Goal: Task Accomplishment & Management: Use online tool/utility

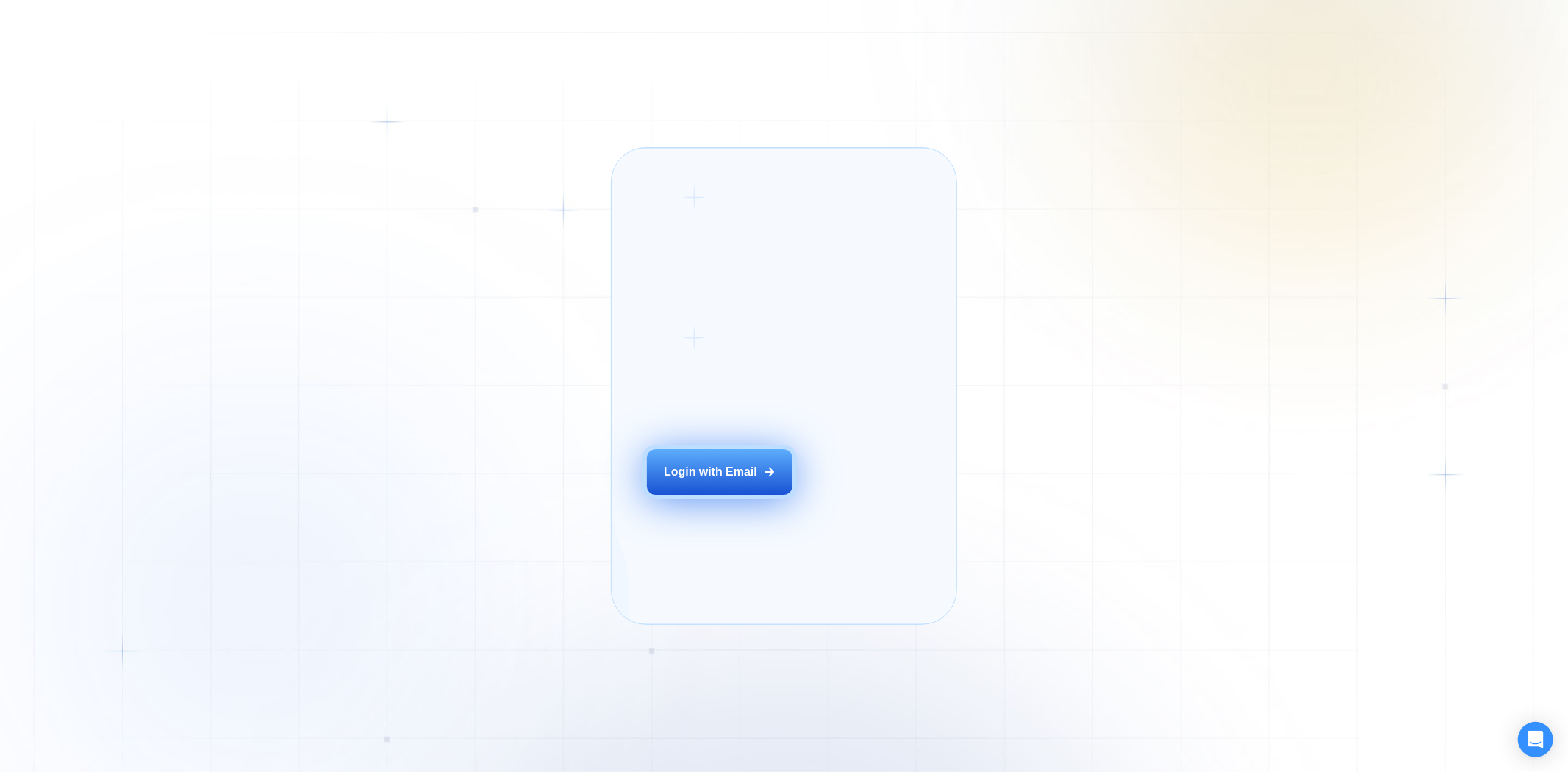
click at [715, 480] on div "Login with Email" at bounding box center [711, 472] width 94 height 16
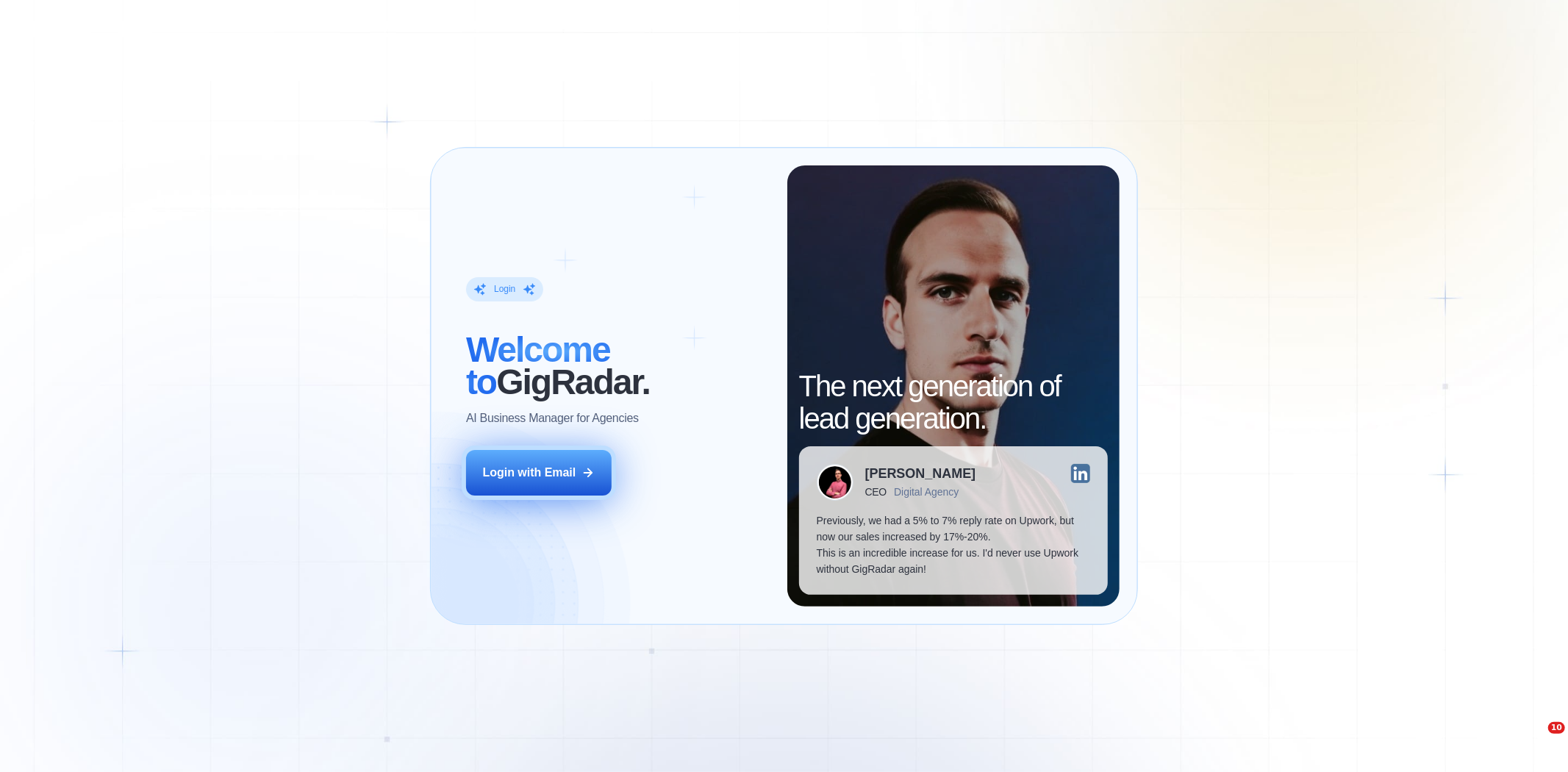
click at [586, 459] on button "Login with Email" at bounding box center [539, 473] width 146 height 46
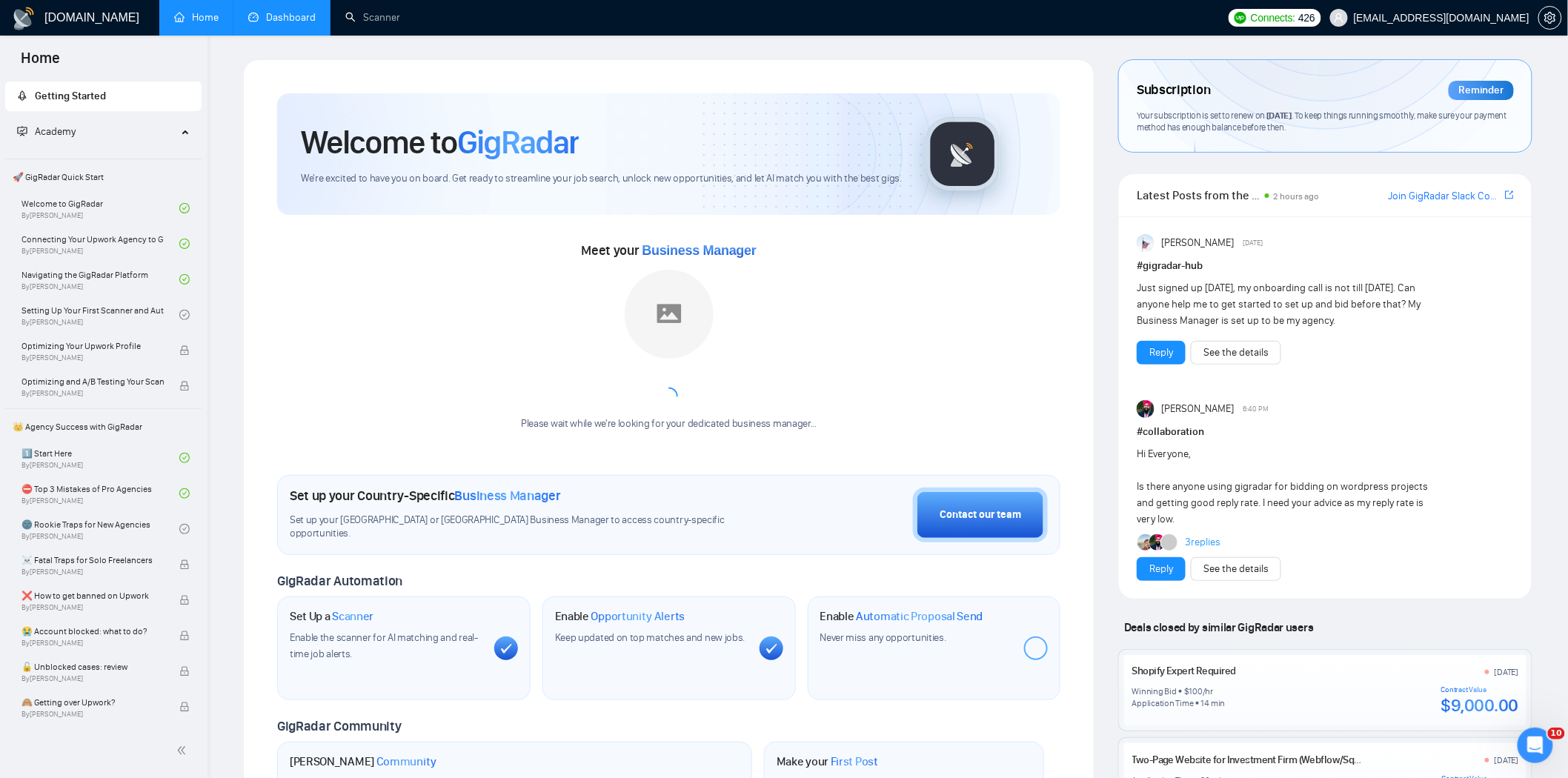
click at [262, 11] on link "Dashboard" at bounding box center [282, 17] width 68 height 12
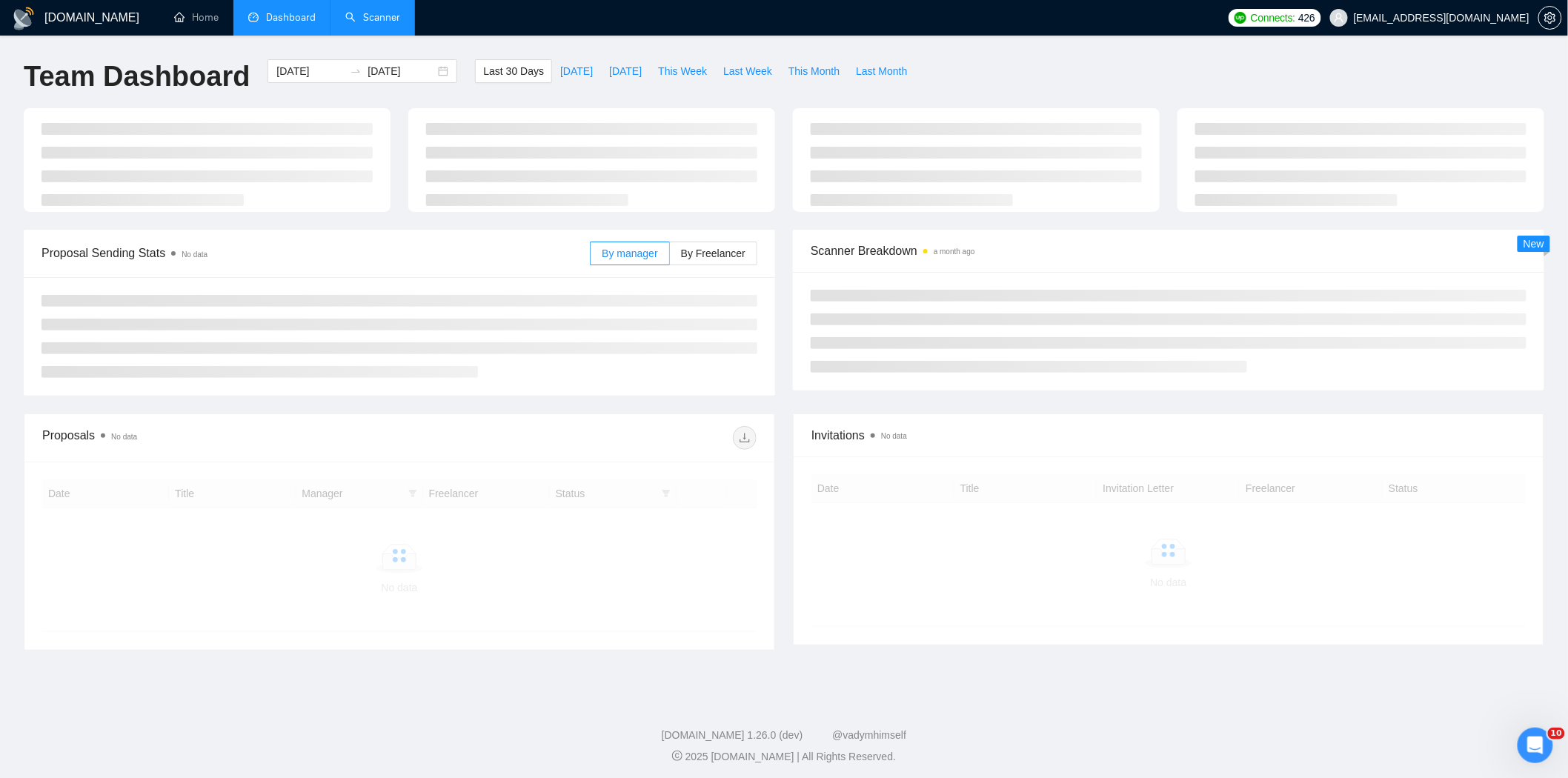
click at [376, 16] on link "Scanner" at bounding box center [373, 17] width 55 height 12
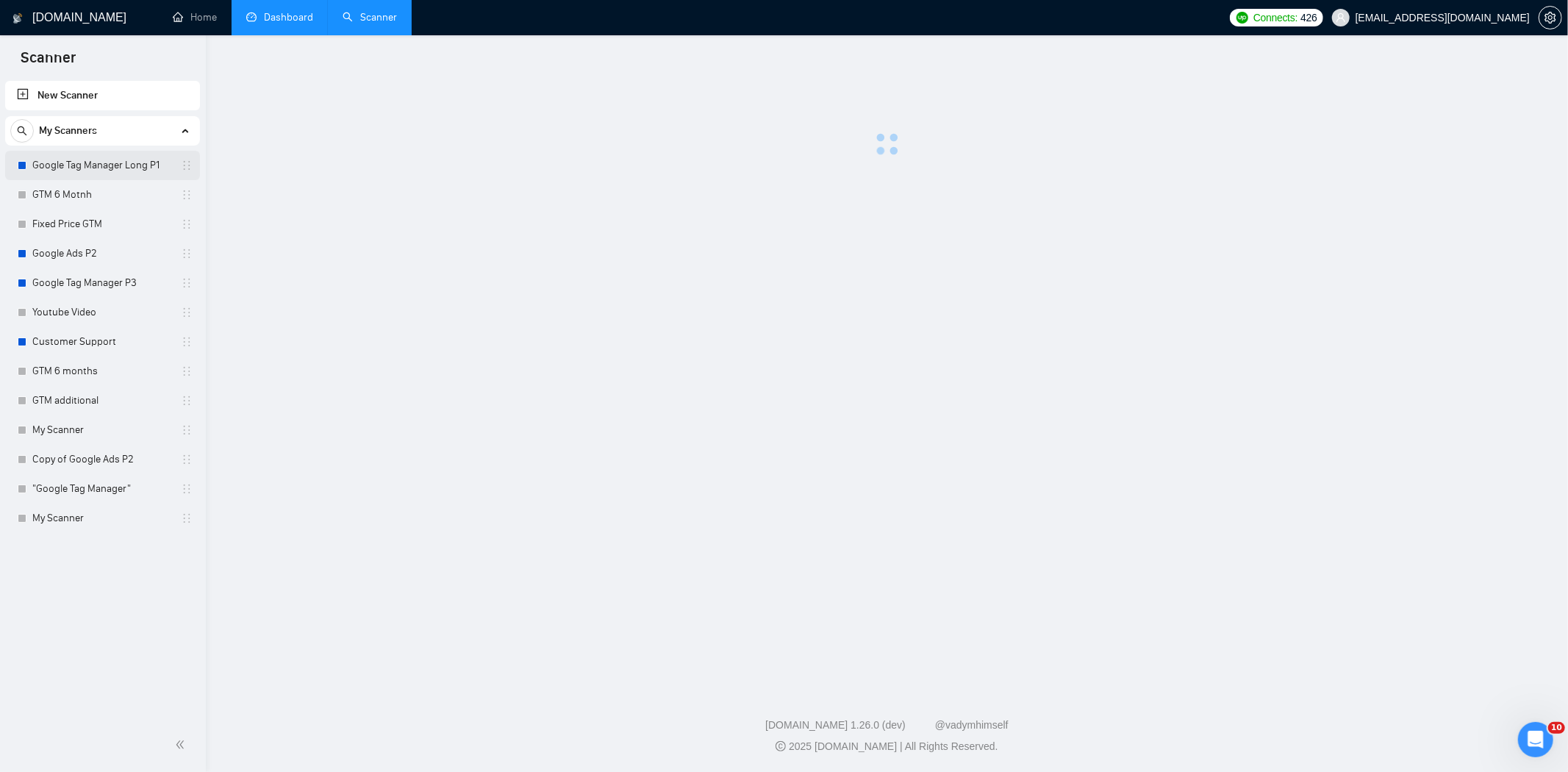
click at [118, 155] on link "Google Tag Manager Long P1" at bounding box center [103, 164] width 140 height 29
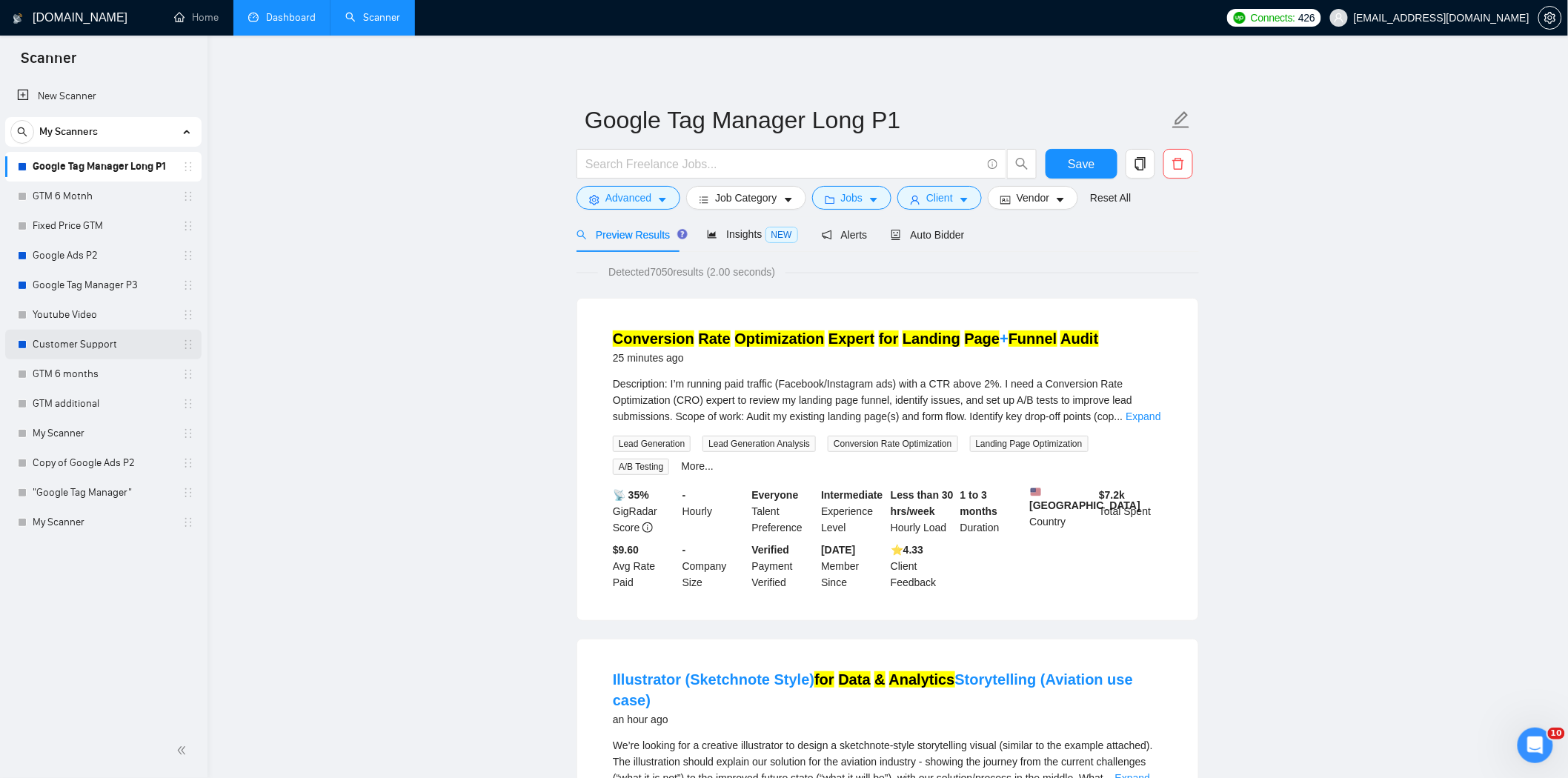
click at [64, 348] on link "Customer Support" at bounding box center [103, 344] width 141 height 29
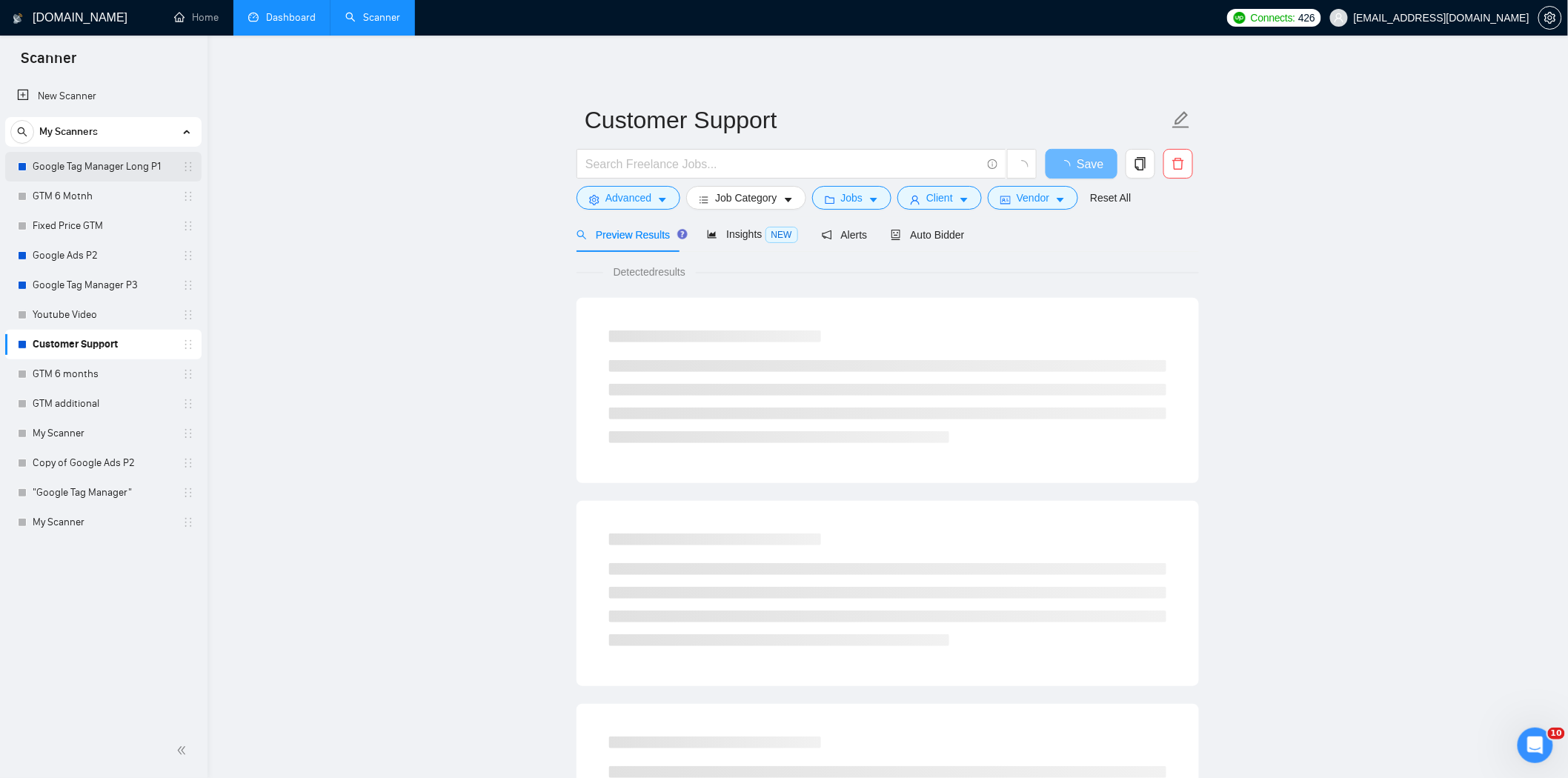
click at [92, 161] on link "Google Tag Manager Long P1" at bounding box center [103, 166] width 141 height 29
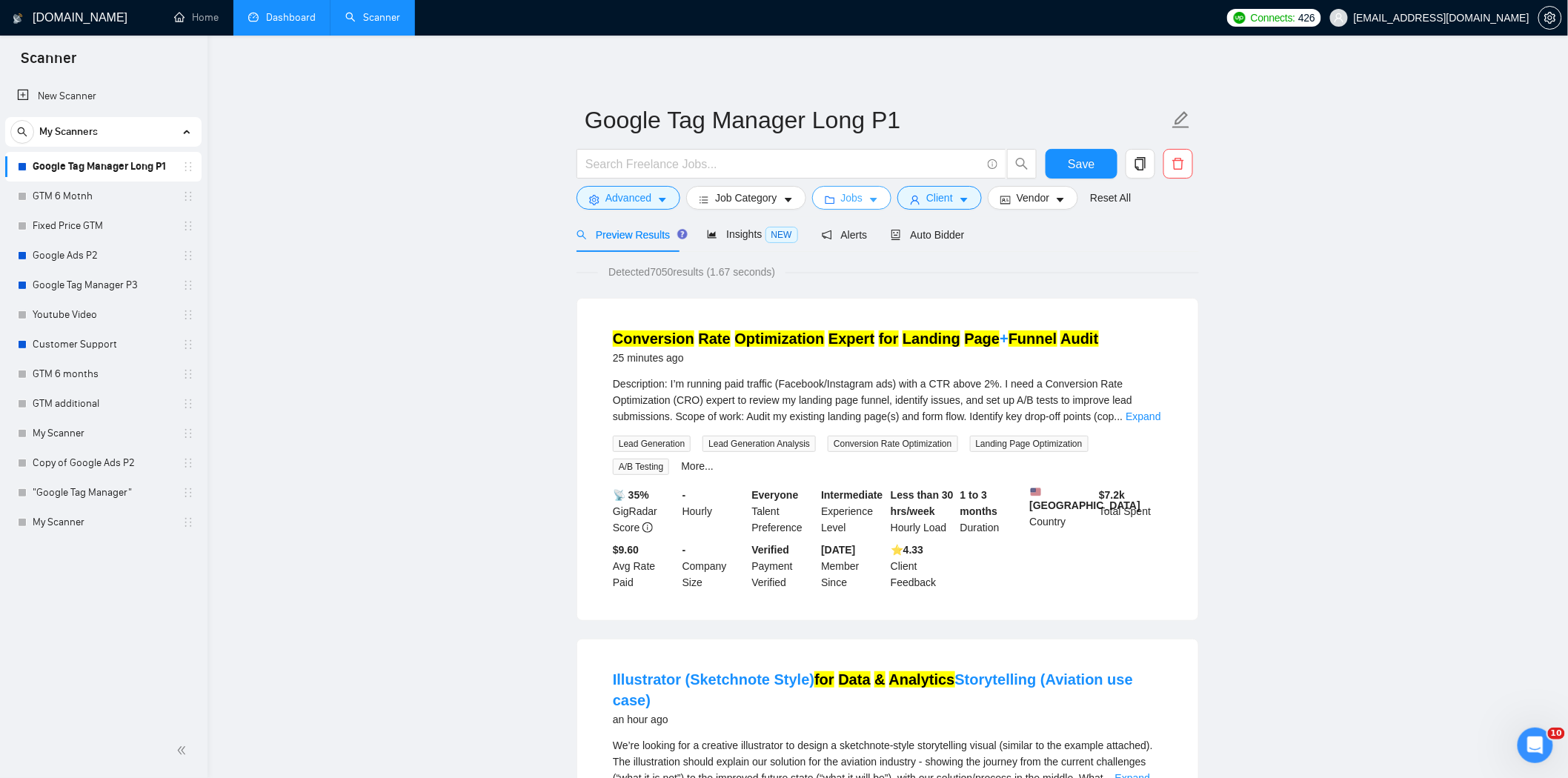
click at [828, 203] on icon "folder" at bounding box center [830, 201] width 11 height 11
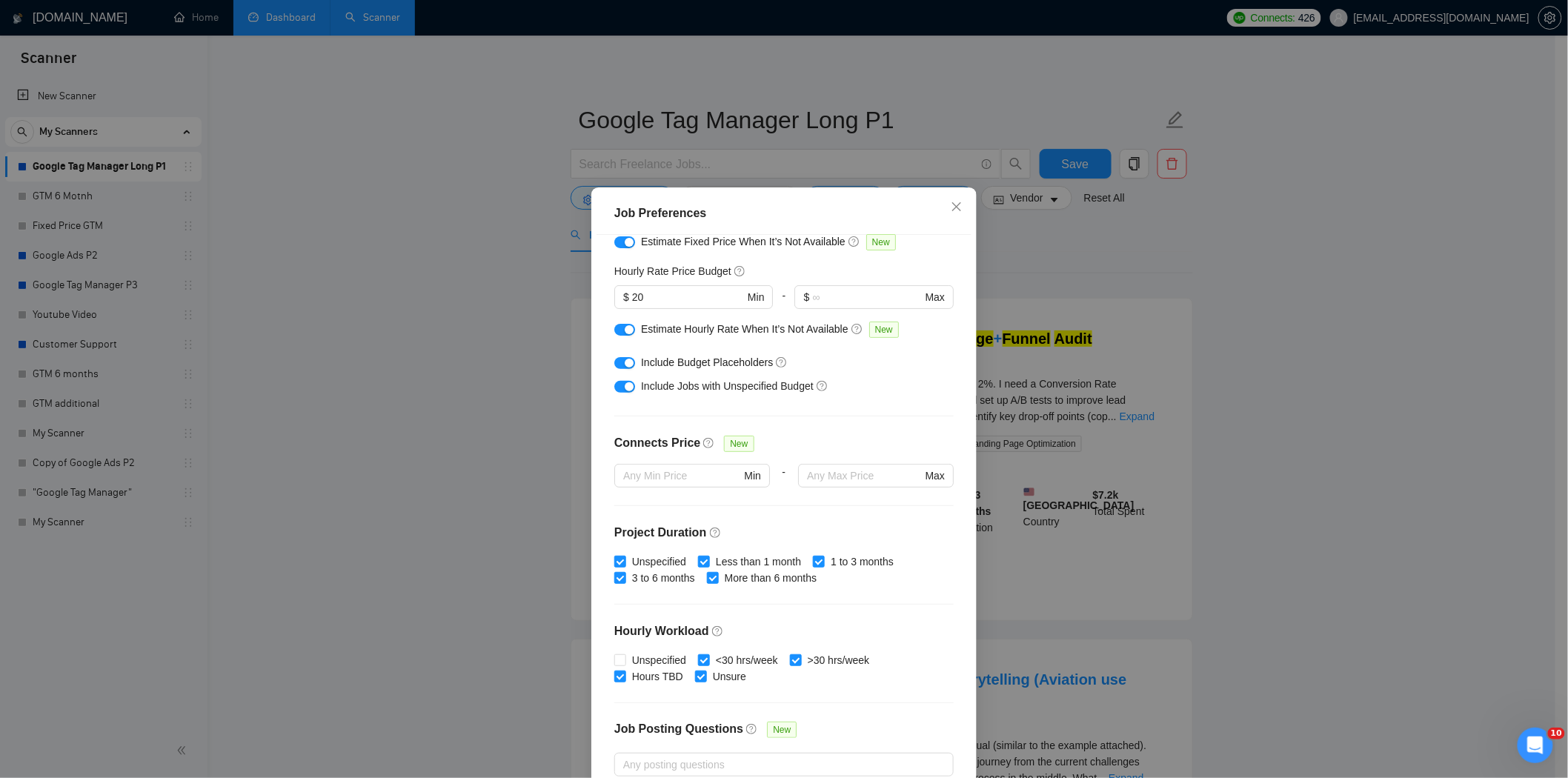
scroll to position [292, 0]
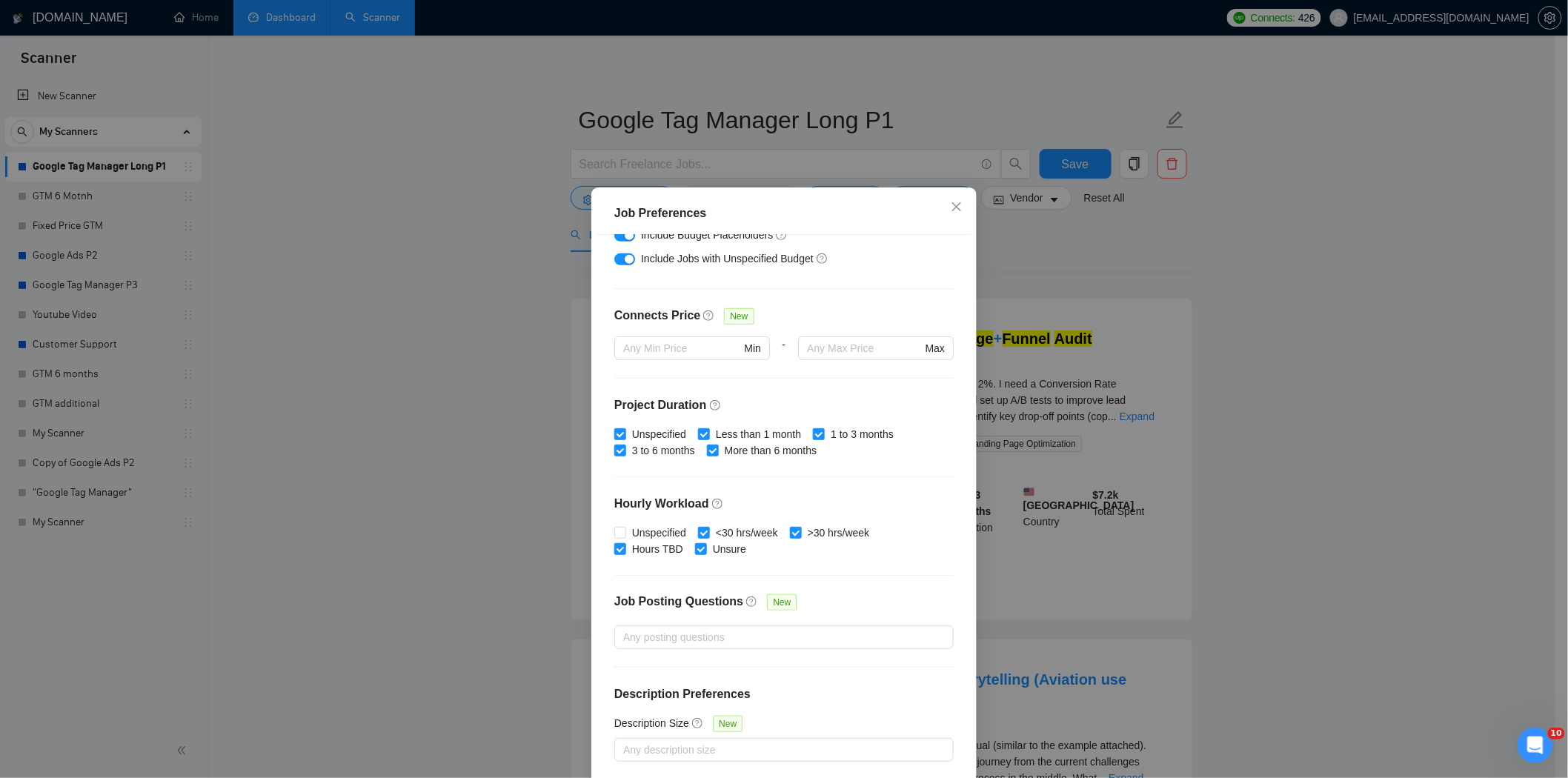
click at [1210, 458] on div "Job Preferences Budget Project Type All Fixed Price Hourly Rate Fixed Price Bud…" at bounding box center [784, 389] width 1568 height 778
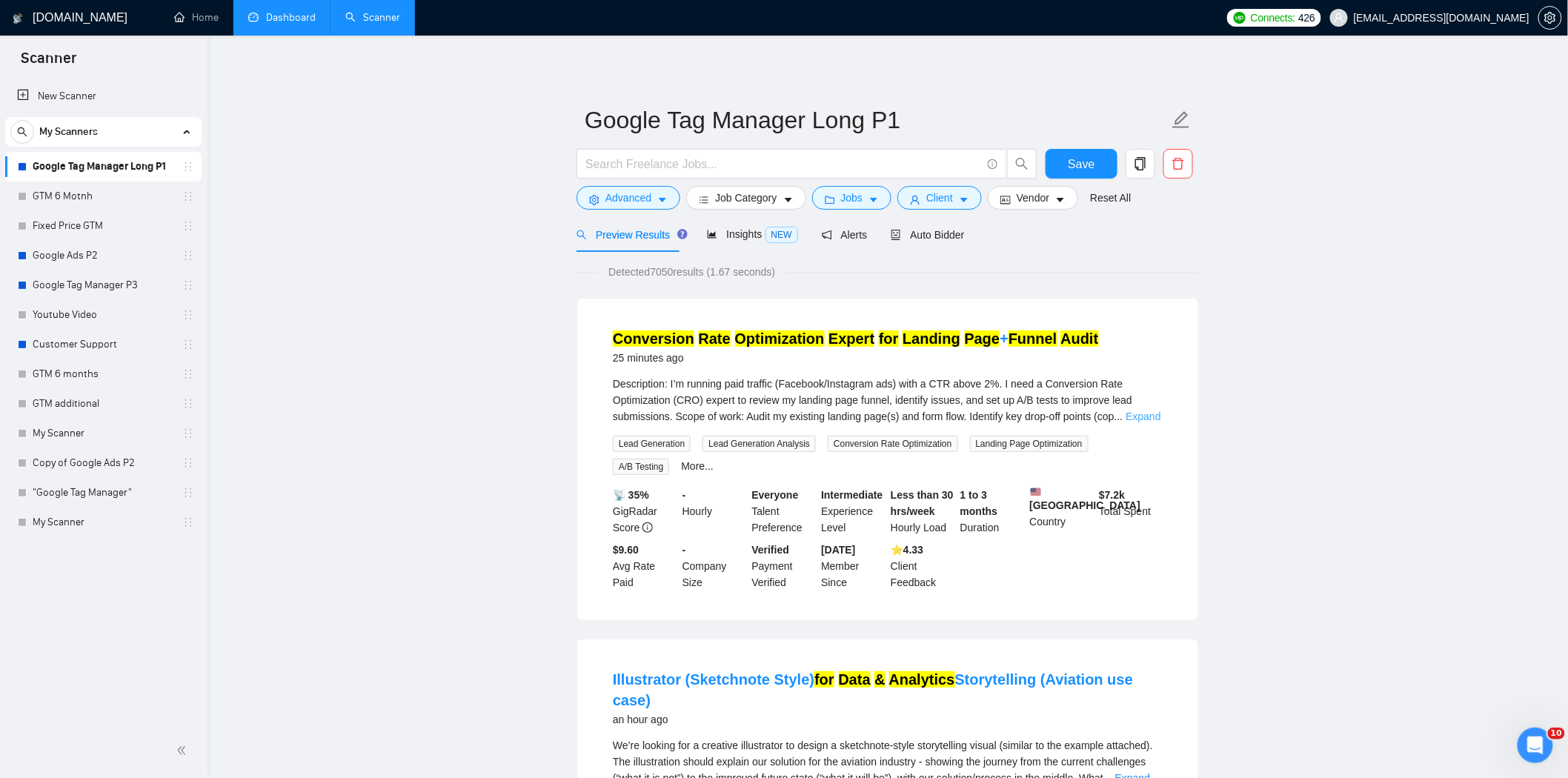
click at [1142, 419] on link "Expand" at bounding box center [1143, 416] width 35 height 12
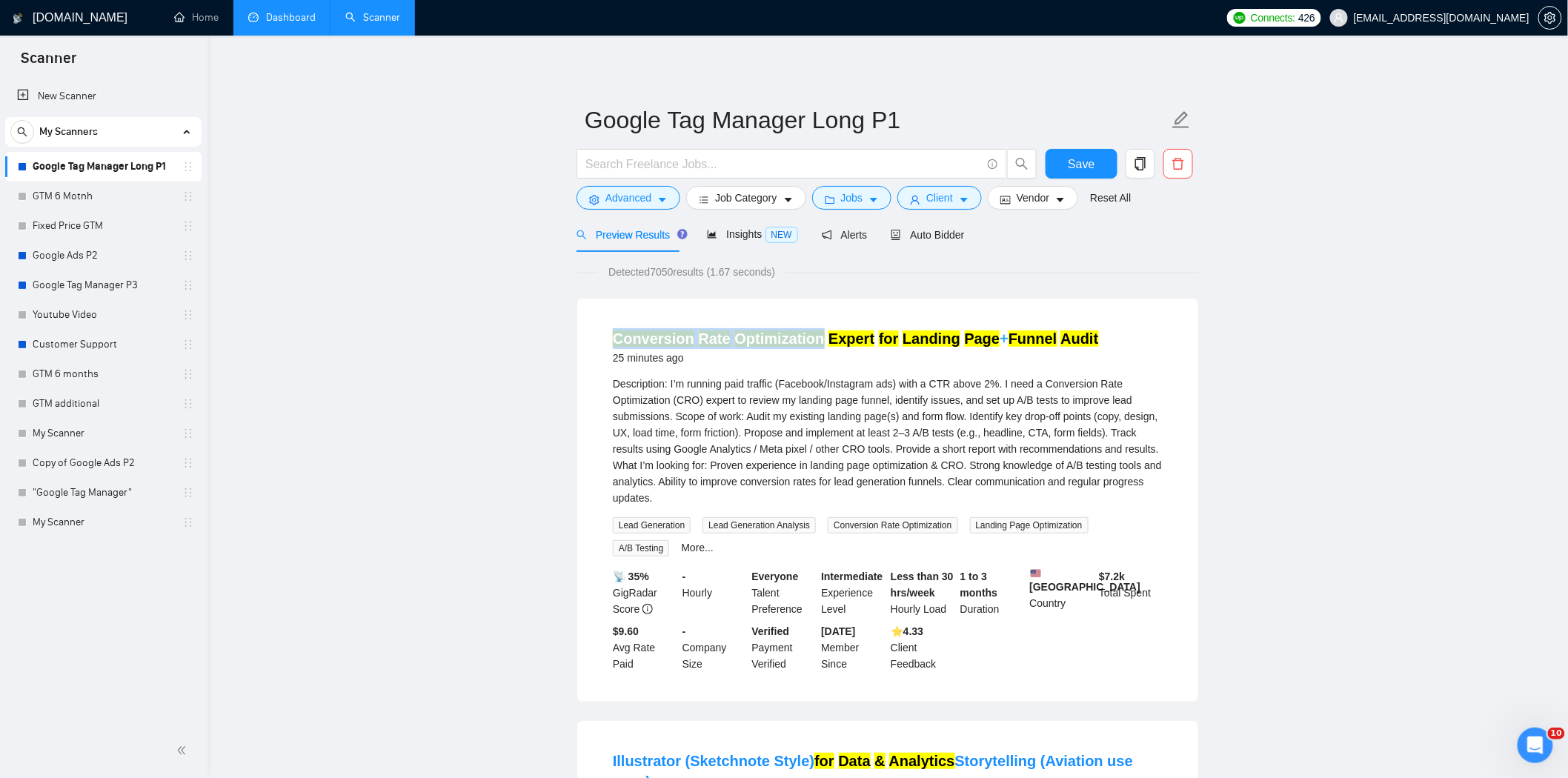
drag, startPoint x: 610, startPoint y: 327, endPoint x: 816, endPoint y: 345, distance: 206.8
click at [816, 345] on li "Conversion Rate Optimization Expert for Landing Page + Funnel Audit 25 minutes …" at bounding box center [888, 500] width 586 height 367
copy link "Conversion Rate Optimization"
click at [648, 204] on span "Advanced" at bounding box center [628, 198] width 46 height 16
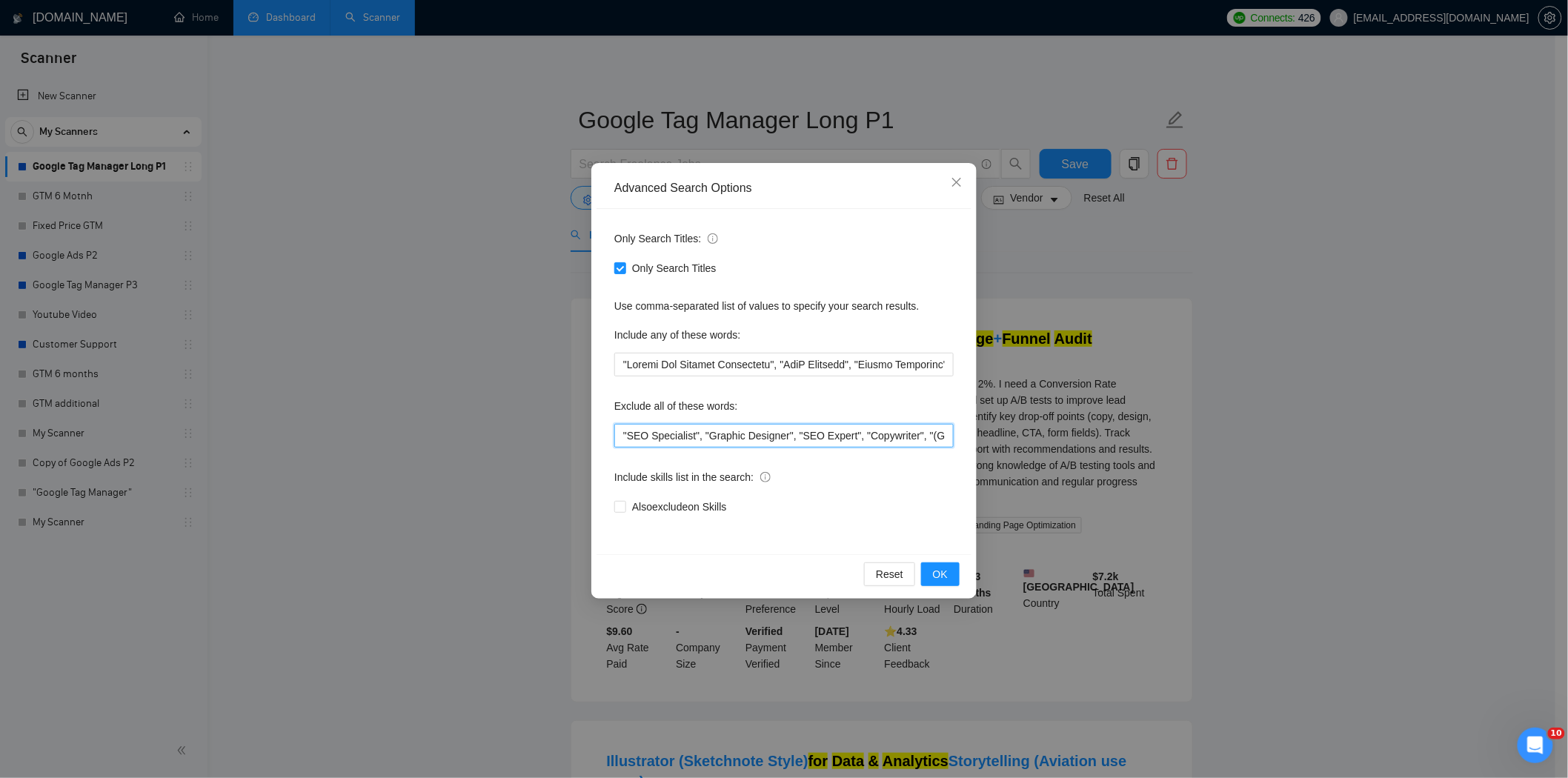
click at [625, 430] on input ""SEO Specialist", "Graphic Designer", "SEO Expert", "Copywriter", "(Go-To-Marke…" at bounding box center [784, 435] width 340 height 24
click at [626, 438] on input """, "SEO Specialist", "Graphic Designer", "SEO Expert", "Copywriter", "(Go-To-M…" at bounding box center [784, 435] width 340 height 24
paste input "Conversion Rate Optimization"
click at [937, 577] on span "OK" at bounding box center [940, 574] width 15 height 16
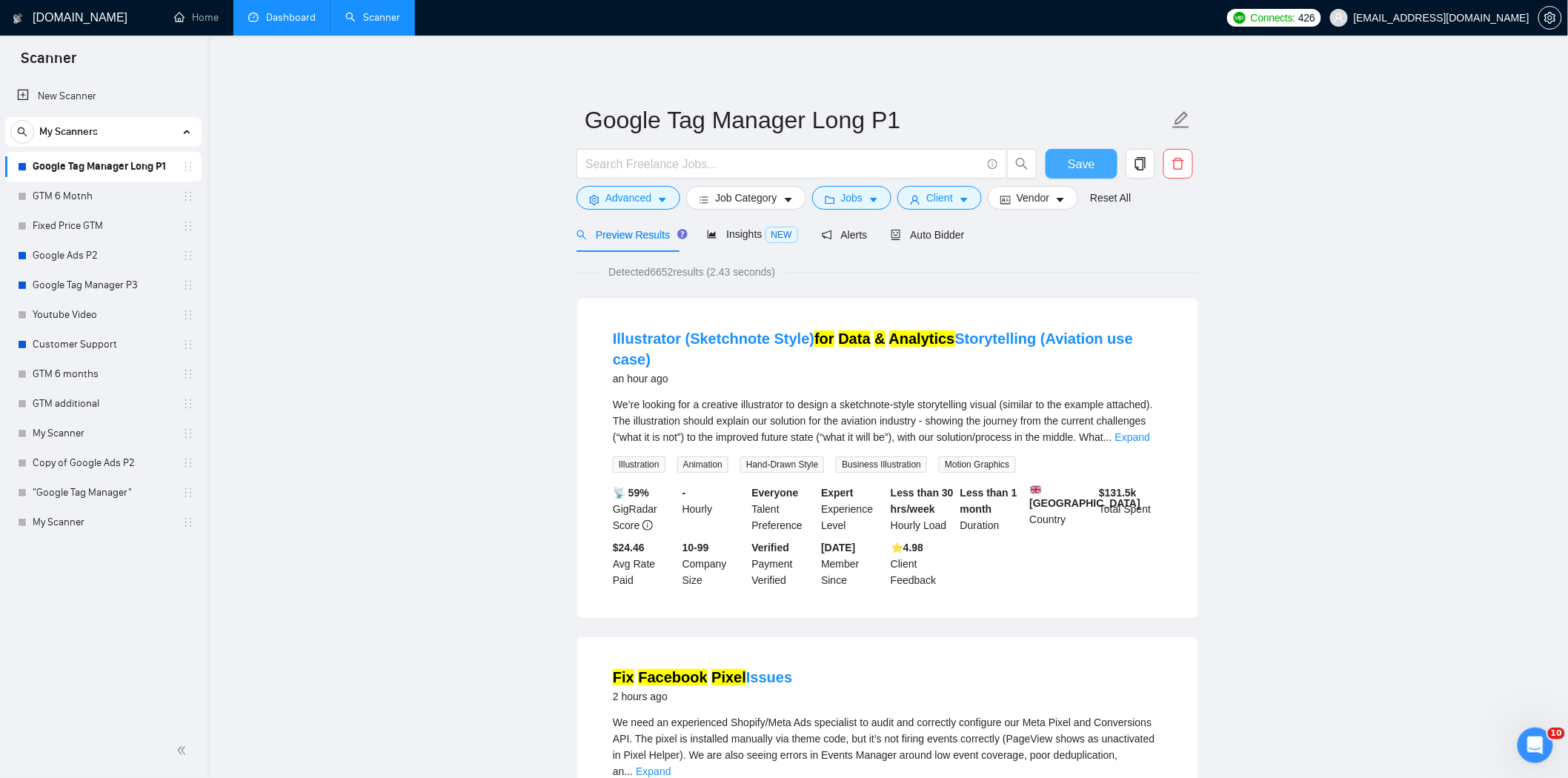
click at [1082, 155] on span "Save" at bounding box center [1081, 164] width 27 height 19
drag, startPoint x: 1030, startPoint y: 321, endPoint x: 942, endPoint y: 316, distance: 88.1
click at [942, 316] on li "Illustrator (Sketchnote Style) for Data & Analytics Storytelling (Aviation use …" at bounding box center [888, 458] width 586 height 283
click at [594, 209] on button "Advanced" at bounding box center [628, 198] width 103 height 24
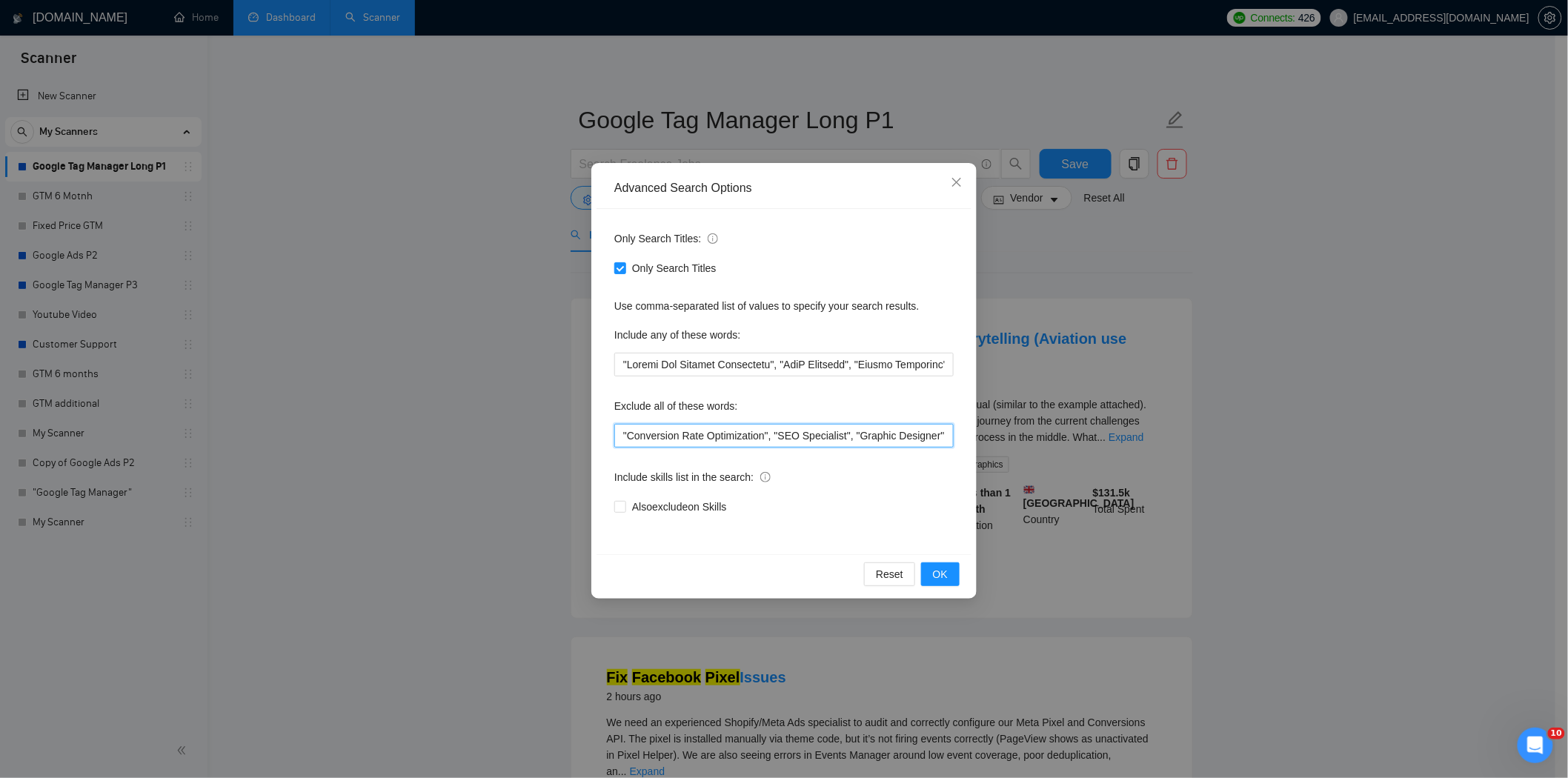
click at [620, 439] on input ""Conversion Rate Optimization", "SEO Specialist", "Graphic Designer", "SEO Expe…" at bounding box center [784, 435] width 340 height 24
click at [627, 436] on input """, "Conversion Rate Optimization", "SEO Specialist", "Graphic Designer", "SEO …" at bounding box center [784, 435] width 340 height 24
paste input "Storytelling"
type input ""Storytelling", "Conversion Rate Optimization", "SEO Specialist", "Graphic Desi…"
click at [927, 570] on button "OK" at bounding box center [940, 574] width 38 height 24
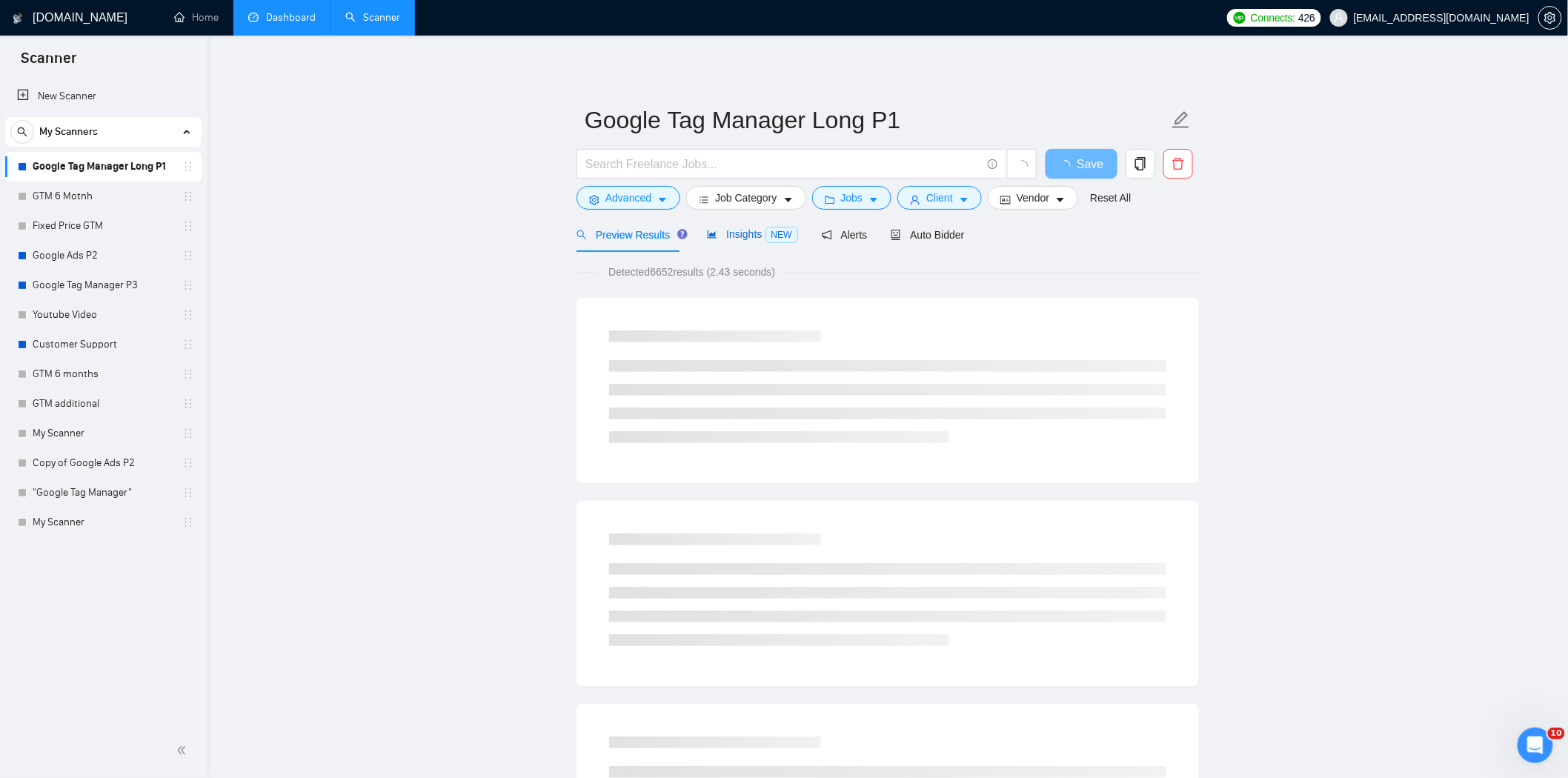
click at [739, 228] on span "Insights NEW" at bounding box center [751, 233] width 90 height 12
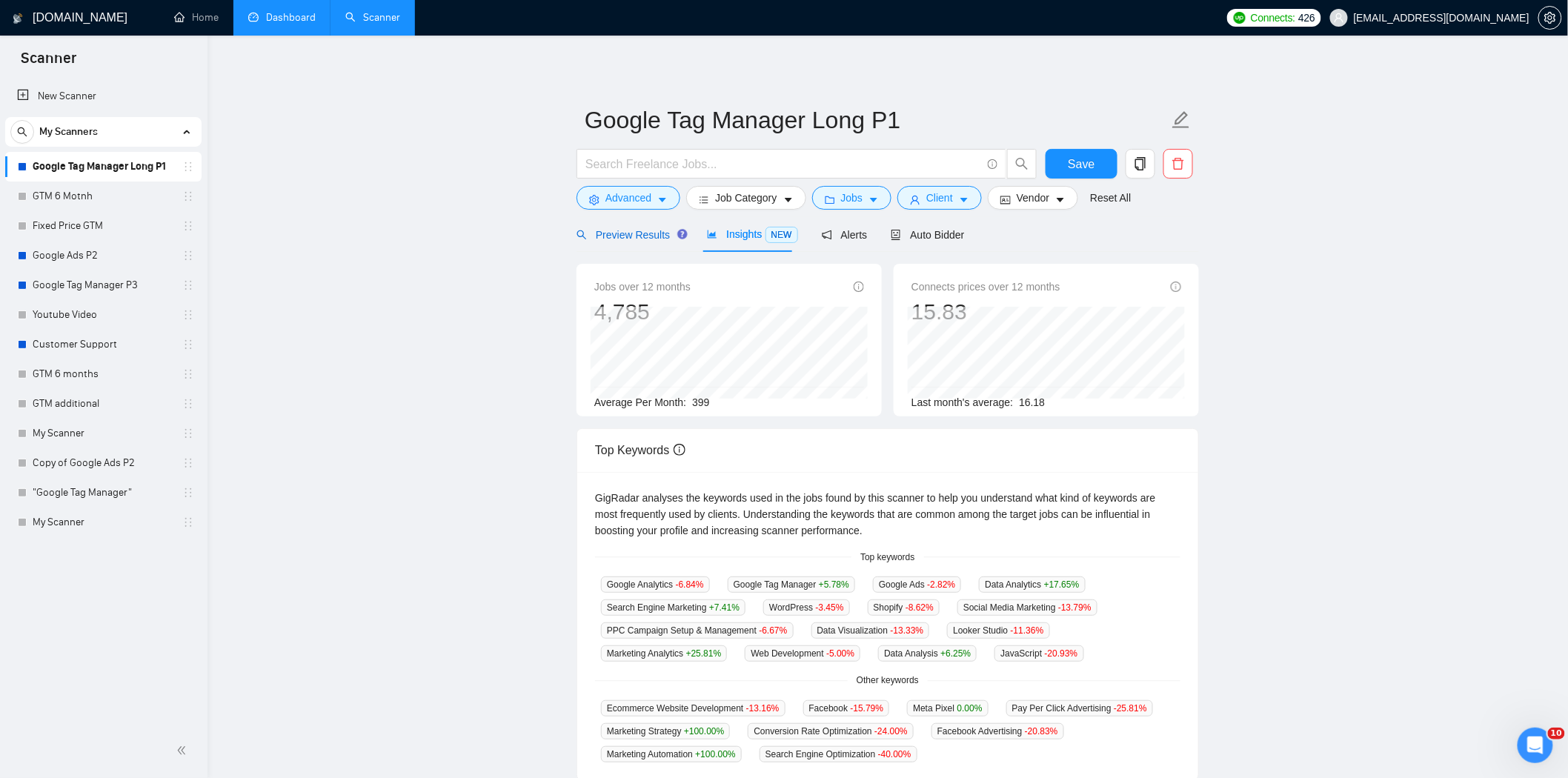
click at [644, 240] on span "Preview Results" at bounding box center [630, 234] width 107 height 12
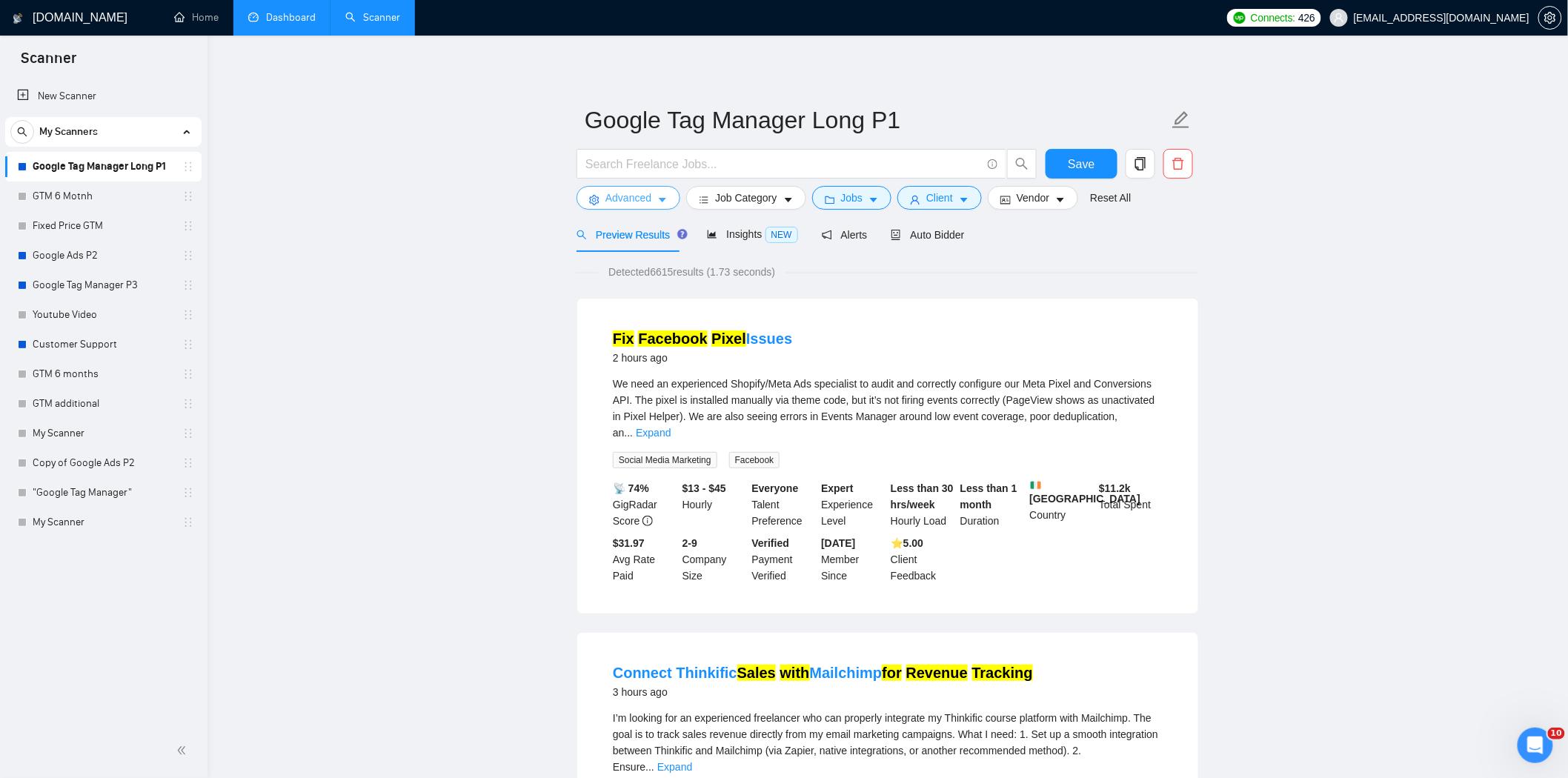
click at [621, 193] on span "Advanced" at bounding box center [628, 198] width 46 height 16
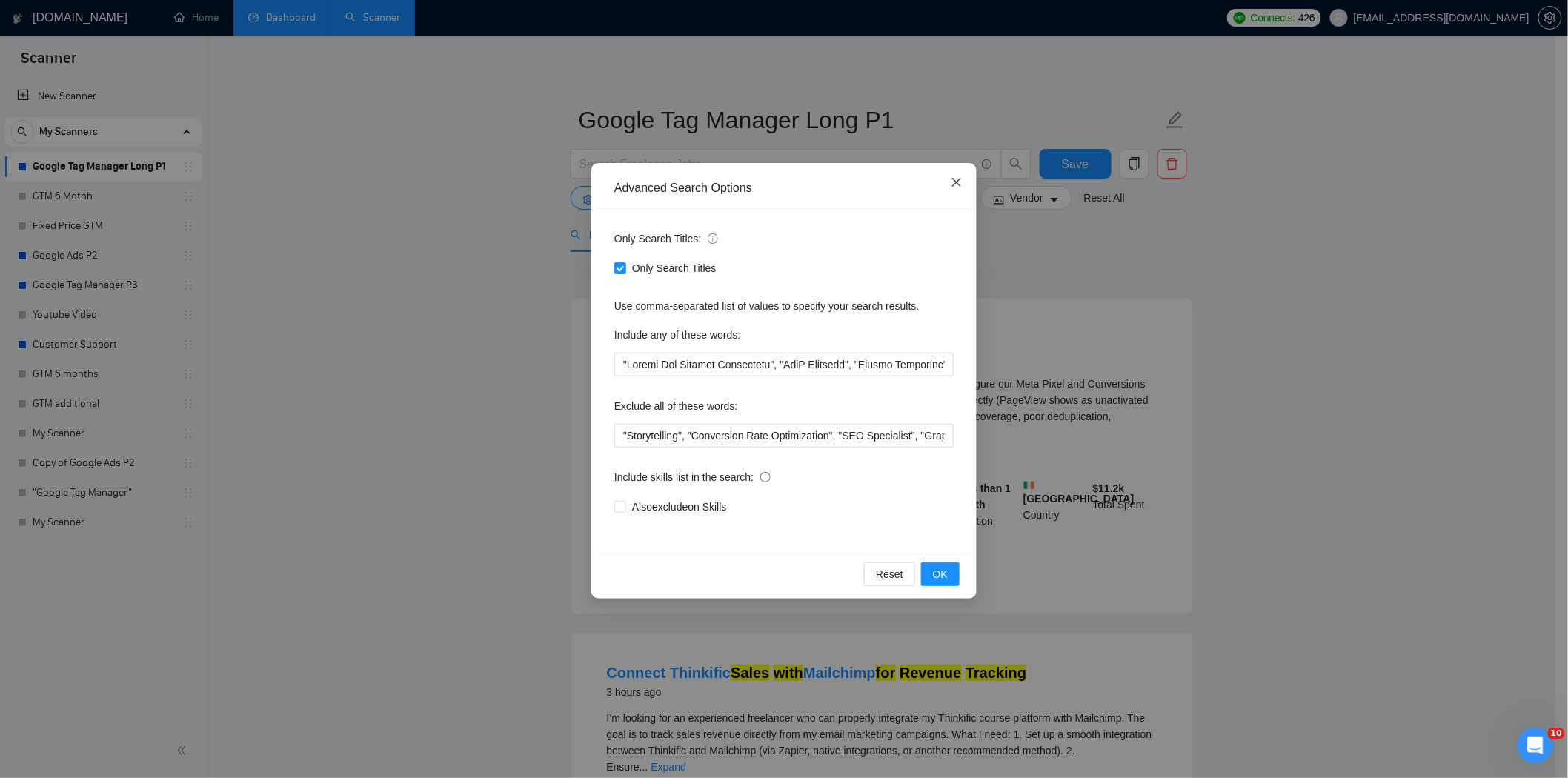
click at [964, 189] on span "Close" at bounding box center [956, 183] width 40 height 40
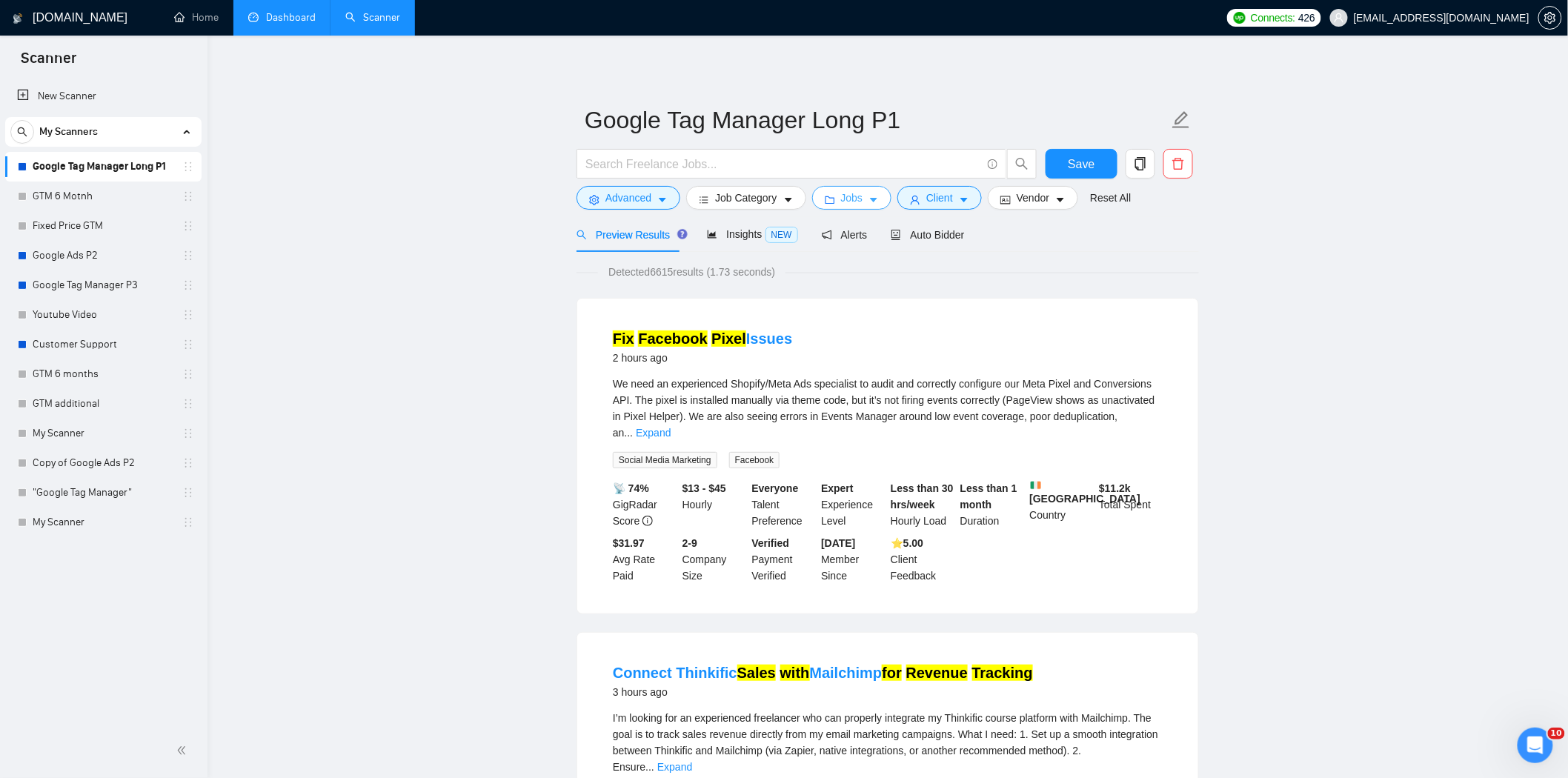
click at [864, 191] on button "Jobs" at bounding box center [852, 198] width 80 height 24
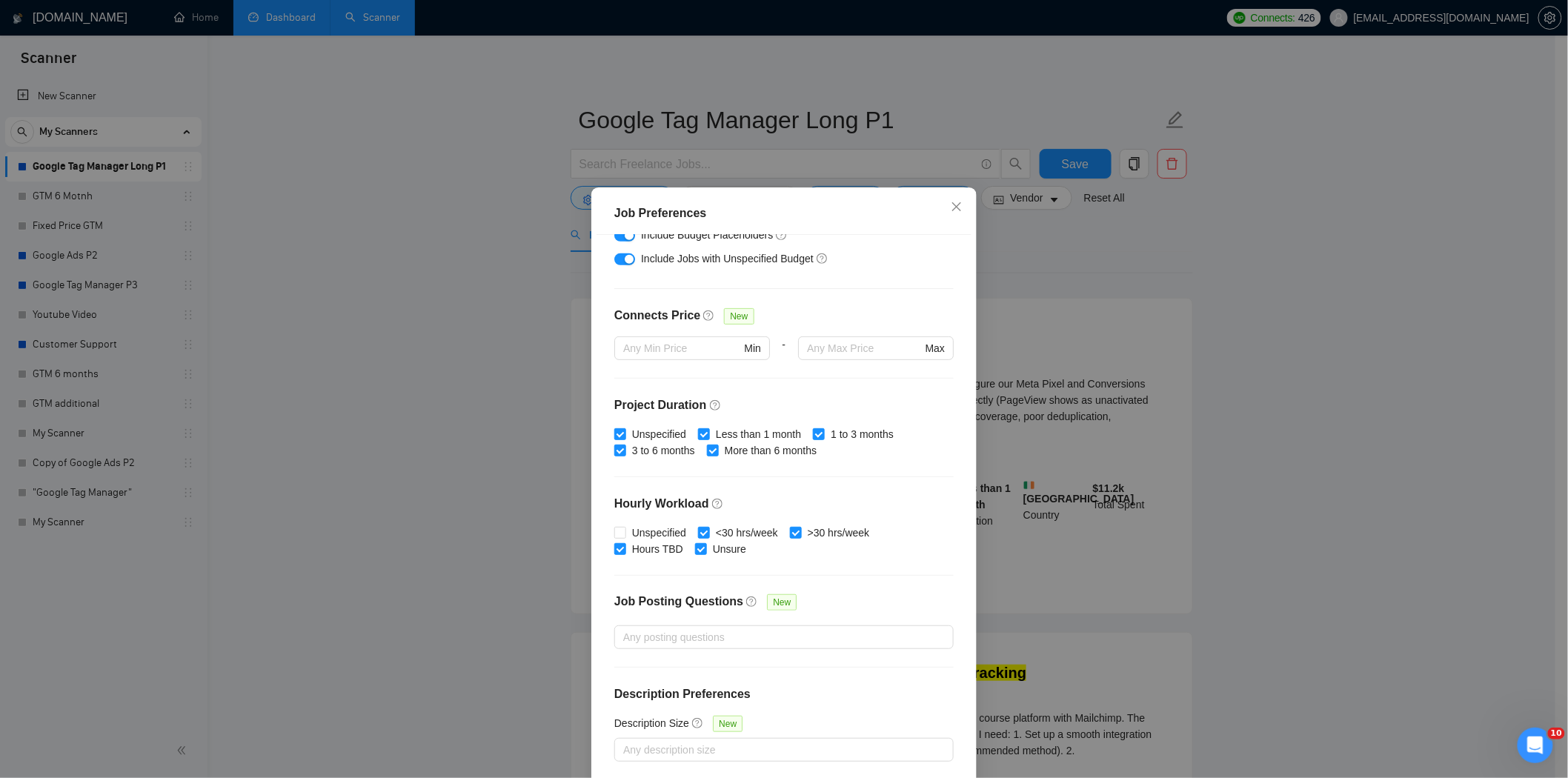
click at [1091, 279] on div "Job Preferences Budget Project Type All Fixed Price Hourly Rate Fixed Price Bud…" at bounding box center [784, 389] width 1568 height 778
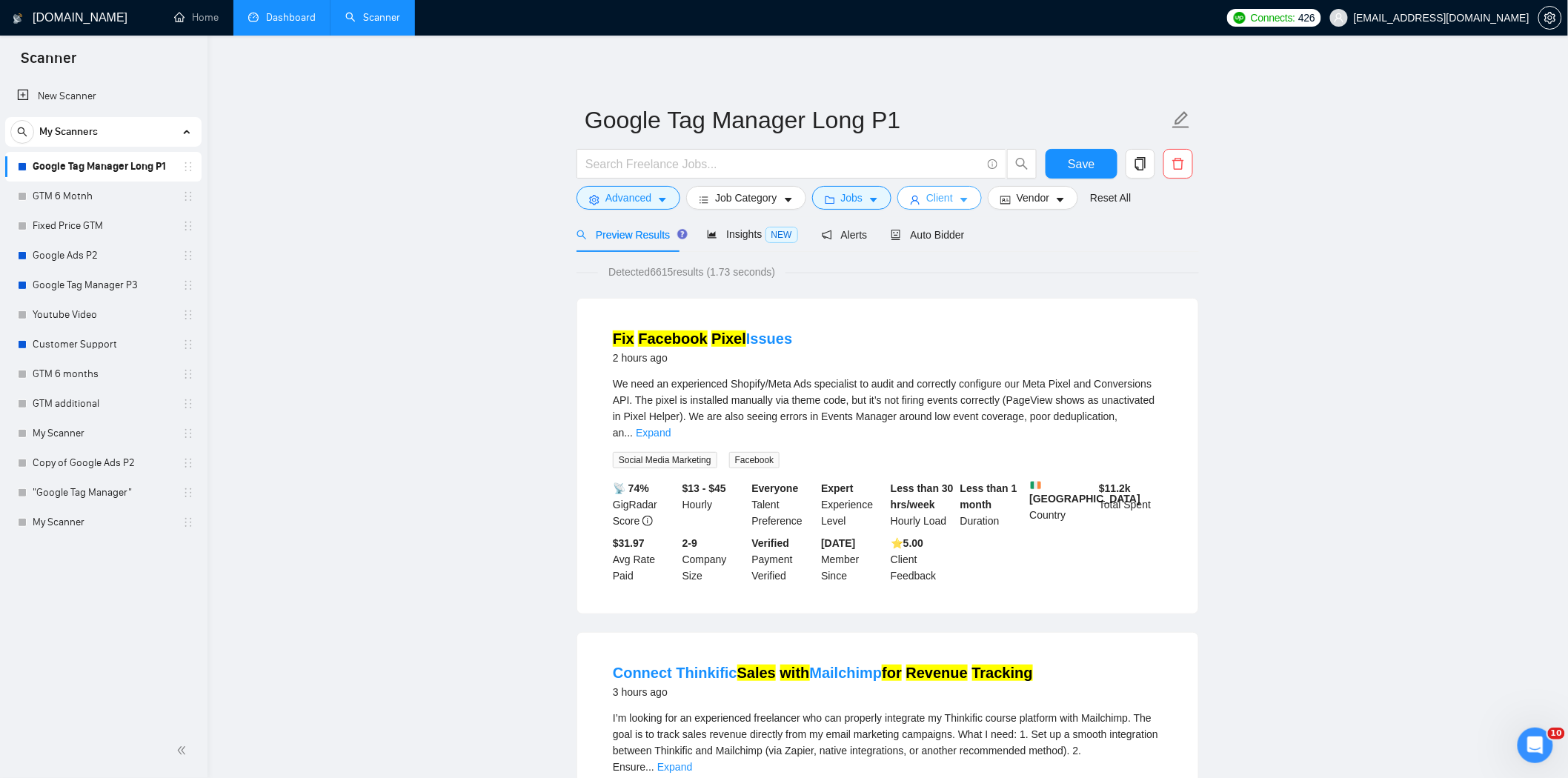
click at [949, 197] on button "Client" at bounding box center [940, 198] width 85 height 24
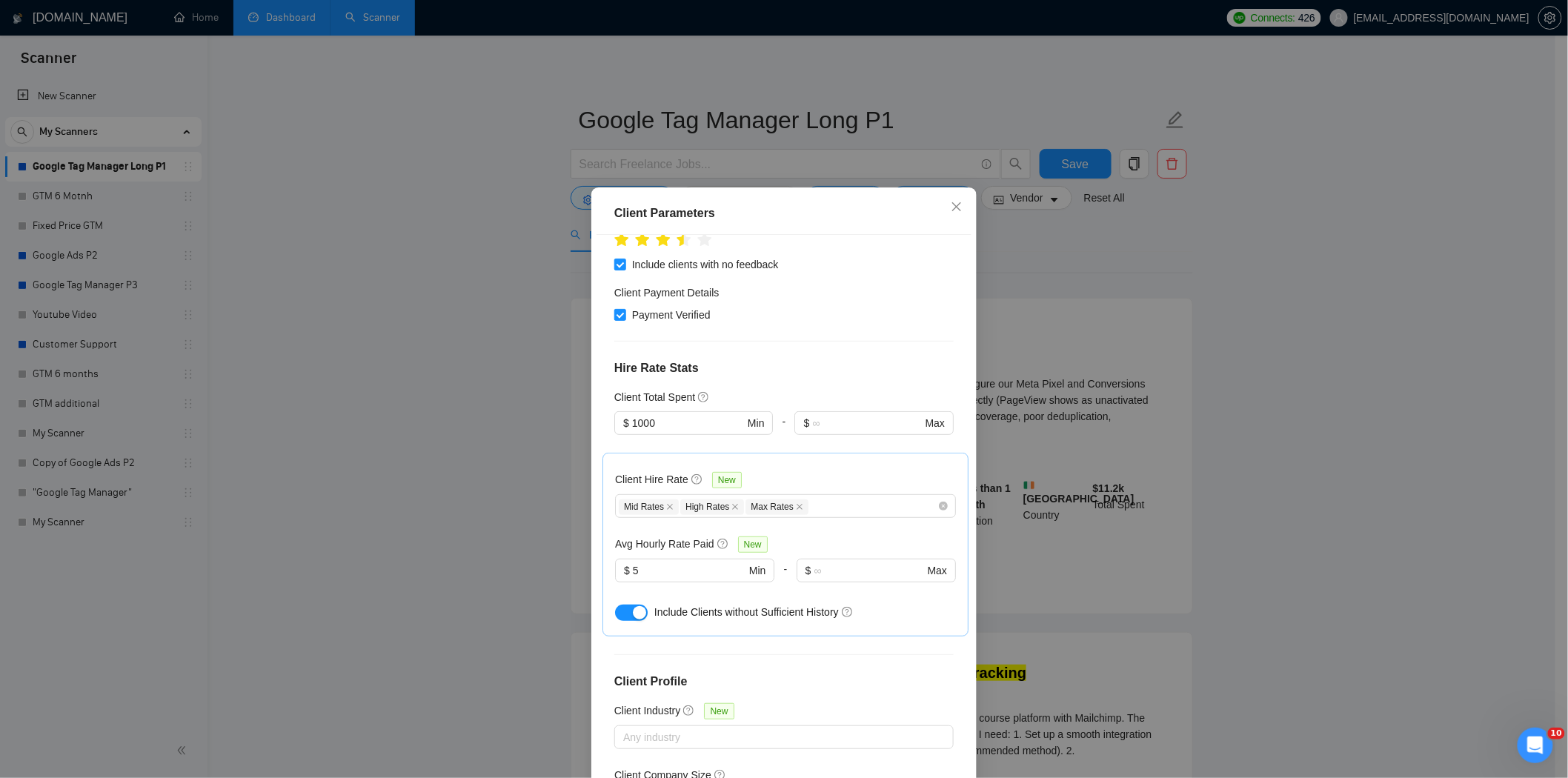
scroll to position [381, 0]
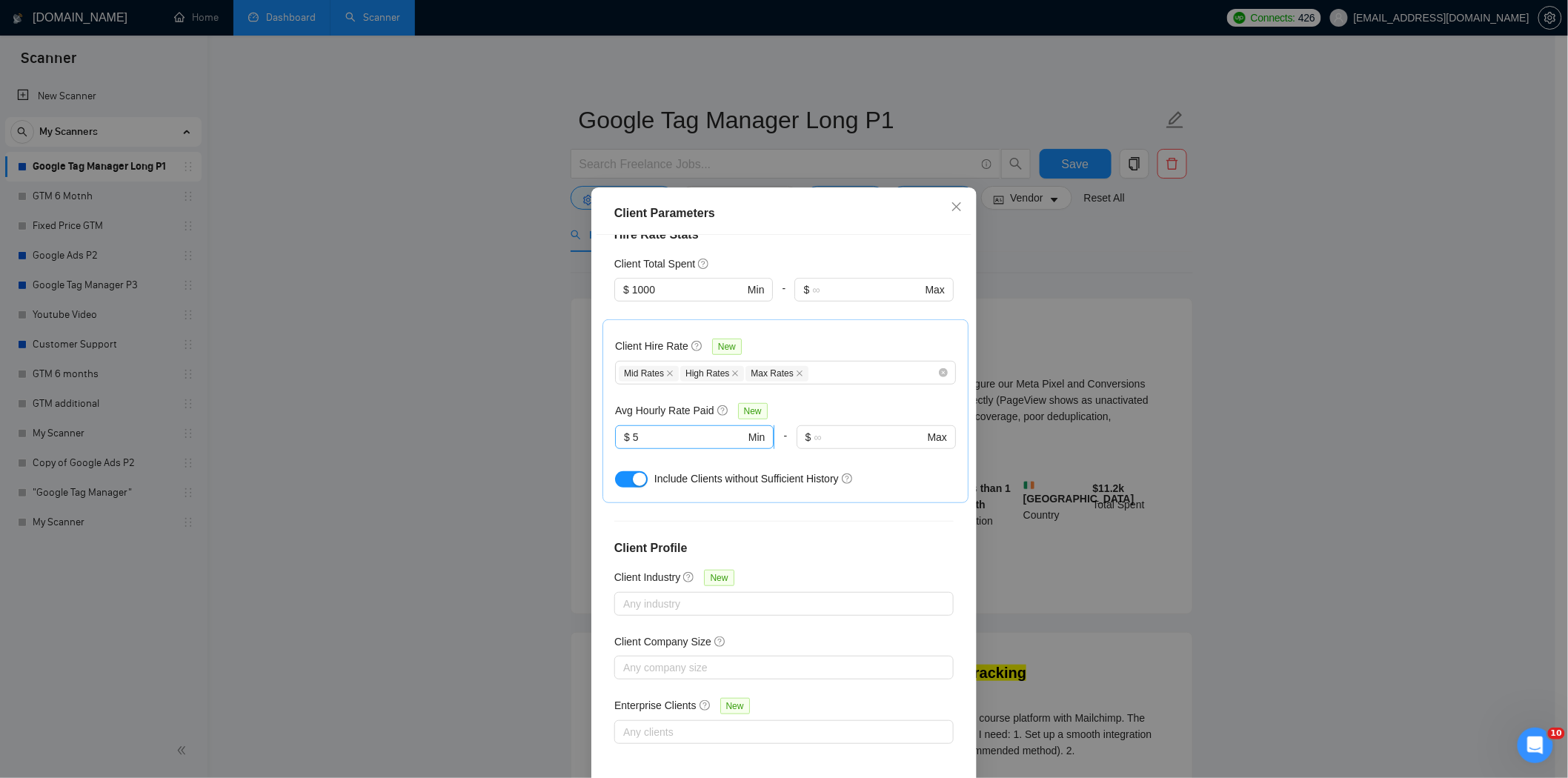
click at [674, 437] on input "5" at bounding box center [689, 437] width 112 height 16
type input "15"
click at [808, 413] on div "Avg Hourly Rate Paid New" at bounding box center [785, 410] width 341 height 17
click at [953, 202] on icon "close" at bounding box center [956, 206] width 12 height 12
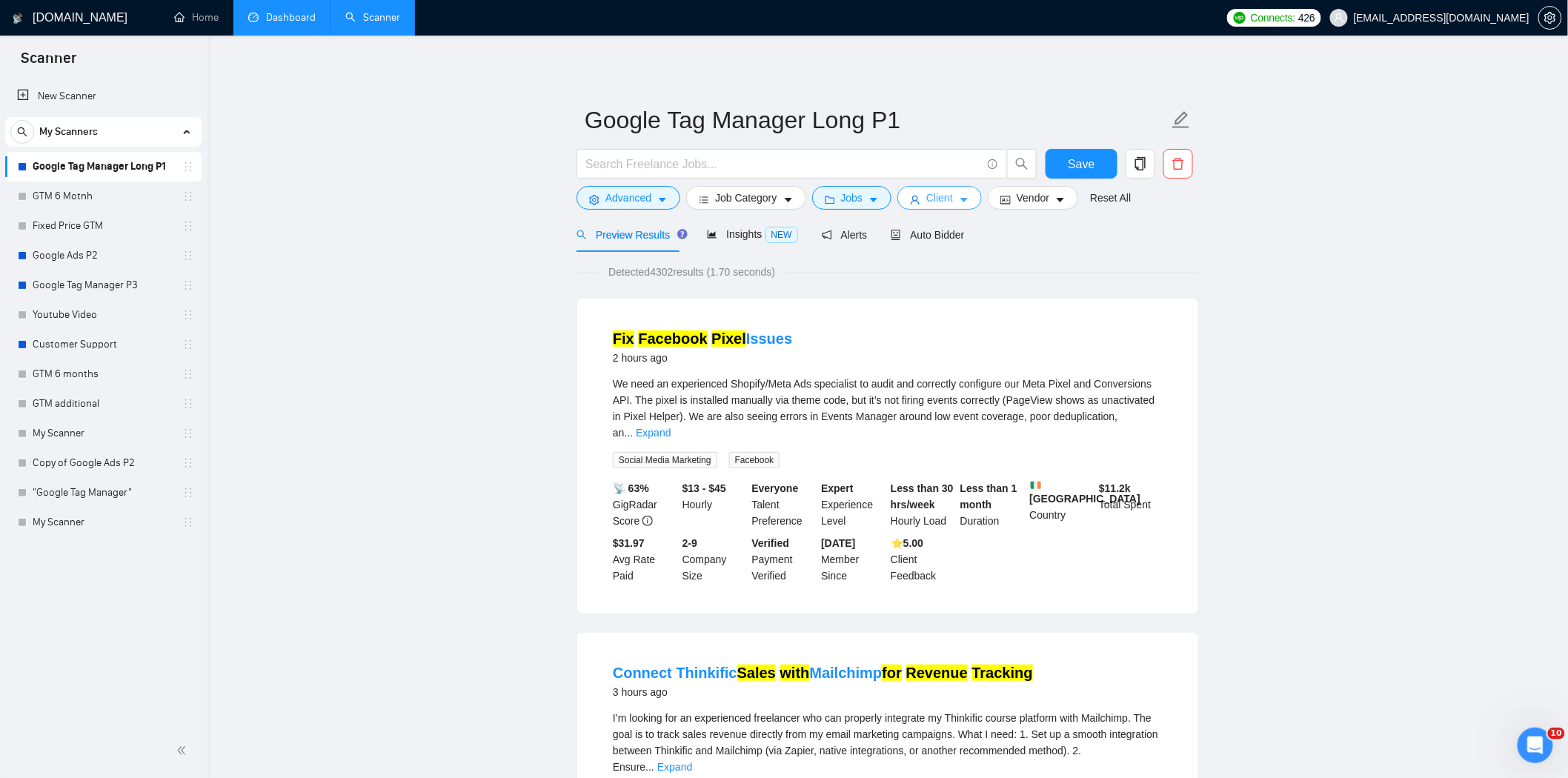
click at [954, 198] on button "Client" at bounding box center [940, 198] width 85 height 24
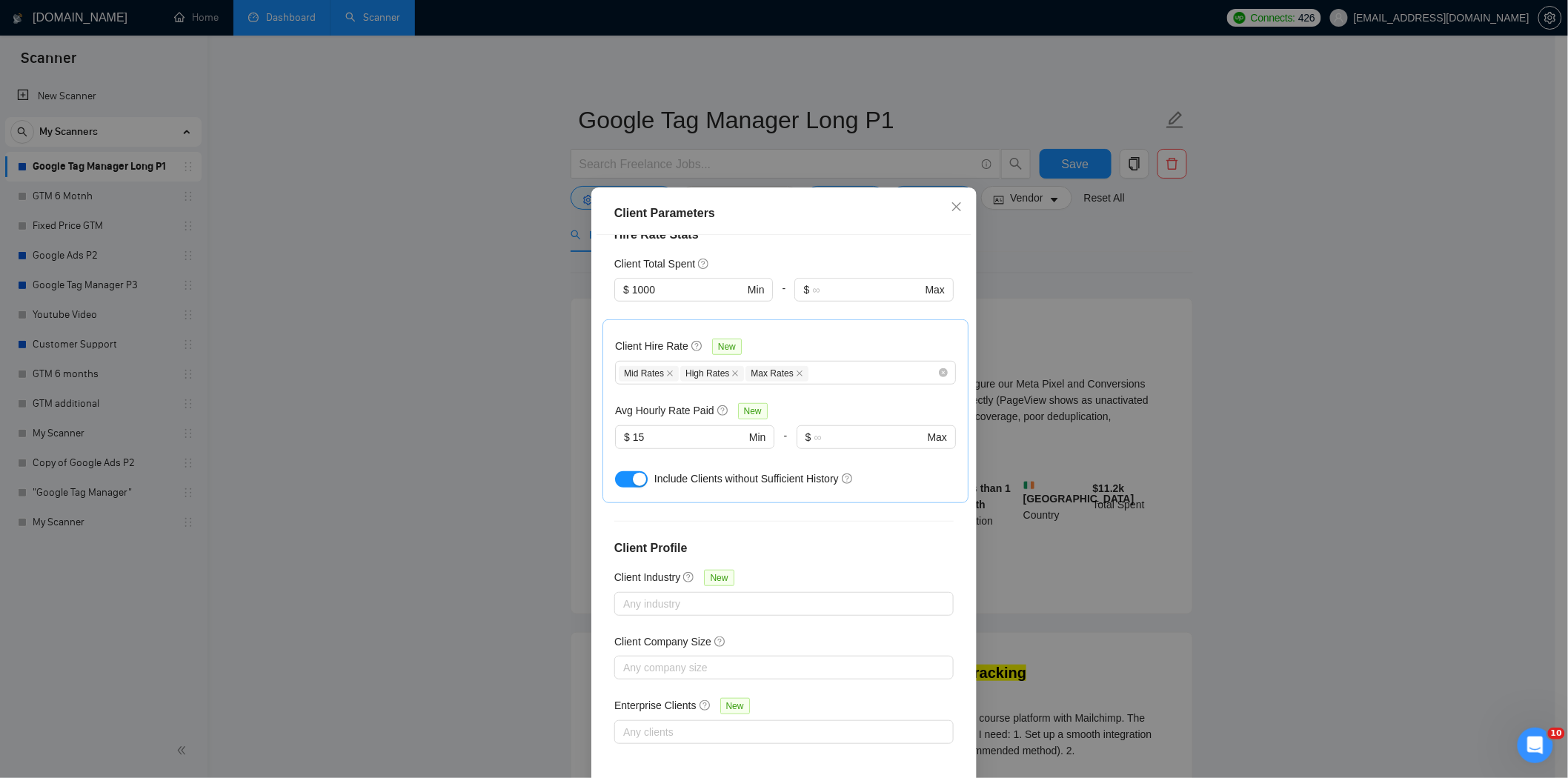
scroll to position [67, 0]
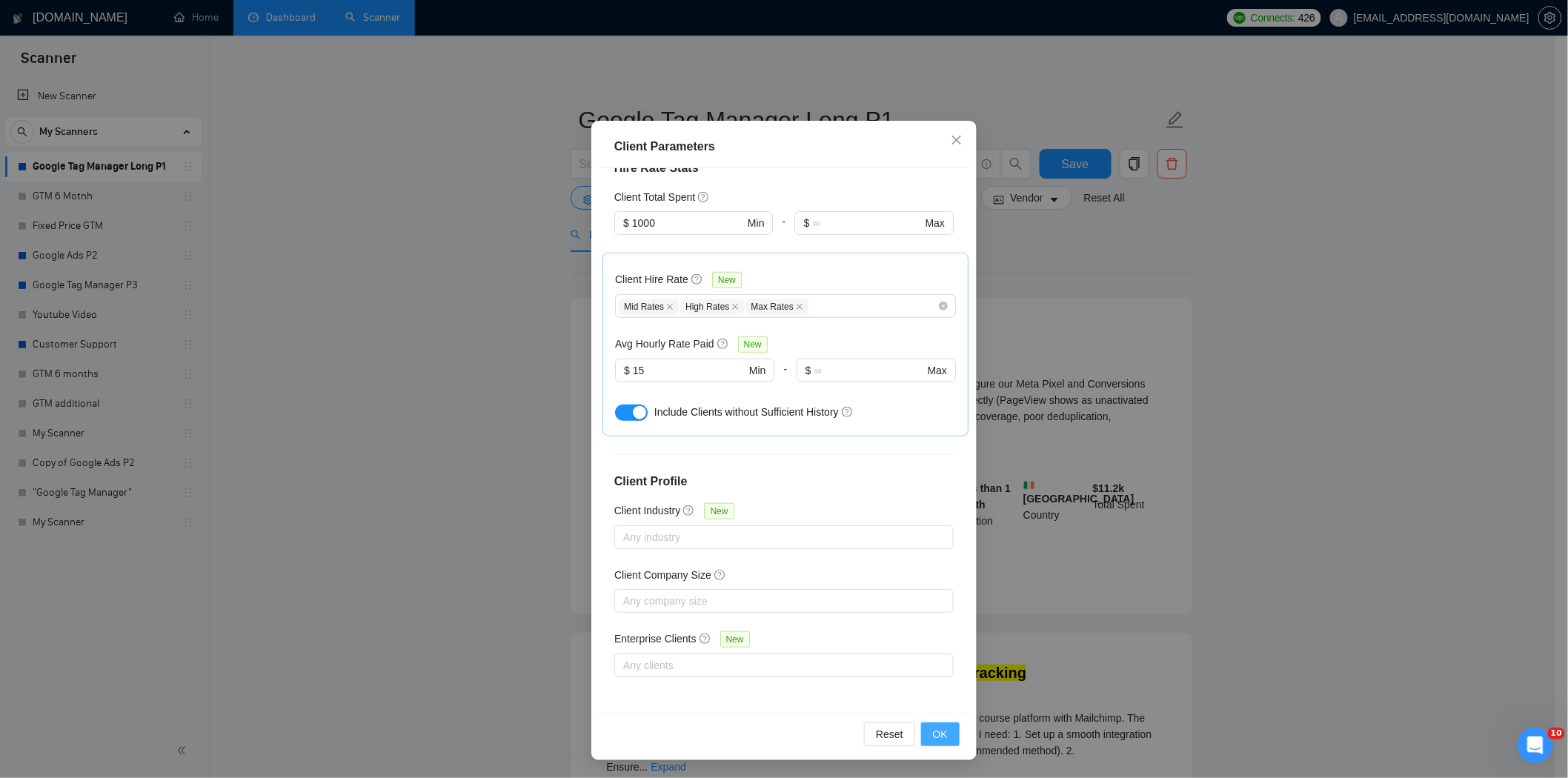
click at [951, 742] on button "OK" at bounding box center [940, 734] width 38 height 24
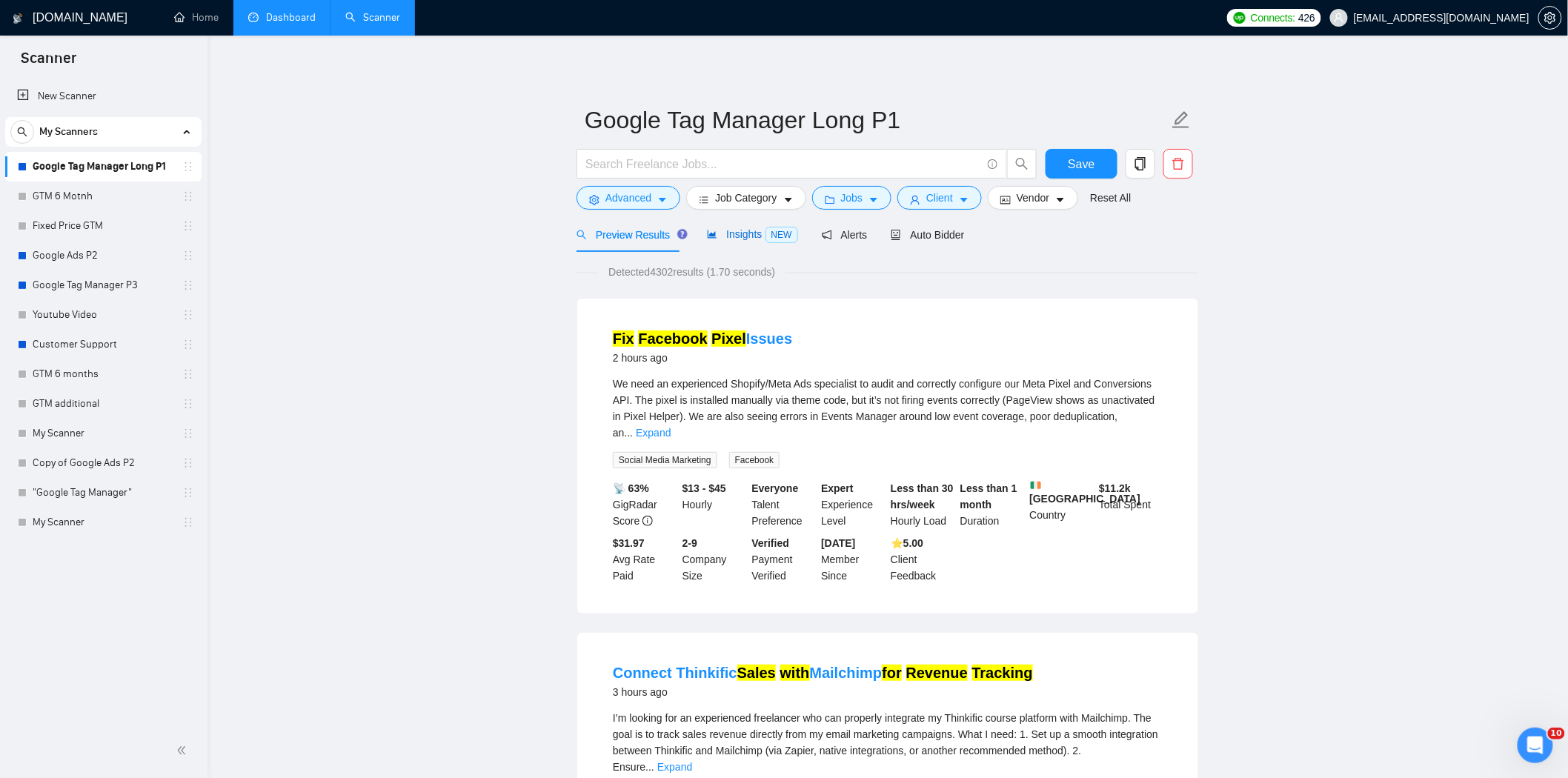
click at [737, 242] on div "Insights NEW" at bounding box center [751, 234] width 90 height 17
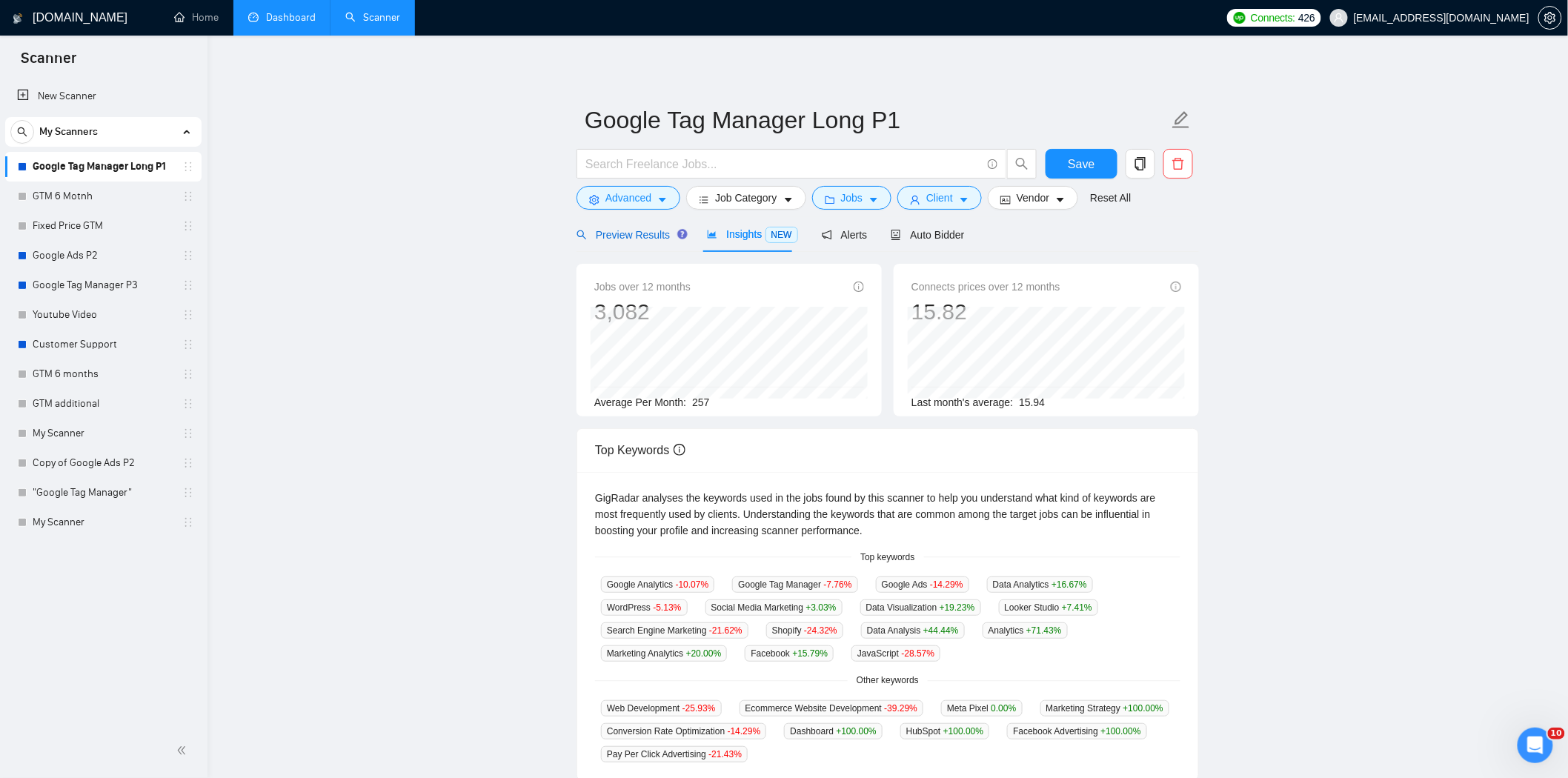
click at [648, 234] on span "Preview Results" at bounding box center [630, 234] width 107 height 12
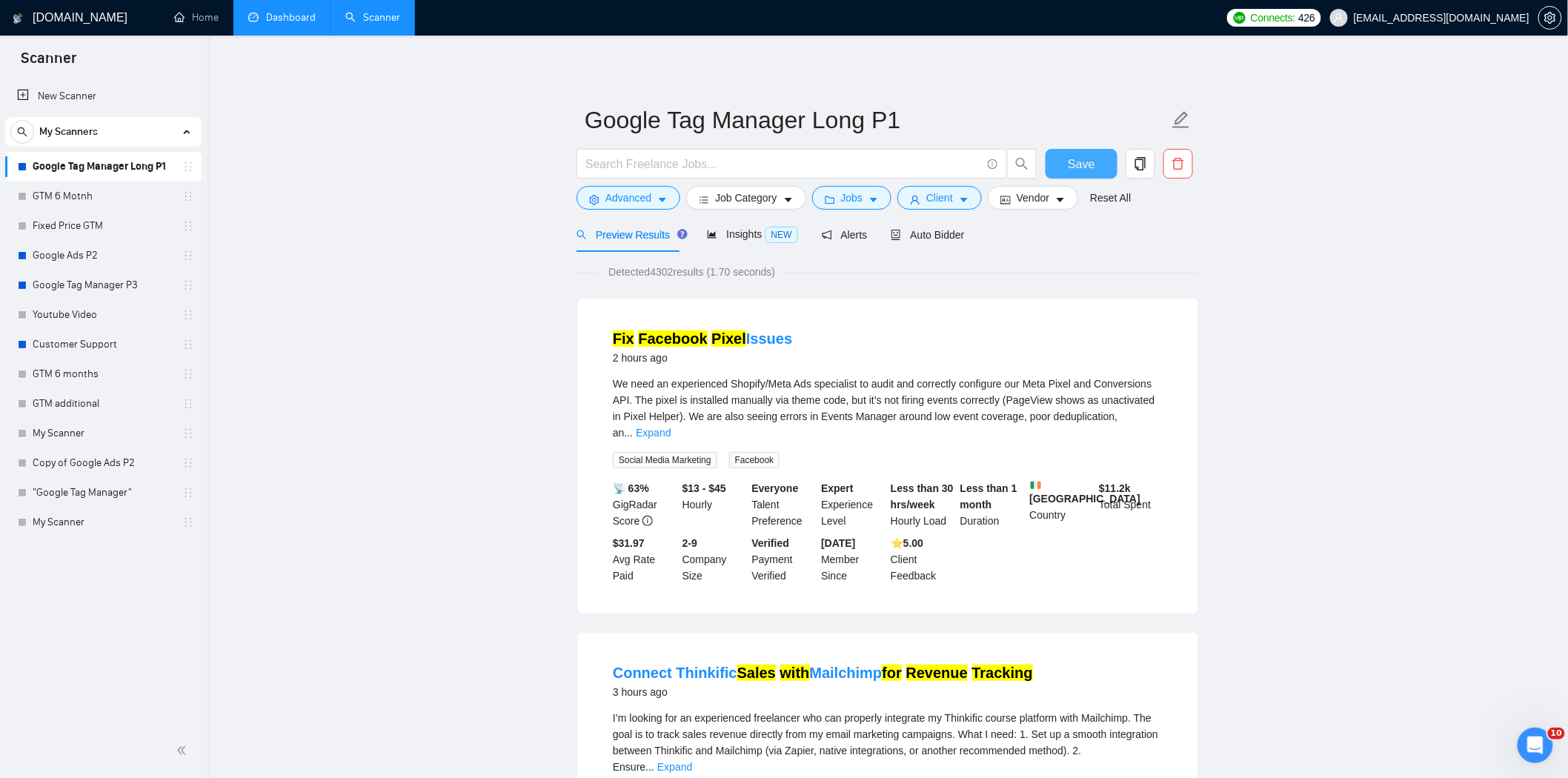
drag, startPoint x: 1065, startPoint y: 154, endPoint x: 1047, endPoint y: 233, distance: 81.0
click at [1065, 154] on button "Save" at bounding box center [1081, 163] width 72 height 29
click at [650, 195] on span "Advanced" at bounding box center [628, 198] width 46 height 16
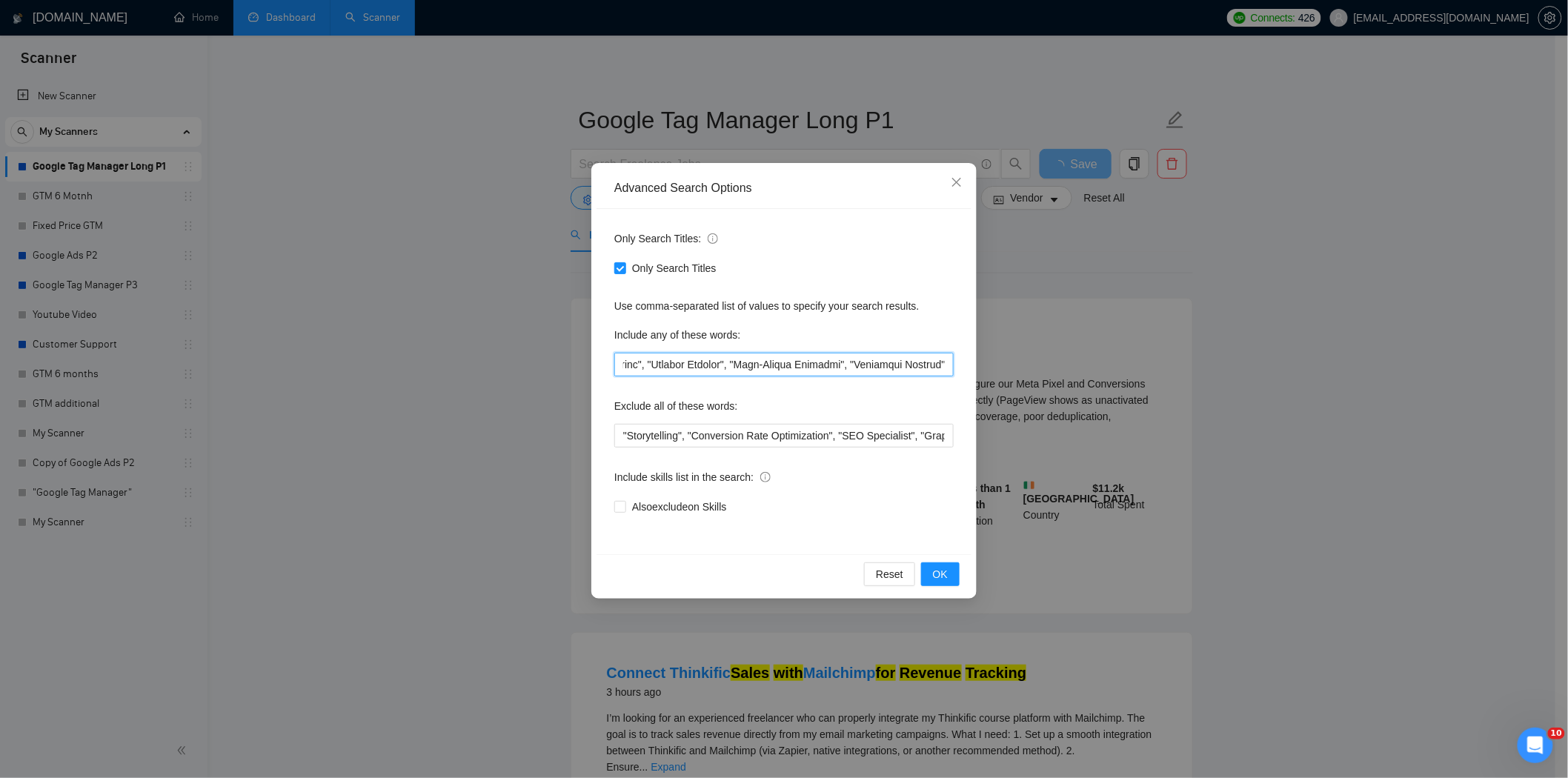
scroll to position [0, 489]
drag, startPoint x: 718, startPoint y: 369, endPoint x: 941, endPoint y: 368, distance: 223.0
click at [941, 368] on input "text" at bounding box center [784, 364] width 340 height 24
click at [900, 359] on input "text" at bounding box center [784, 364] width 340 height 24
click at [626, 270] on span at bounding box center [620, 267] width 12 height 12
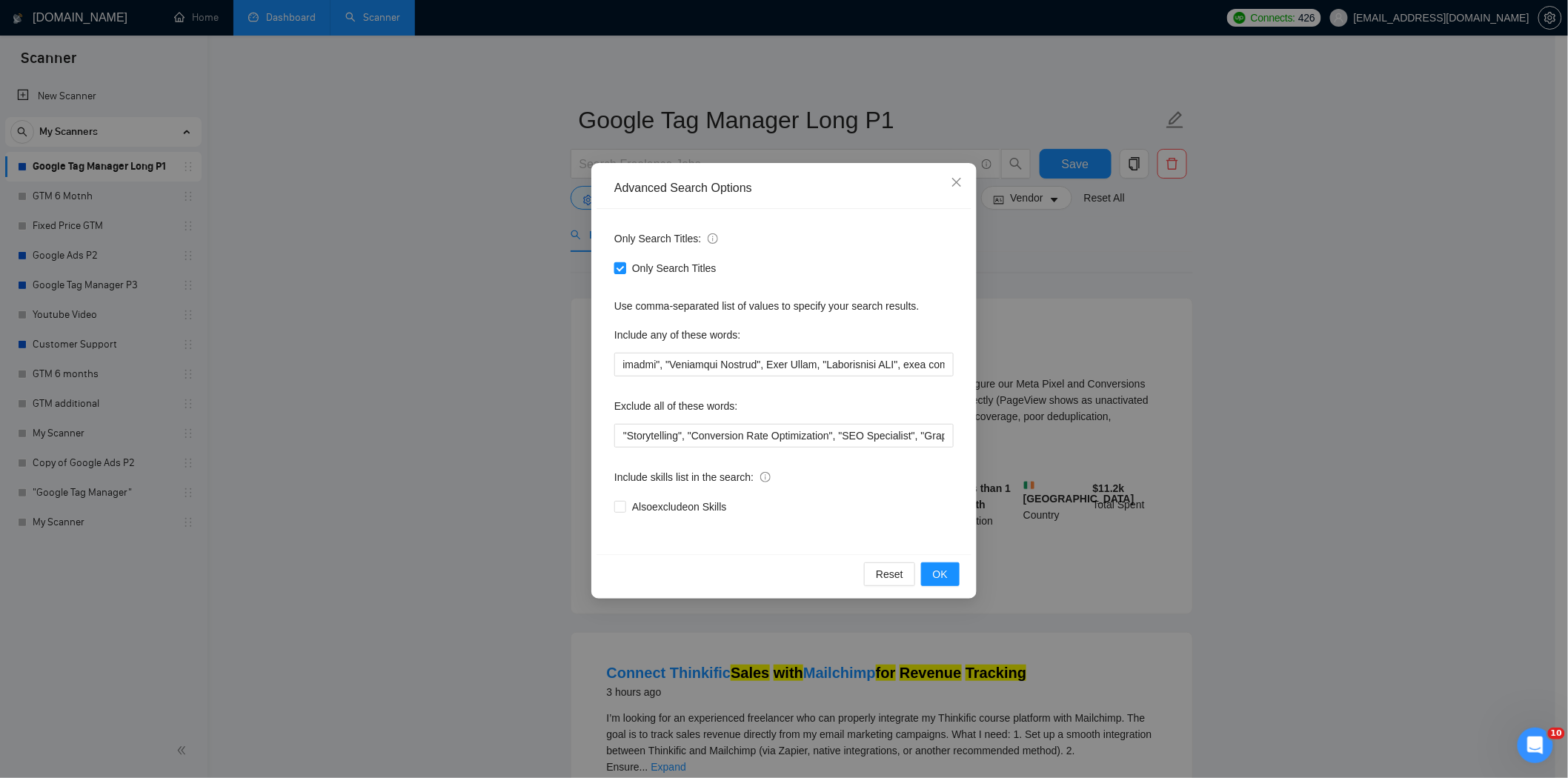
click at [625, 270] on input "Only Search Titles" at bounding box center [620, 267] width 11 height 11
checkbox input "false"
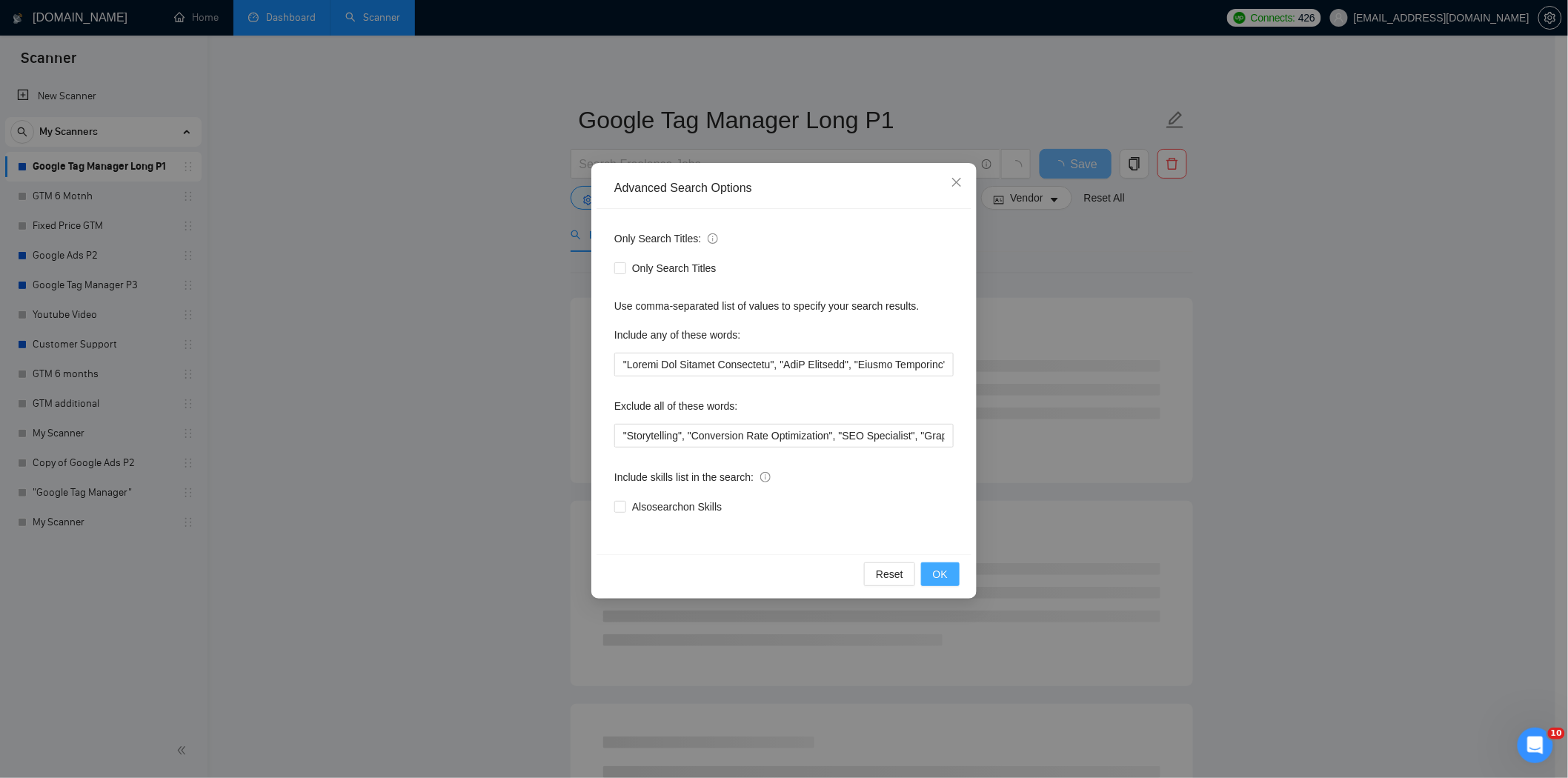
click at [930, 569] on button "OK" at bounding box center [940, 574] width 38 height 24
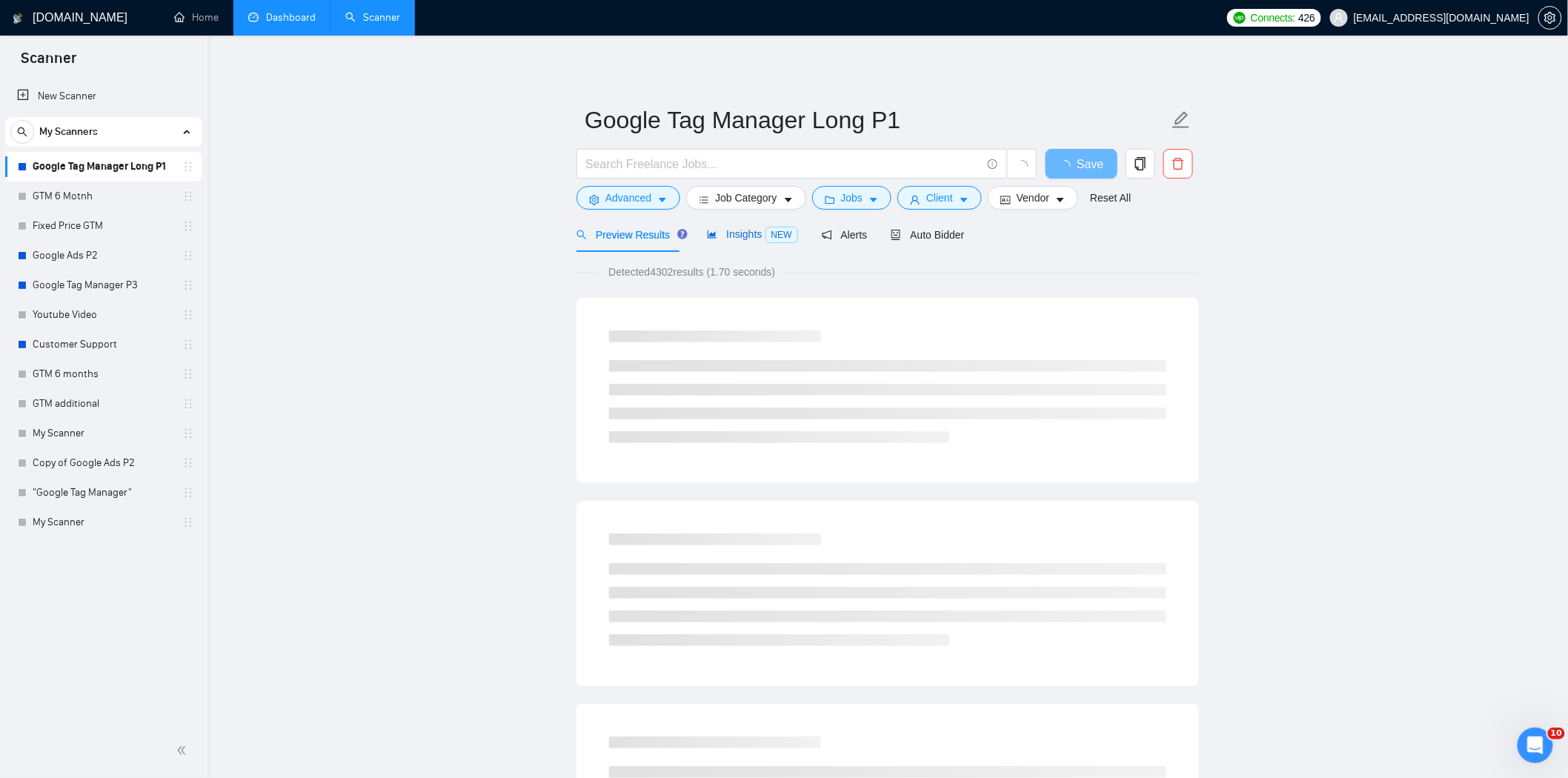
click at [735, 242] on div "Insights NEW" at bounding box center [751, 234] width 90 height 17
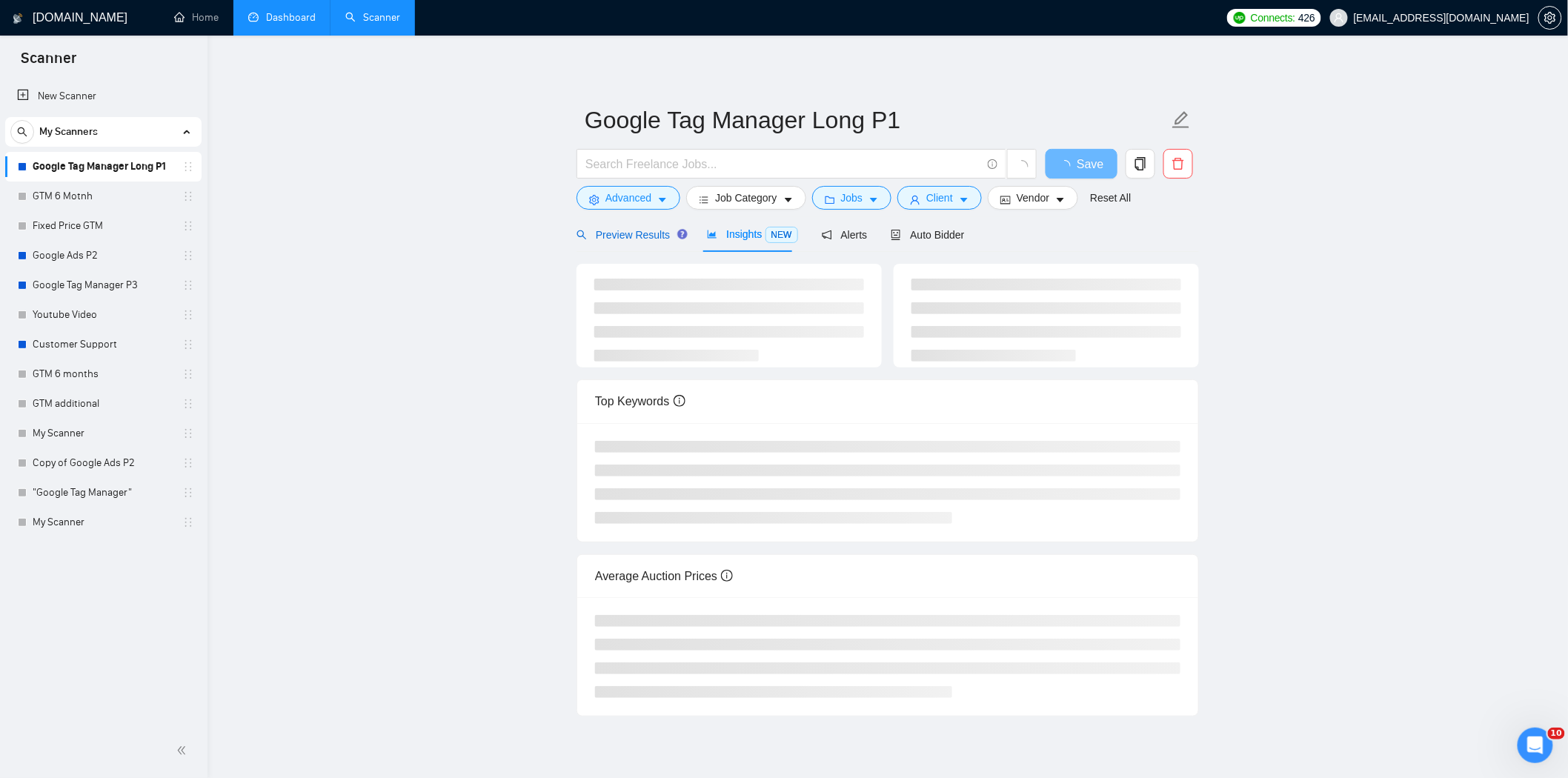
click at [647, 240] on span "Preview Results" at bounding box center [630, 234] width 107 height 12
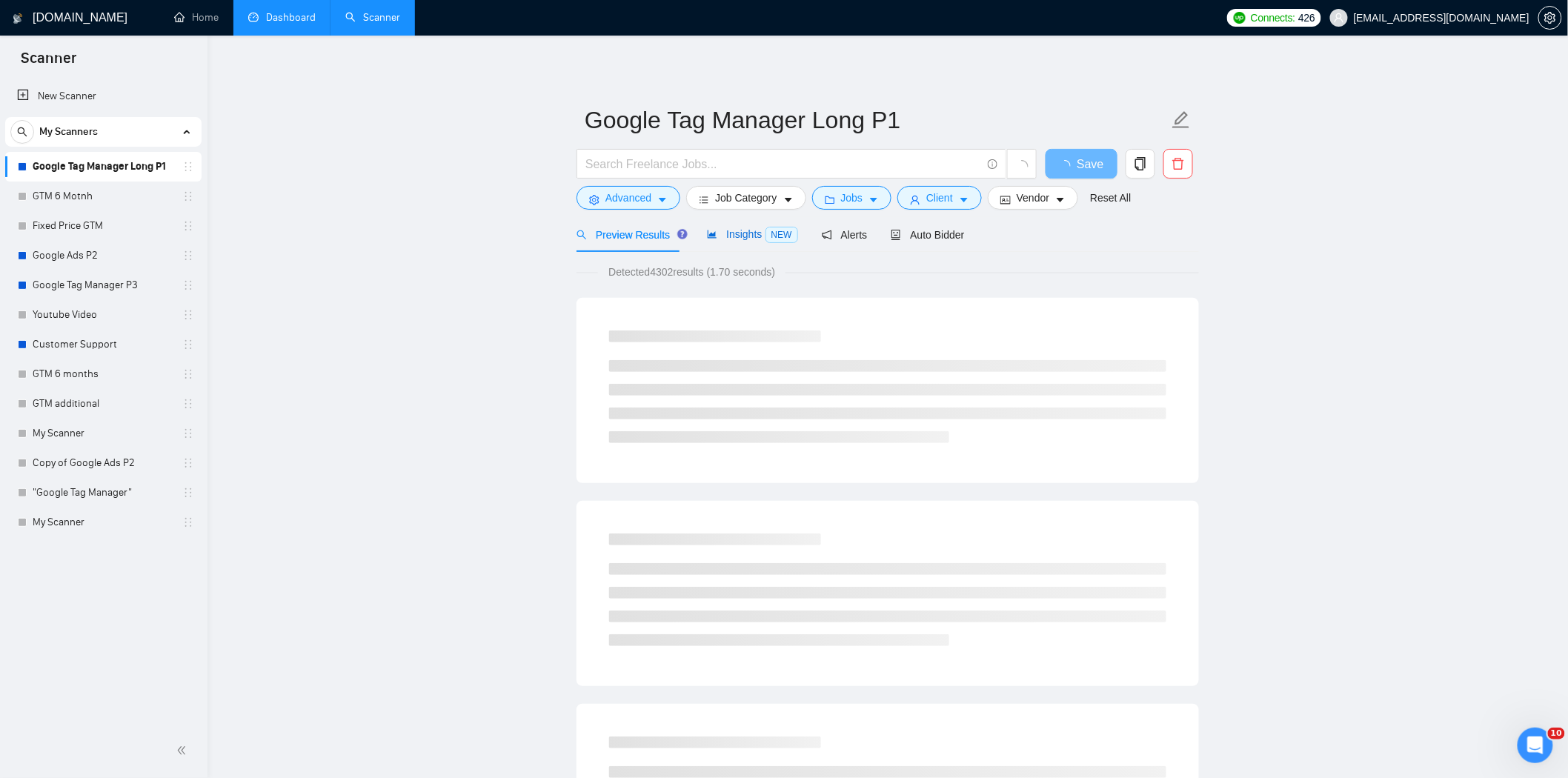
click at [722, 237] on span "Insights NEW" at bounding box center [751, 233] width 90 height 12
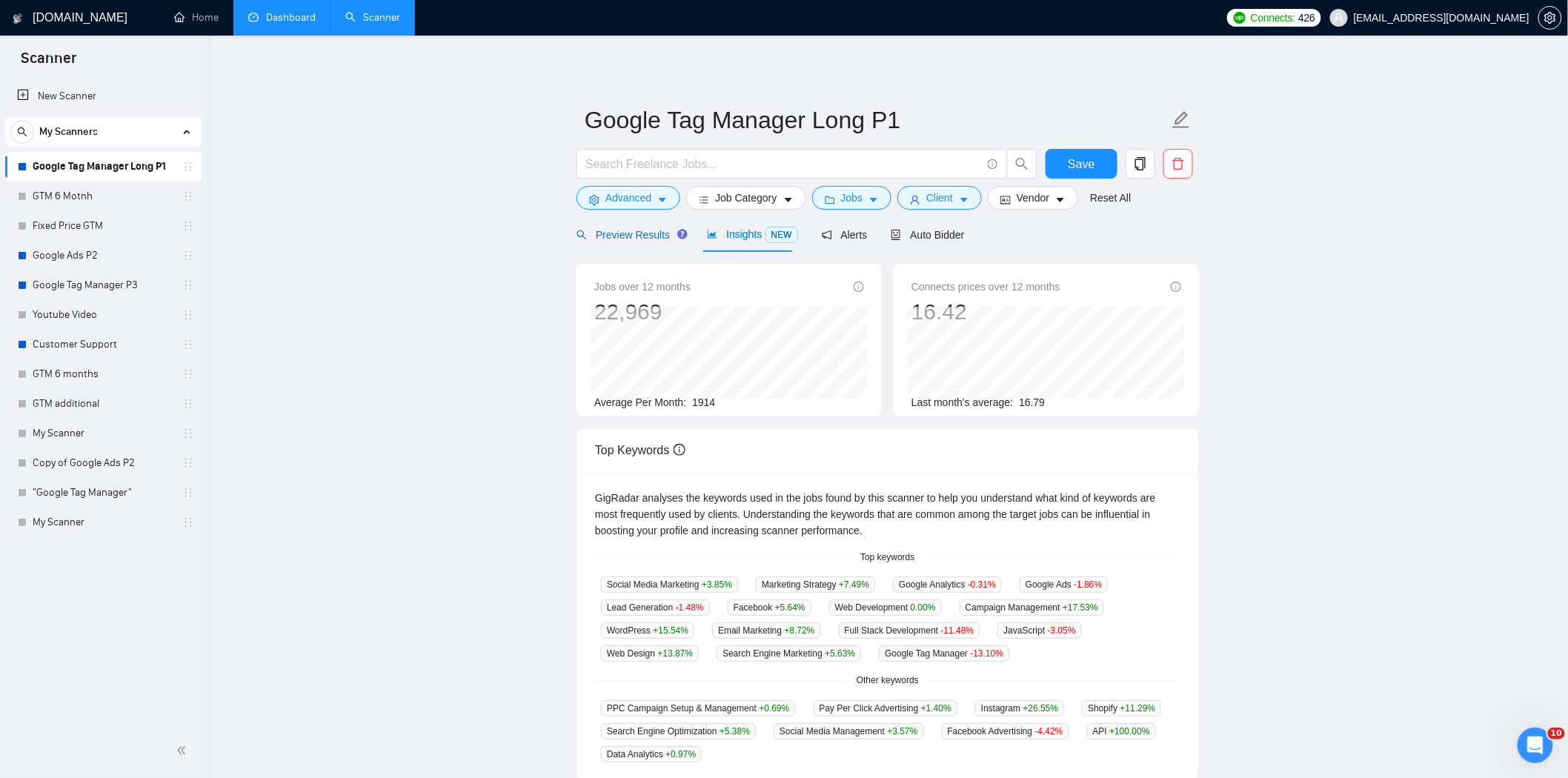
click at [642, 242] on div "Preview Results" at bounding box center [630, 234] width 107 height 16
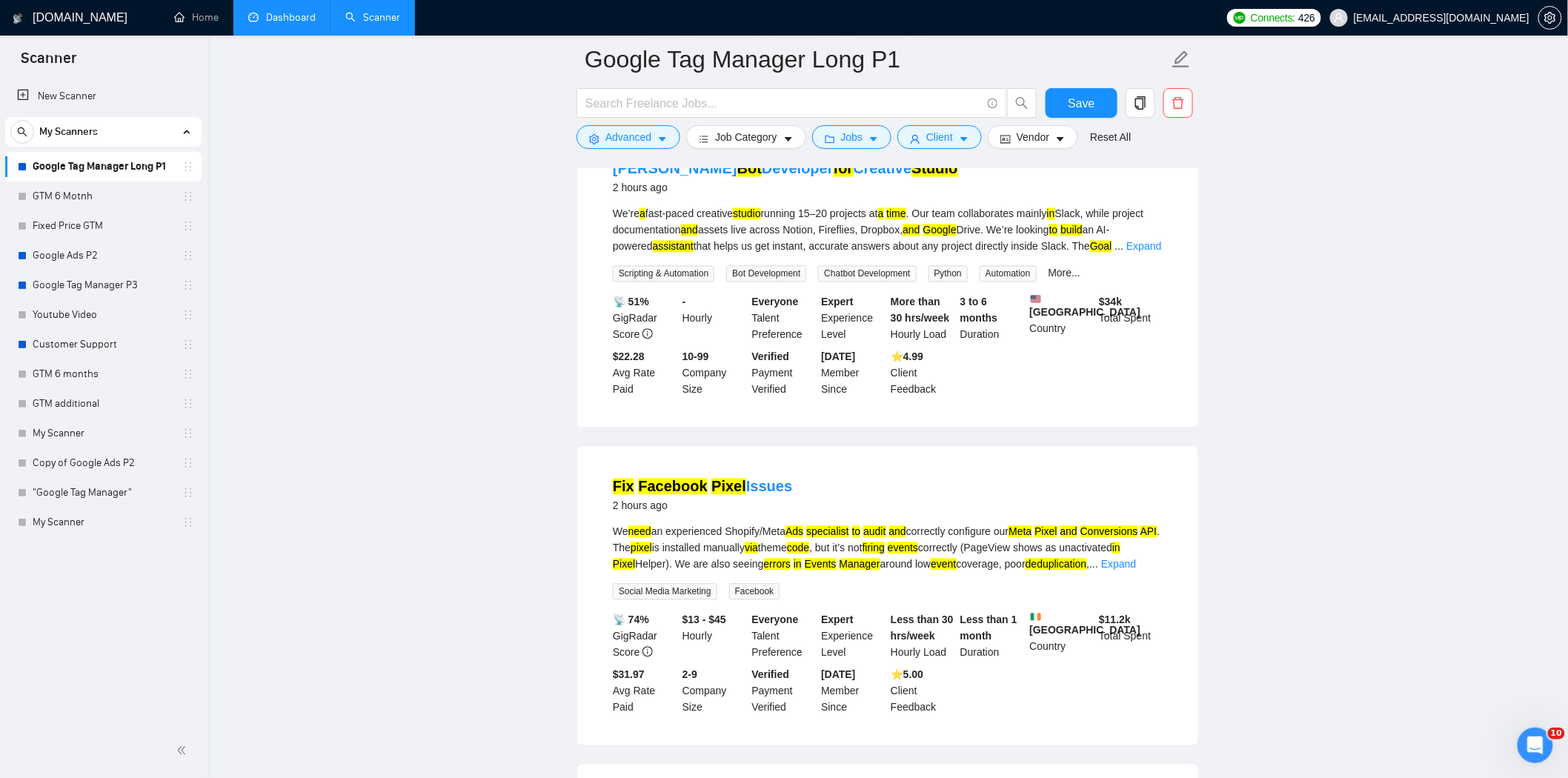
scroll to position [1234, 0]
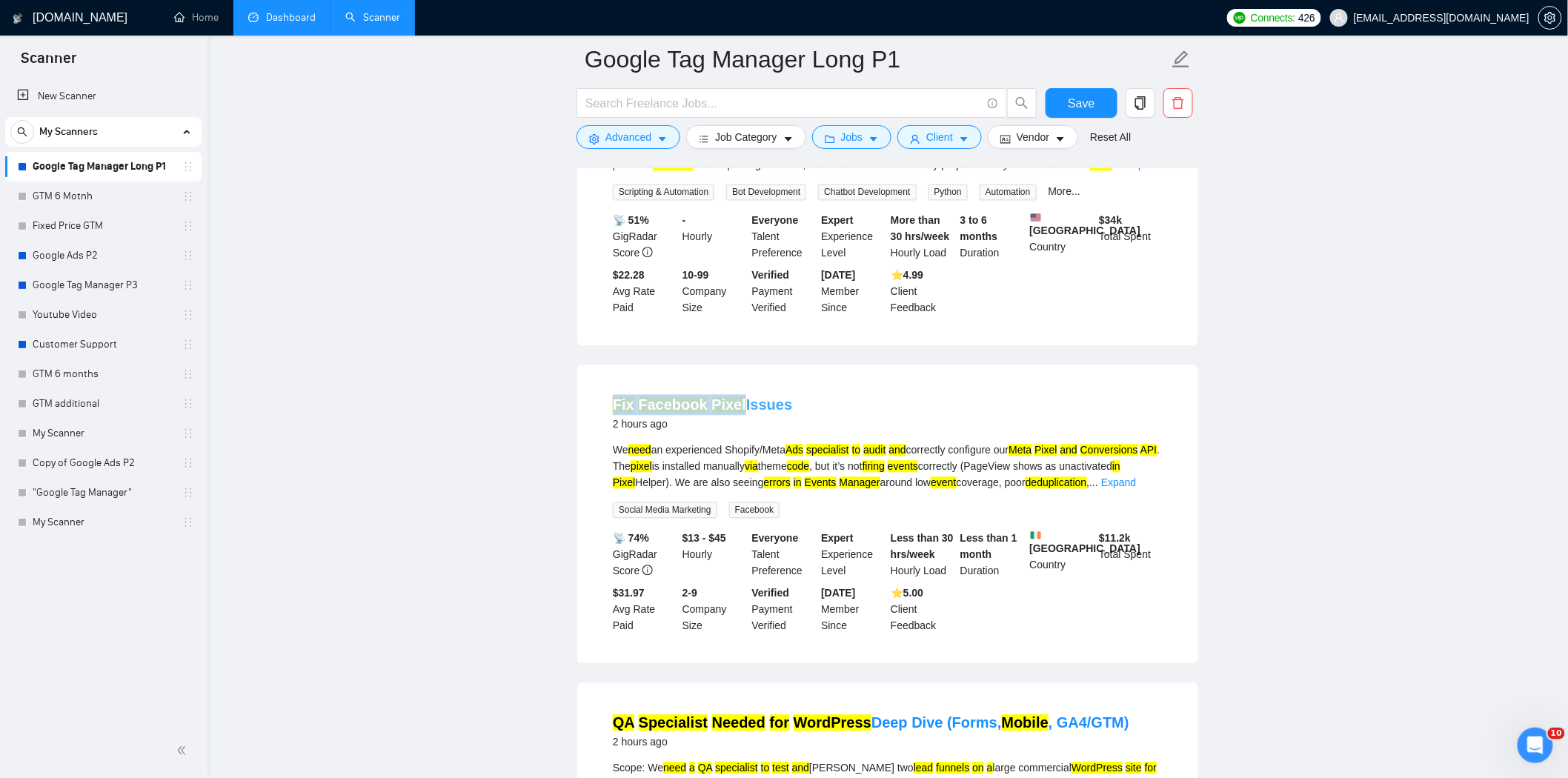
drag, startPoint x: 610, startPoint y: 391, endPoint x: 735, endPoint y: 404, distance: 125.7
click at [735, 404] on li "Fix Facebook Pixel Issues 2 hours ago We need an experienced Shopify/Meta Ads s…" at bounding box center [888, 513] width 586 height 263
copy link "Fix Facebook Pixel"
click at [646, 143] on span "Advanced" at bounding box center [628, 137] width 46 height 16
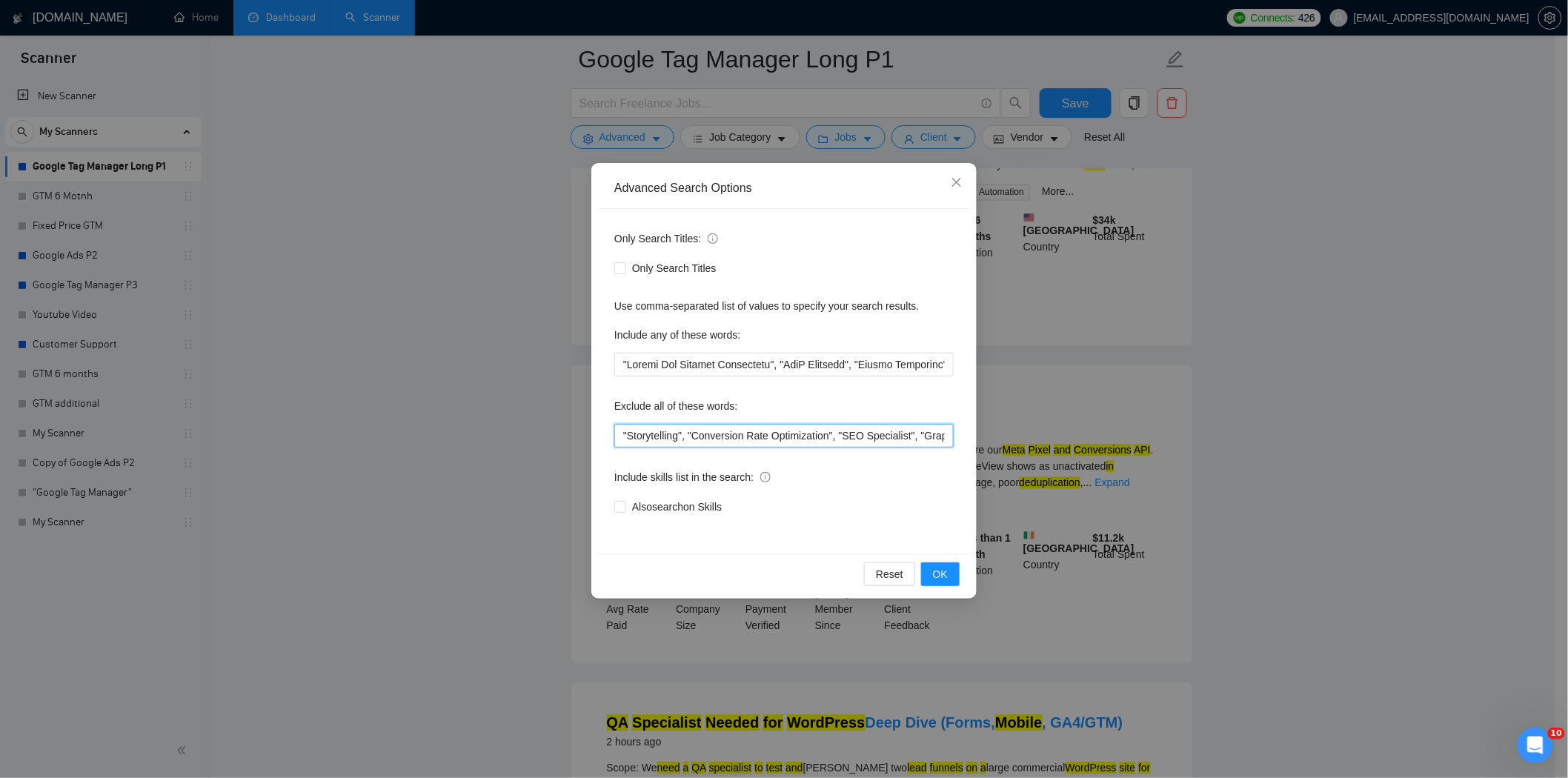
click at [626, 426] on input ""Storytelling", "Conversion Rate Optimization", "SEO Specialist", "Graphic Desi…" at bounding box center [784, 435] width 340 height 24
click at [627, 366] on input "text" at bounding box center [784, 364] width 340 height 24
paste input "Fix Facebook Pixel"
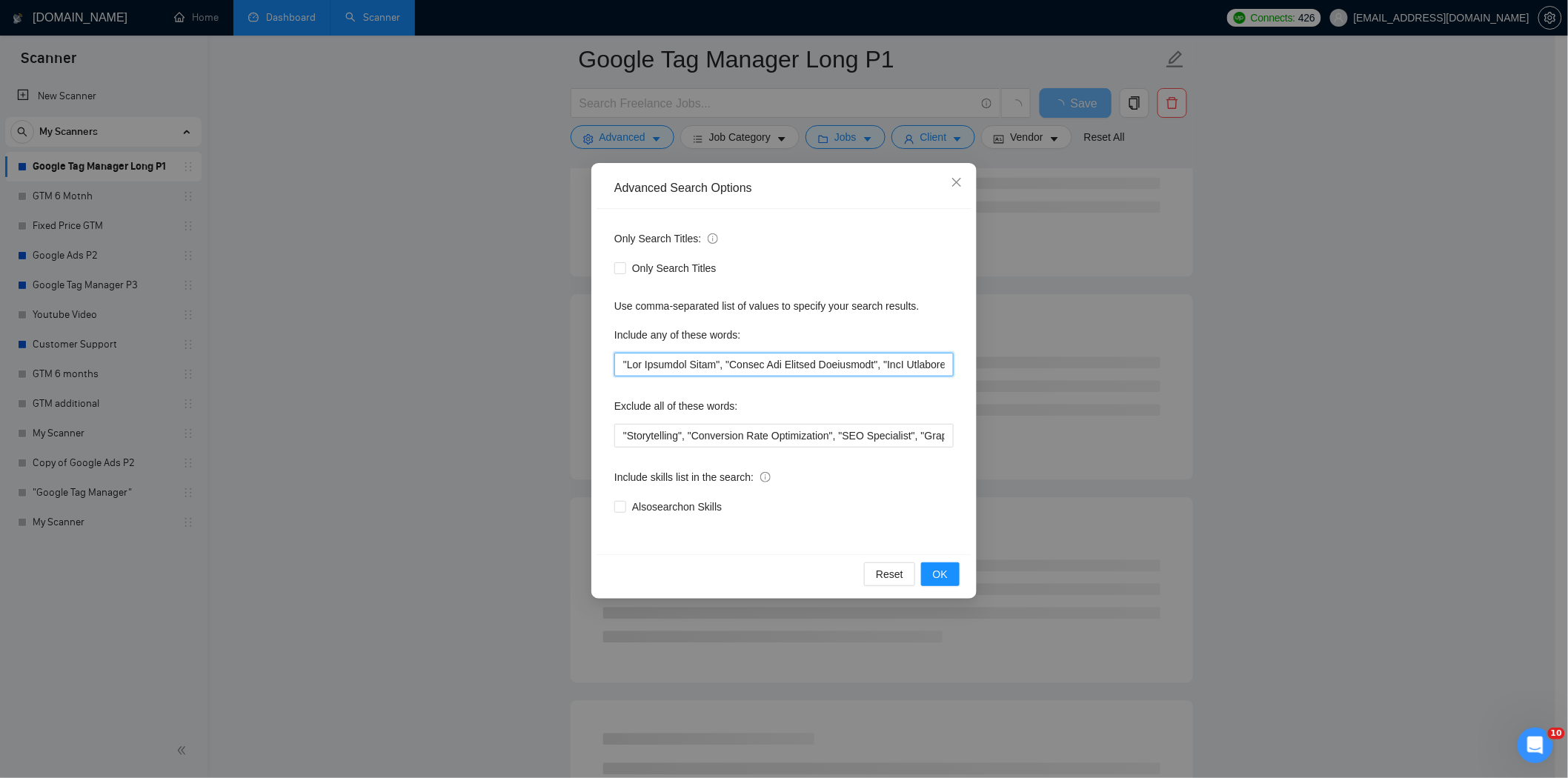
drag, startPoint x: 641, startPoint y: 366, endPoint x: 627, endPoint y: 366, distance: 14.0
click at [627, 366] on input "text" at bounding box center [784, 364] width 340 height 24
type input ""Facebook Pixel", "Google Ads Offline Conversion", "SaaS Tracking", "Looker Das…"
click at [617, 266] on input "Only Search Titles" at bounding box center [620, 267] width 11 height 11
checkbox input "true"
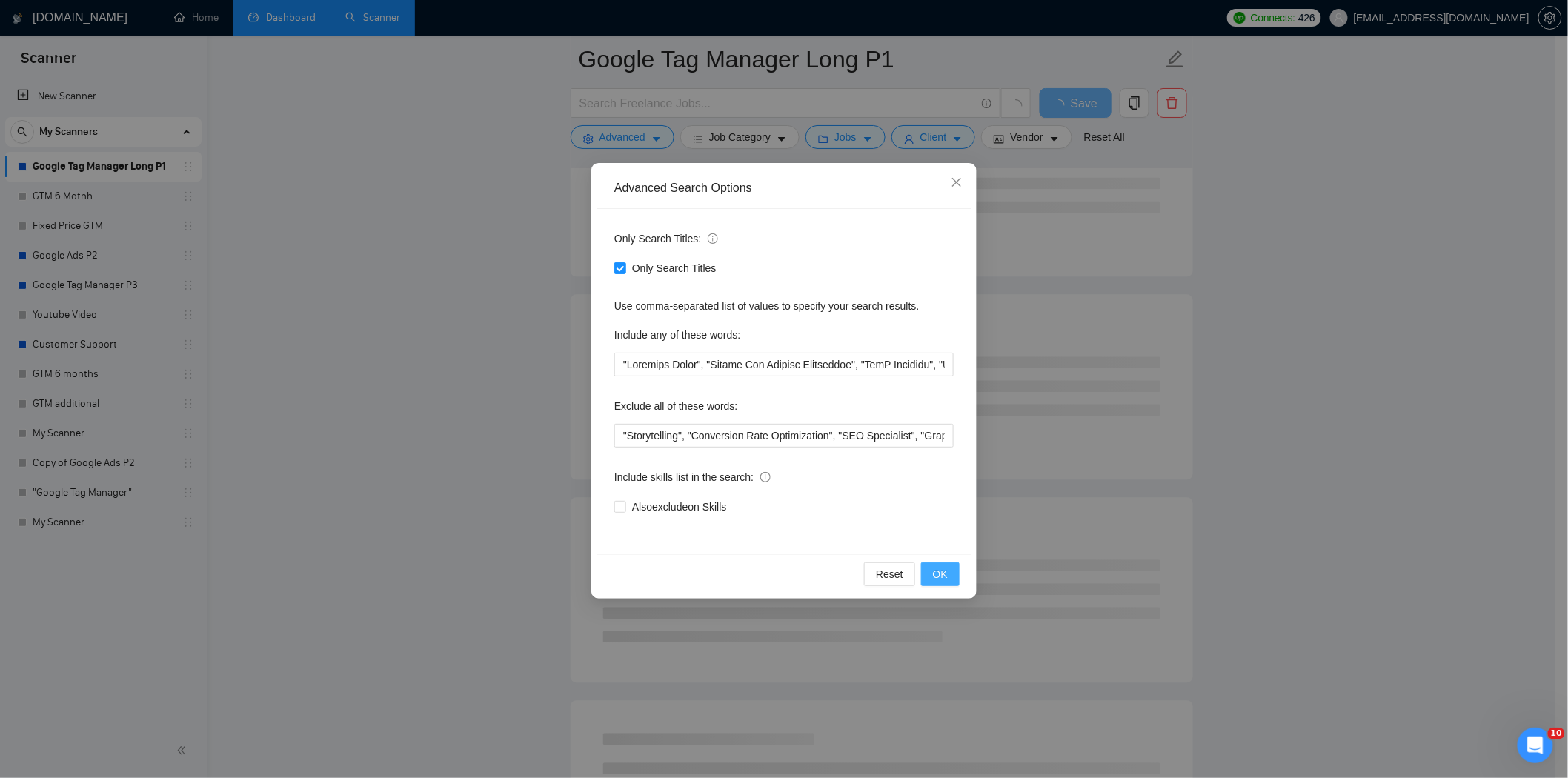
click at [951, 570] on button "OK" at bounding box center [940, 574] width 38 height 24
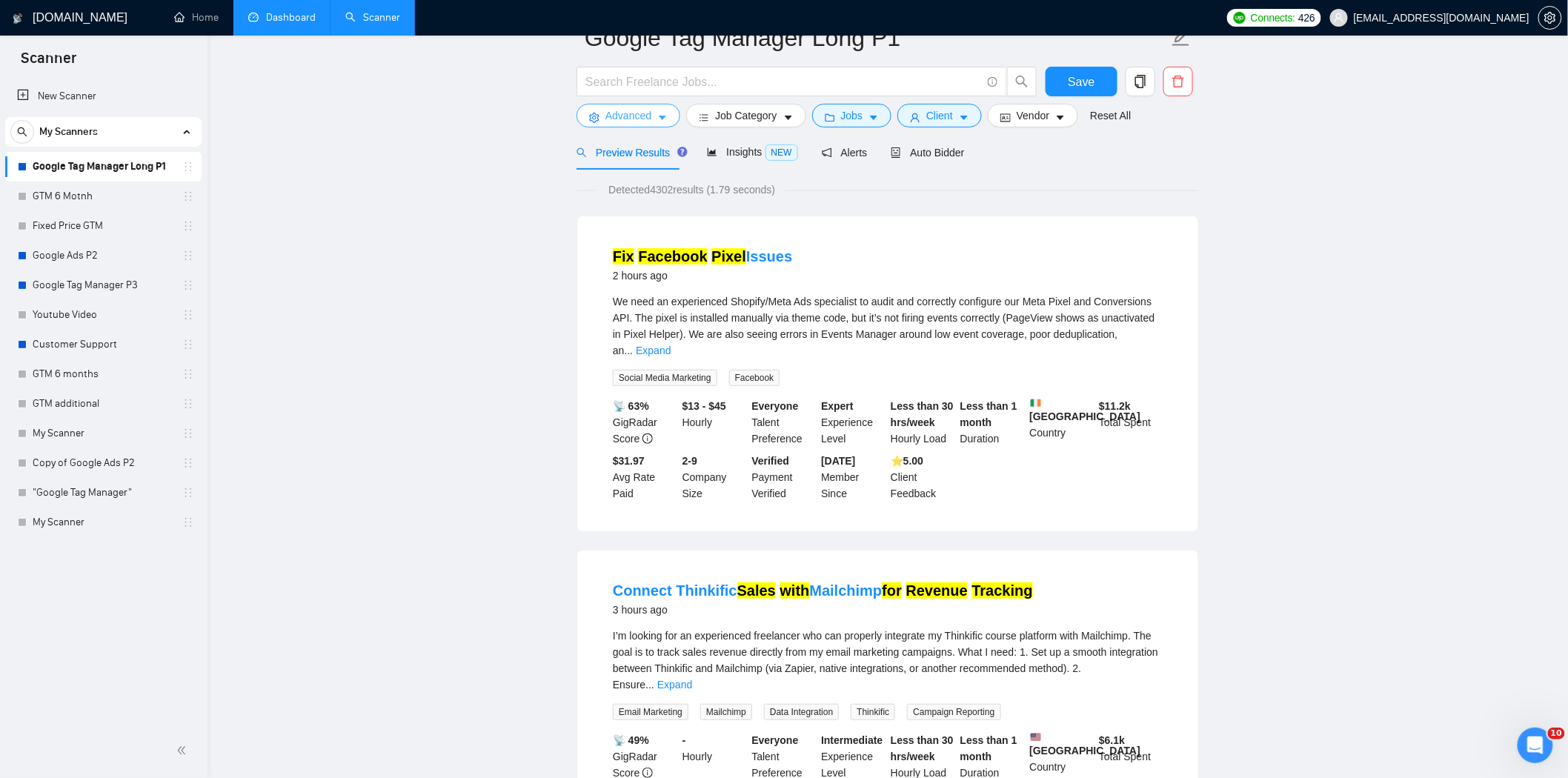
scroll to position [0, 0]
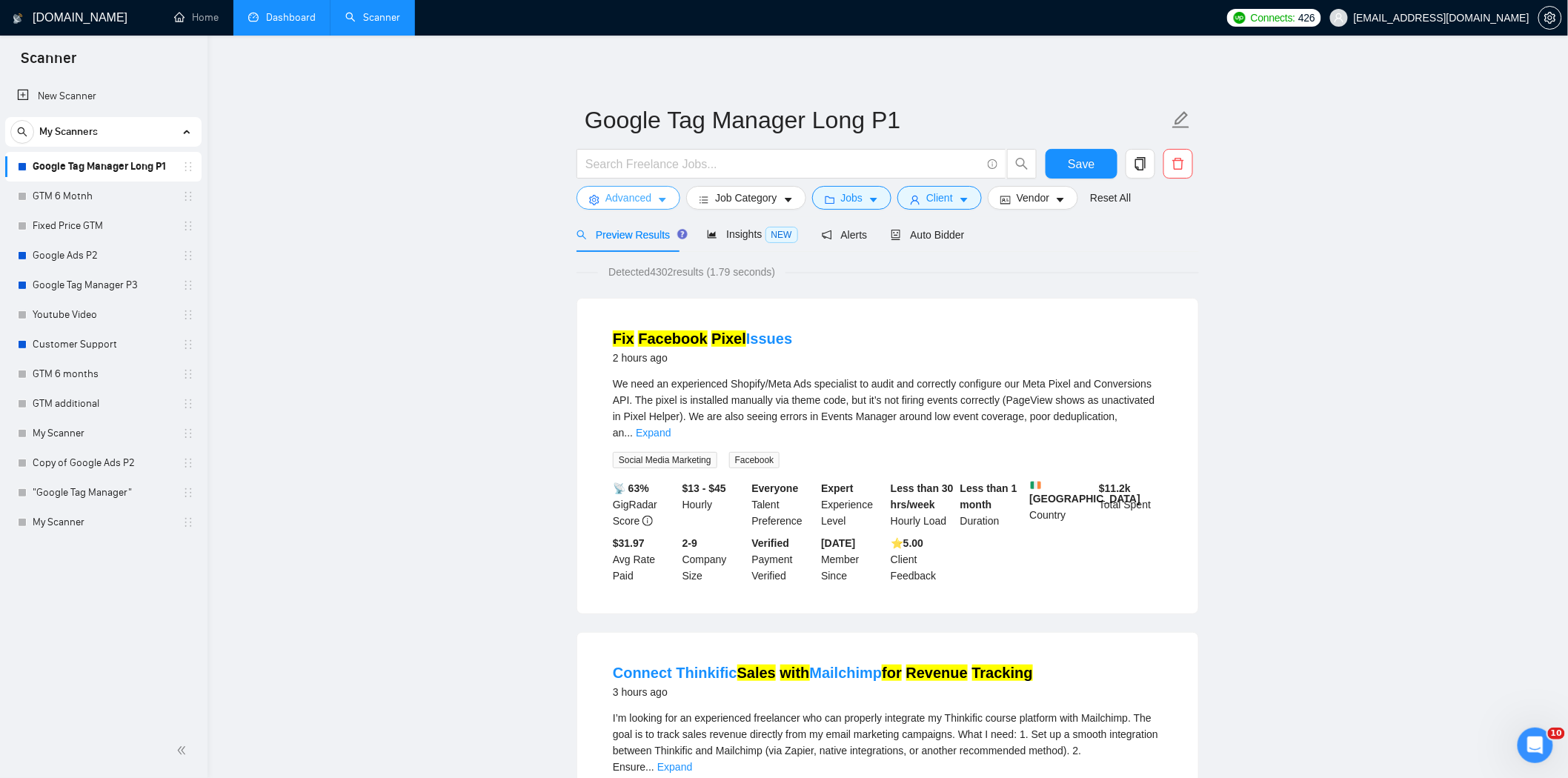
click at [648, 196] on span "Advanced" at bounding box center [628, 198] width 46 height 16
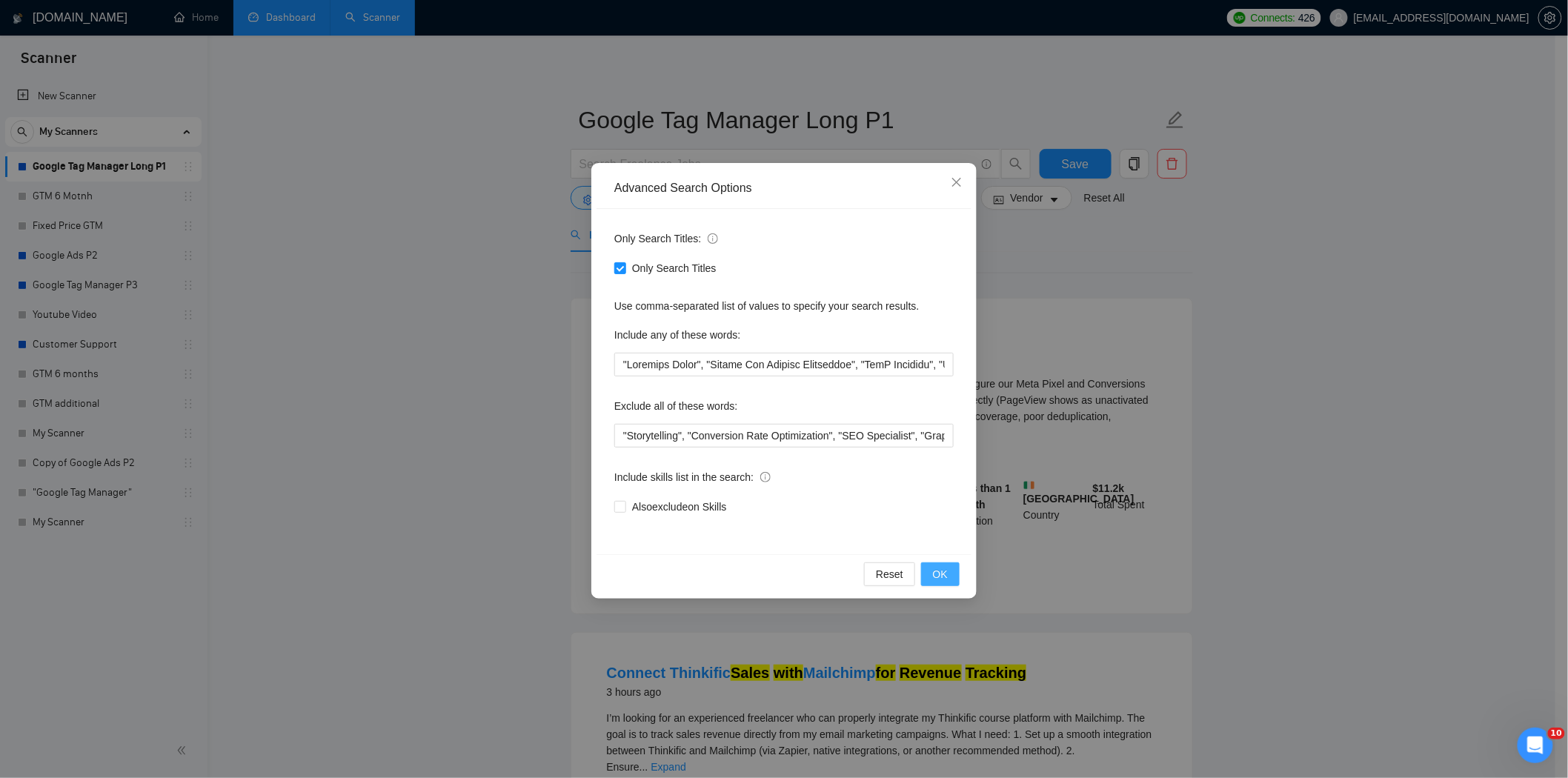
click at [952, 575] on button "OK" at bounding box center [940, 574] width 38 height 24
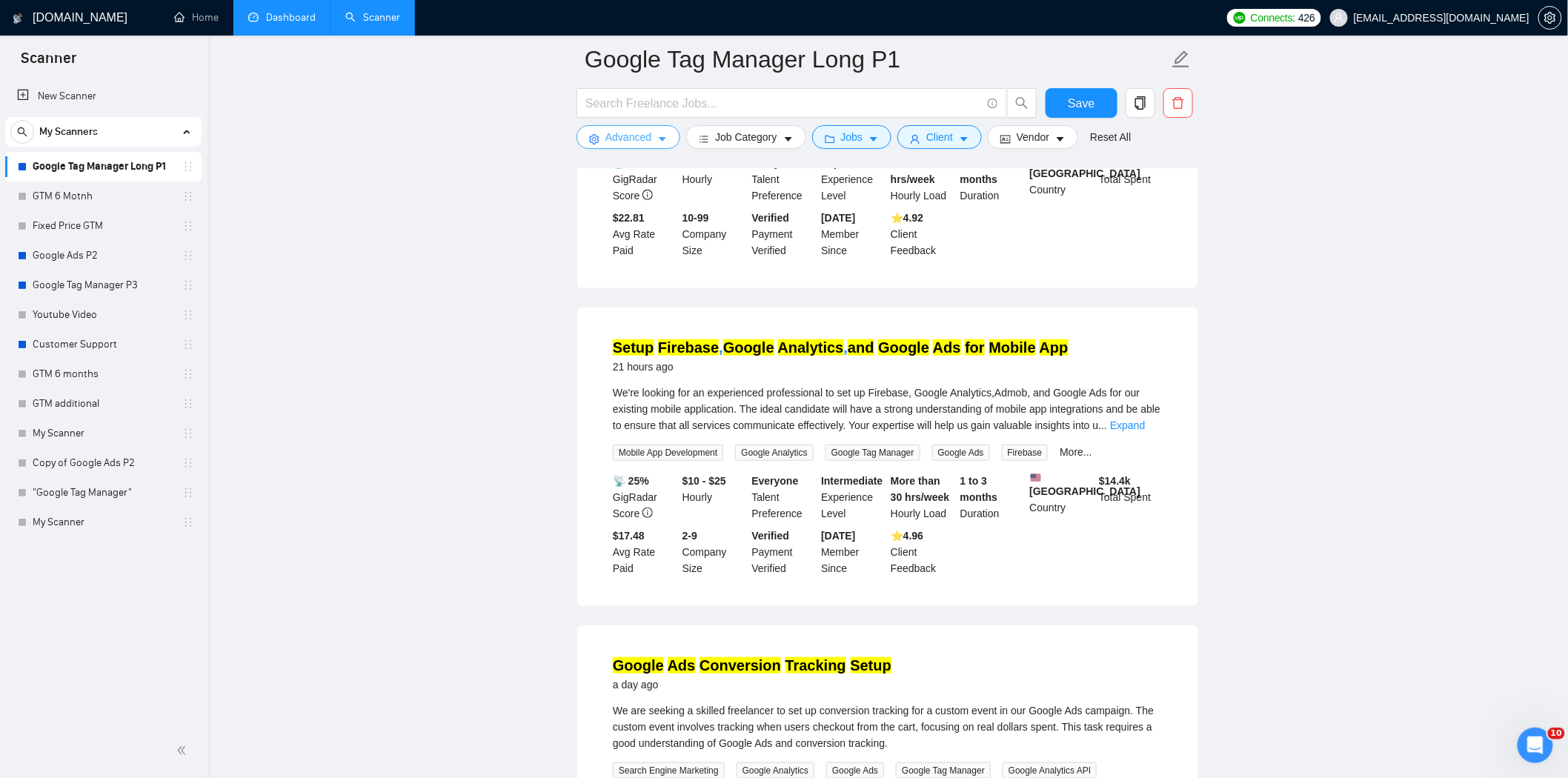
scroll to position [2880, 0]
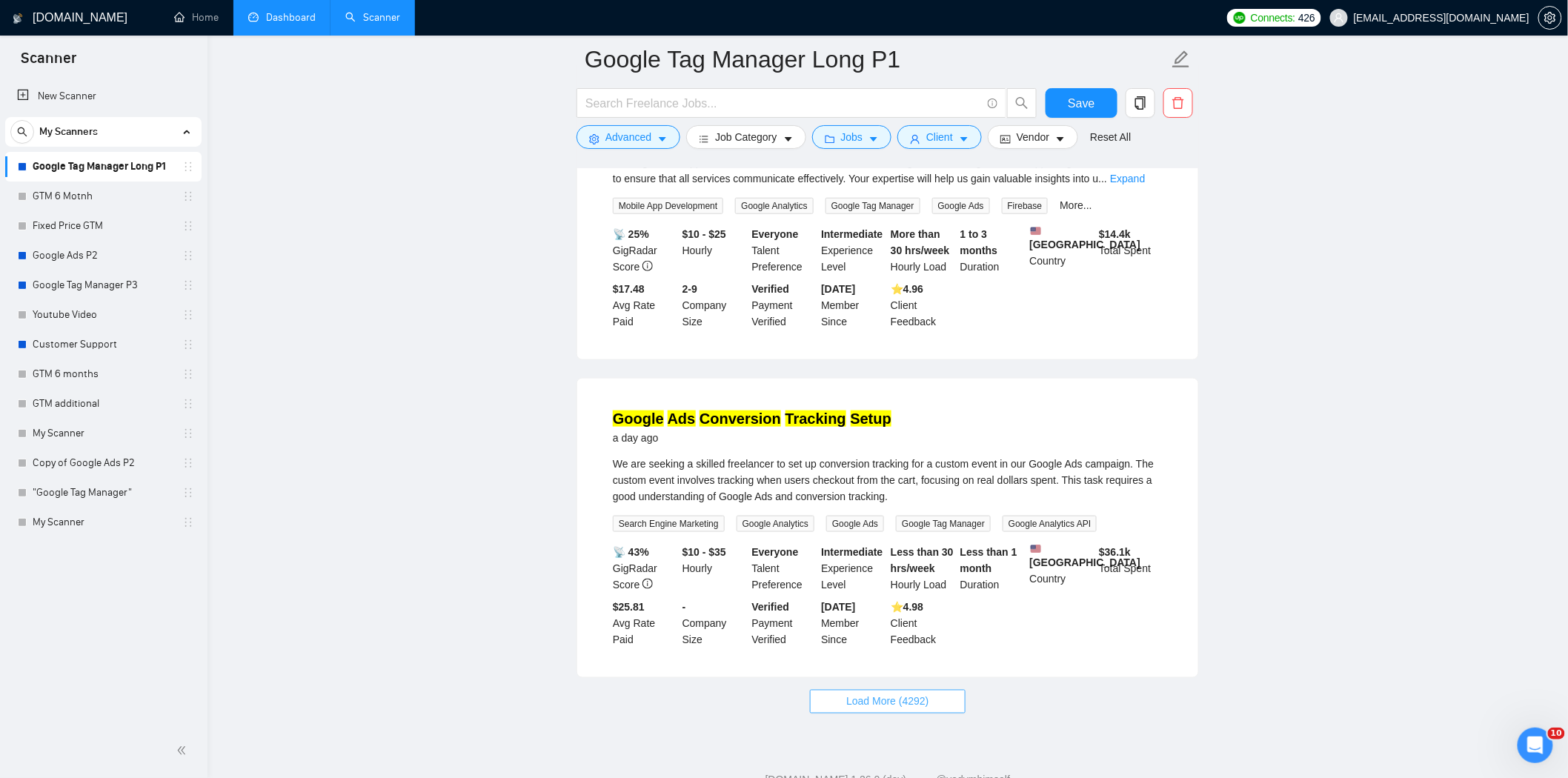
click at [899, 693] on span "Load More (4292)" at bounding box center [887, 701] width 82 height 16
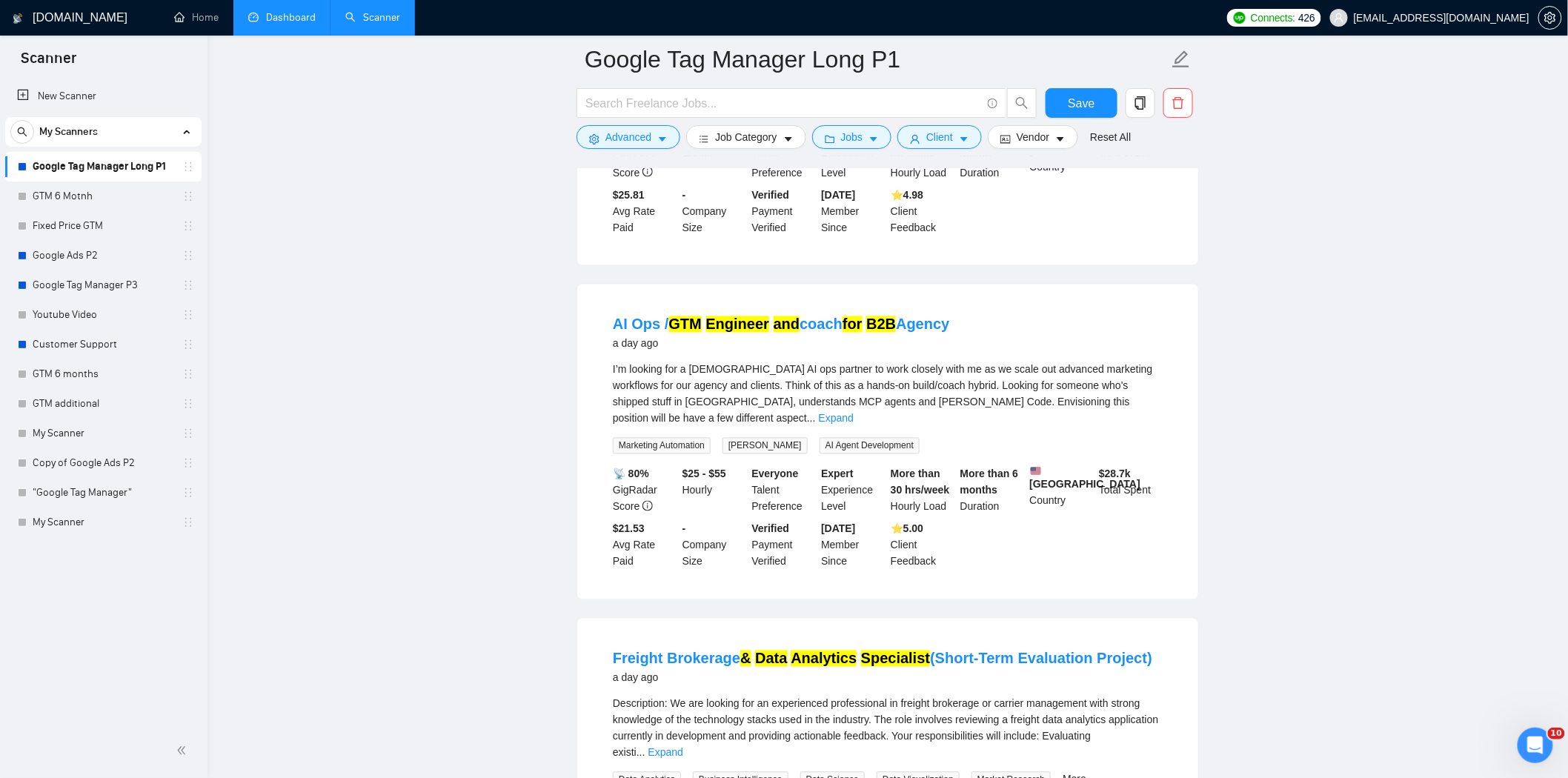
scroll to position [3375, 0]
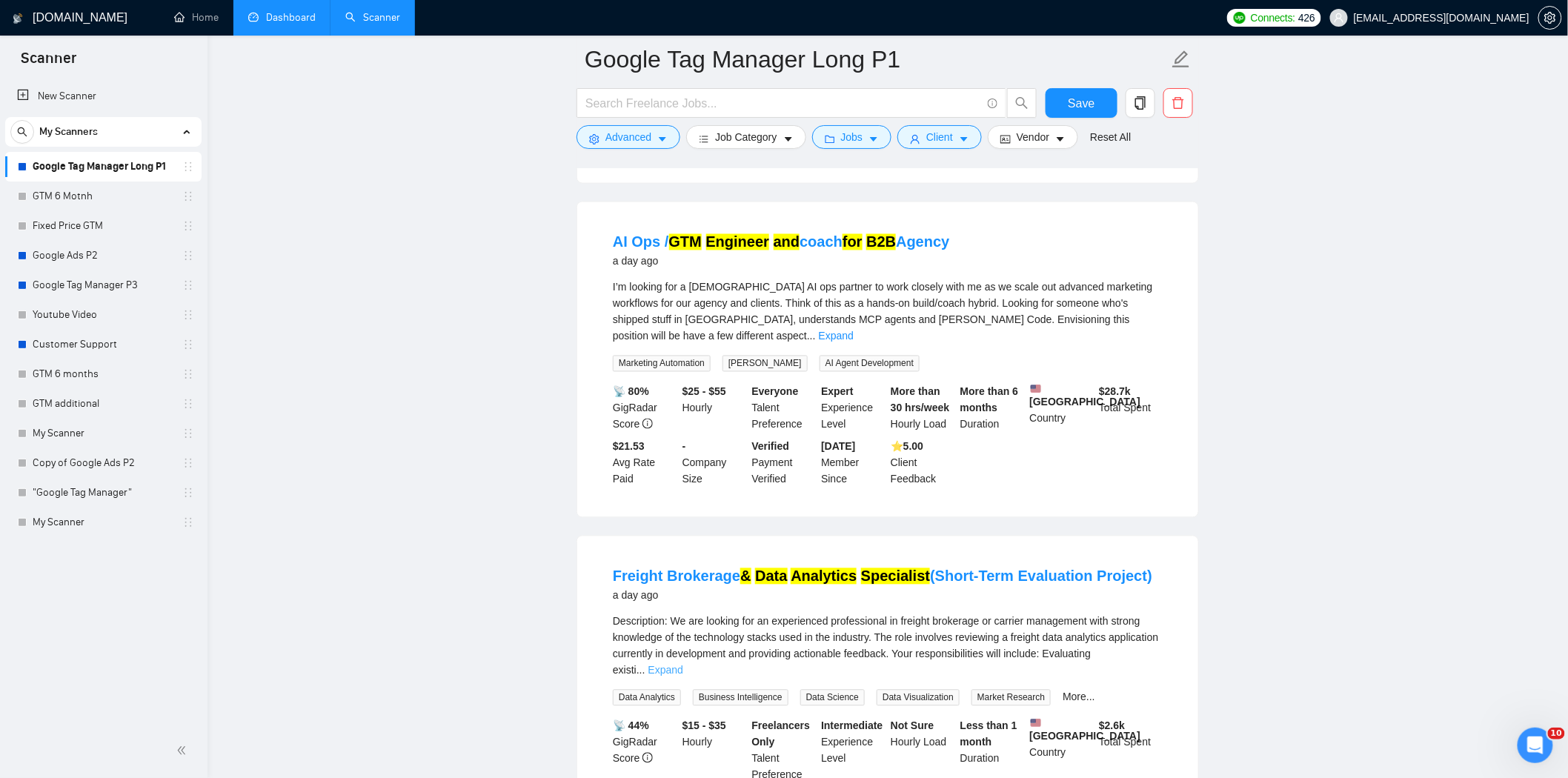
click at [683, 665] on link "Expand" at bounding box center [665, 670] width 35 height 12
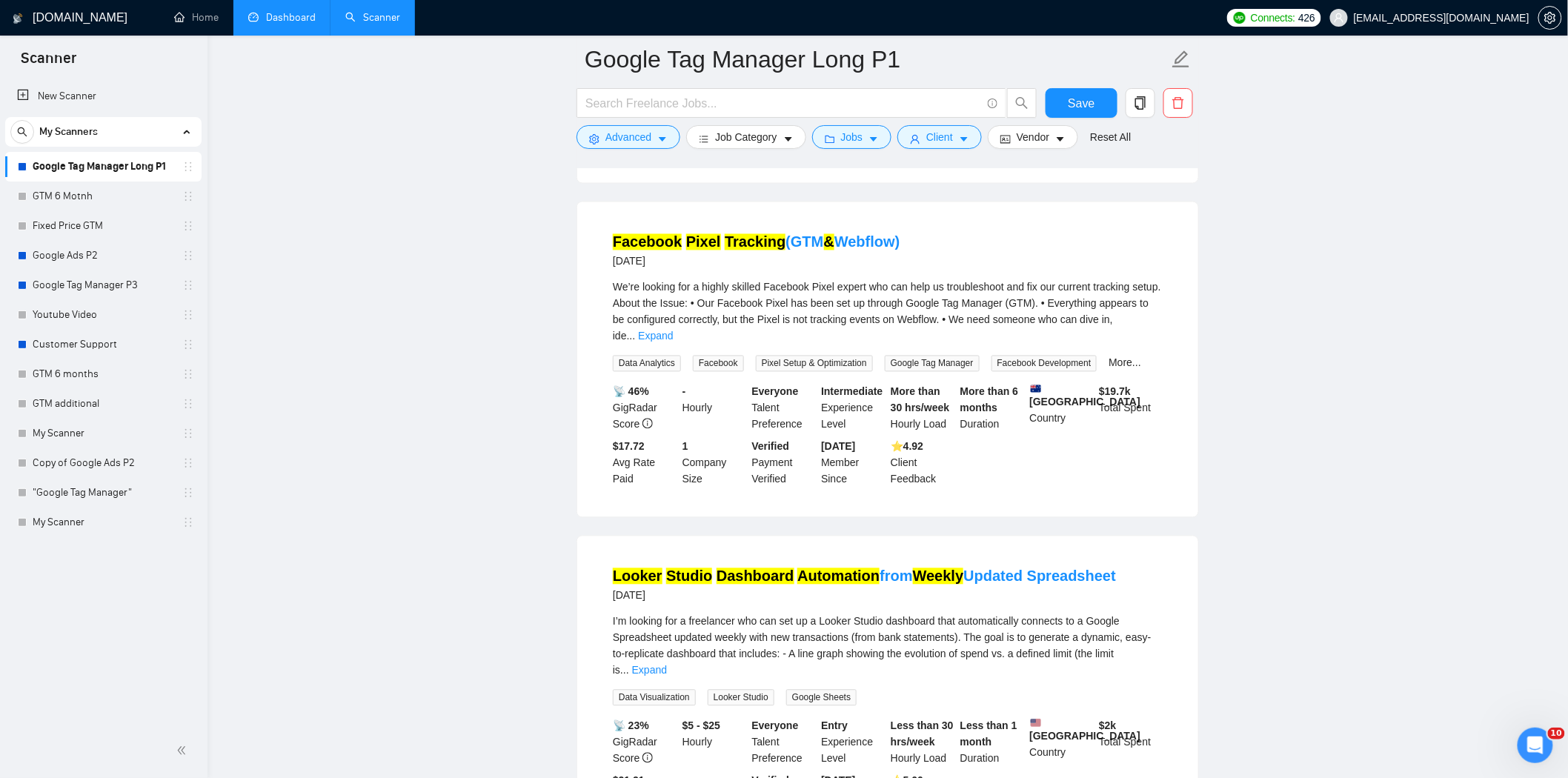
scroll to position [5794, 0]
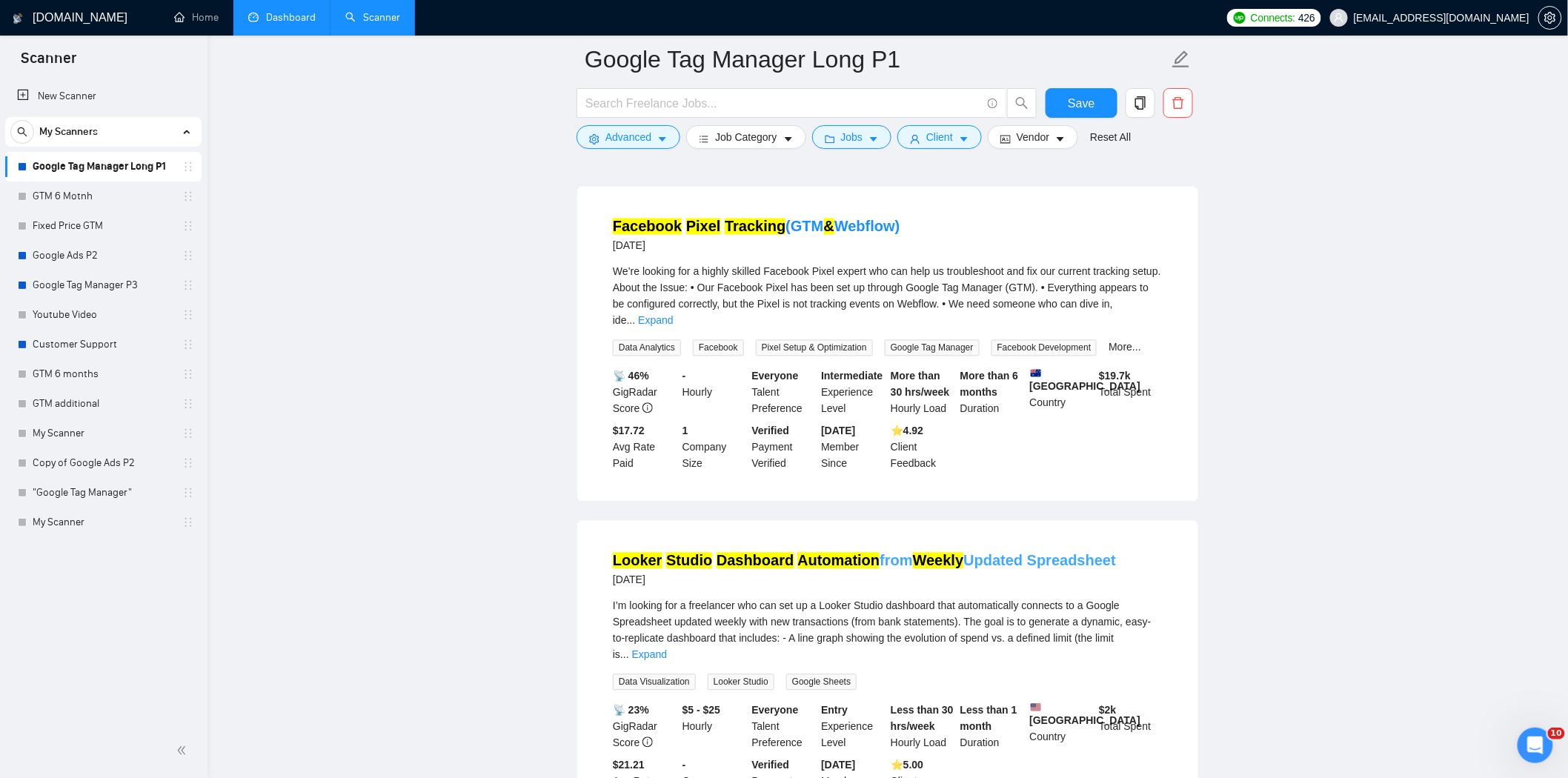
click at [867, 553] on mark "Automation" at bounding box center [838, 561] width 82 height 16
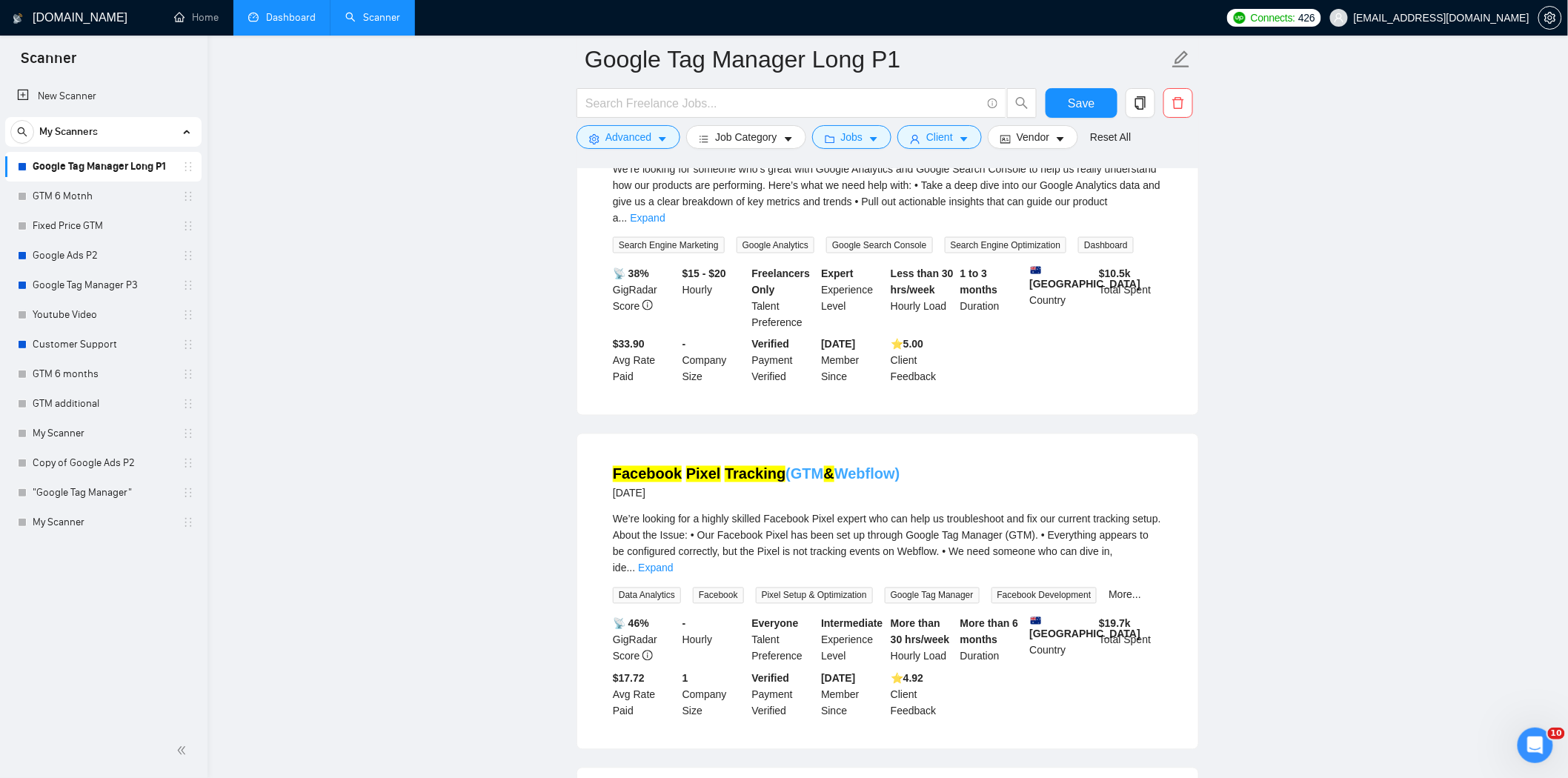
click at [686, 466] on mark "Pixel" at bounding box center [703, 474] width 35 height 16
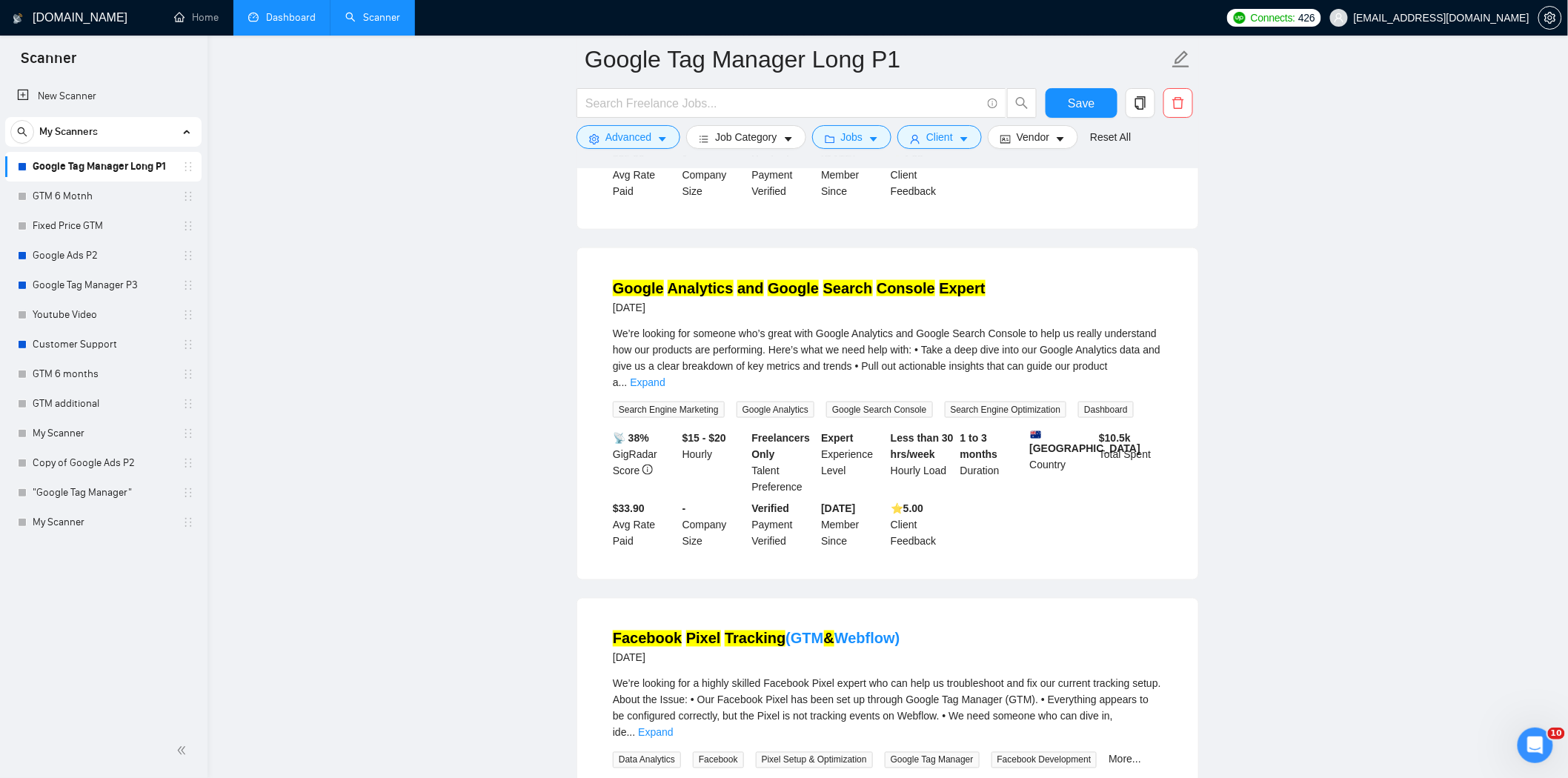
scroll to position [5300, 0]
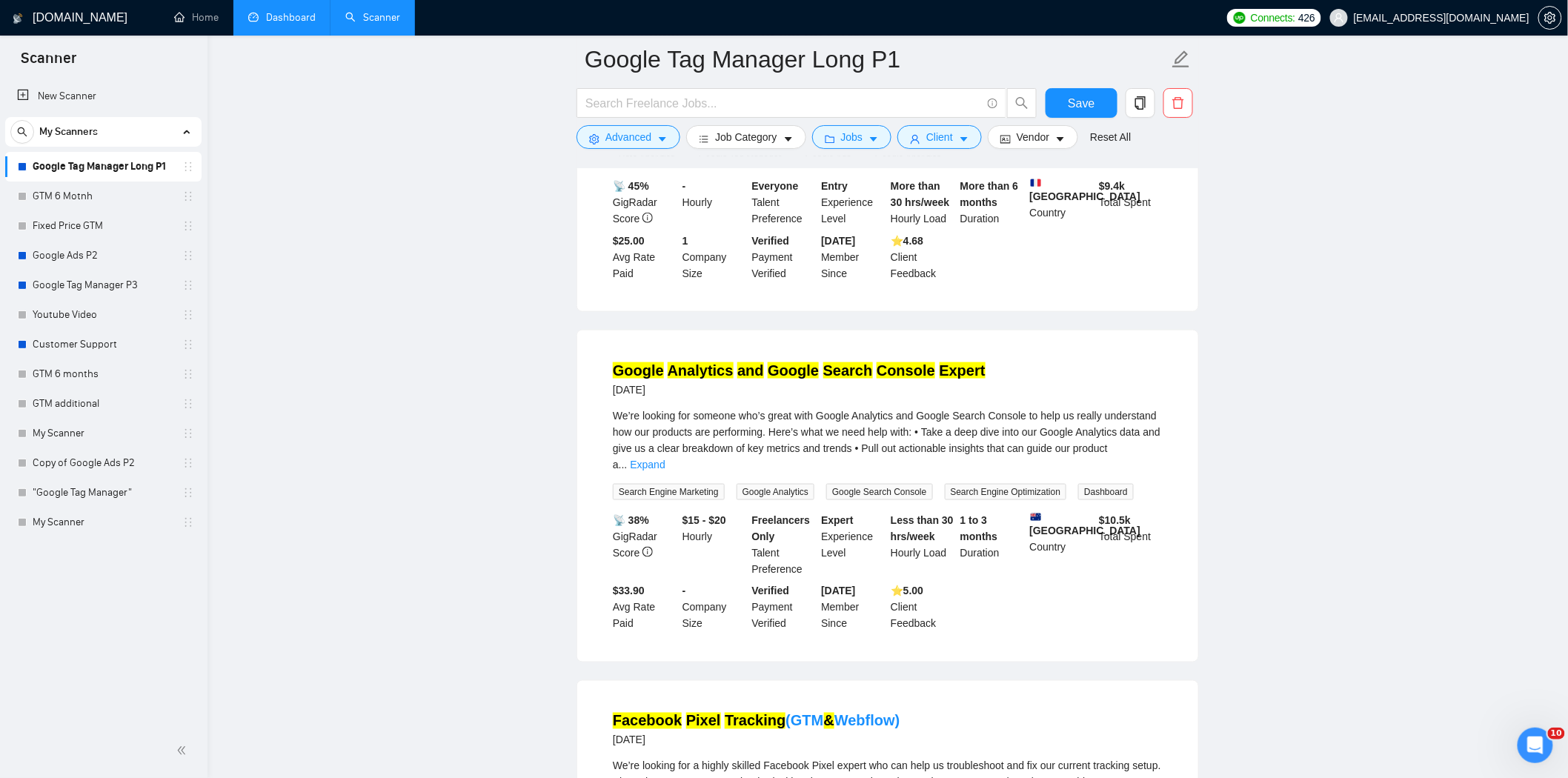
click at [710, 348] on li "Google Analytics and Google Search Console Expert [DATE] We’re looking for some…" at bounding box center [888, 496] width 586 height 296
click at [710, 363] on mark "Analytics" at bounding box center [701, 371] width 66 height 16
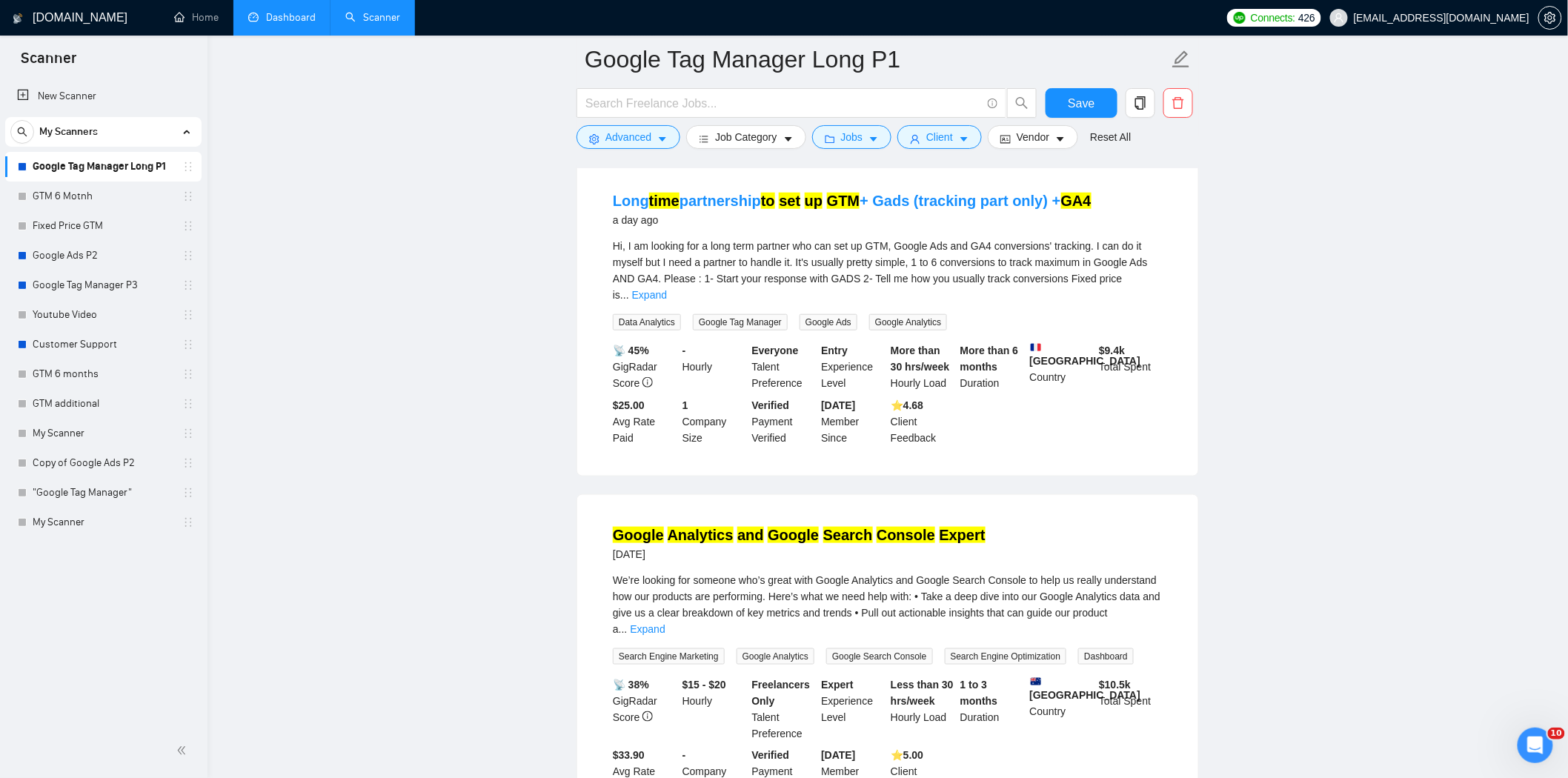
scroll to position [4971, 0]
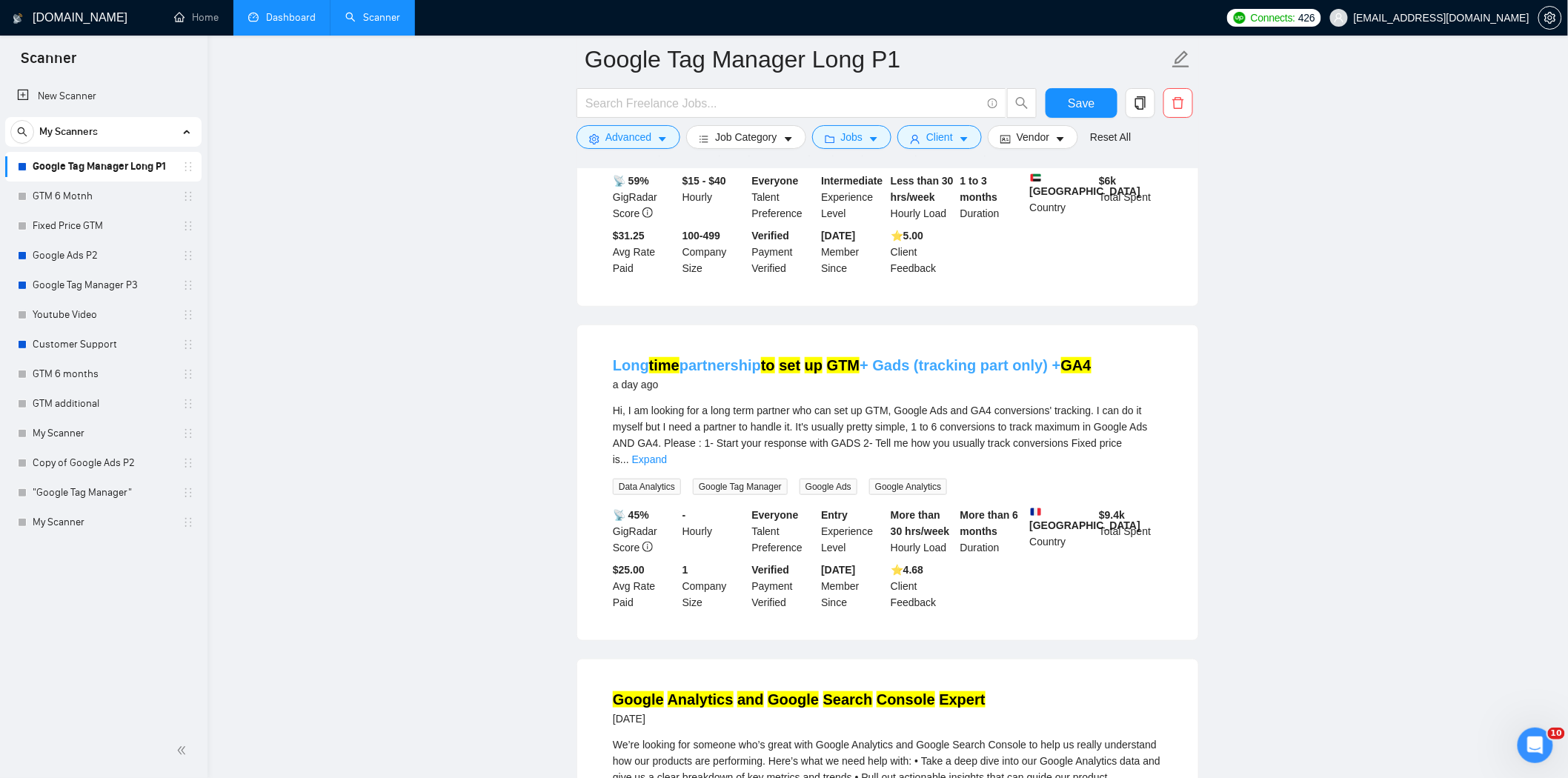
click at [677, 357] on mark "time" at bounding box center [664, 365] width 30 height 16
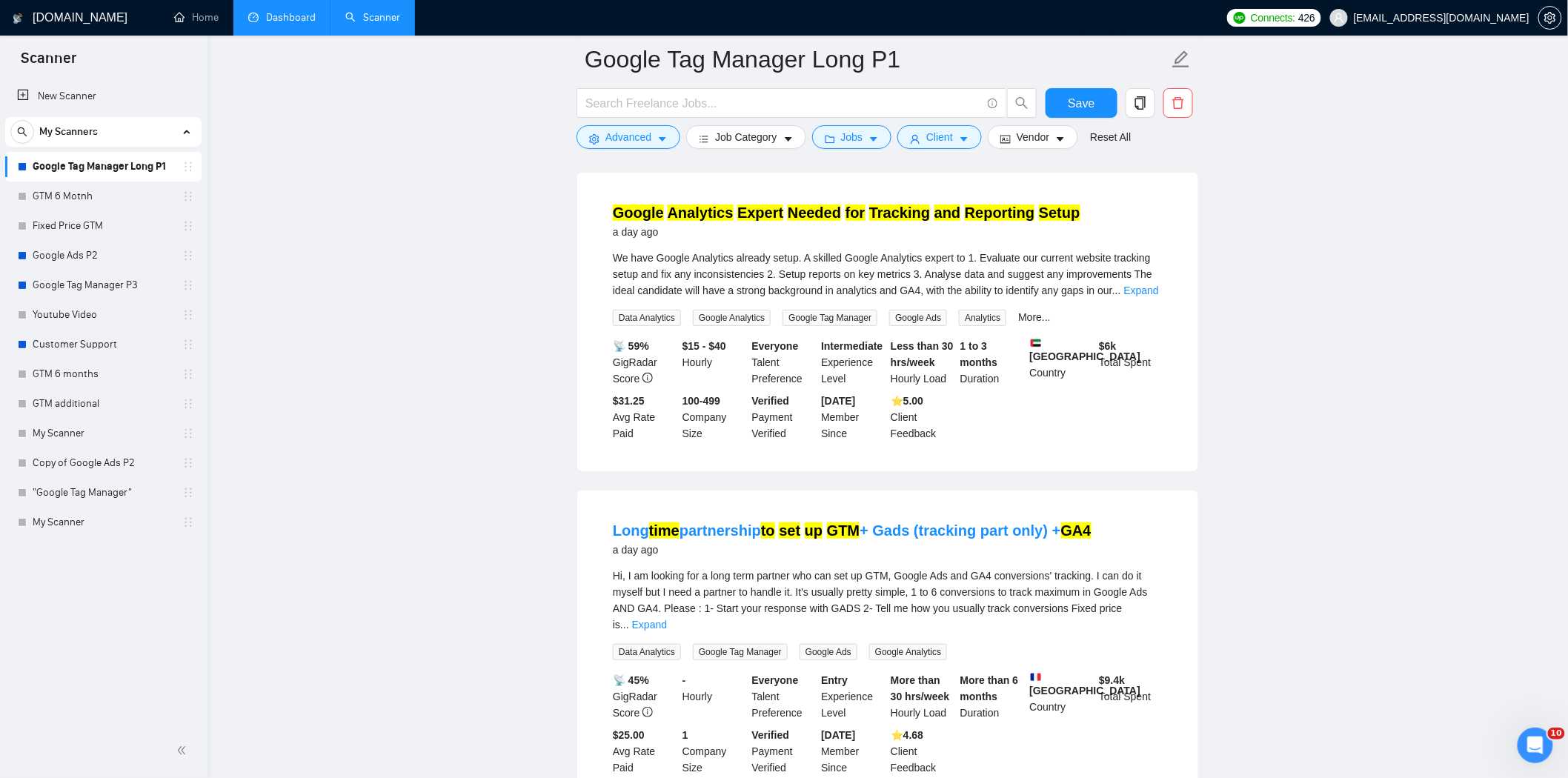
scroll to position [4641, 0]
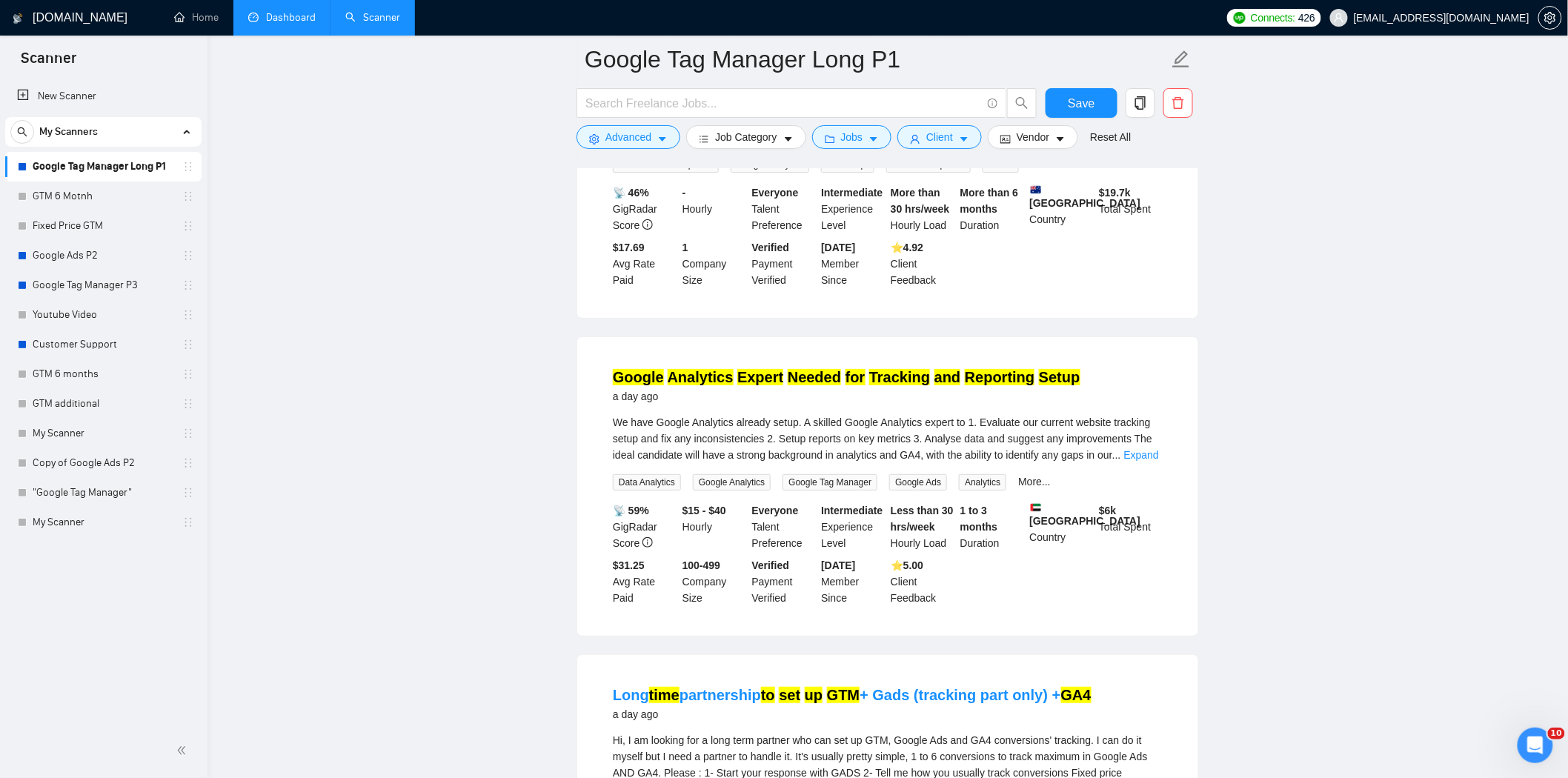
click at [751, 369] on mark "Expert" at bounding box center [760, 377] width 46 height 16
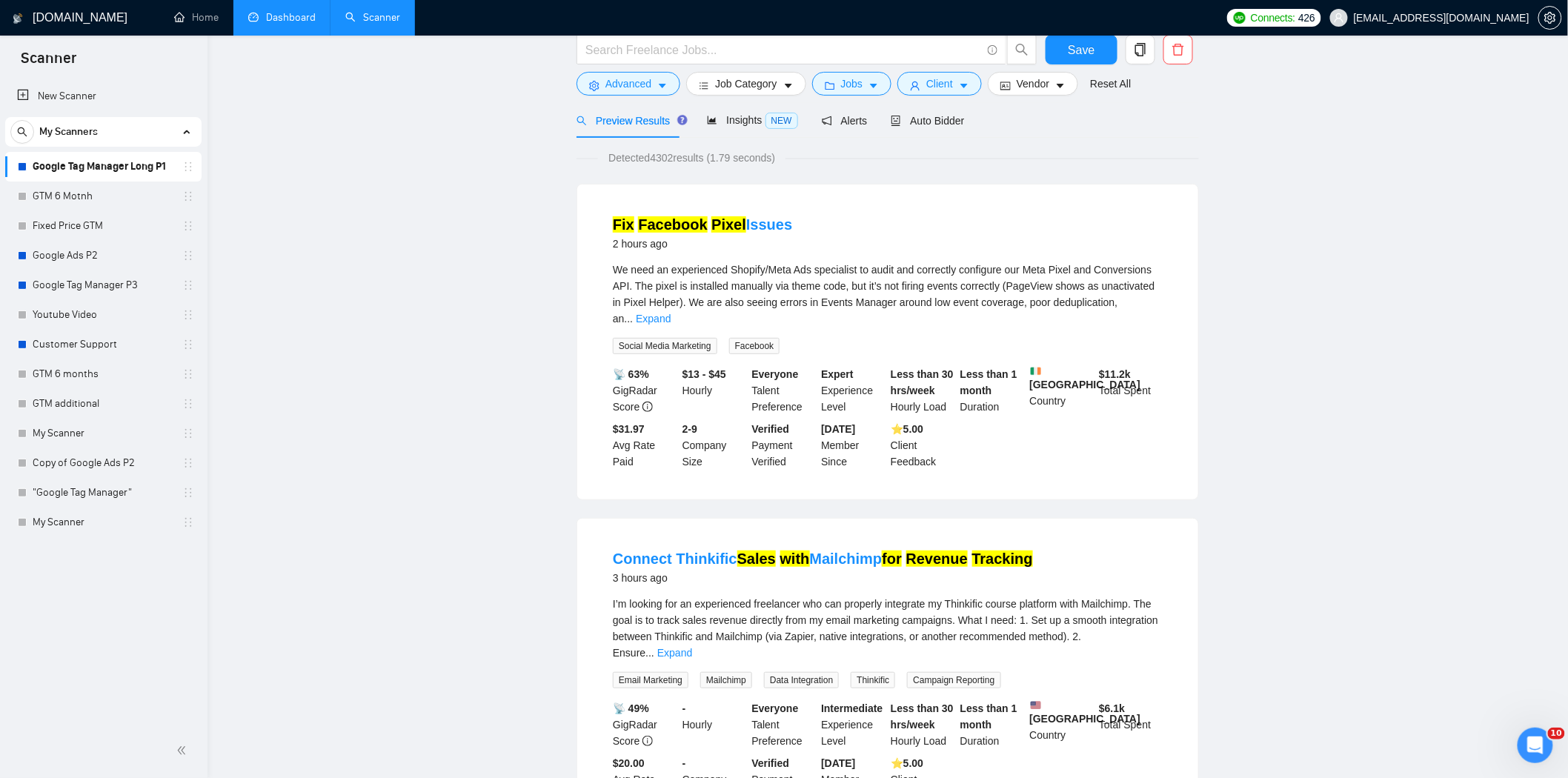
scroll to position [0, 0]
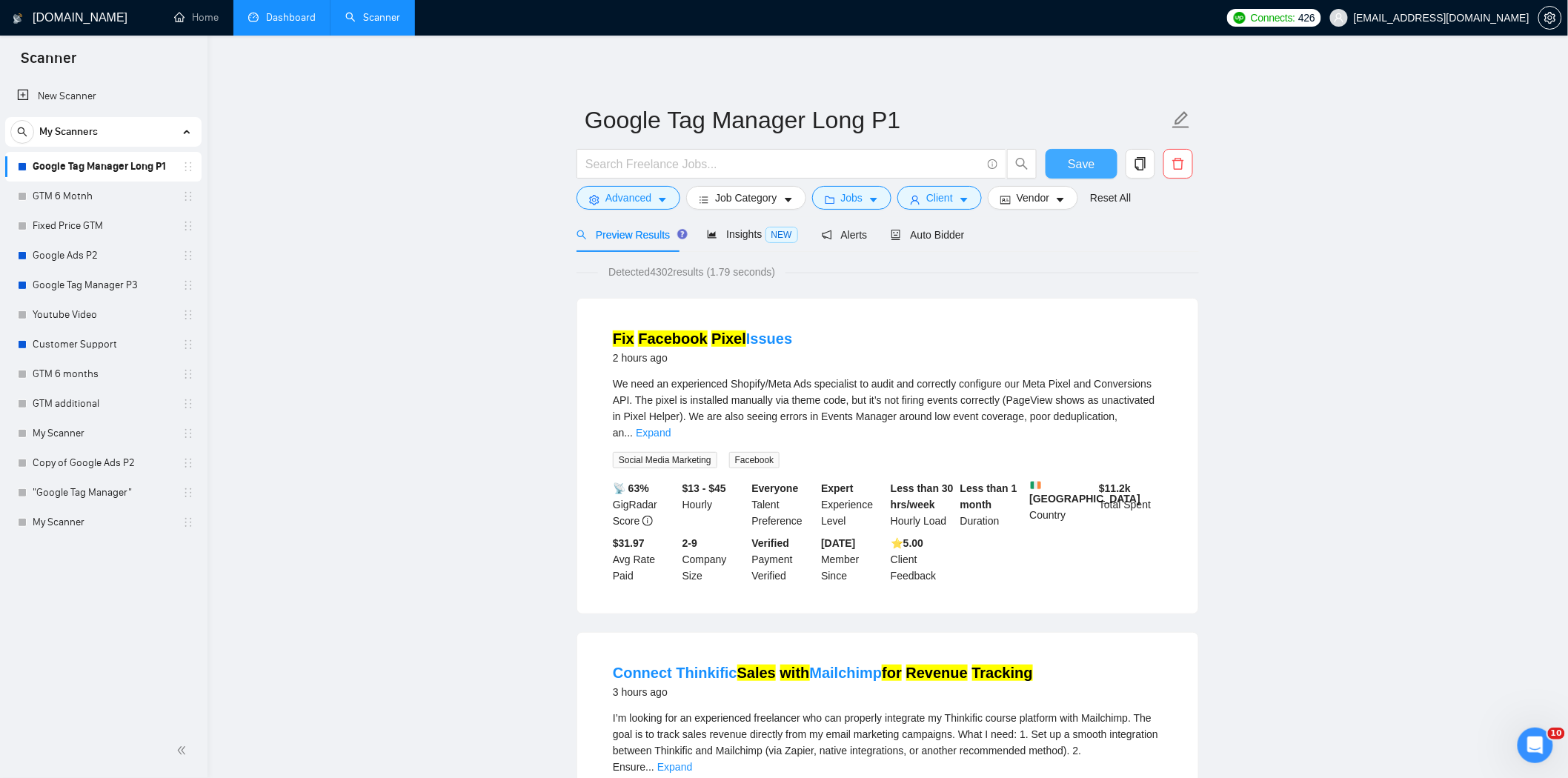
click at [1082, 160] on span "Save" at bounding box center [1081, 164] width 27 height 19
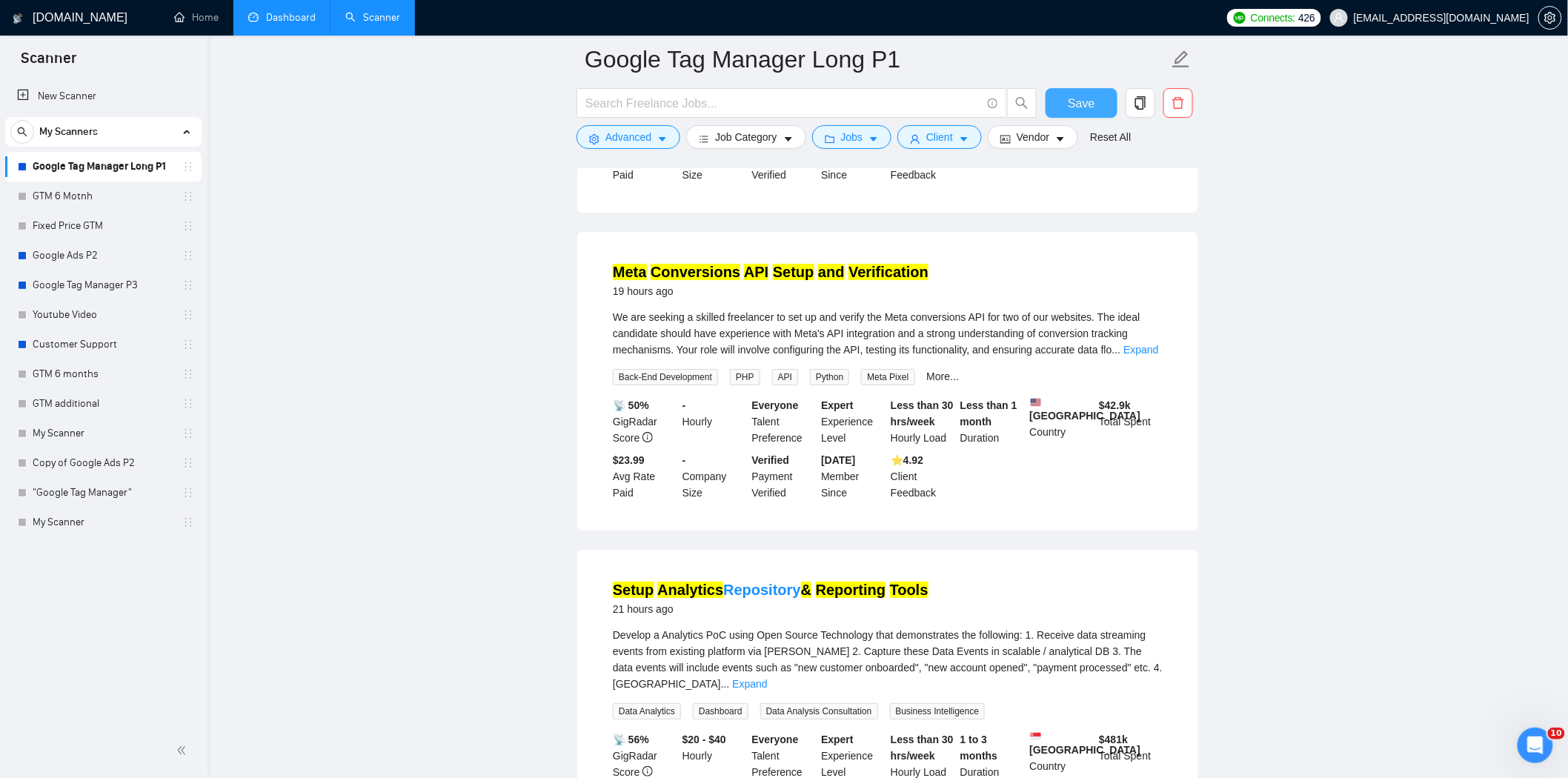
scroll to position [2305, 0]
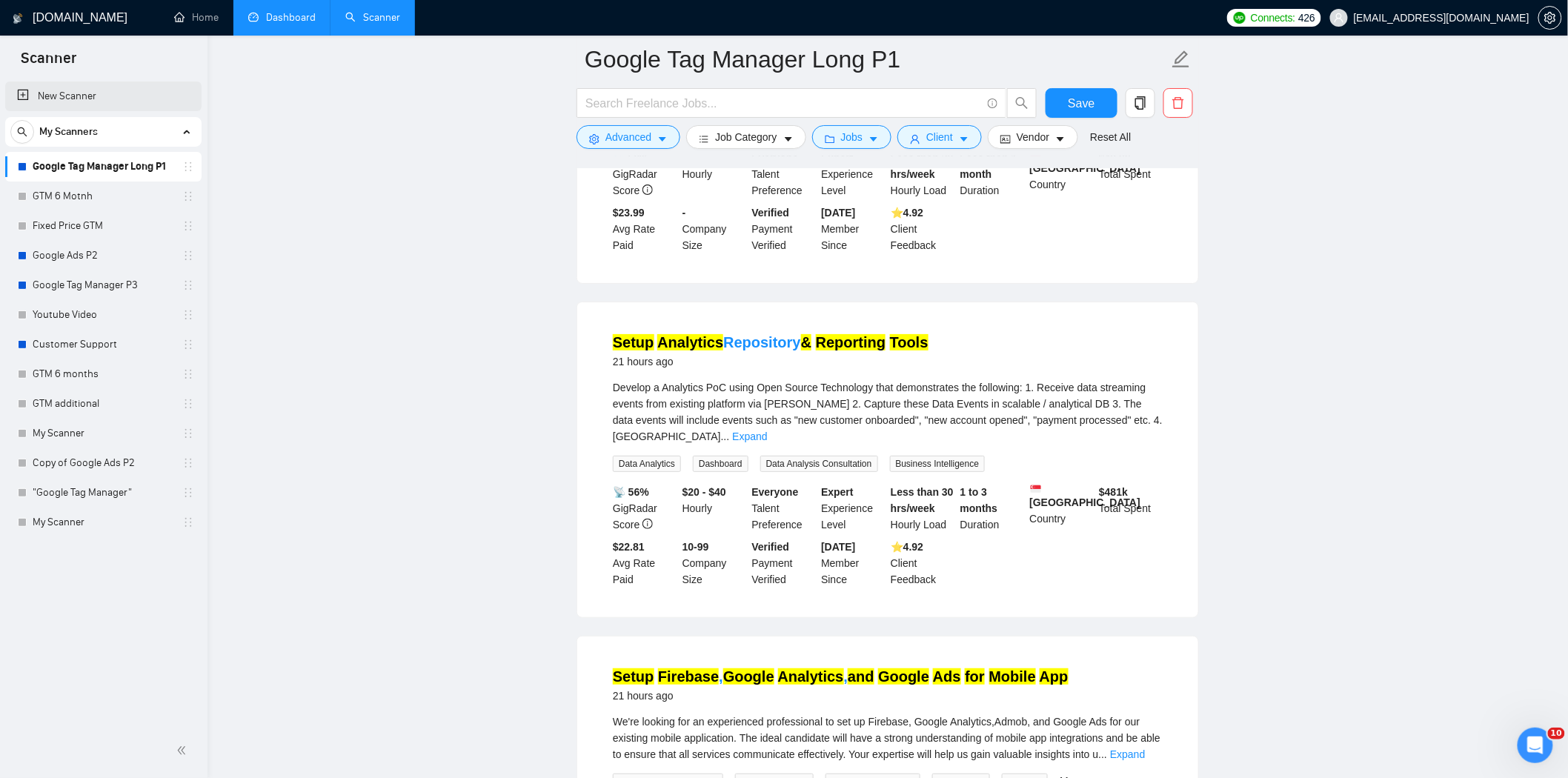
click at [60, 84] on link "New Scanner" at bounding box center [103, 95] width 173 height 29
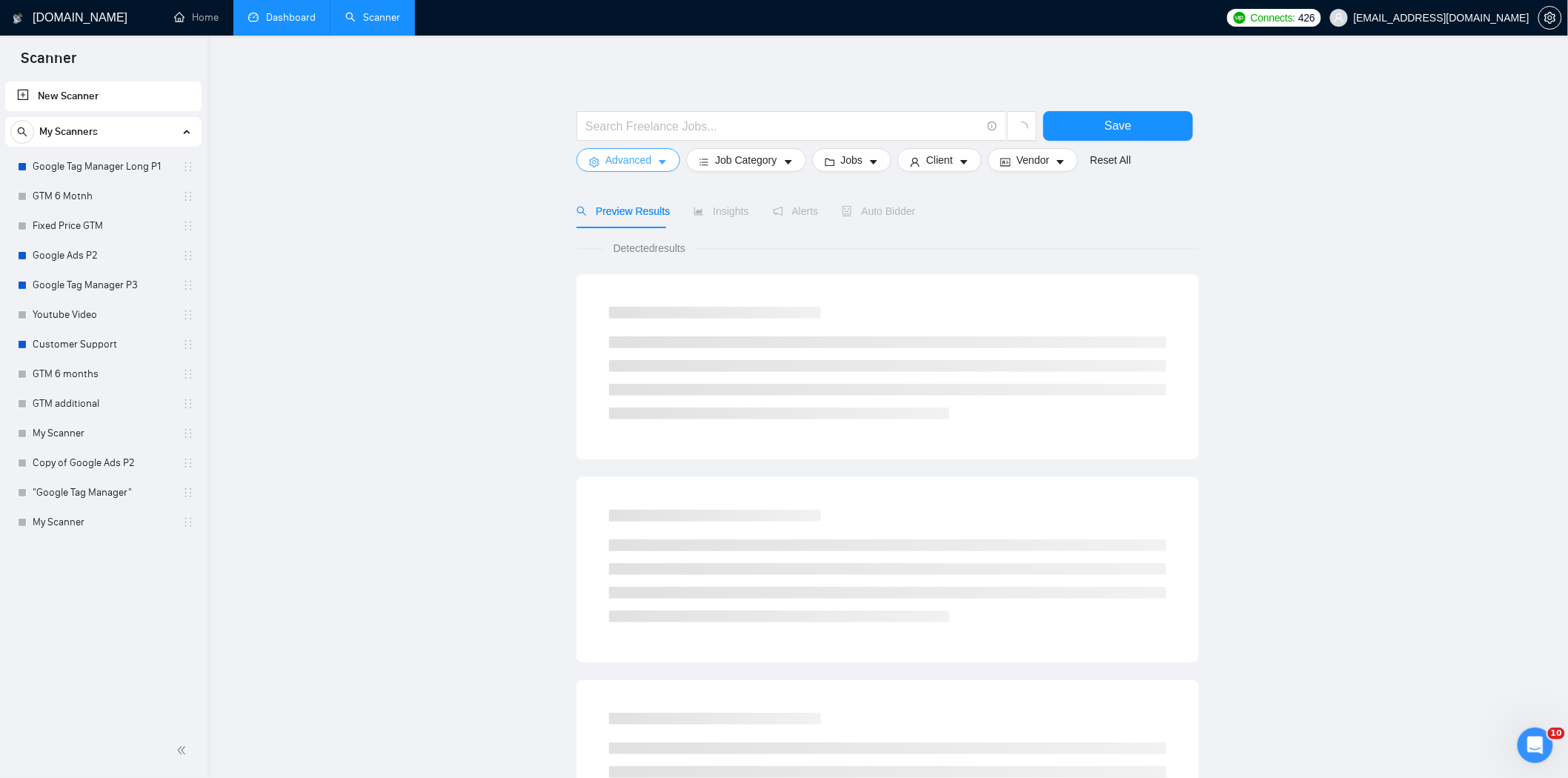
click at [626, 160] on span "Advanced" at bounding box center [628, 160] width 46 height 16
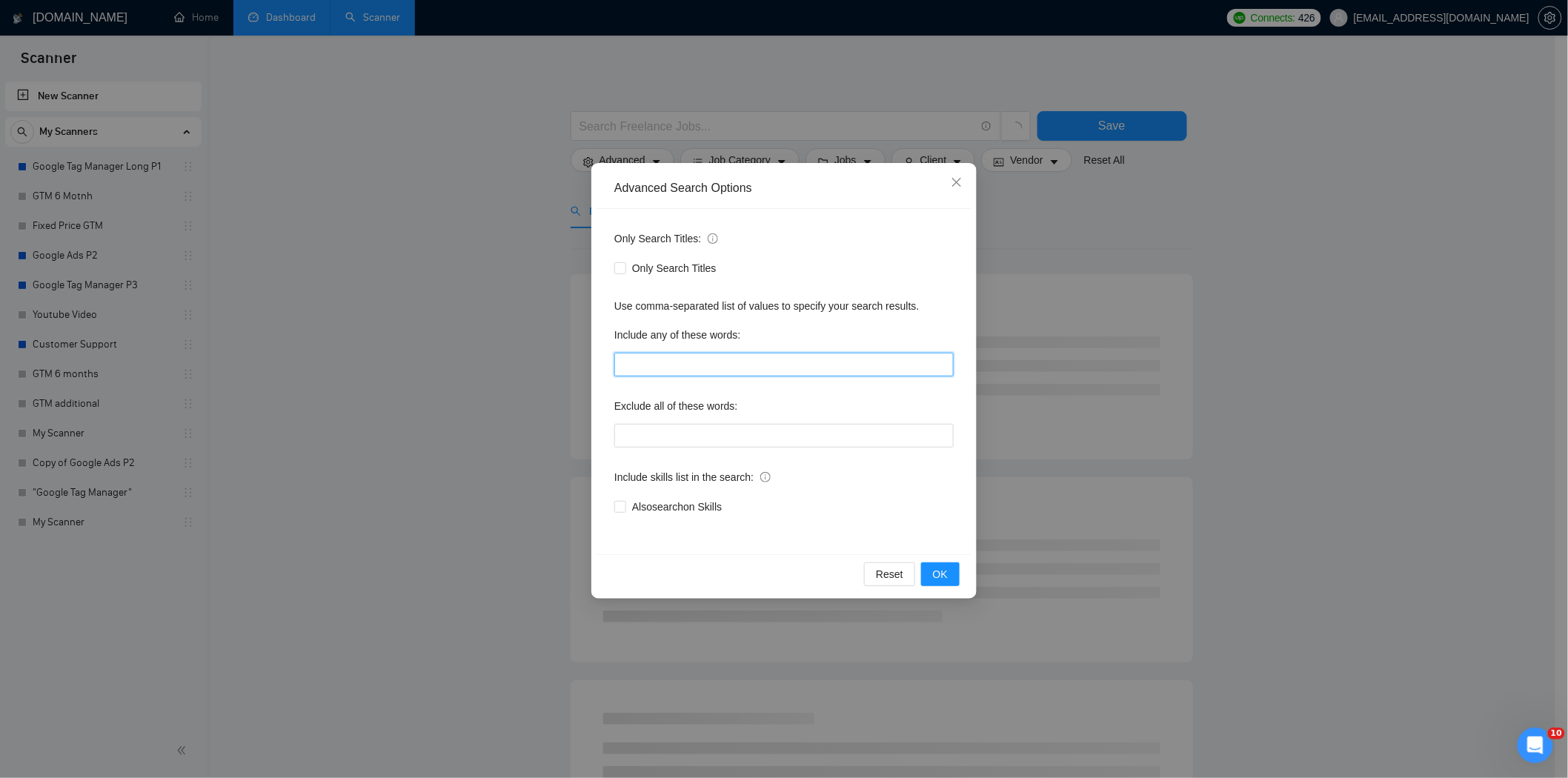
click at [665, 371] on input "text" at bounding box center [784, 364] width 340 height 24
drag, startPoint x: 409, startPoint y: 333, endPoint x: 397, endPoint y: 330, distance: 12.4
click at [409, 333] on div "Advanced Search Options Only Search Titles: Only Search Titles Use comma-separa…" at bounding box center [784, 389] width 1568 height 778
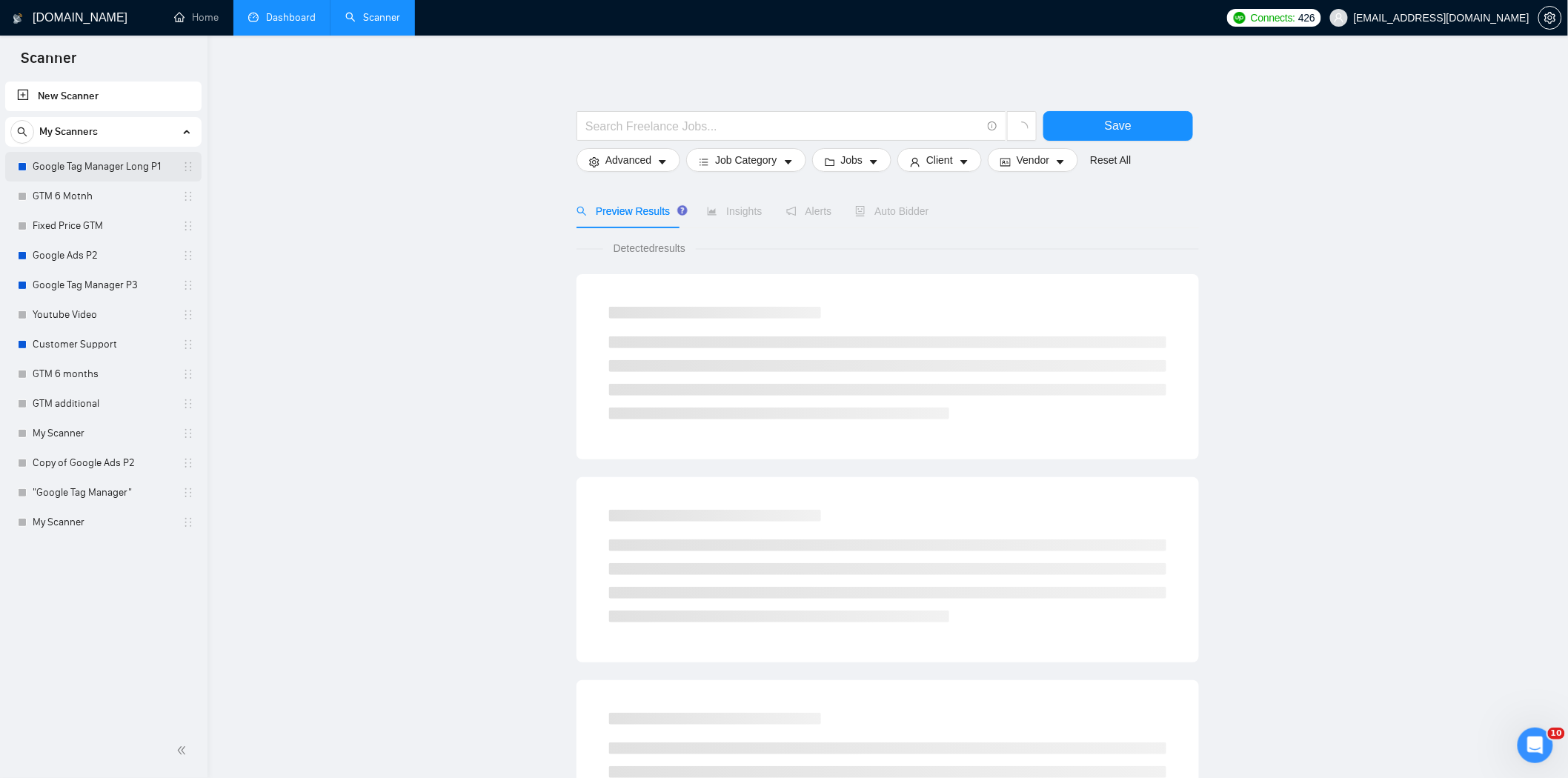
click at [57, 166] on link "Google Tag Manager Long P1" at bounding box center [103, 166] width 141 height 29
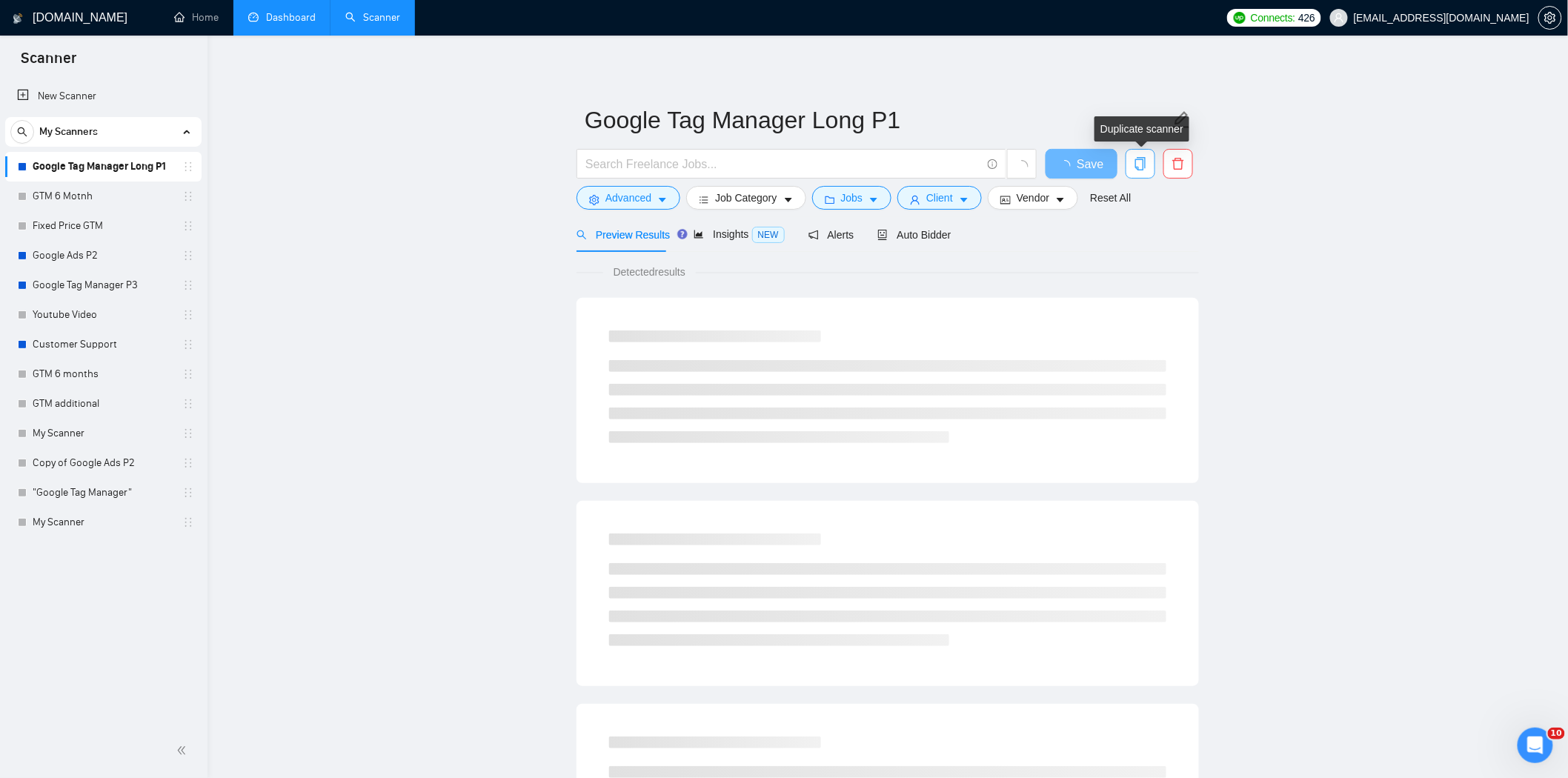
click at [1145, 157] on icon "copy" at bounding box center [1140, 163] width 13 height 13
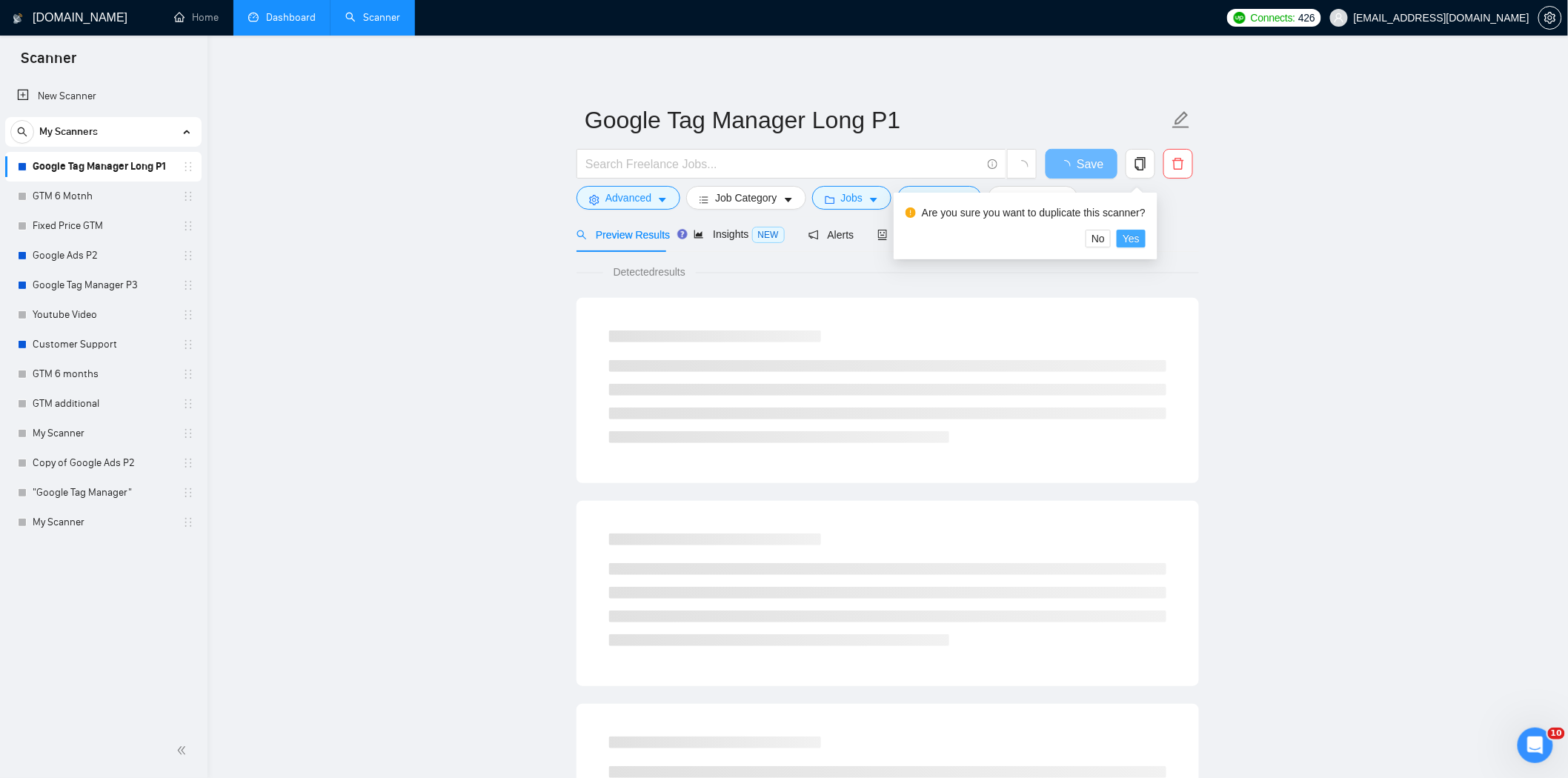
click at [1134, 238] on span "Yes" at bounding box center [1130, 239] width 17 height 16
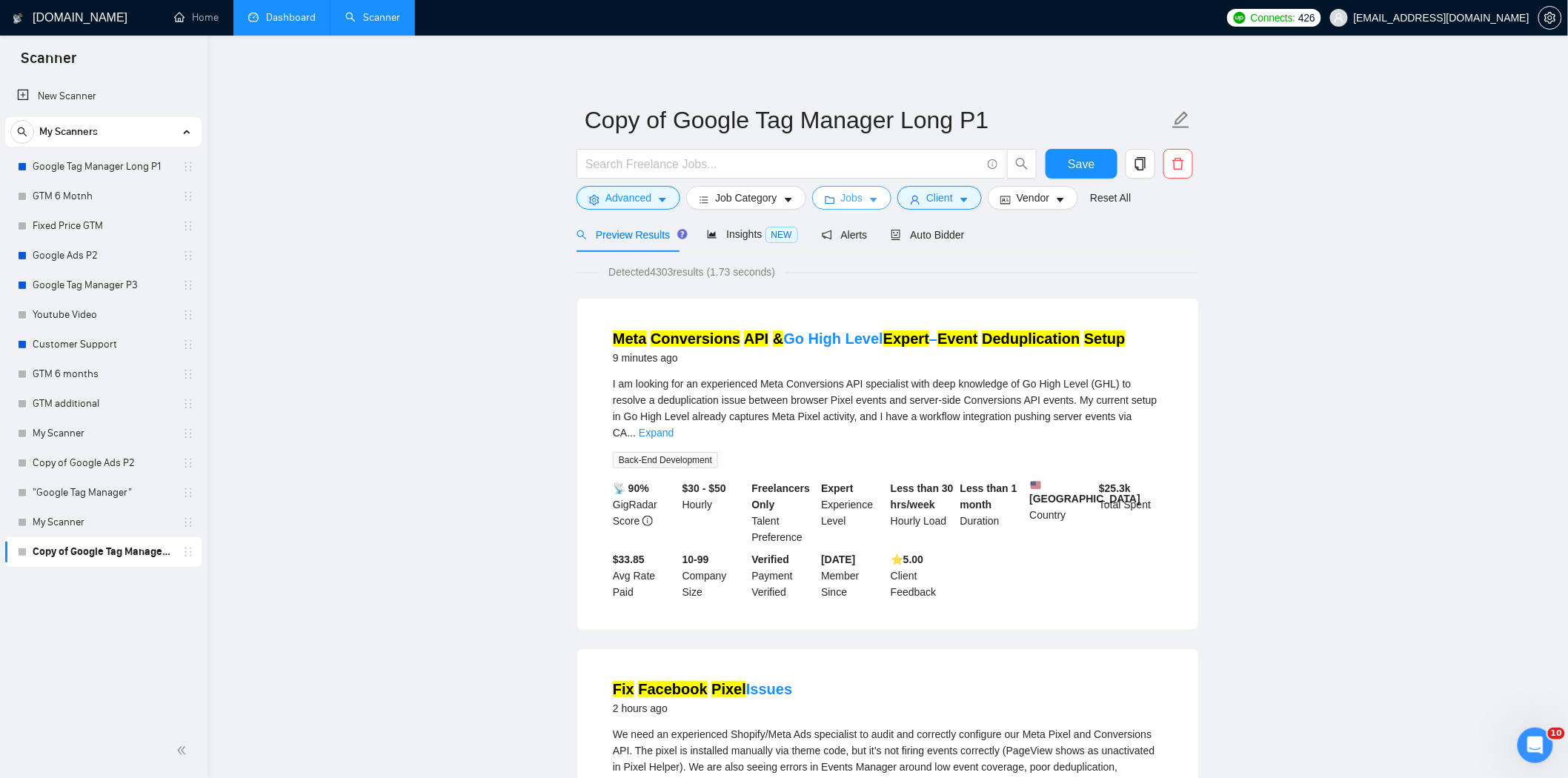
click at [819, 202] on button "Jobs" at bounding box center [852, 198] width 80 height 24
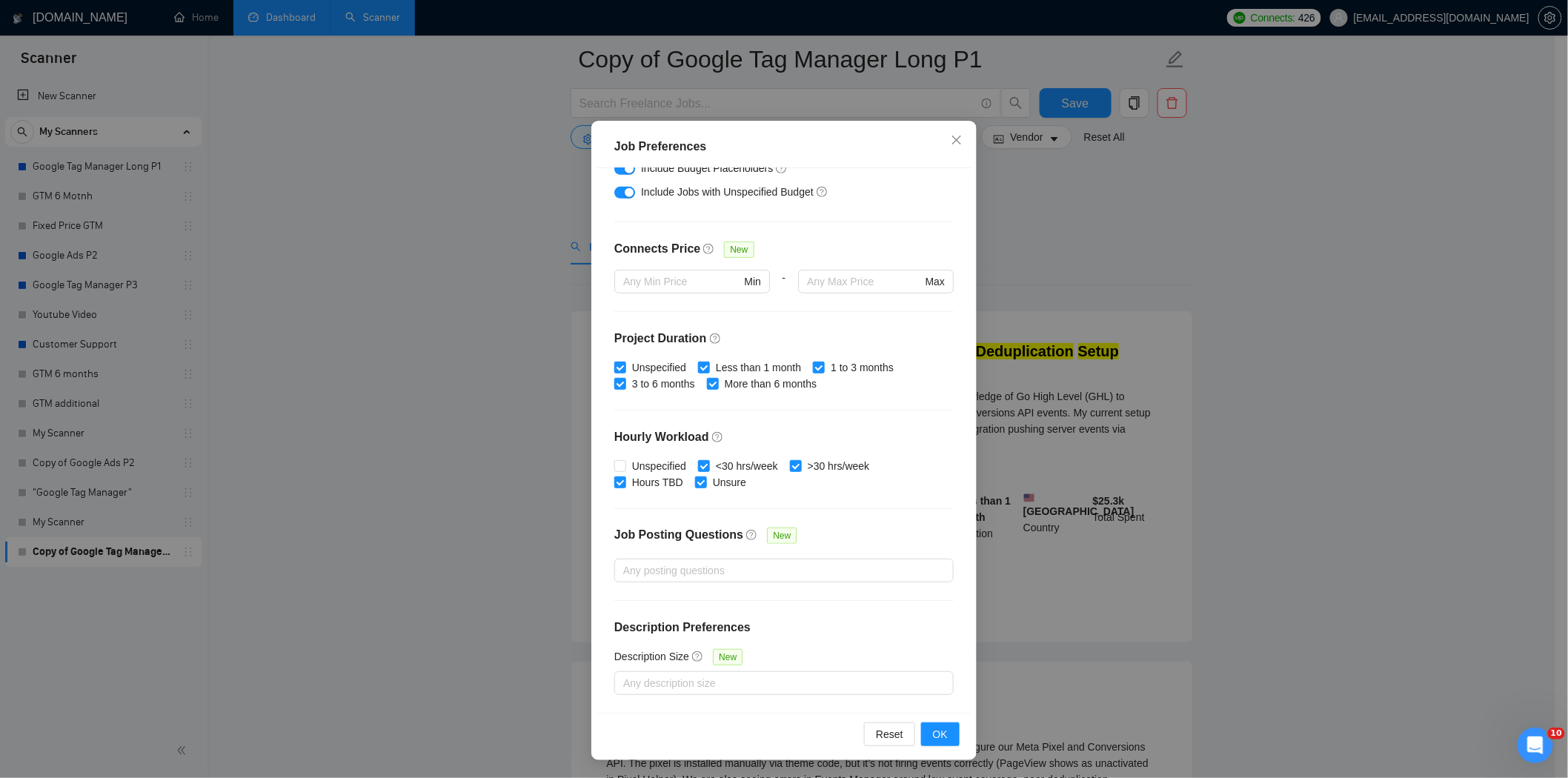
scroll to position [411, 0]
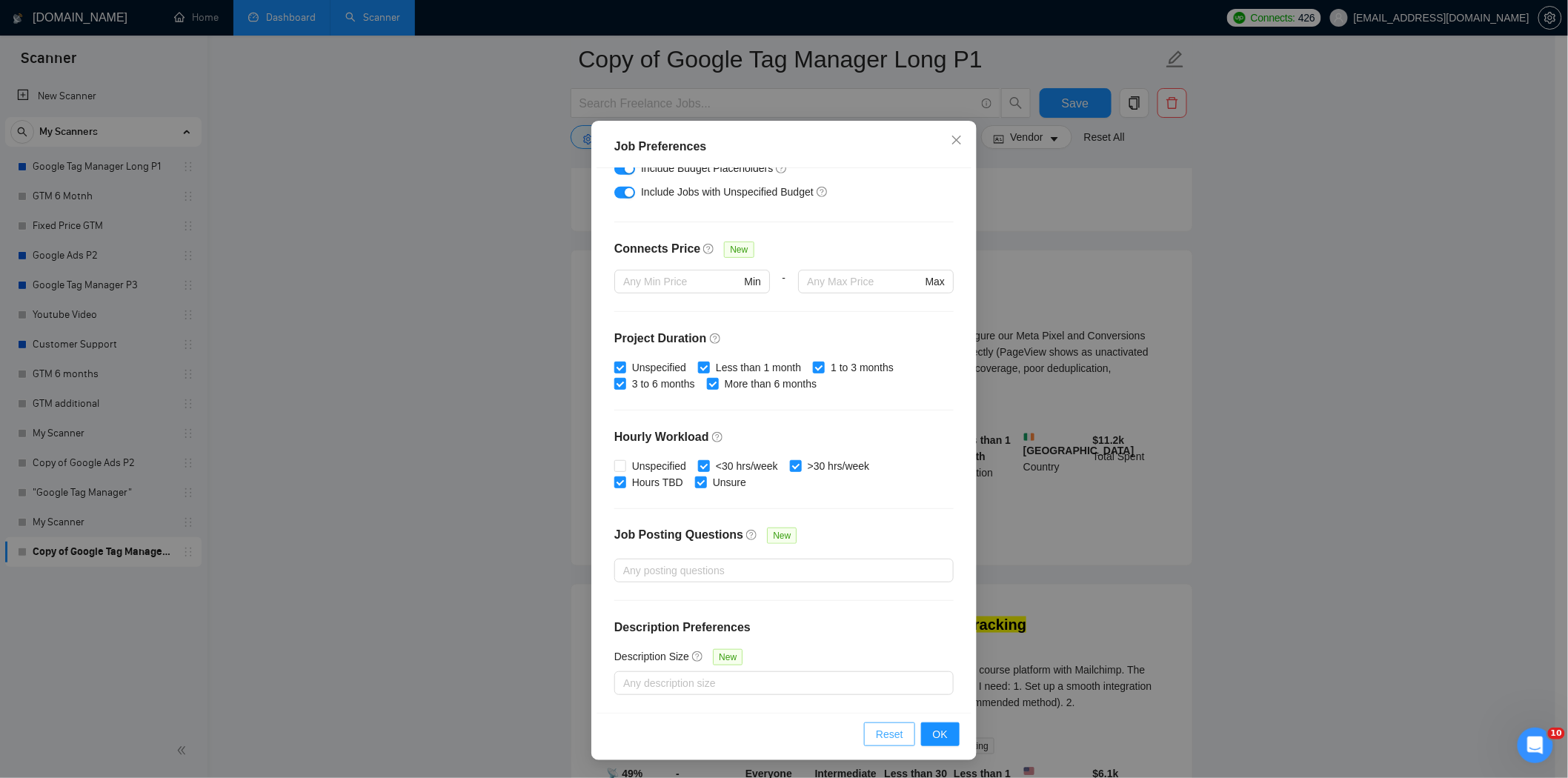
click at [893, 733] on span "Reset" at bounding box center [890, 734] width 28 height 16
checkbox input "true"
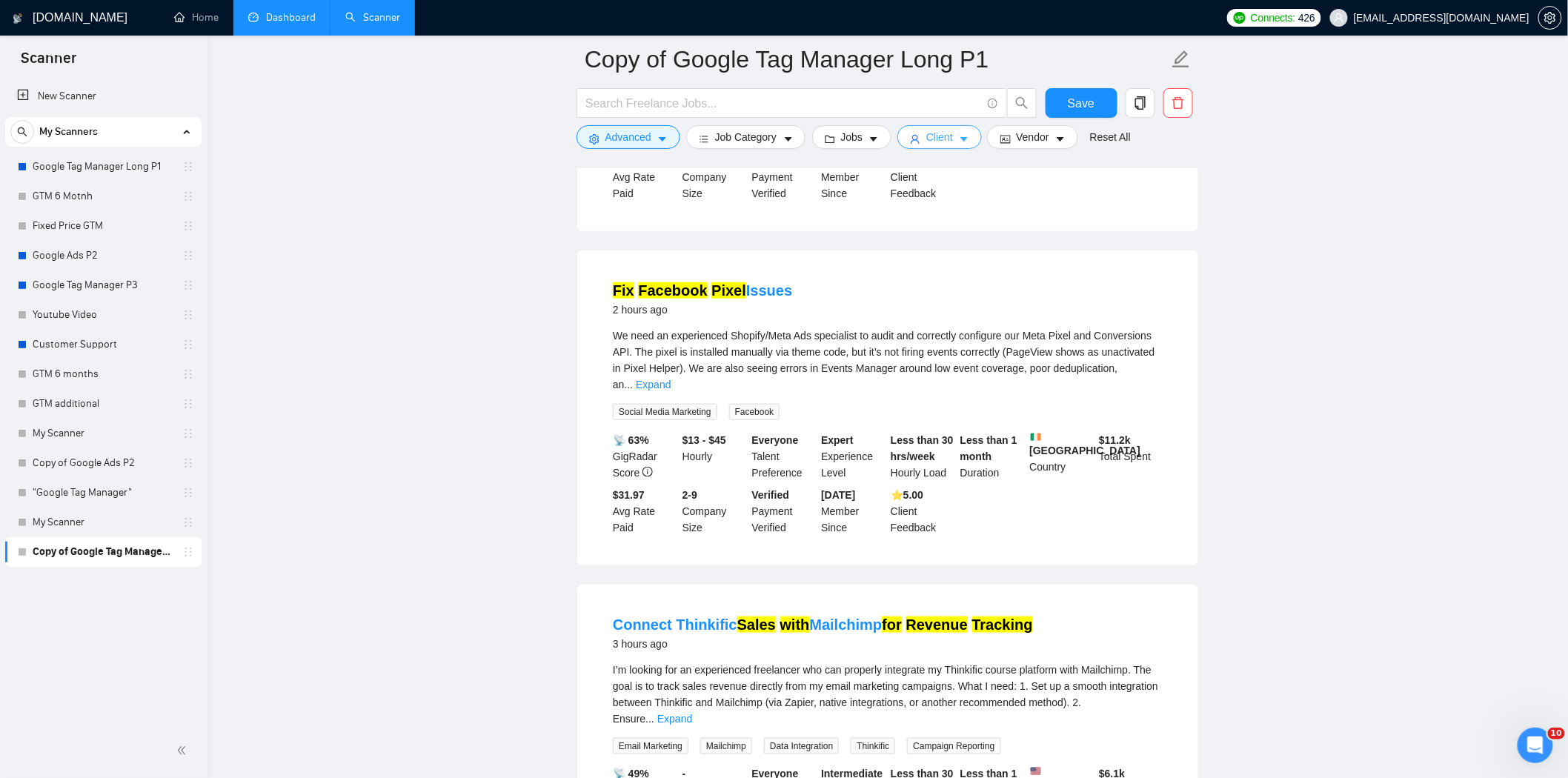
click at [929, 134] on span "Client" at bounding box center [940, 137] width 27 height 16
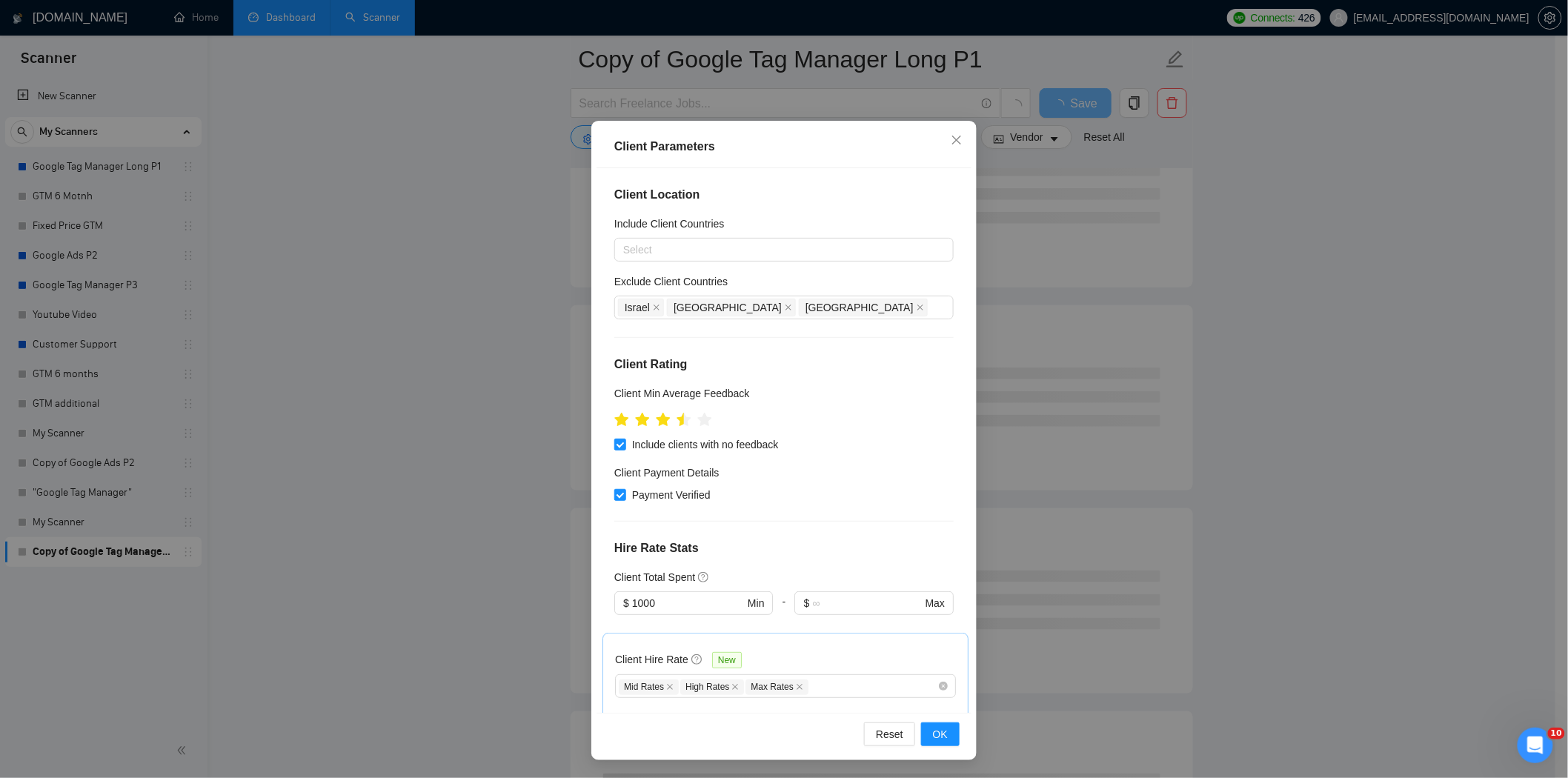
scroll to position [329, 0]
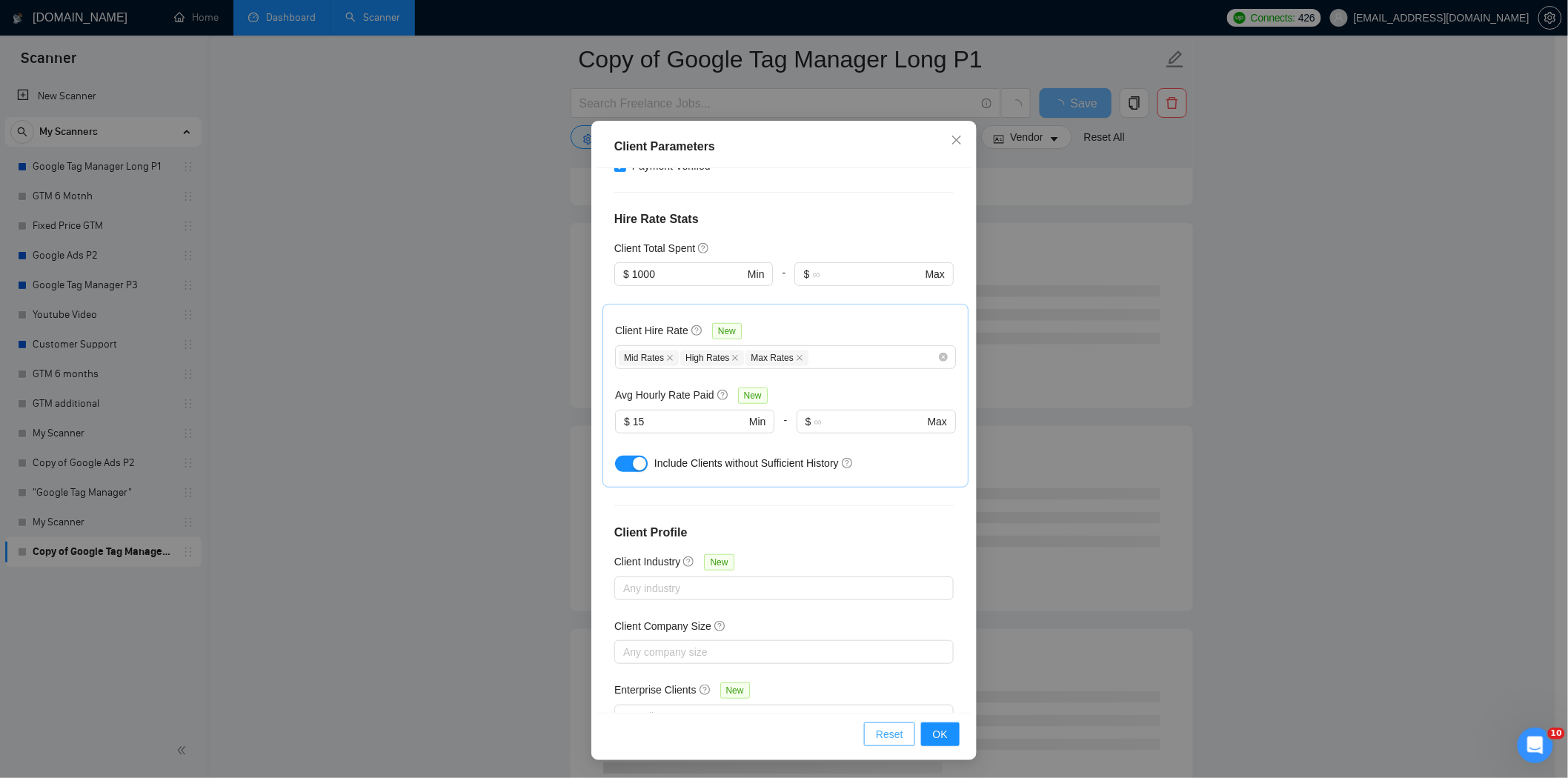
click at [887, 735] on span "Reset" at bounding box center [890, 734] width 28 height 16
checkbox input "false"
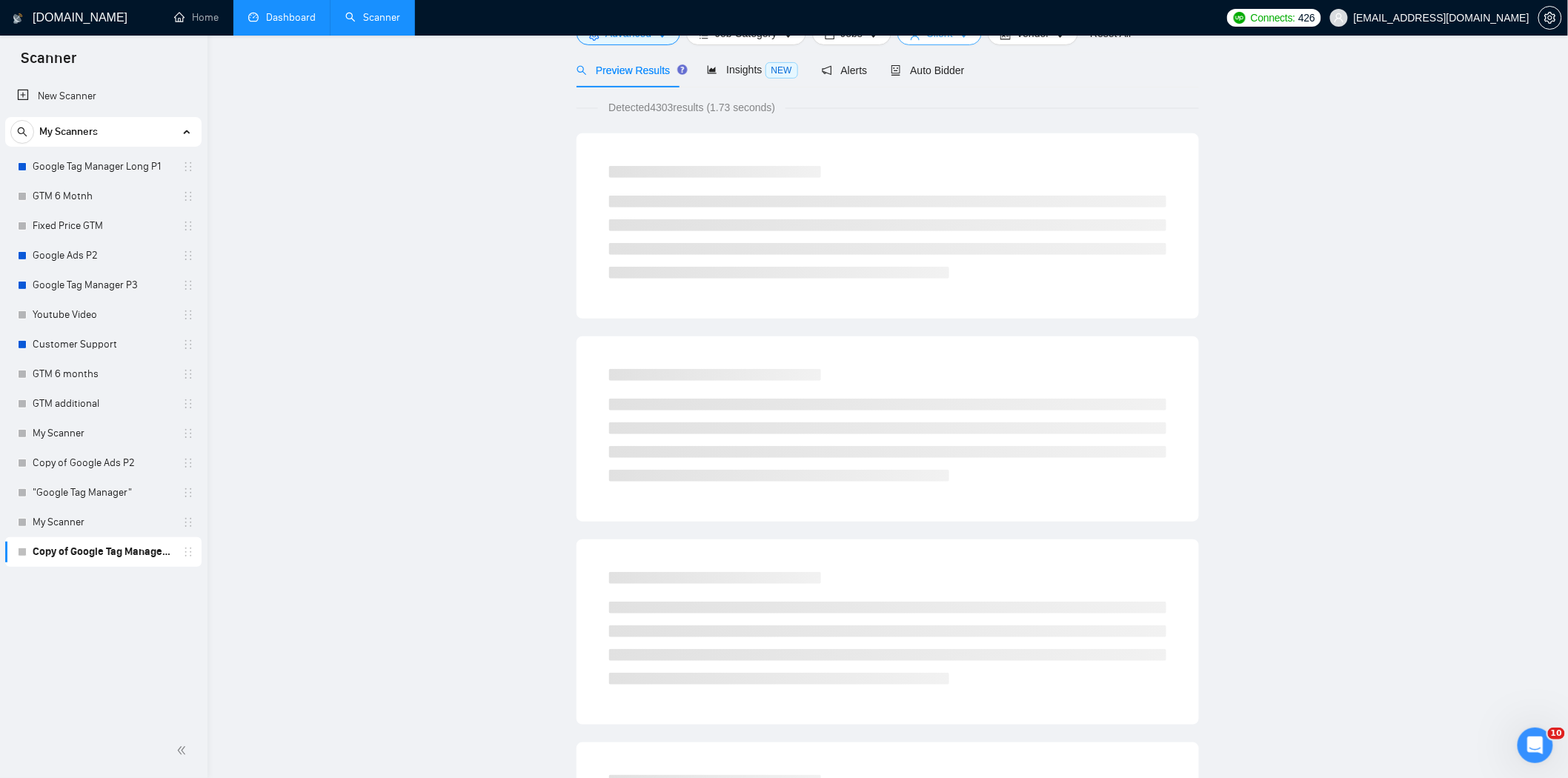
scroll to position [0, 0]
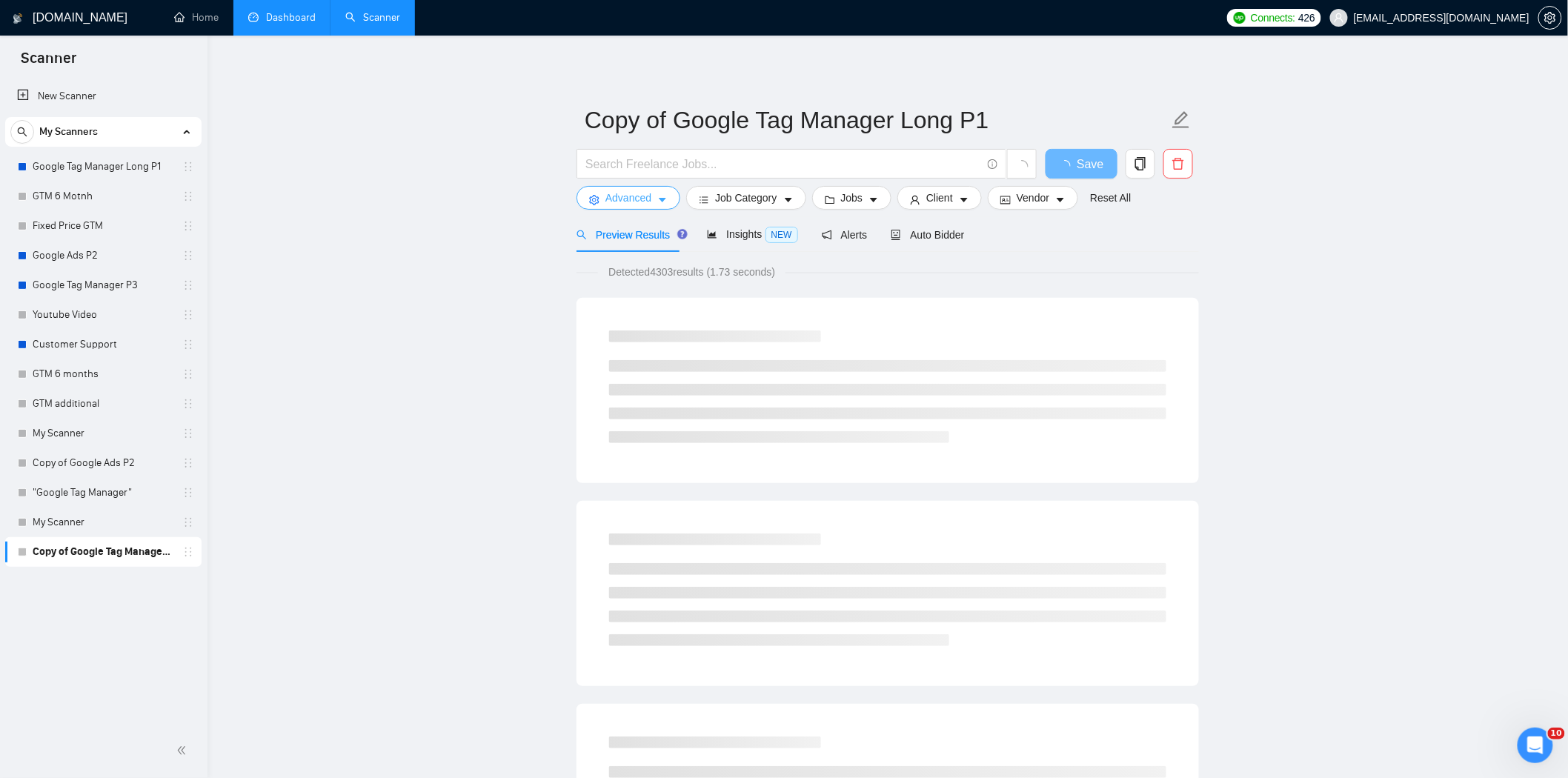
click at [605, 201] on span "Advanced" at bounding box center [628, 198] width 46 height 16
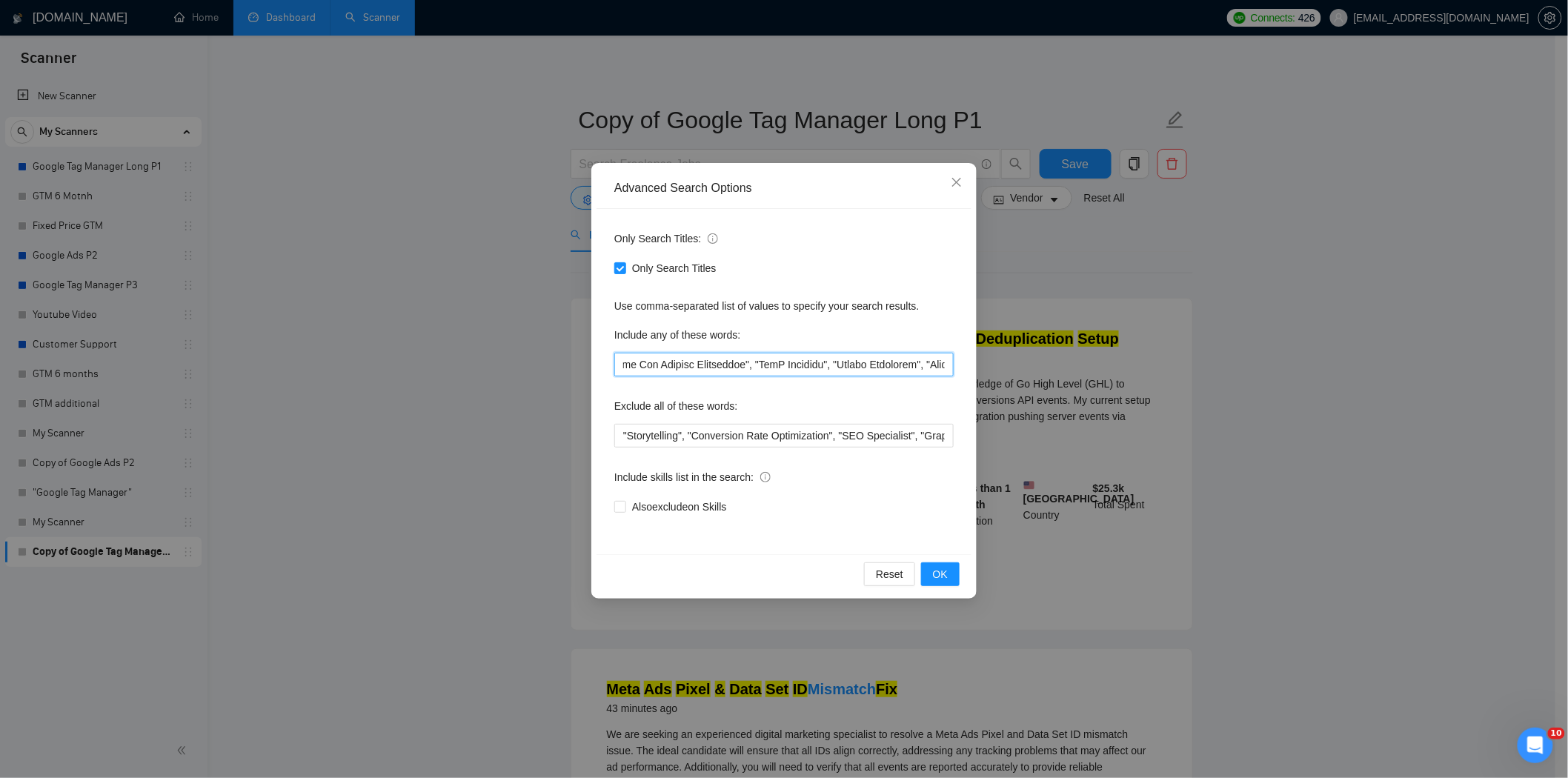
drag, startPoint x: 718, startPoint y: 367, endPoint x: 938, endPoint y: 364, distance: 220.0
click at [938, 364] on input "text" at bounding box center [784, 364] width 340 height 24
click at [890, 360] on input "text" at bounding box center [784, 364] width 340 height 24
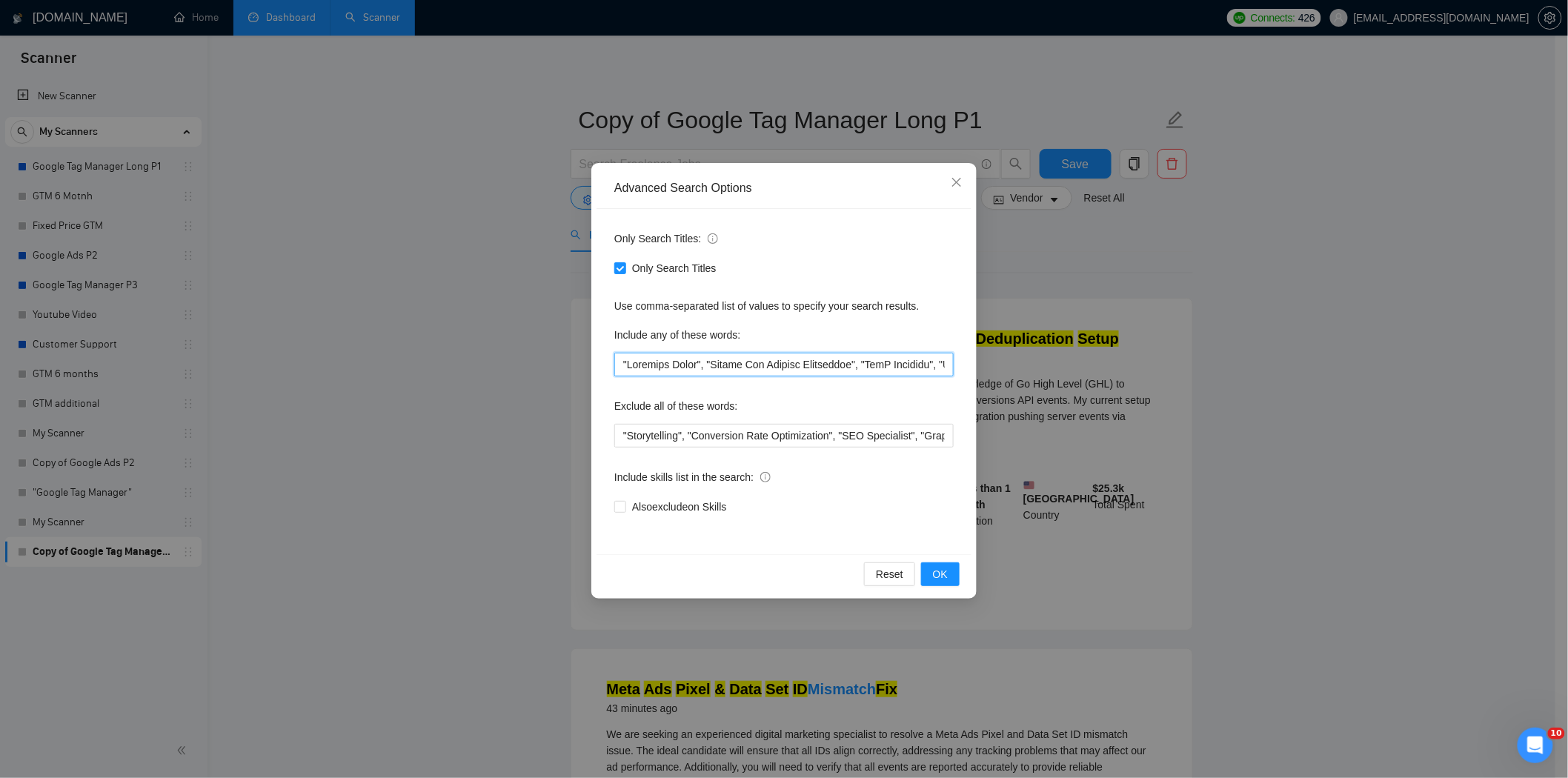
click at [685, 365] on input "text" at bounding box center [784, 364] width 340 height 24
paste input ""Meta Pixel", "Conversions API", "data studio", "Looker studio", "Google Analyt…"
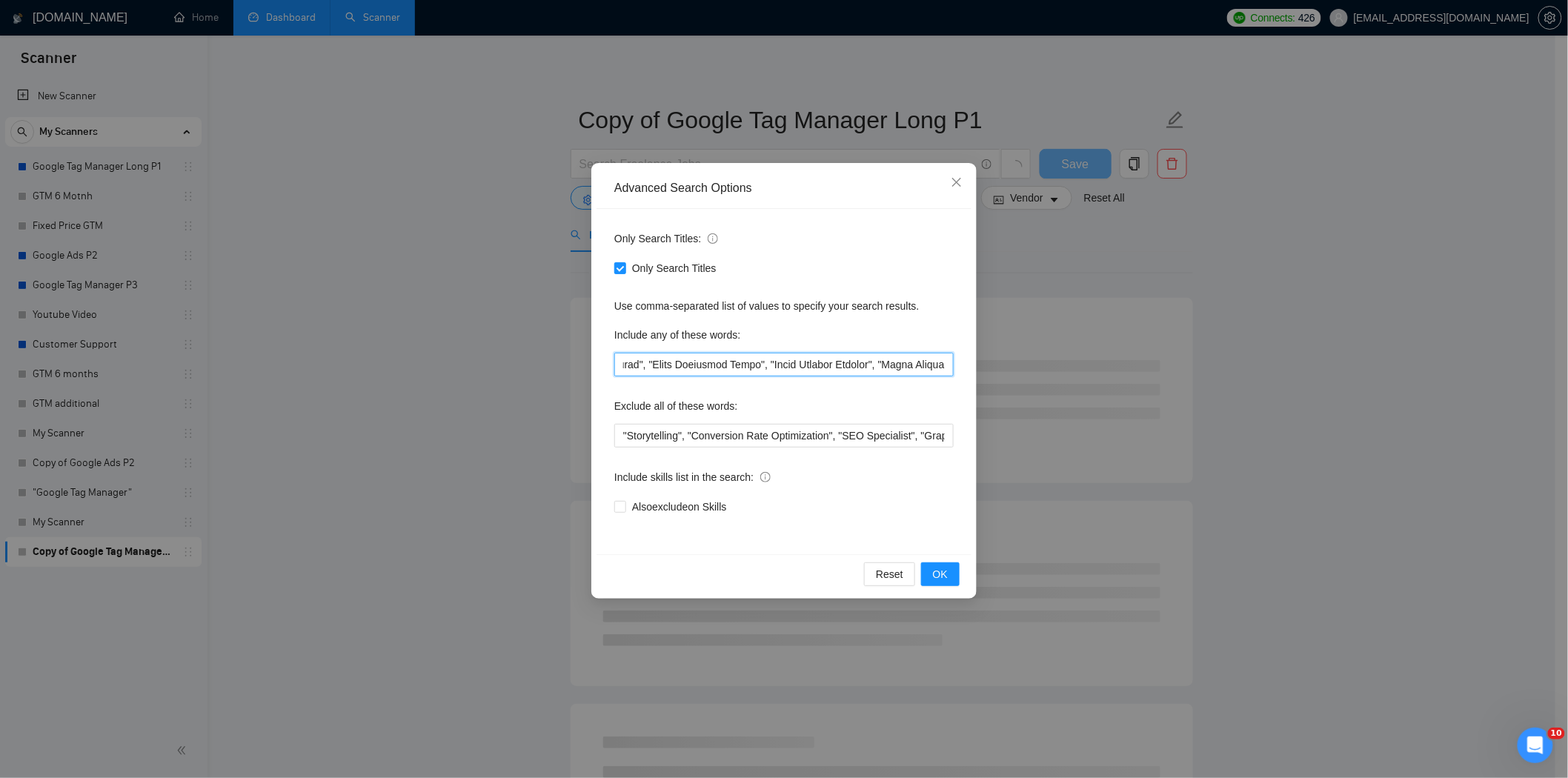
drag, startPoint x: 709, startPoint y: 366, endPoint x: 981, endPoint y: 371, distance: 272.0
click at [981, 371] on div "Advanced Search Options Only Search Titles: Only Search Titles Use comma-separa…" at bounding box center [784, 389] width 1568 height 778
click at [850, 374] on input "text" at bounding box center [784, 364] width 340 height 24
drag, startPoint x: 887, startPoint y: 367, endPoint x: 952, endPoint y: 367, distance: 65.0
click at [952, 367] on input "text" at bounding box center [784, 364] width 340 height 24
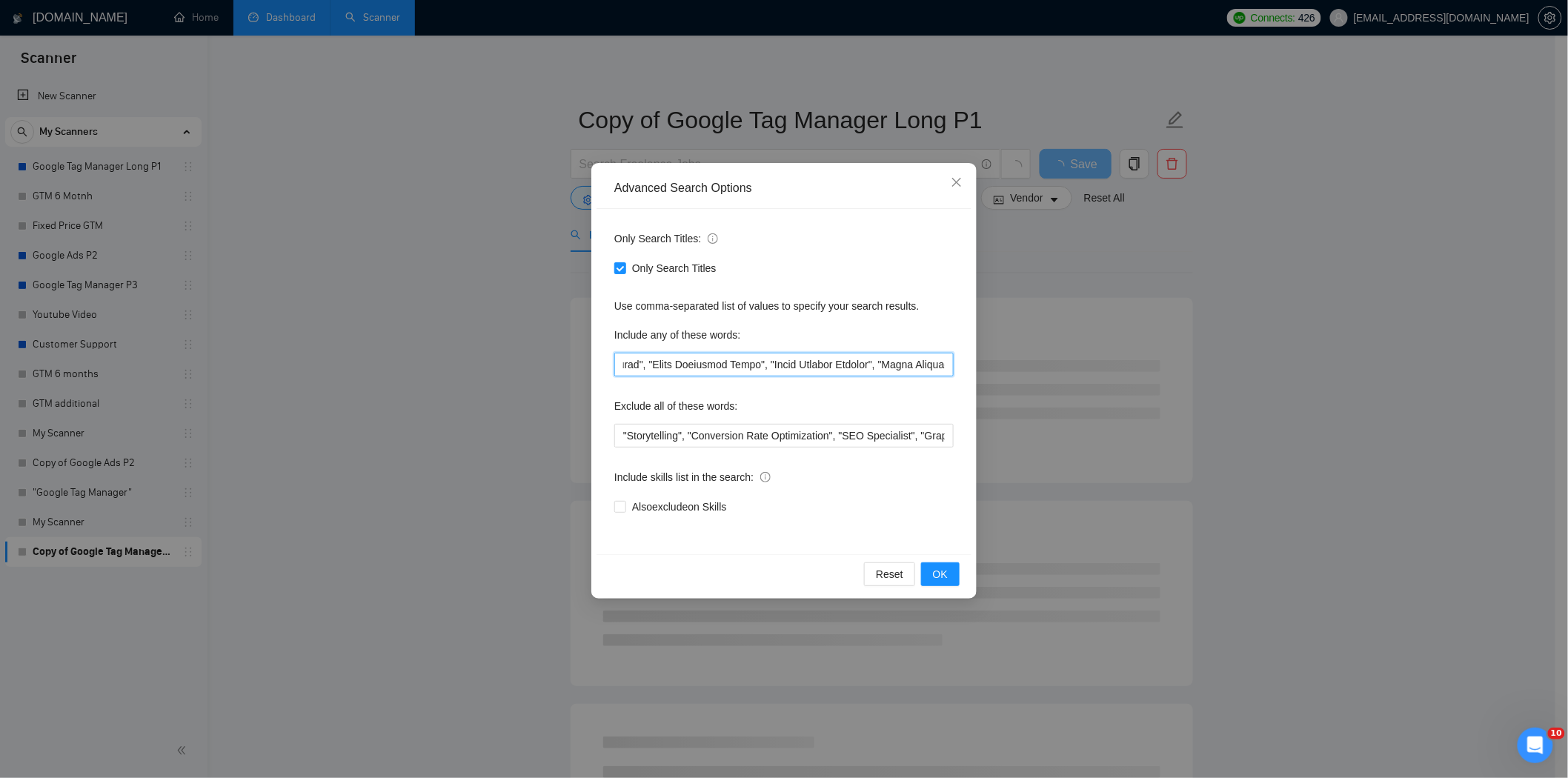
click at [929, 368] on input "text" at bounding box center [784, 364] width 340 height 24
type input ""Facebook Pixel", "Google Ads Offline Conversion", "SaaS Tracking", "Looker Das…"
click at [648, 548] on div "Only Search Titles: Only Search Titles Use comma-separated list of values to sp…" at bounding box center [784, 381] width 375 height 345
click at [622, 265] on input "Only Search Titles" at bounding box center [620, 267] width 11 height 11
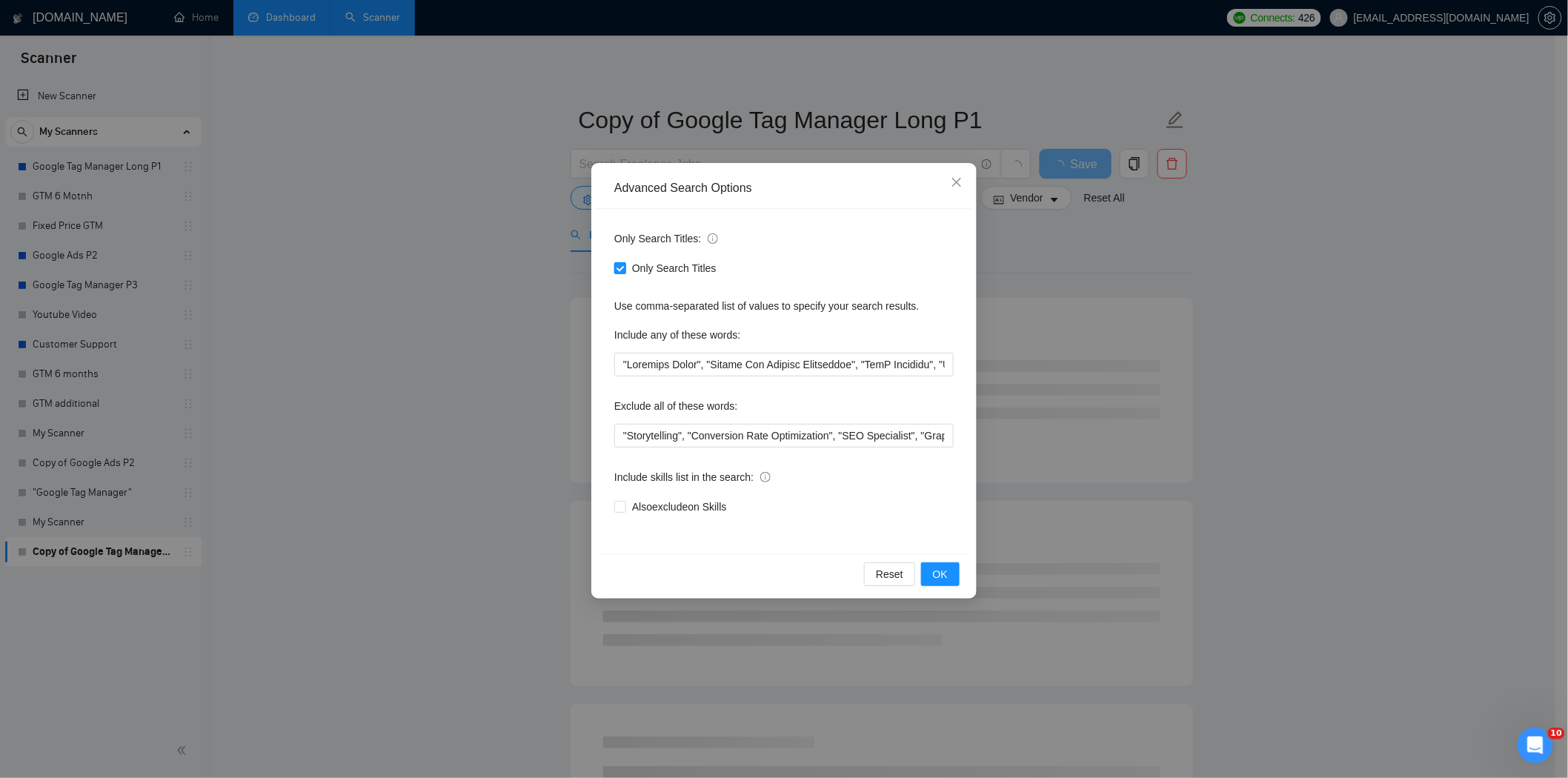
checkbox input "false"
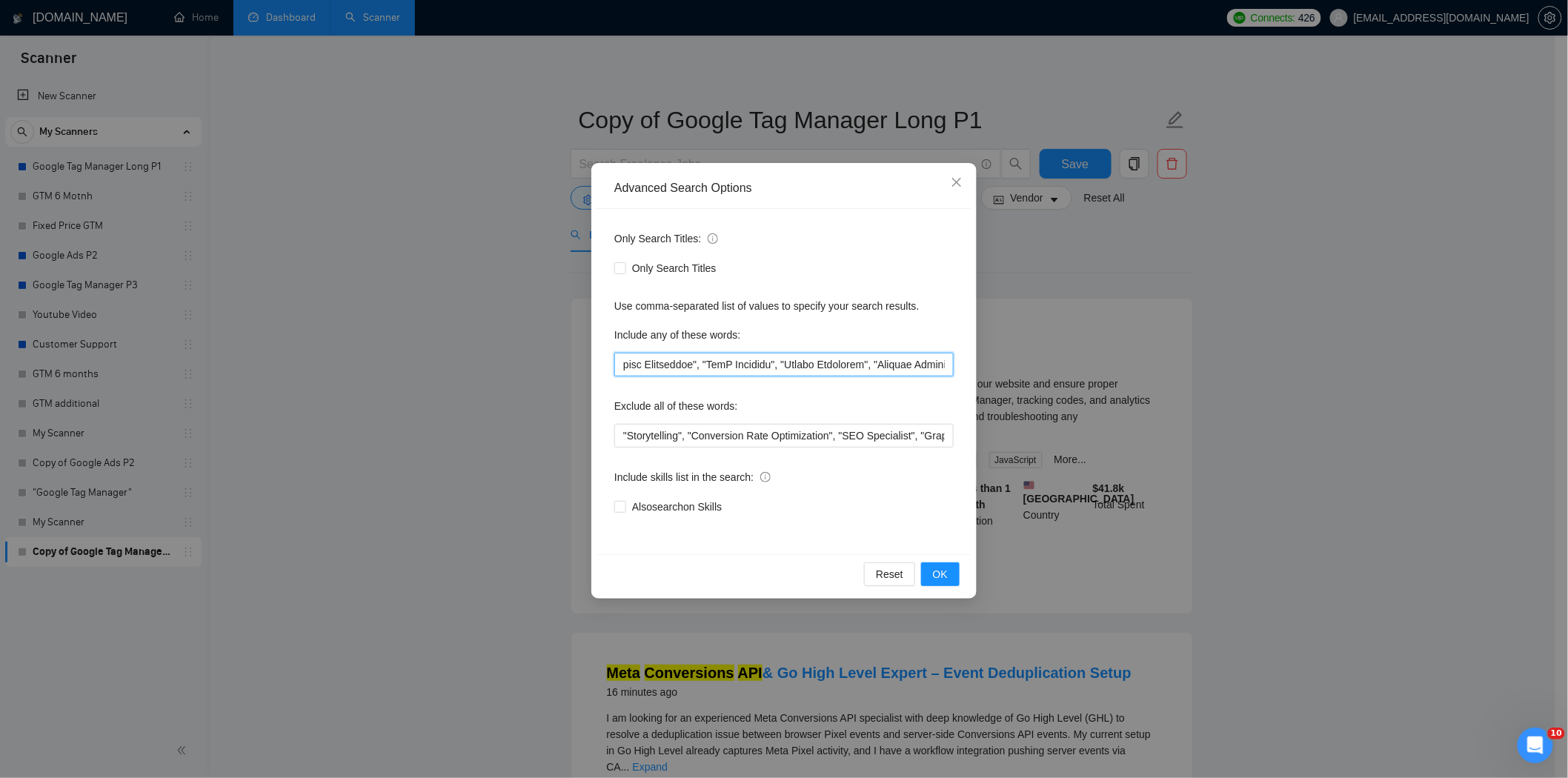
scroll to position [0, 270]
drag, startPoint x: 863, startPoint y: 358, endPoint x: 956, endPoint y: 366, distance: 93.3
click at [956, 366] on div "Only Search Titles: Only Search Titles Use comma-separated list of values to sp…" at bounding box center [784, 381] width 375 height 345
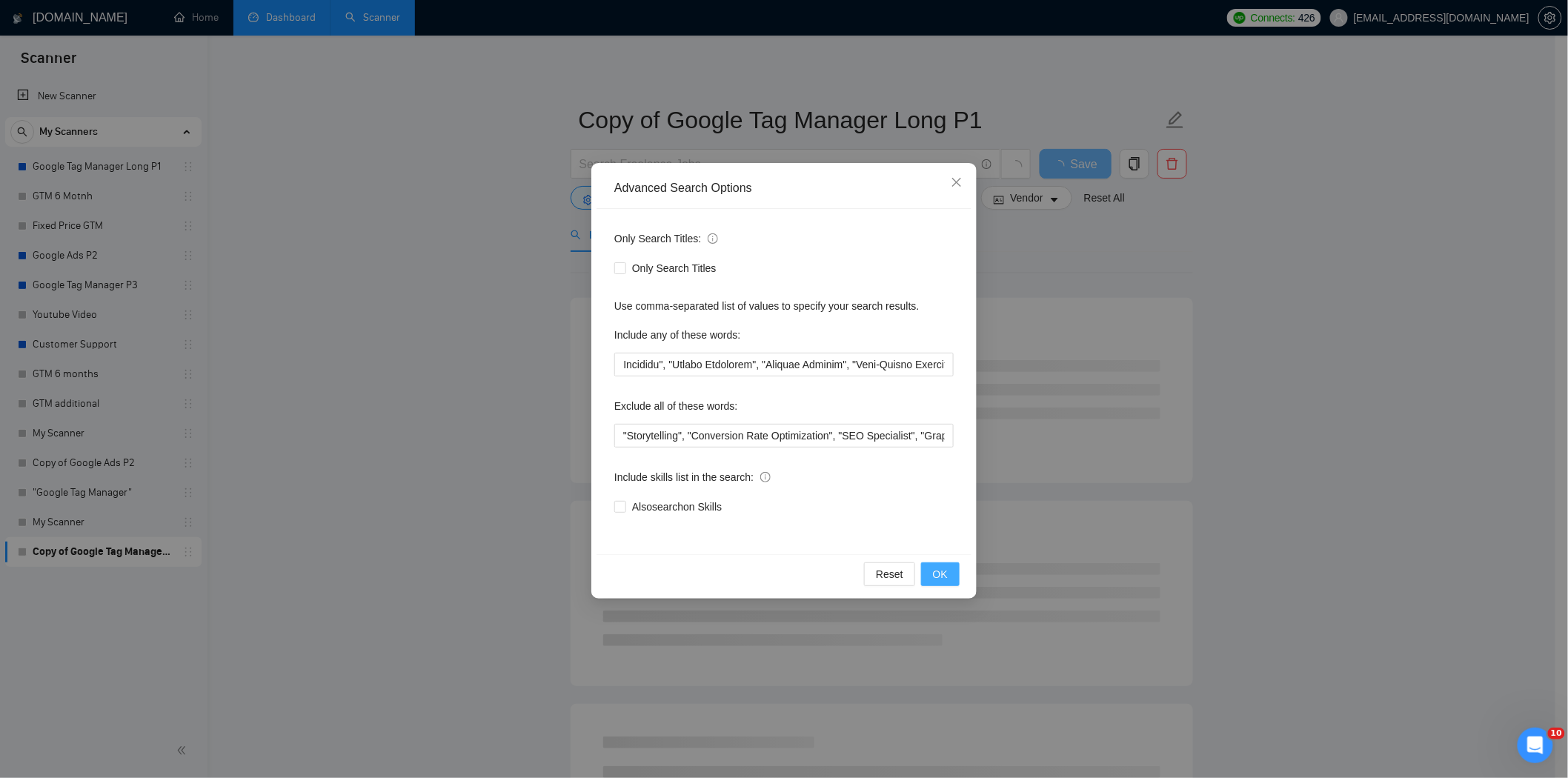
click at [929, 582] on button "OK" at bounding box center [940, 574] width 38 height 24
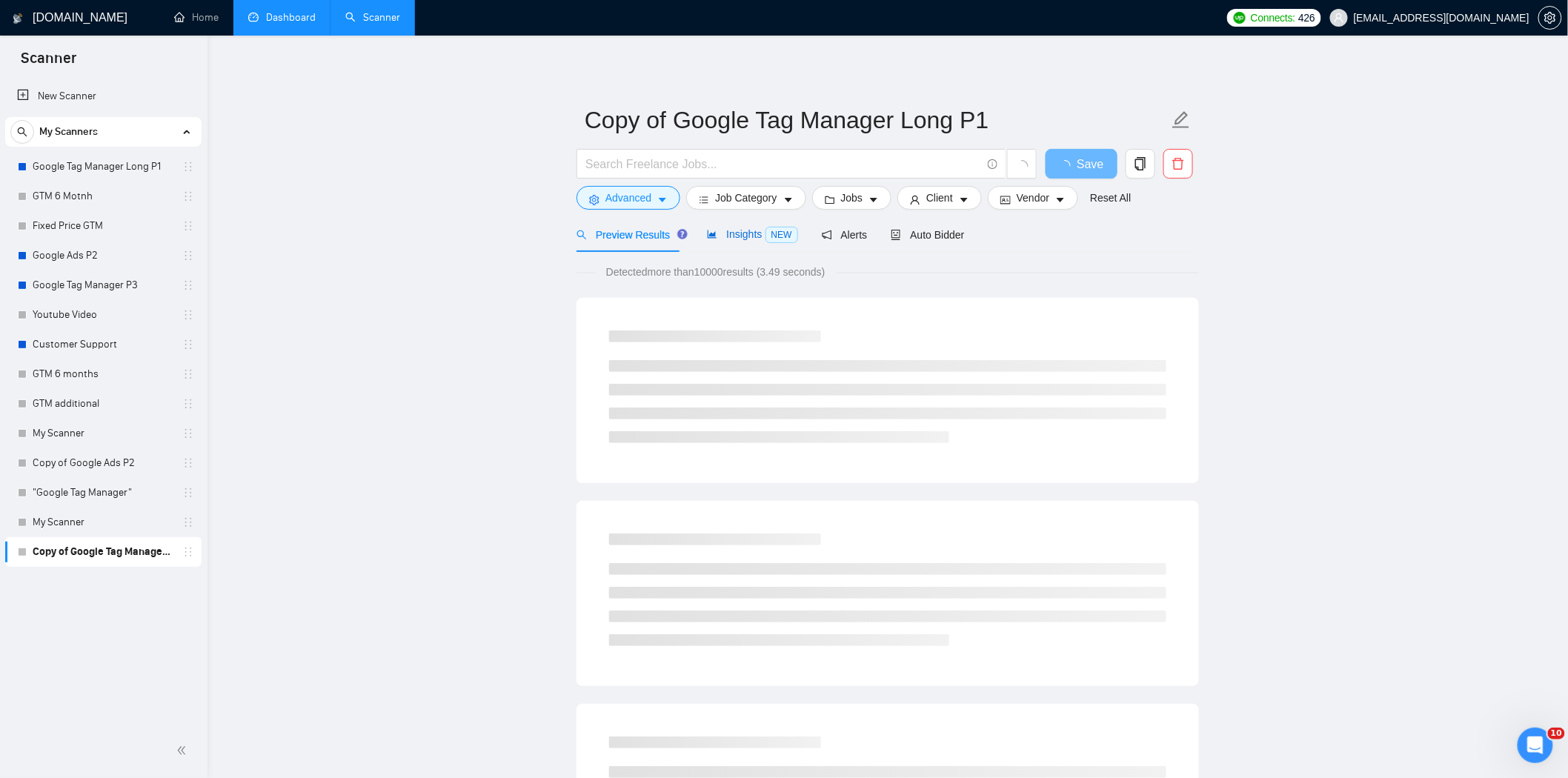
click at [749, 237] on span "Insights NEW" at bounding box center [751, 233] width 90 height 12
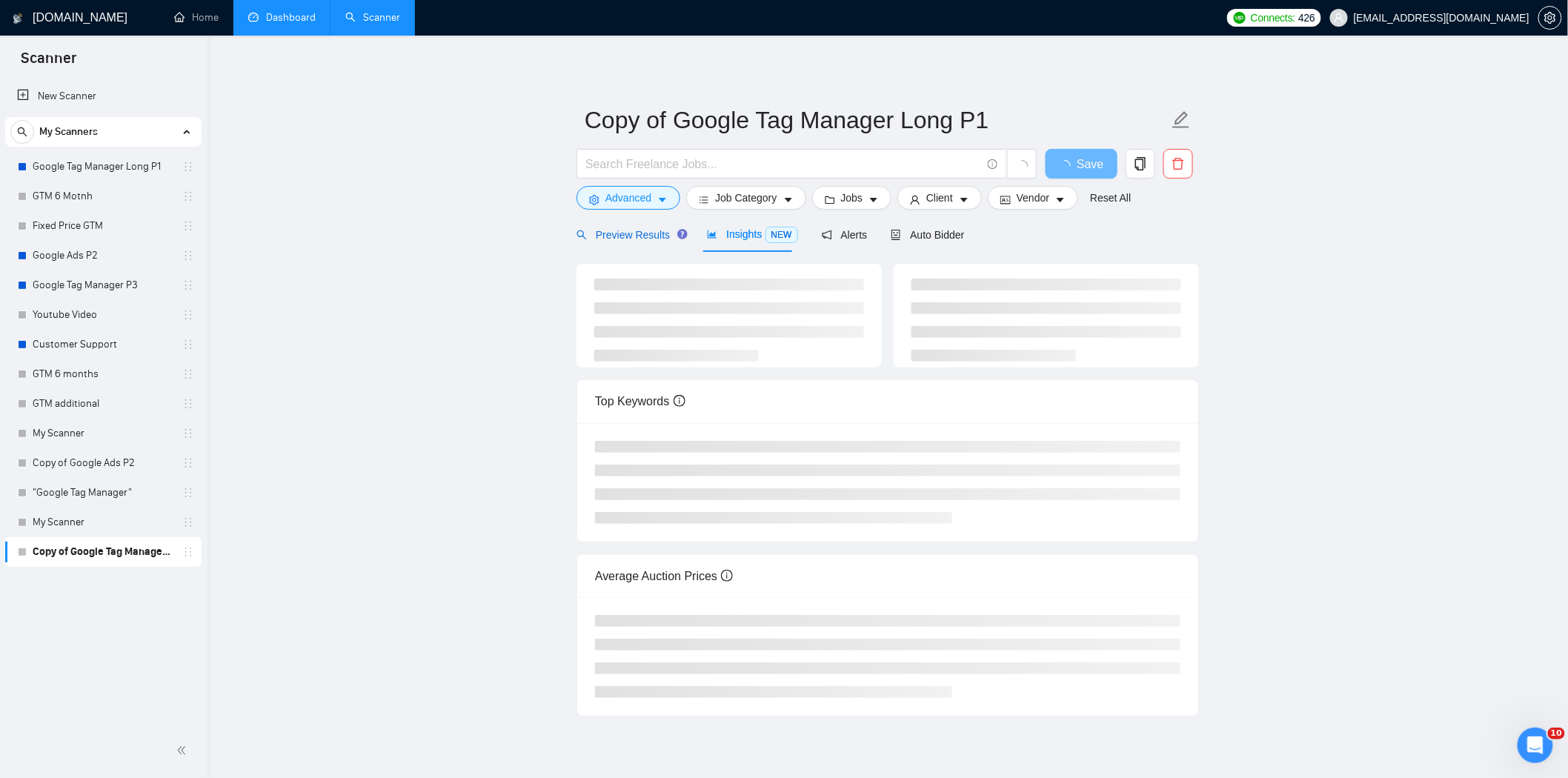
click at [648, 235] on span "Preview Results" at bounding box center [630, 234] width 107 height 12
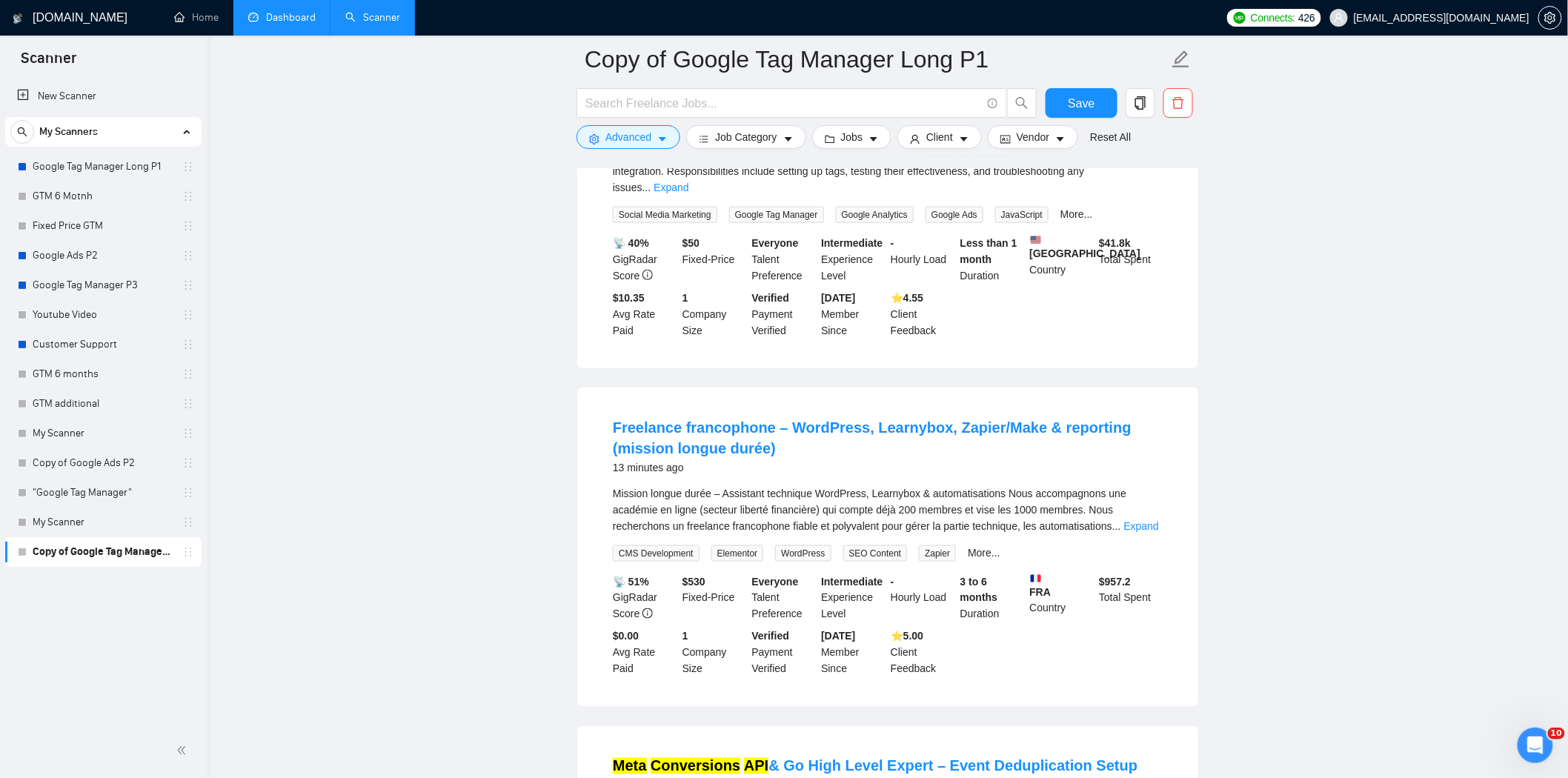
scroll to position [658, 0]
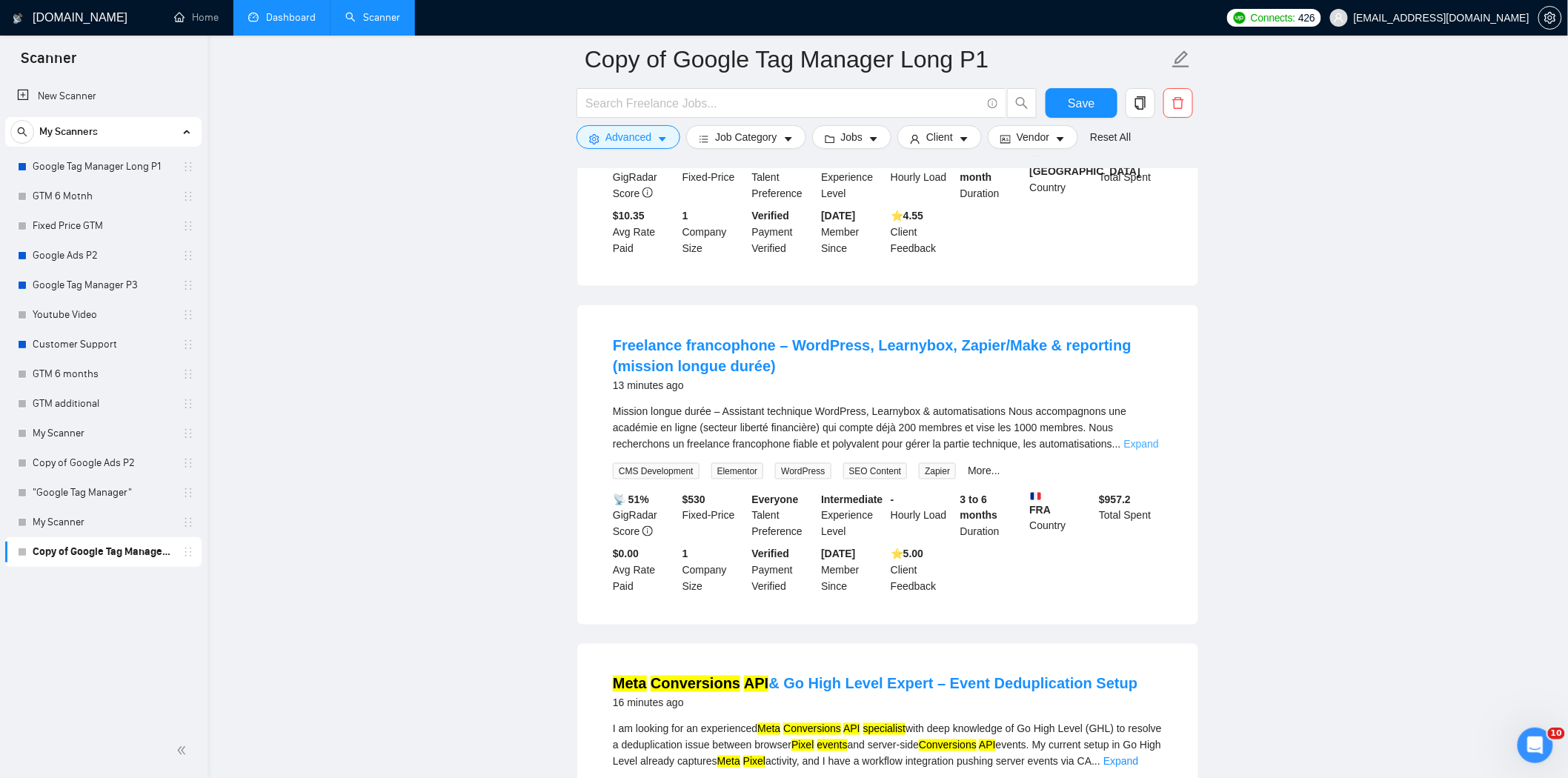
click at [1132, 442] on link "Expand" at bounding box center [1141, 443] width 35 height 12
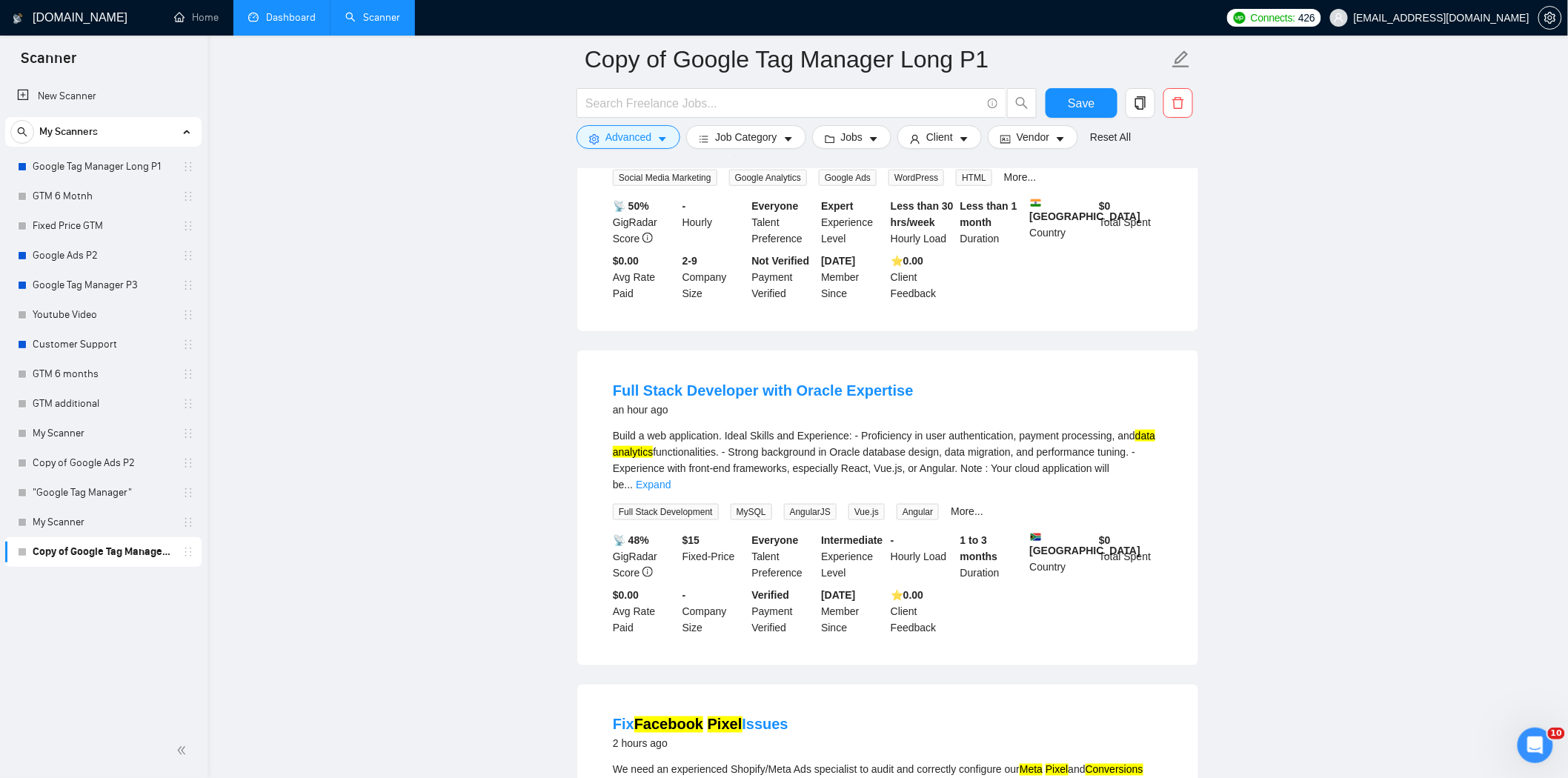
scroll to position [2762, 0]
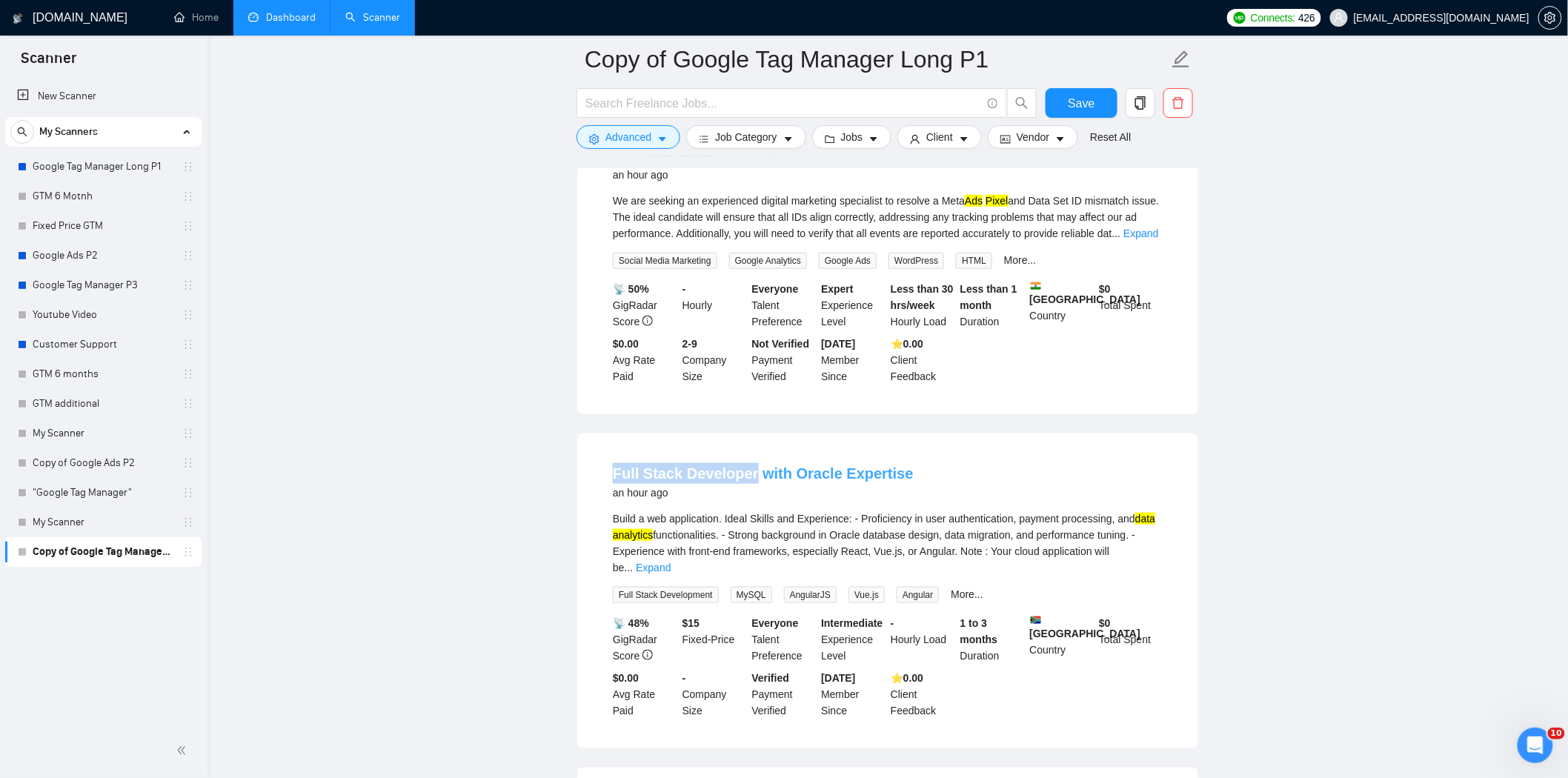
drag, startPoint x: 604, startPoint y: 459, endPoint x: 750, endPoint y: 456, distance: 146.0
click at [750, 456] on li "Full Stack Developer with Oracle Expertise an hour ago Build a web application.…" at bounding box center [888, 590] width 586 height 279
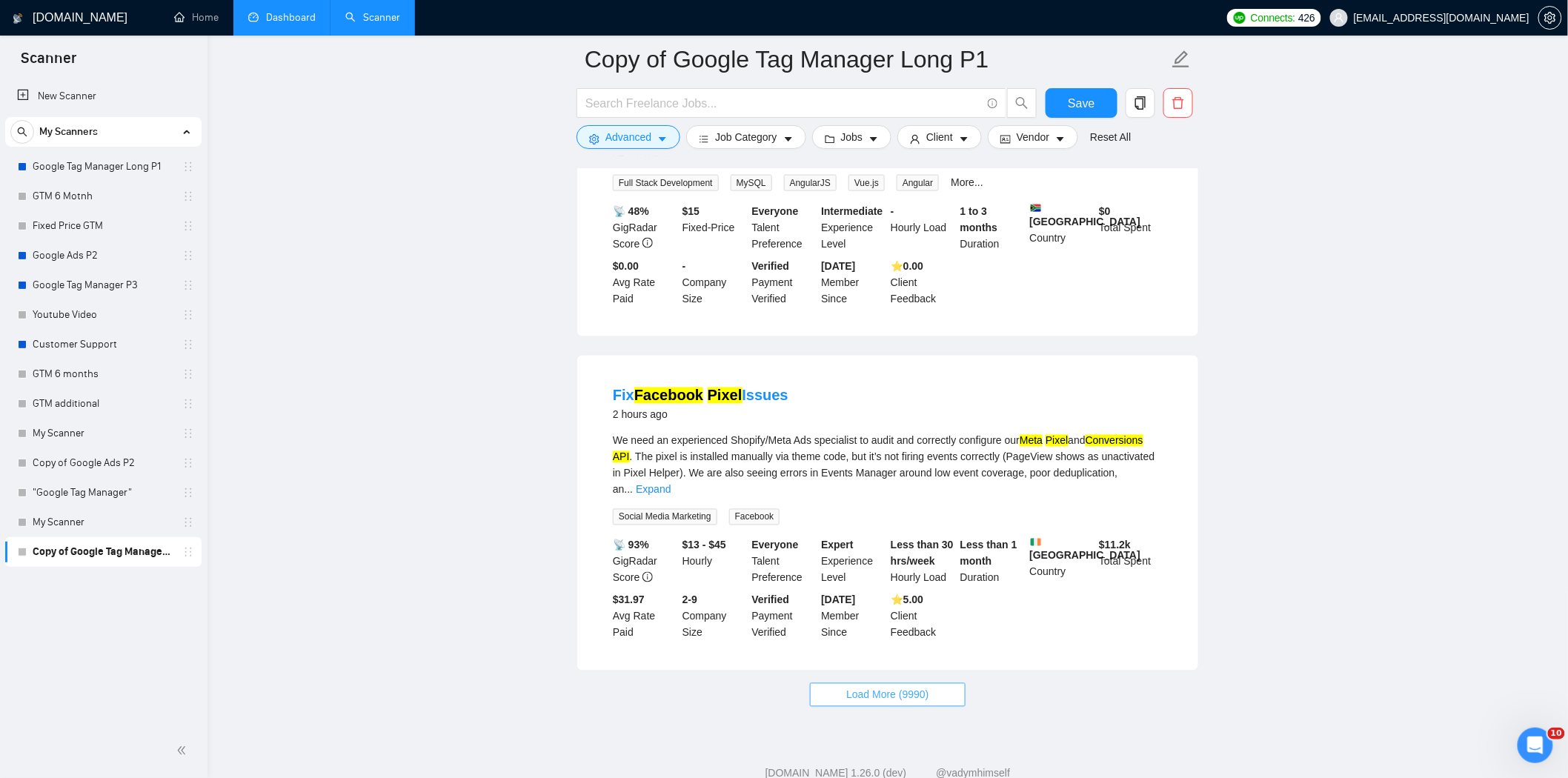
click at [878, 687] on span "Load More (9990)" at bounding box center [887, 695] width 82 height 16
click at [888, 687] on span "Loading..." at bounding box center [887, 695] width 56 height 16
click at [1073, 109] on span "Save" at bounding box center [1081, 103] width 27 height 19
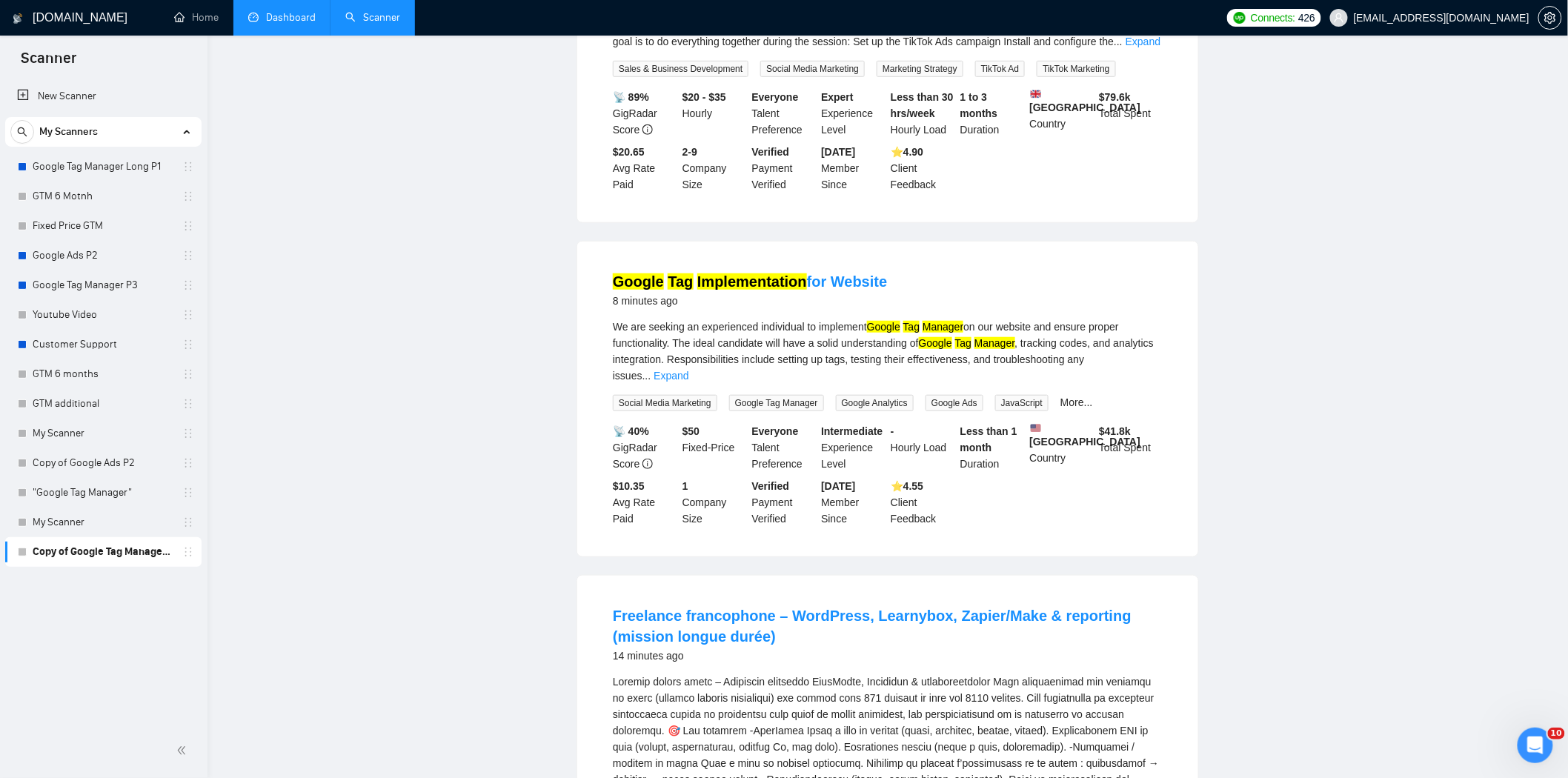
scroll to position [0, 0]
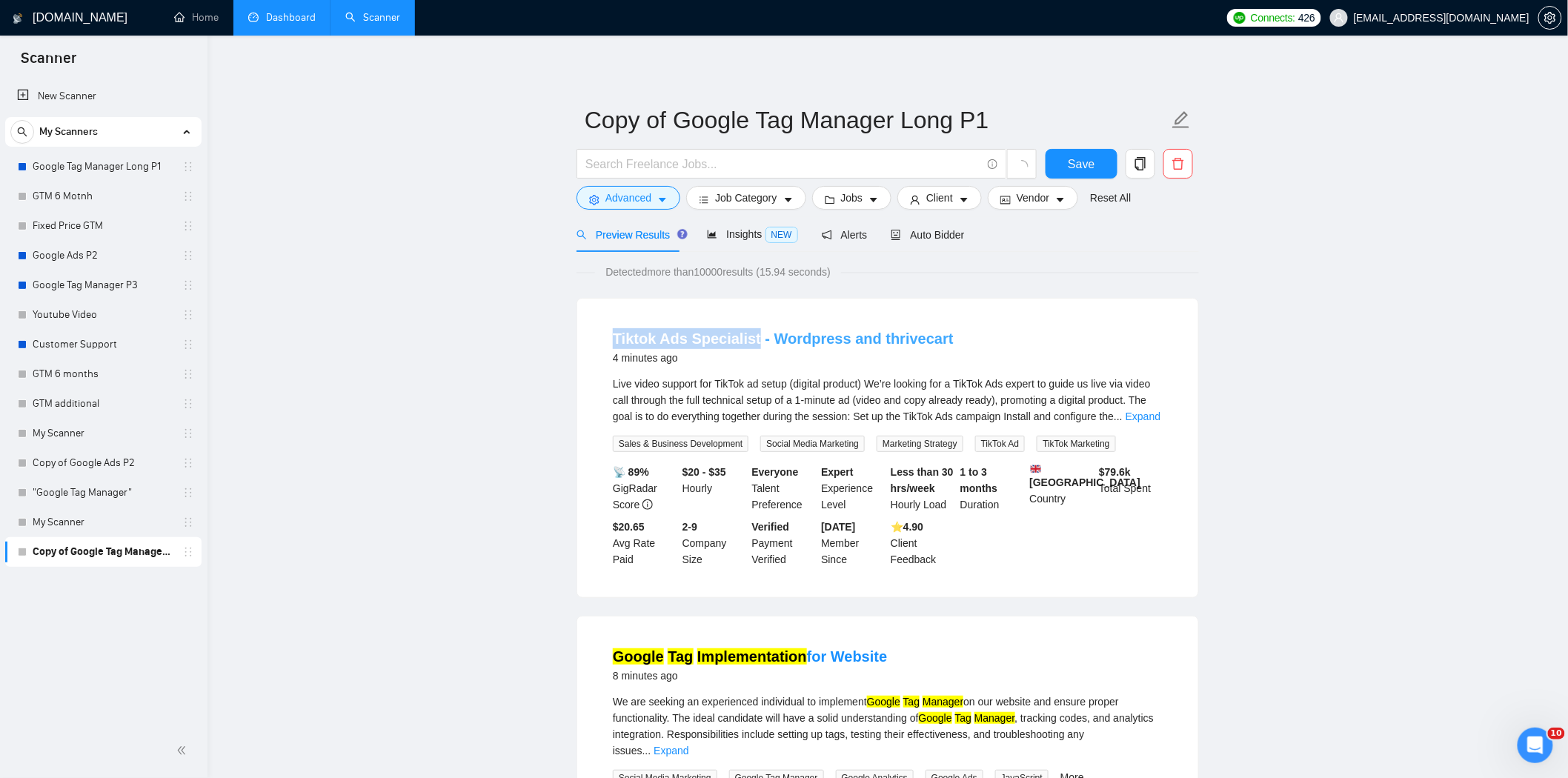
drag, startPoint x: 595, startPoint y: 328, endPoint x: 749, endPoint y: 332, distance: 154.1
click at [749, 332] on div "Tiktok Ads Specialist - Wordpress and thrivecart 4 minutes ago Live video suppo…" at bounding box center [888, 447] width 621 height 299
copy link "Tiktok Ads Specialist"
click at [623, 198] on span "Advanced" at bounding box center [628, 198] width 46 height 16
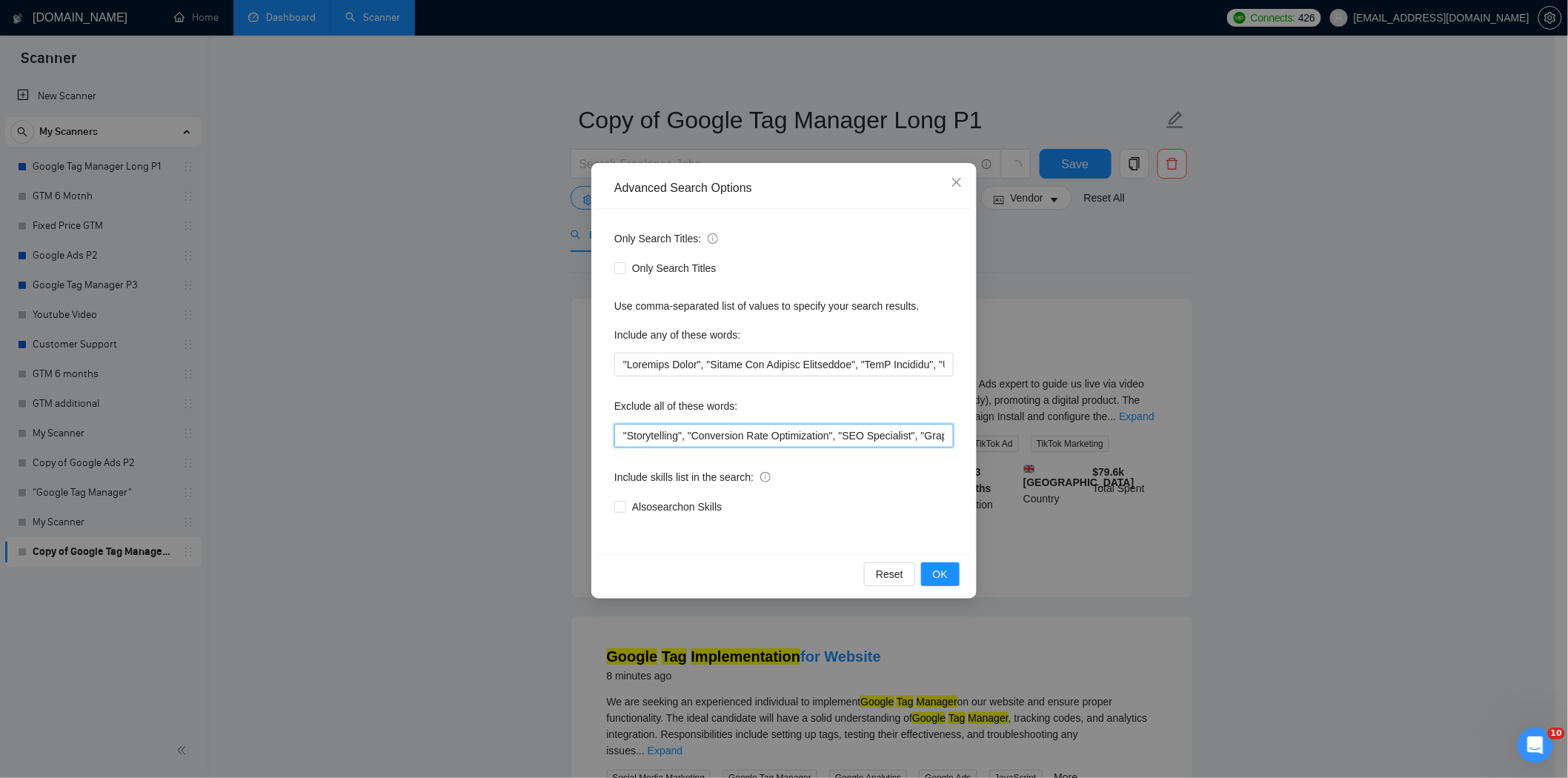
click at [620, 432] on input ""Storytelling", "Conversion Rate Optimization", "SEO Specialist", "Graphic Desi…" at bounding box center [784, 435] width 340 height 24
click at [624, 433] on input """, "Storytelling", "Conversion Rate Optimization", "SEO Specialist", "Graphic …" at bounding box center [784, 435] width 340 height 24
click at [628, 438] on input """, "Storytelling", "Conversion Rate Optimization", "SEO Specialist", "Graphic …" at bounding box center [784, 435] width 340 height 24
paste input "Tiktok Ads Specialist"
click at [933, 572] on span "OK" at bounding box center [940, 574] width 15 height 16
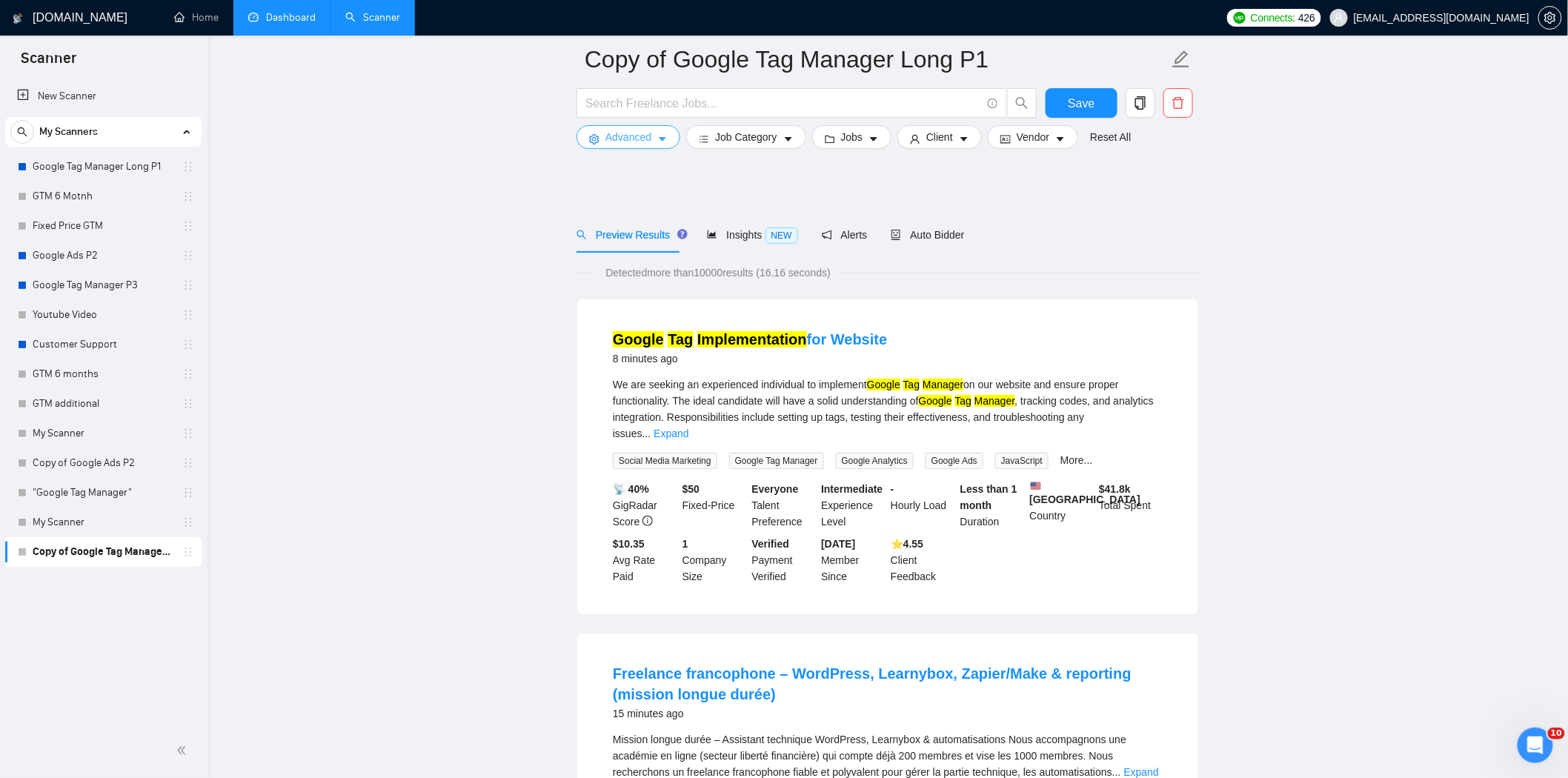
scroll to position [329, 0]
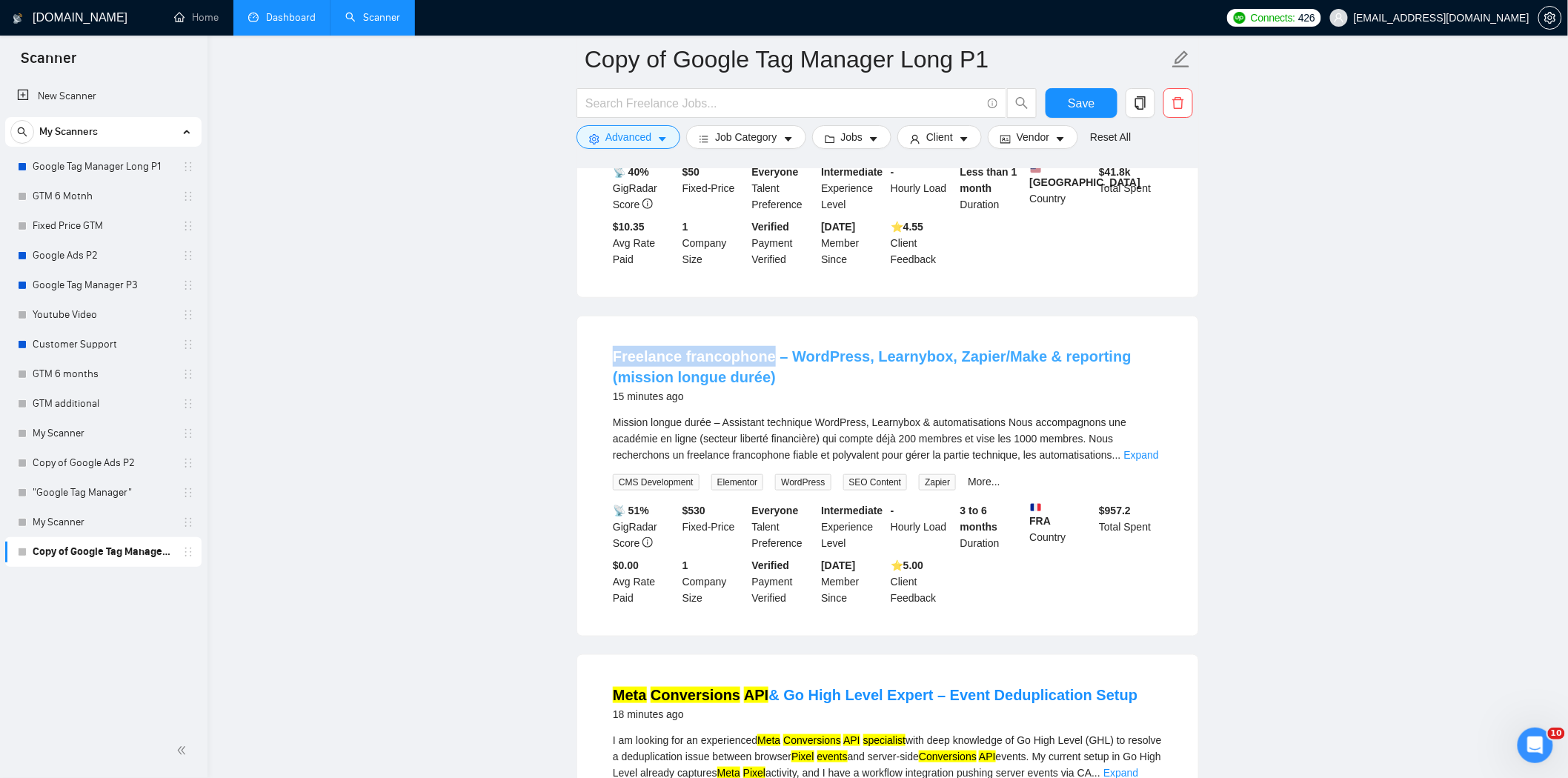
drag, startPoint x: 604, startPoint y: 334, endPoint x: 763, endPoint y: 349, distance: 159.7
click at [763, 349] on li "Freelance francophone – WordPress, Learnybox, Zapier/Make & reporting (mission …" at bounding box center [888, 476] width 586 height 283
copy link "Freelance francophone"
click at [633, 138] on span "Advanced" at bounding box center [628, 137] width 46 height 16
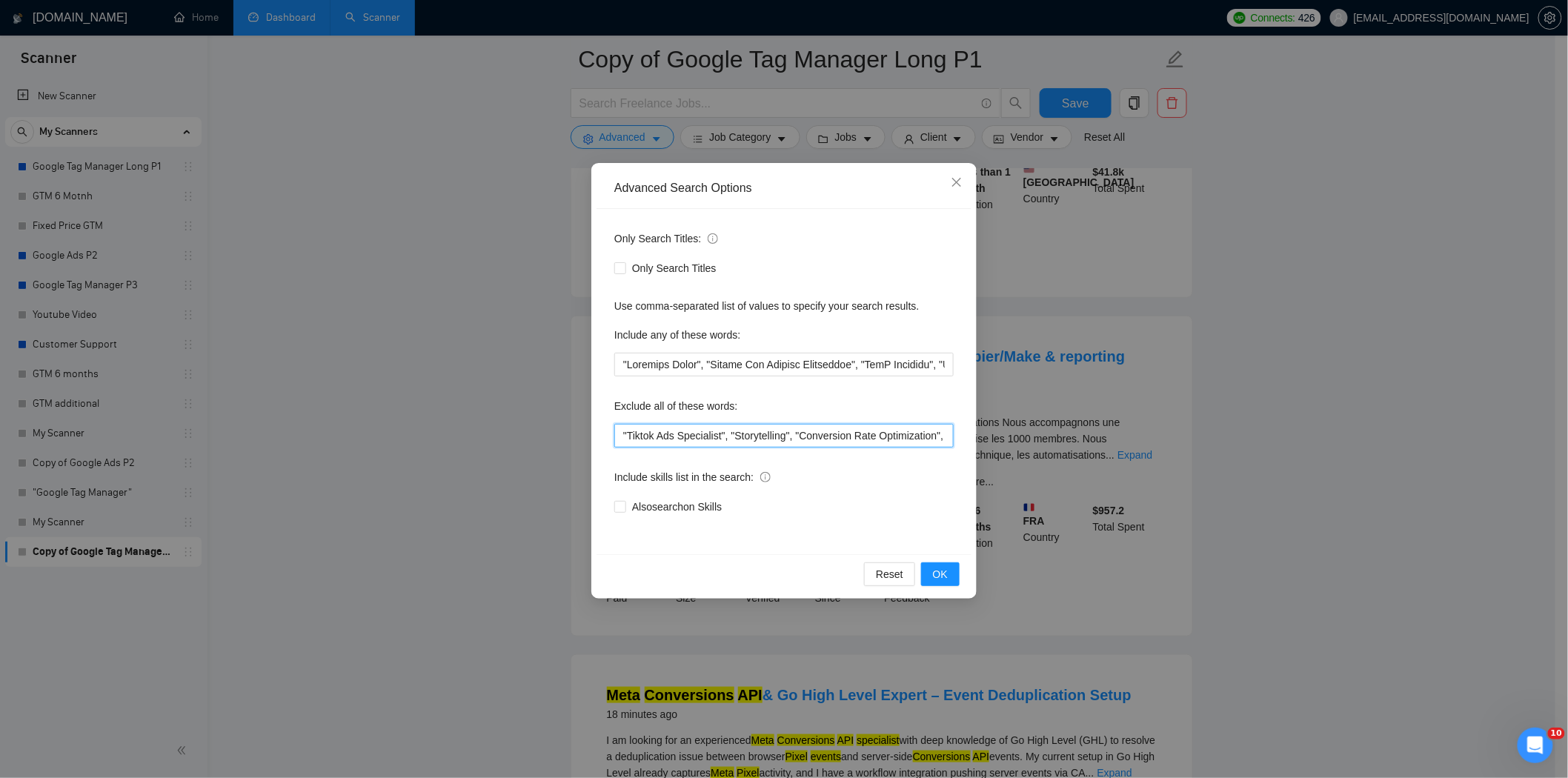
click at [618, 432] on input ""Tiktok Ads Specialist", "Storytelling", "Conversion Rate Optimization", "SEO S…" at bounding box center [784, 435] width 340 height 24
click at [625, 438] on input """, "Tiktok Ads Specialist", "Storytelling", "Conversion Rate Optimization", "S…" at bounding box center [784, 435] width 340 height 24
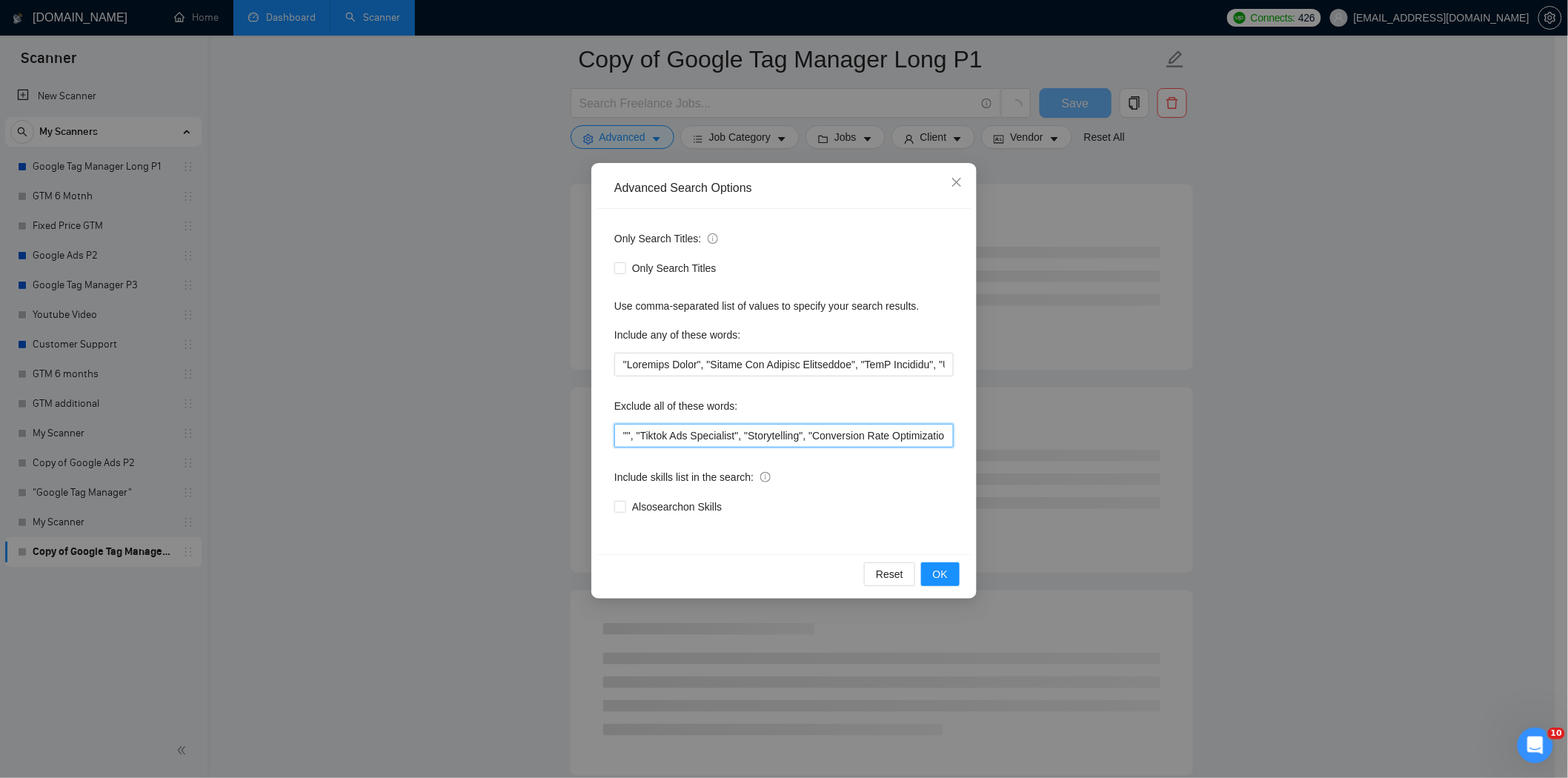
paste input "Freelance francophone"
click at [947, 575] on span "OK" at bounding box center [940, 574] width 15 height 16
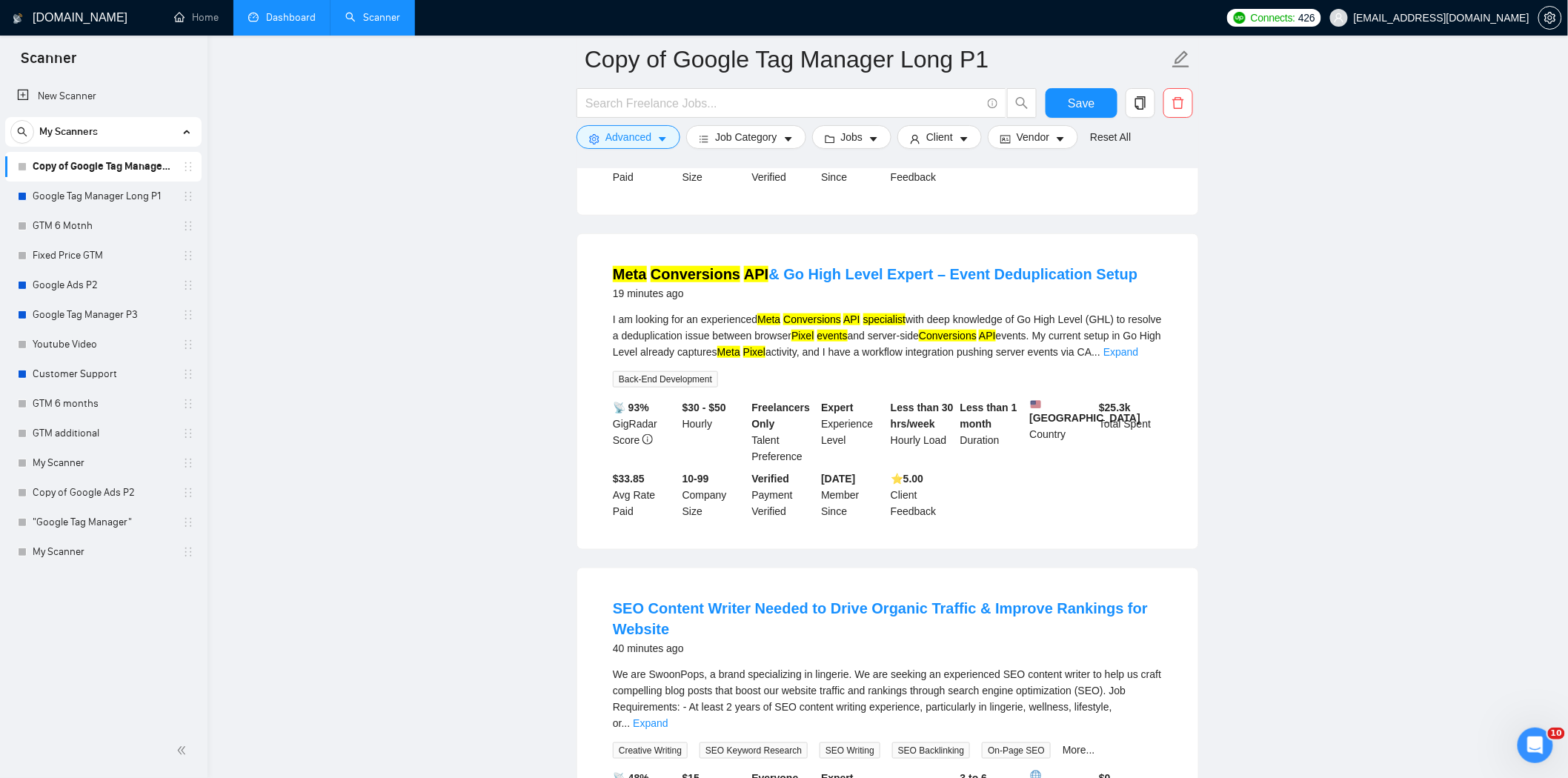
scroll to position [576, 0]
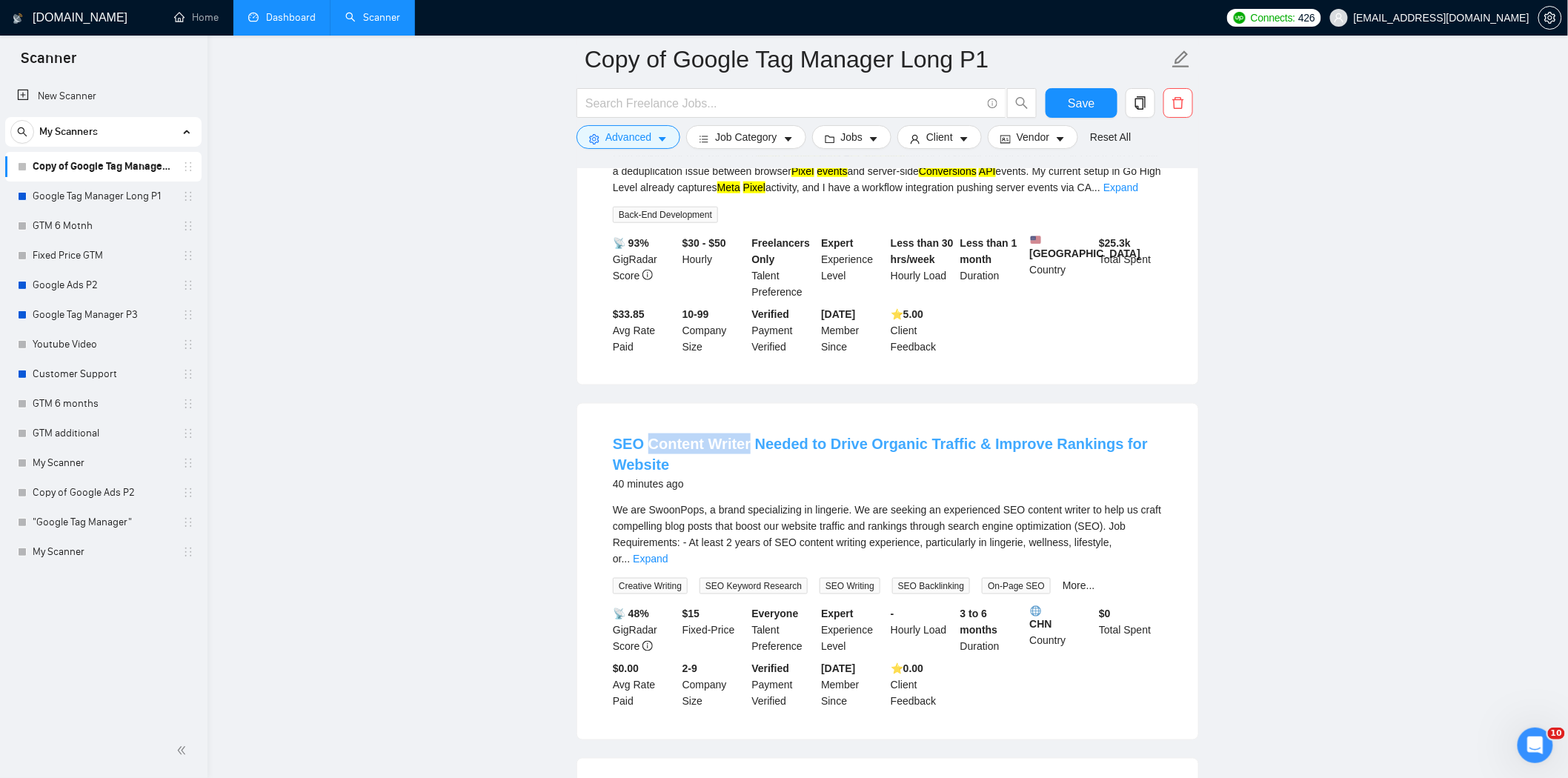
drag, startPoint x: 643, startPoint y: 423, endPoint x: 727, endPoint y: 427, distance: 84.1
click at [743, 436] on li "SEO Content Writer Needed to Drive Organic Traffic & Improve Rankings for Websi…" at bounding box center [888, 571] width 586 height 300
copy link "Content Writer"
click at [657, 130] on button "Advanced" at bounding box center [628, 136] width 103 height 24
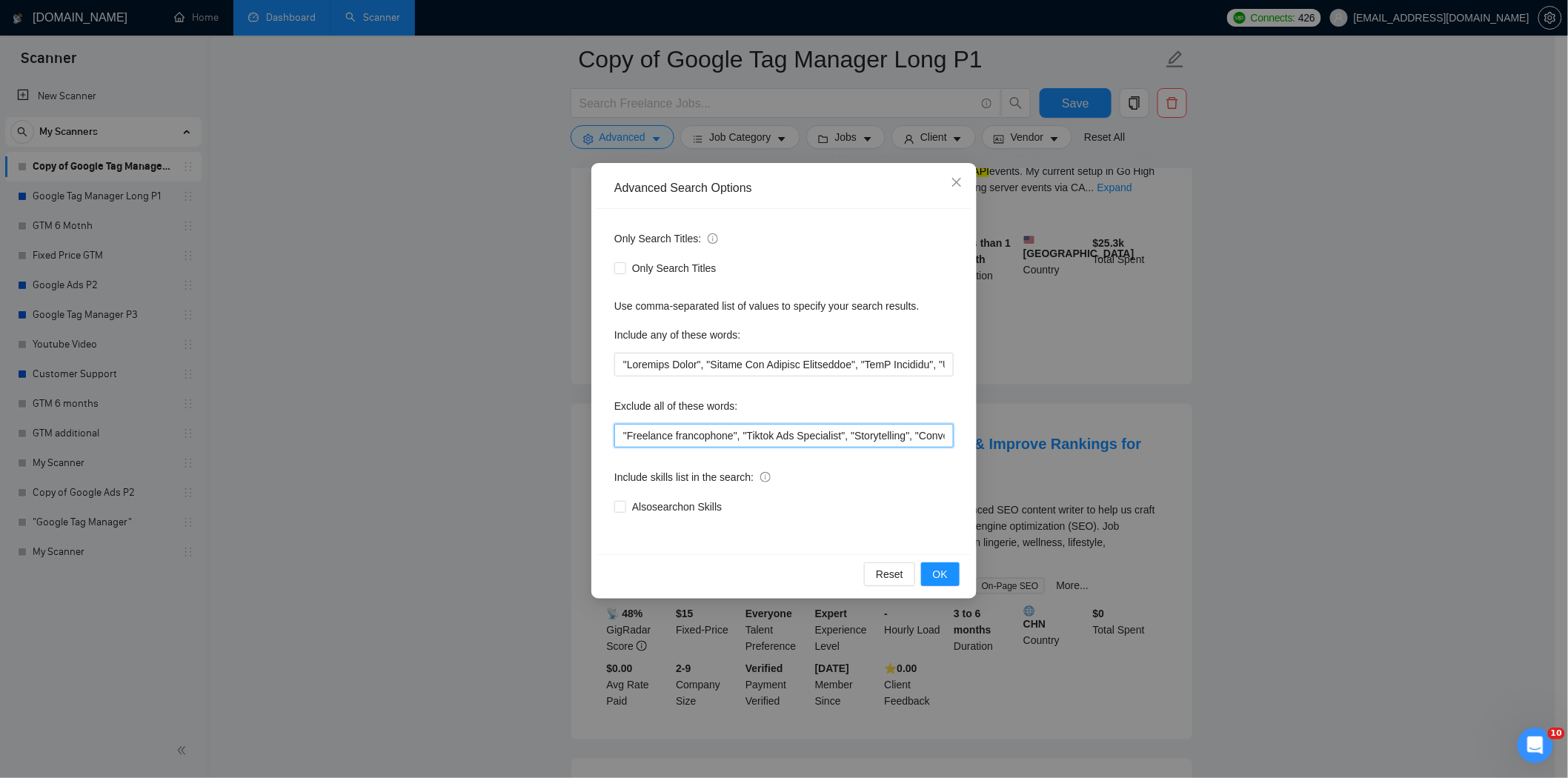
click at [624, 439] on input ""Freelance francophone", "Tiktok Ads Specialist", "Storytelling", "Conversion R…" at bounding box center [784, 435] width 340 height 24
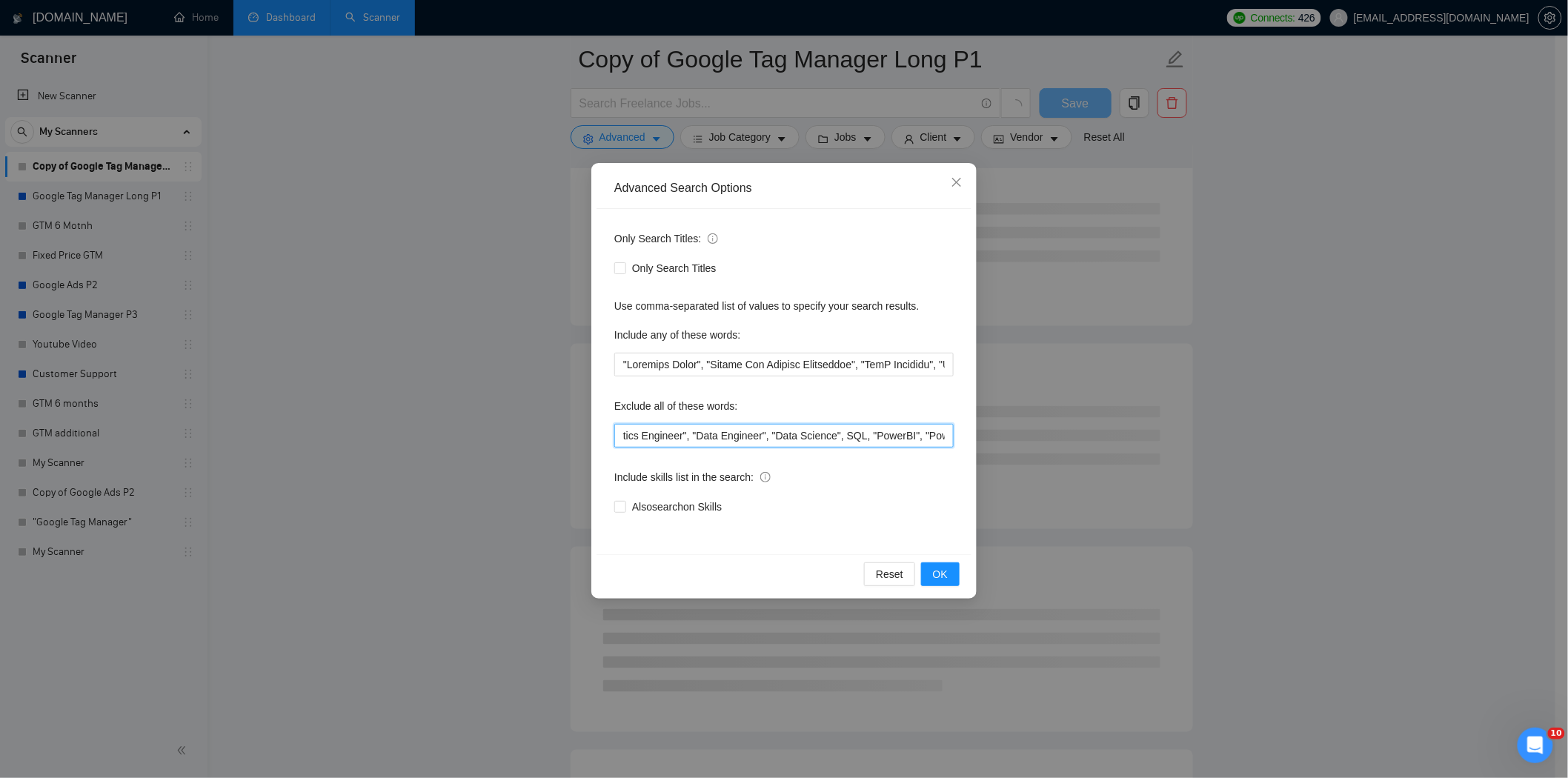
scroll to position [0, 0]
paste input "Content Writer"
click at [938, 580] on span "OK" at bounding box center [940, 574] width 15 height 16
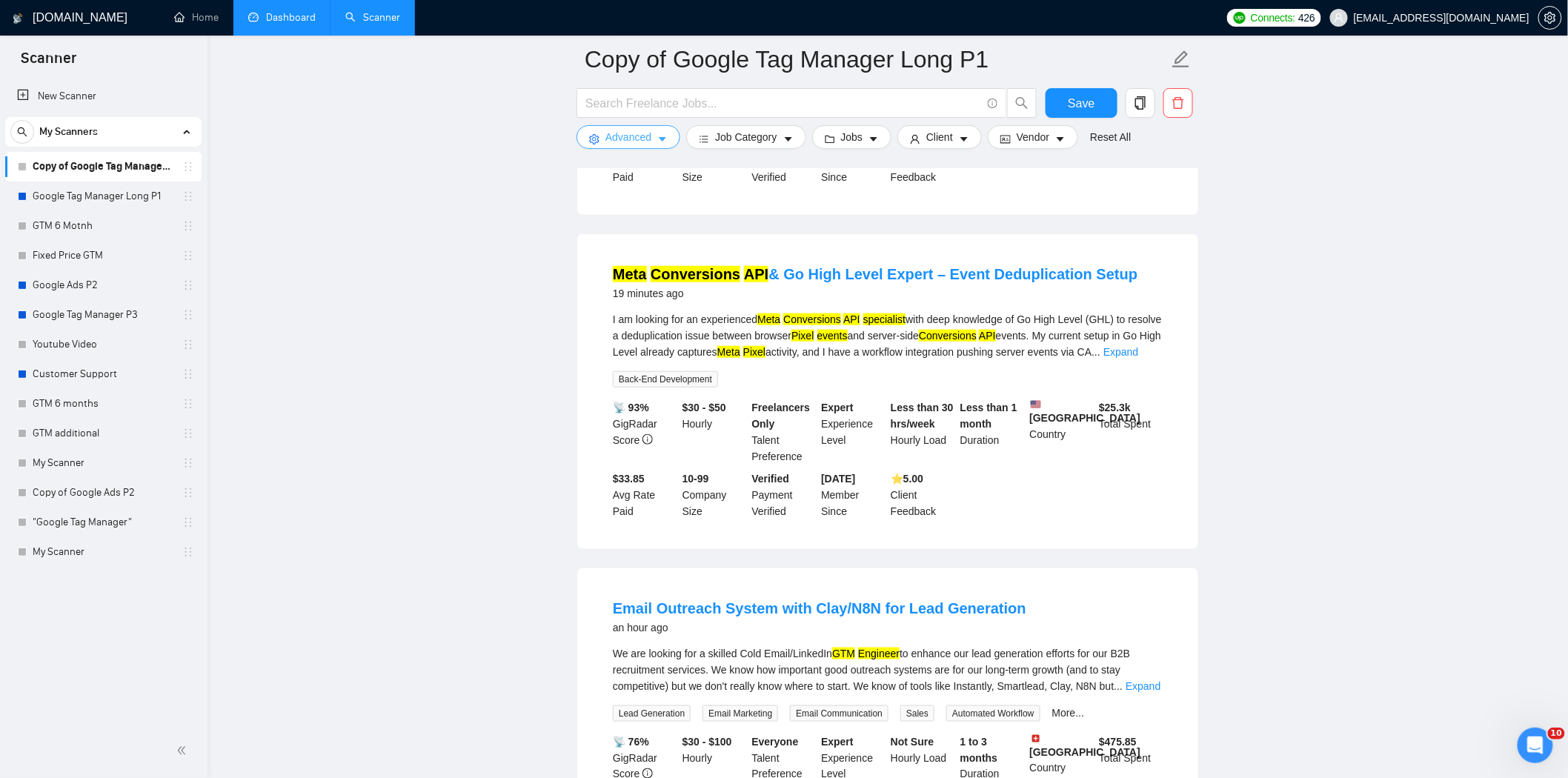
scroll to position [576, 0]
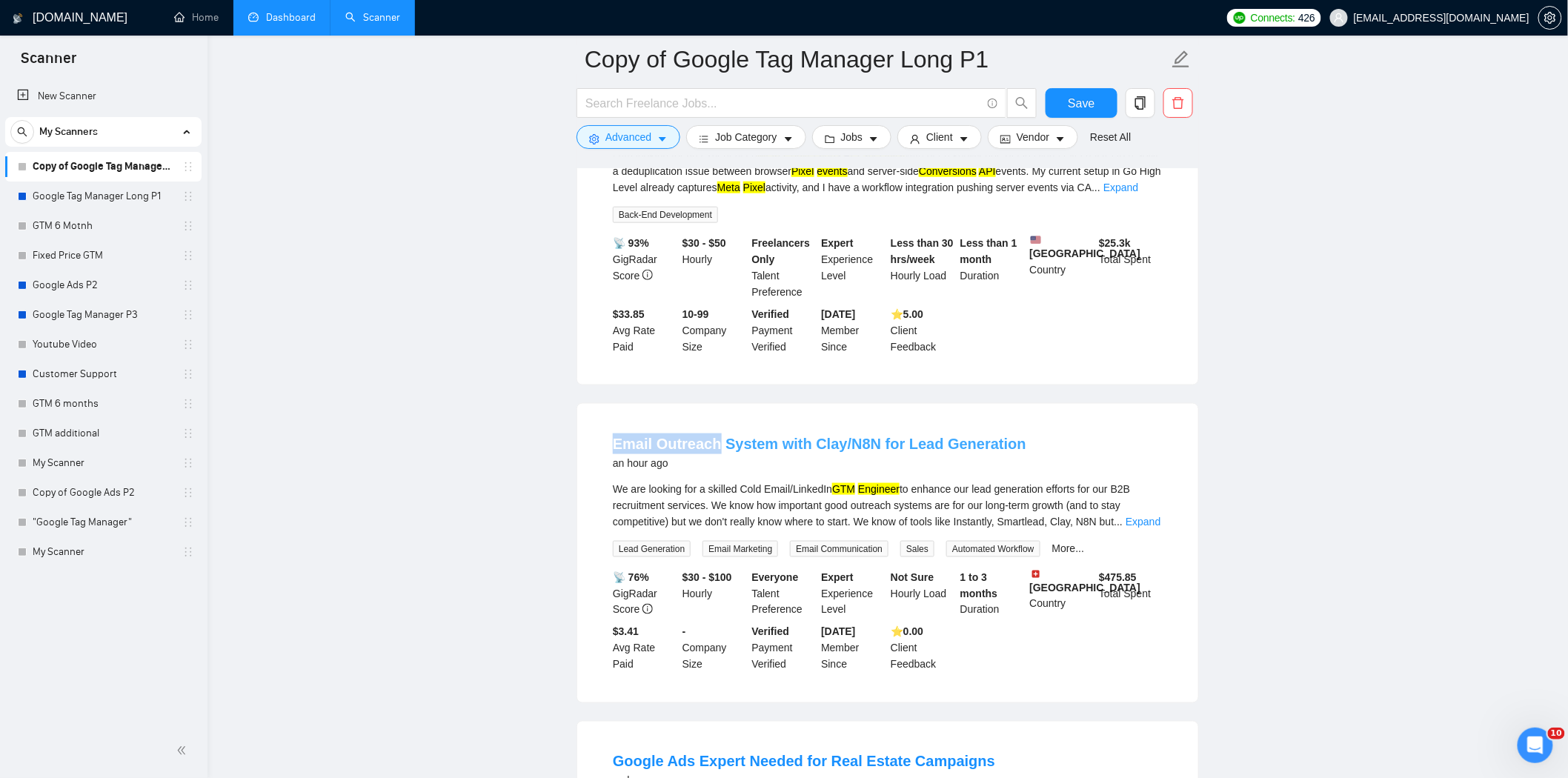
drag, startPoint x: 612, startPoint y: 414, endPoint x: 713, endPoint y: 438, distance: 103.8
click at [713, 438] on div "Email Outreach System with Clay/N8N for Lead Generation an hour ago We are look…" at bounding box center [888, 553] width 621 height 299
copy link "Email Outreach"
click at [639, 143] on span "Advanced" at bounding box center [628, 137] width 46 height 16
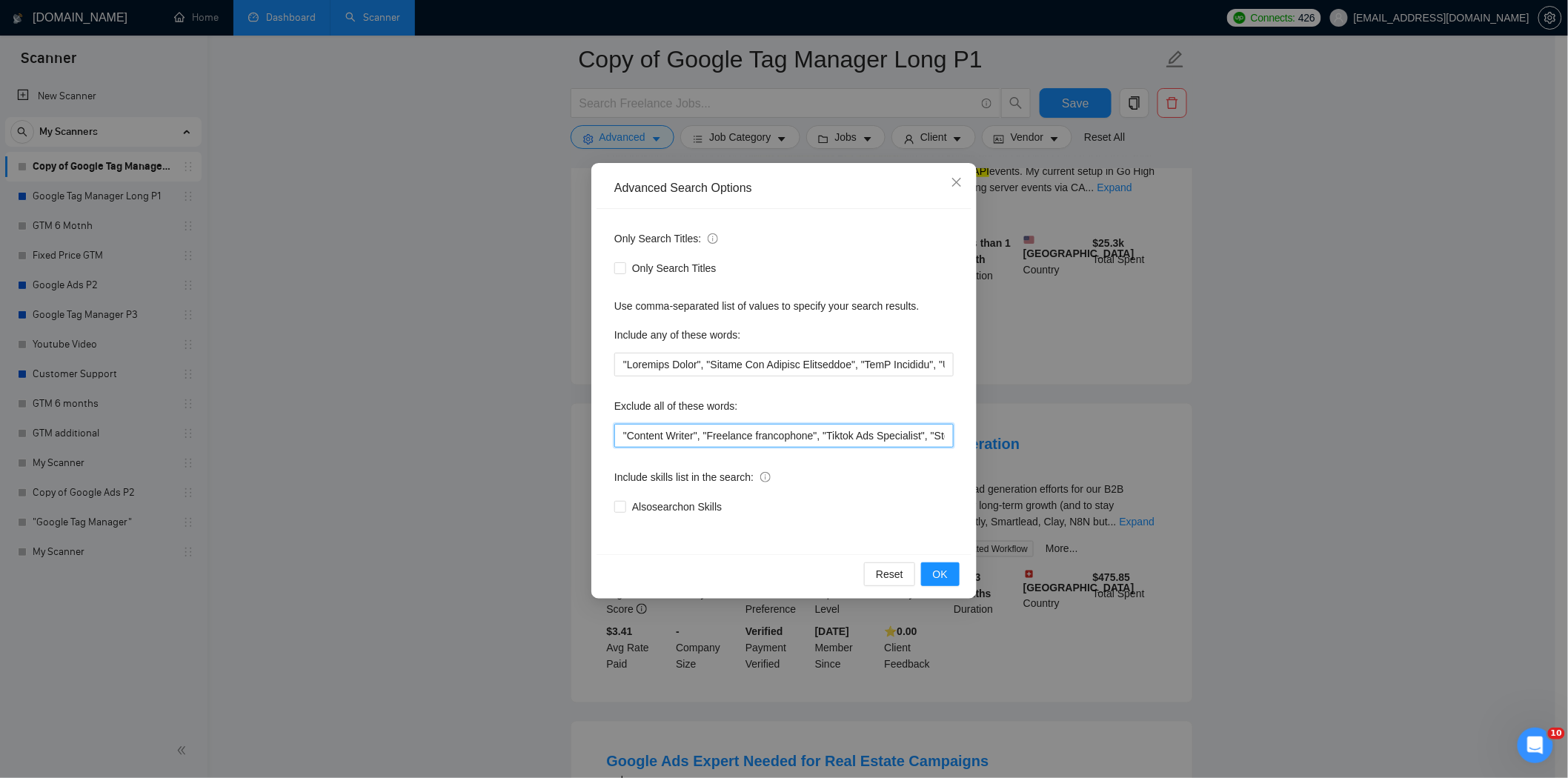
click at [622, 432] on input ""Content Writer", "Freelance francophone", "Tiktok Ads Specialist", "Storytelli…" at bounding box center [784, 435] width 340 height 24
paste input "Email Outreach"
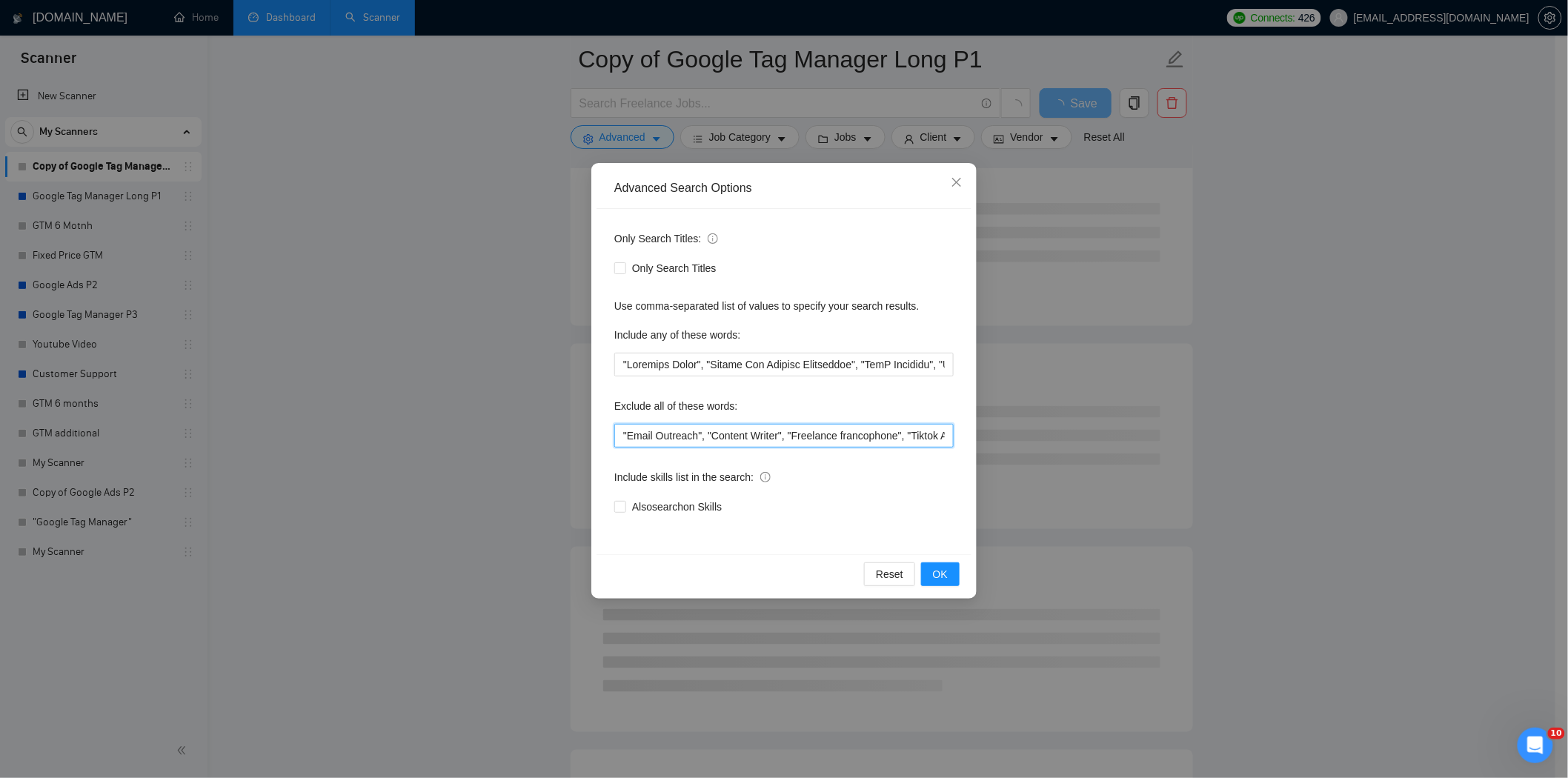
type input ""Email Outreach", "Content Writer", "Freelance francophone", "Tiktok Ads Specia…"
click at [938, 586] on div "Reset OK" at bounding box center [784, 574] width 375 height 39
click at [939, 579] on span "OK" at bounding box center [940, 574] width 15 height 16
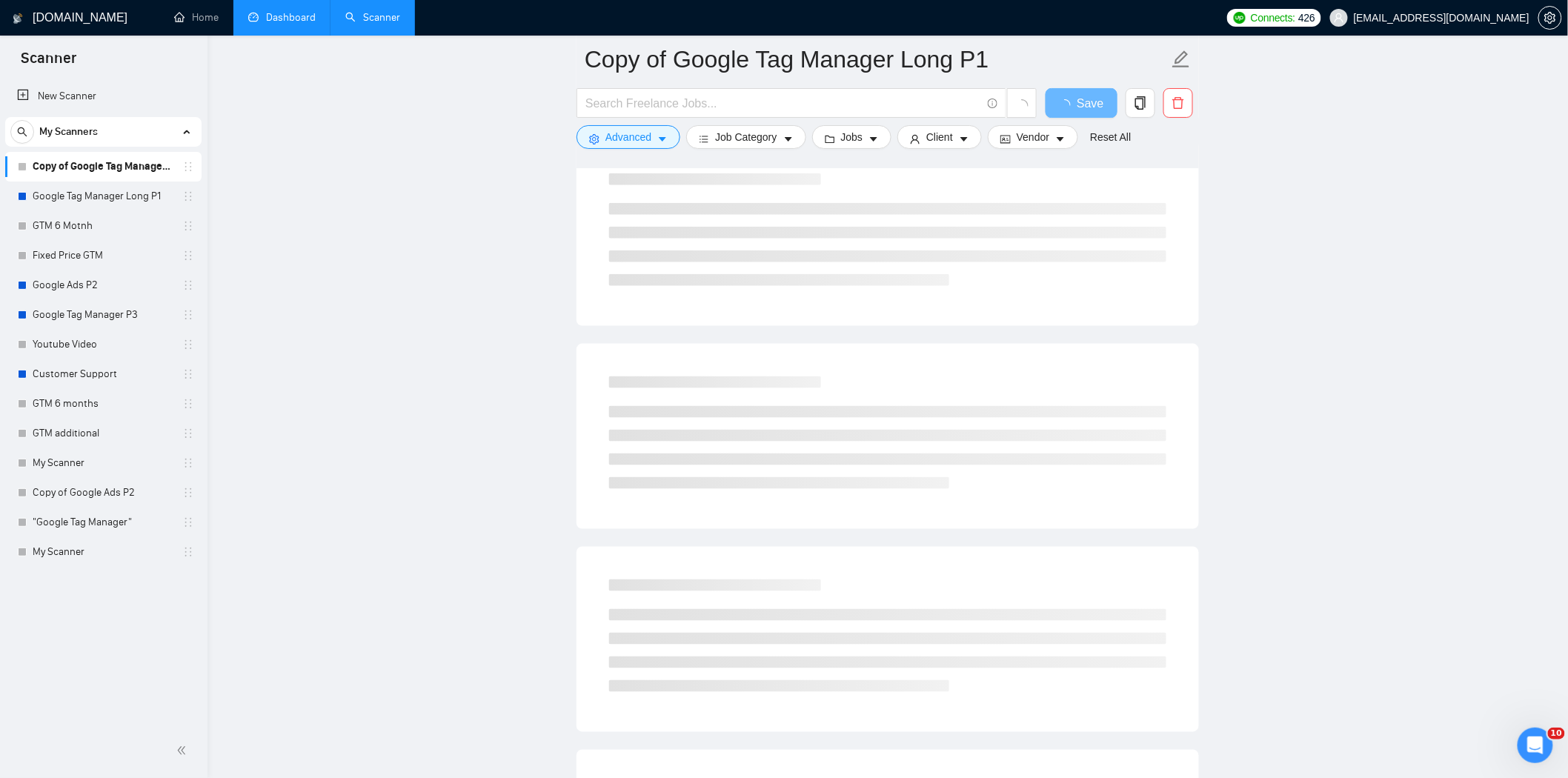
click at [1368, 421] on main "Copy of Google Tag Manager Long P1 Save Advanced Job Category Jobs Client Vendo…" at bounding box center [887, 633] width 1313 height 2298
click at [603, 134] on button "Advanced" at bounding box center [628, 136] width 103 height 24
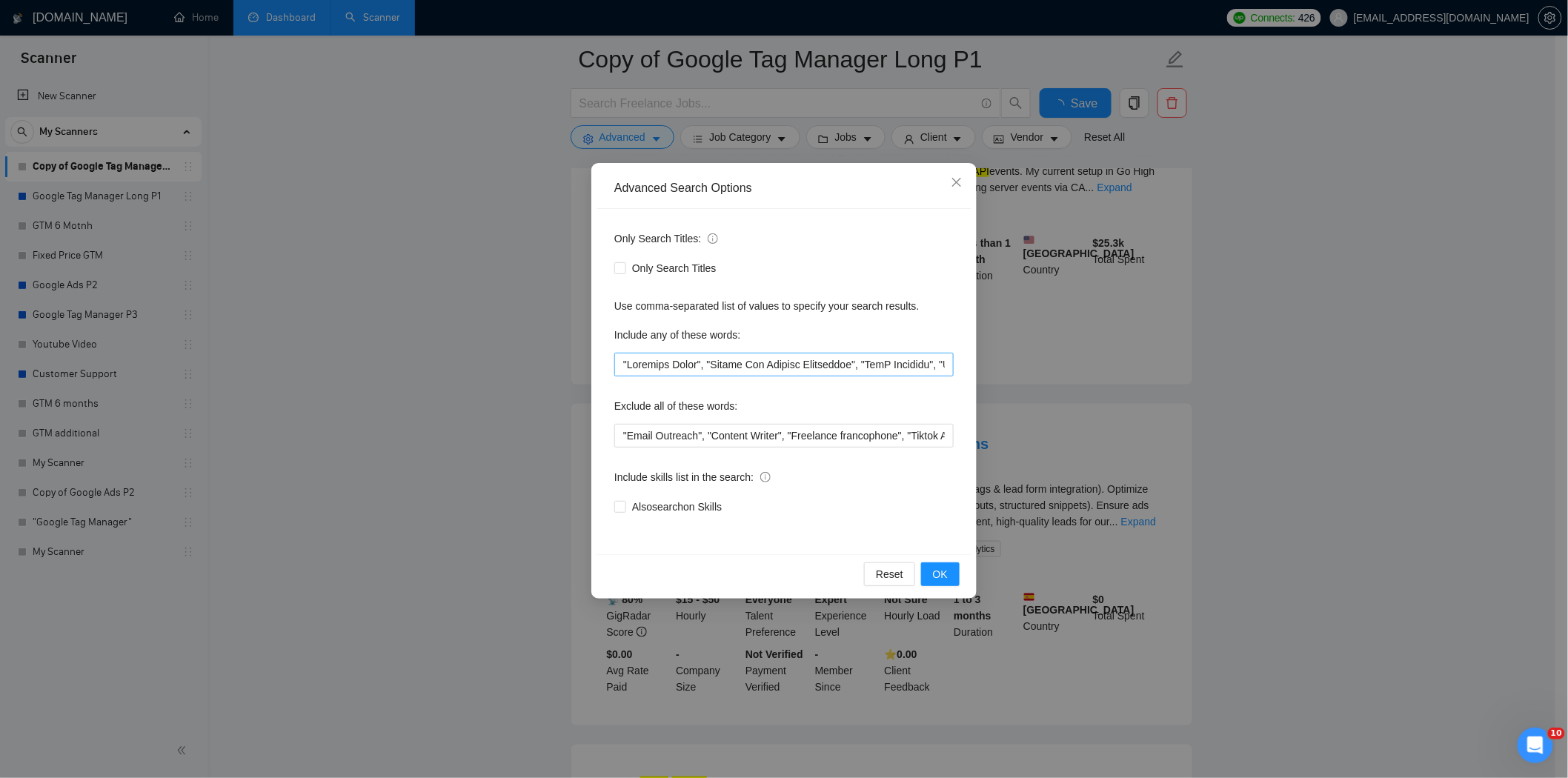
drag, startPoint x: 711, startPoint y: 343, endPoint x: 714, endPoint y: 358, distance: 15.3
click at [711, 349] on div "Include any of these words:" at bounding box center [784, 337] width 340 height 29
click at [714, 358] on input "text" at bounding box center [784, 364] width 340 height 24
paste input "text"
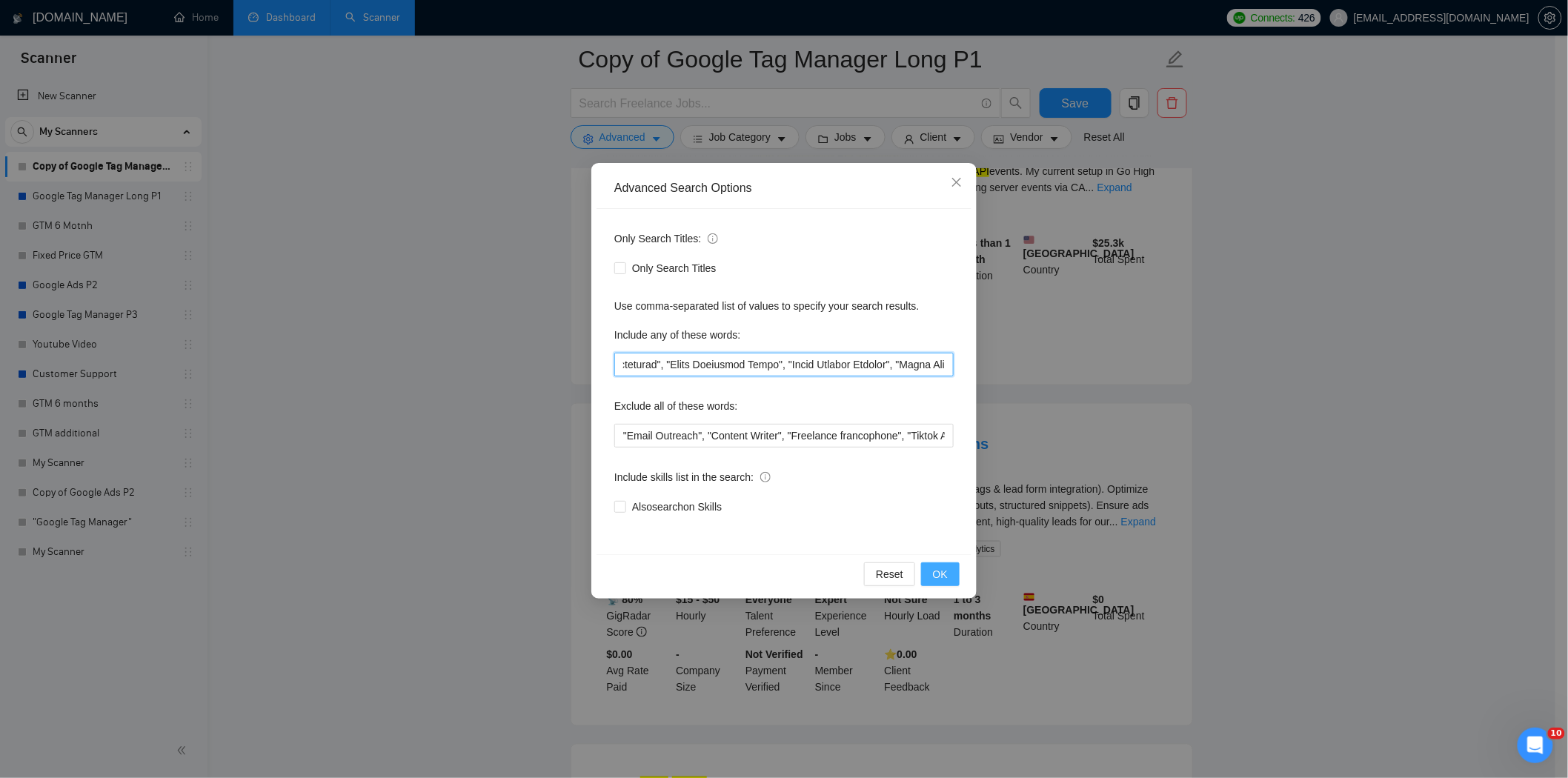
type input ""Facebook Pixel", "Google Ads Offline Conversion", "SaaS Tracking", "Looker Das…"
click at [943, 577] on span "OK" at bounding box center [940, 574] width 15 height 16
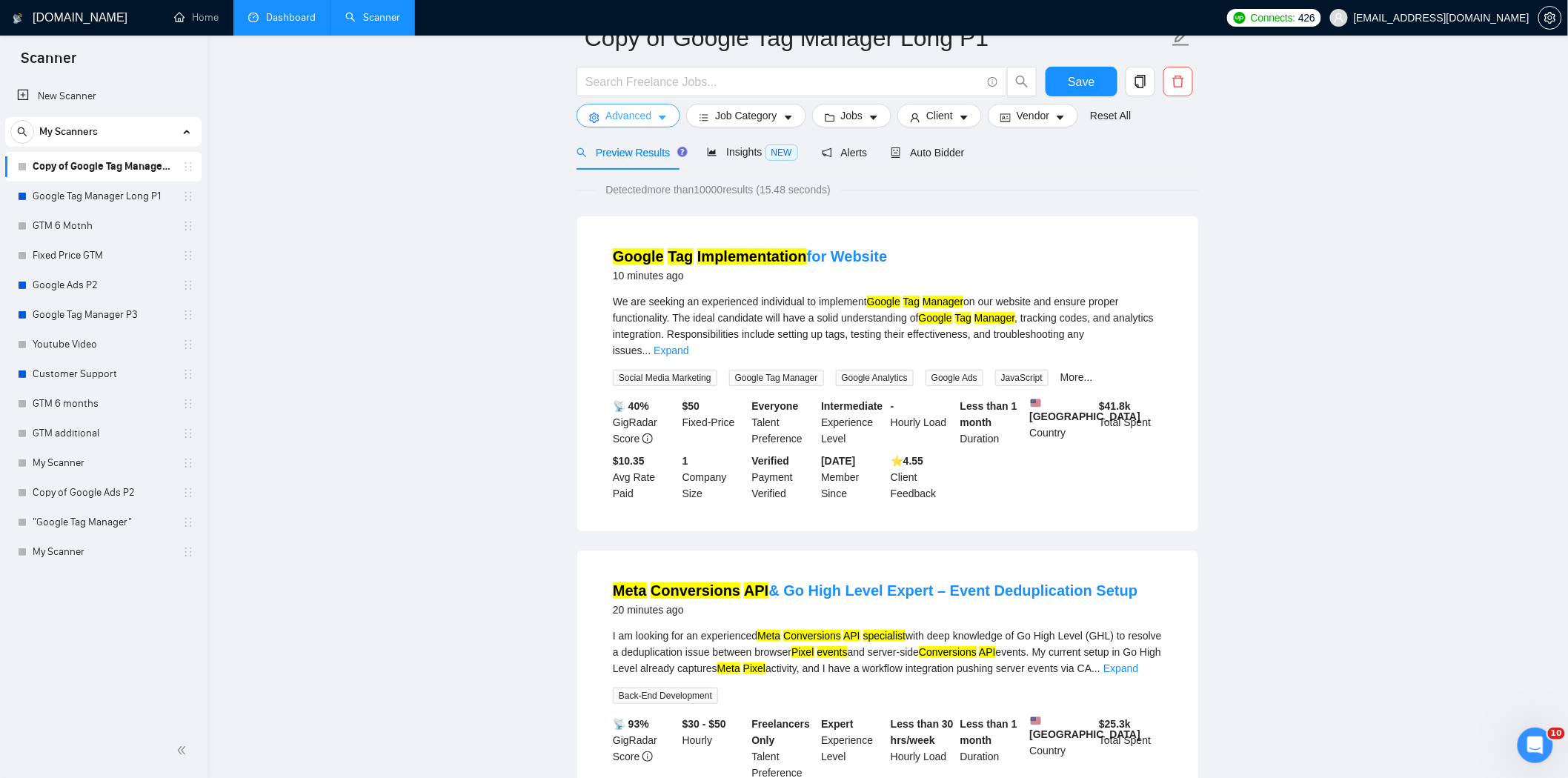
scroll to position [0, 0]
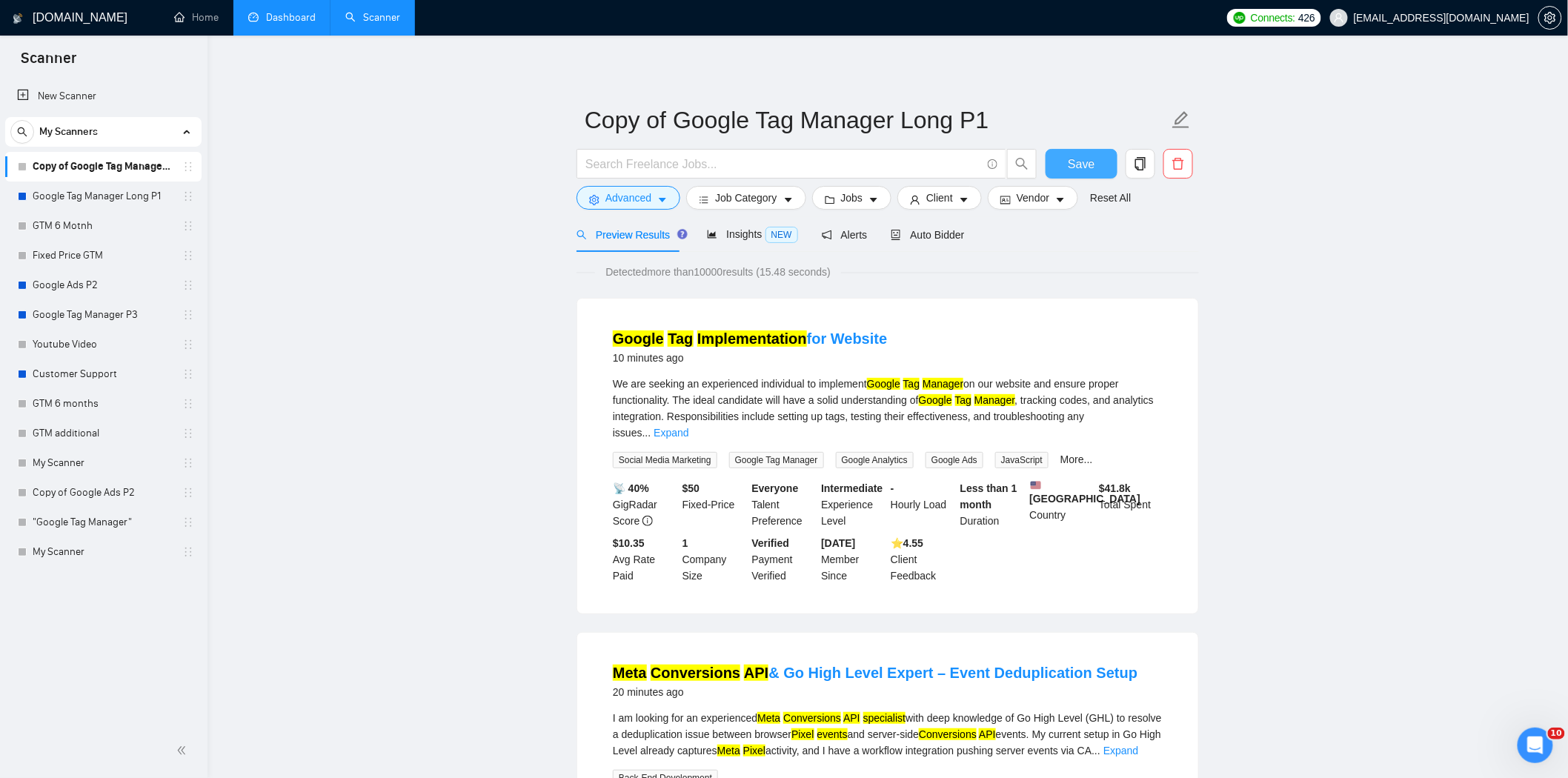
click at [1094, 160] on button "Save" at bounding box center [1081, 163] width 72 height 29
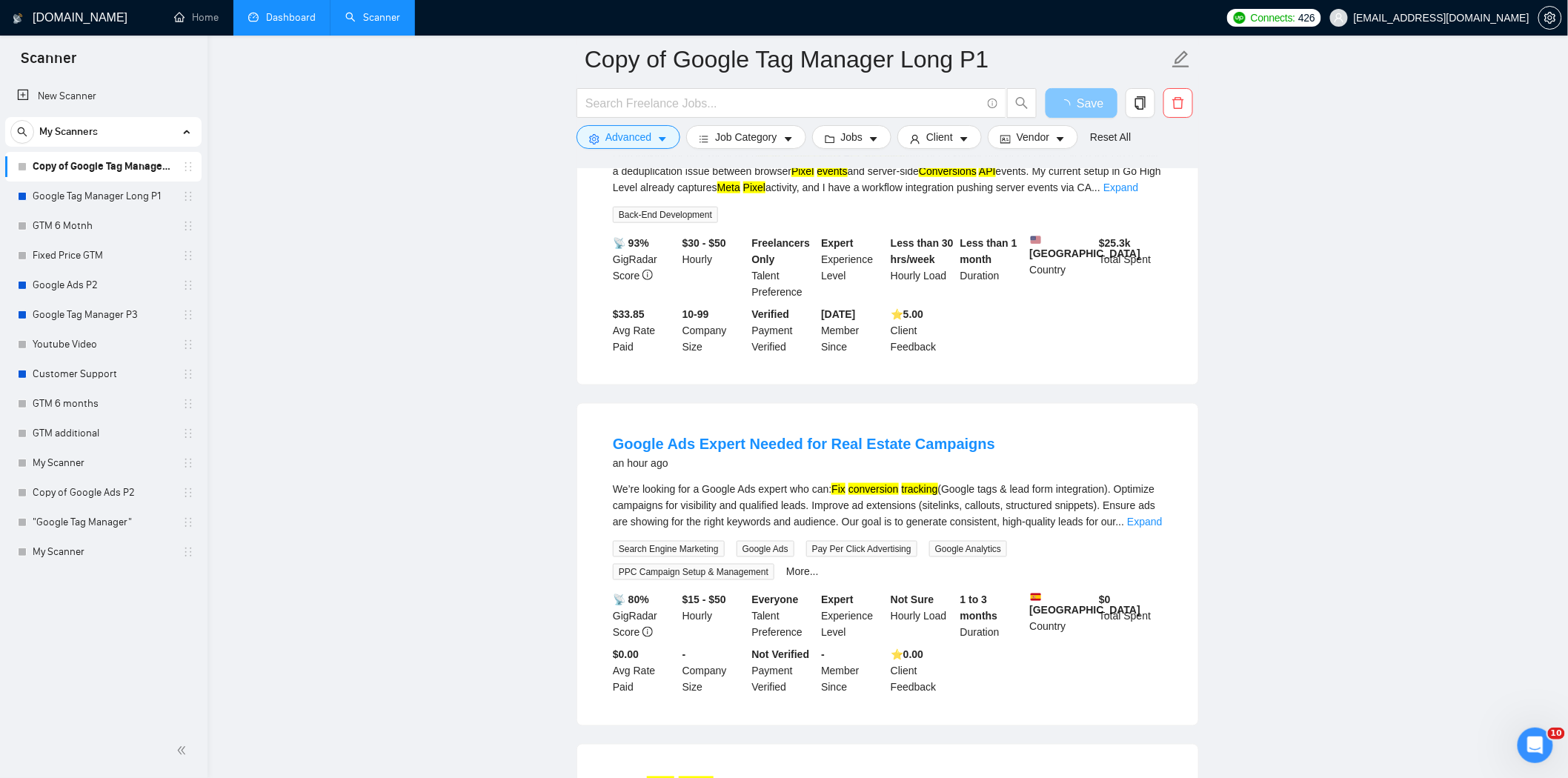
scroll to position [658, 0]
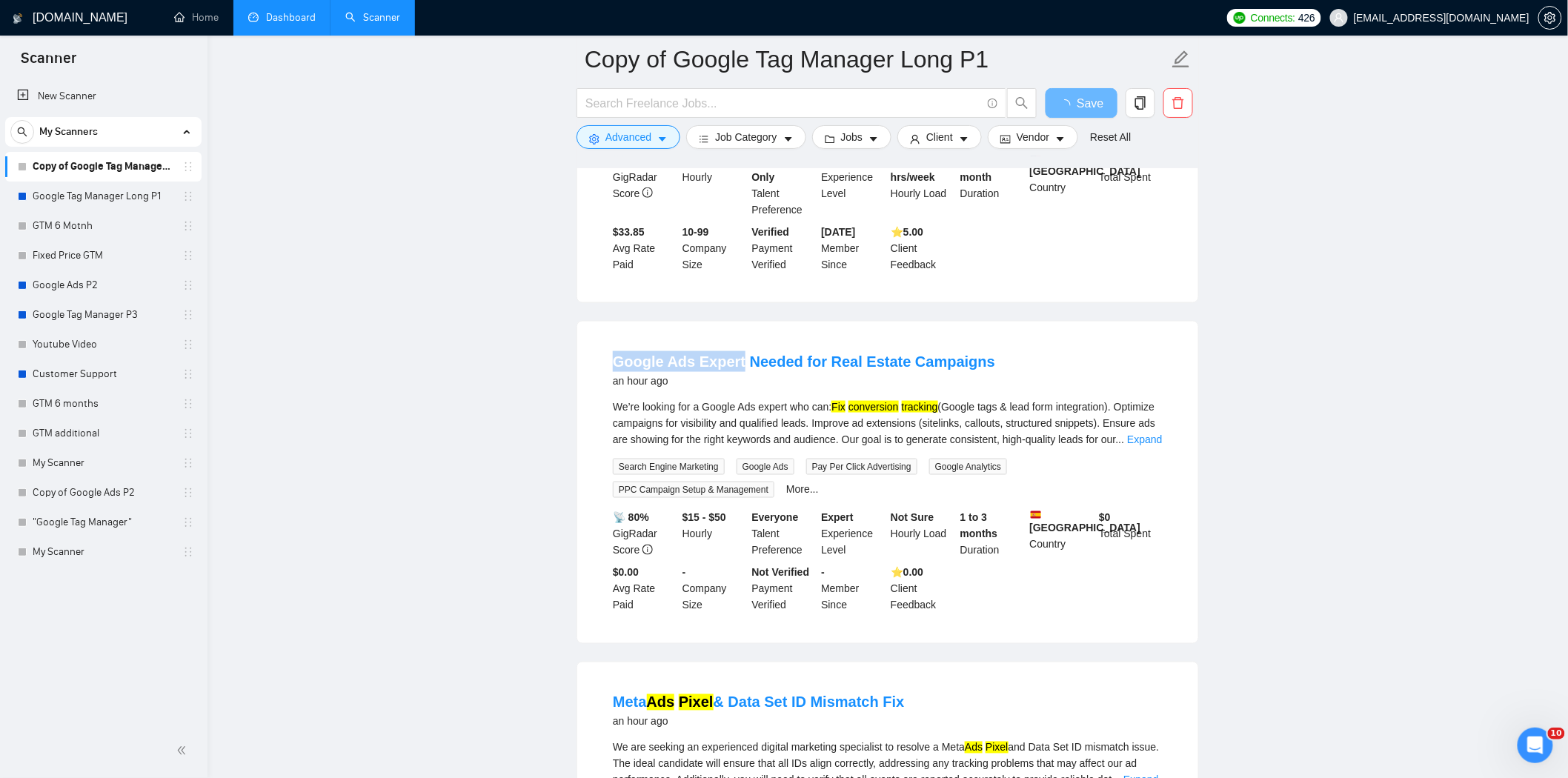
drag, startPoint x: 634, startPoint y: 338, endPoint x: 862, endPoint y: 395, distance: 235.0
click at [739, 342] on li "Google Ads Expert Needed for Real Estate Campaigns an hour ago We’re looking fo…" at bounding box center [888, 482] width 586 height 286
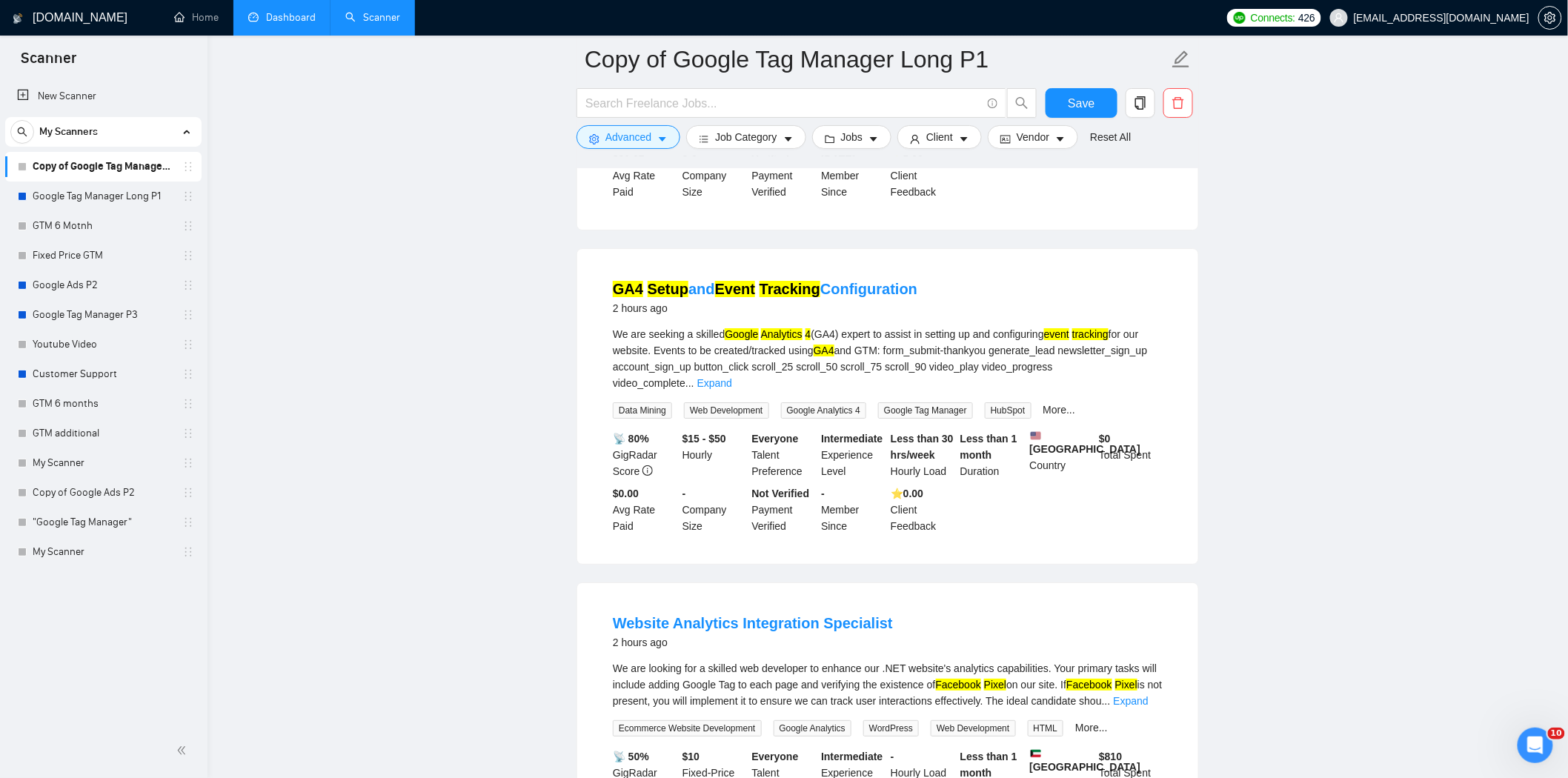
scroll to position [2223, 0]
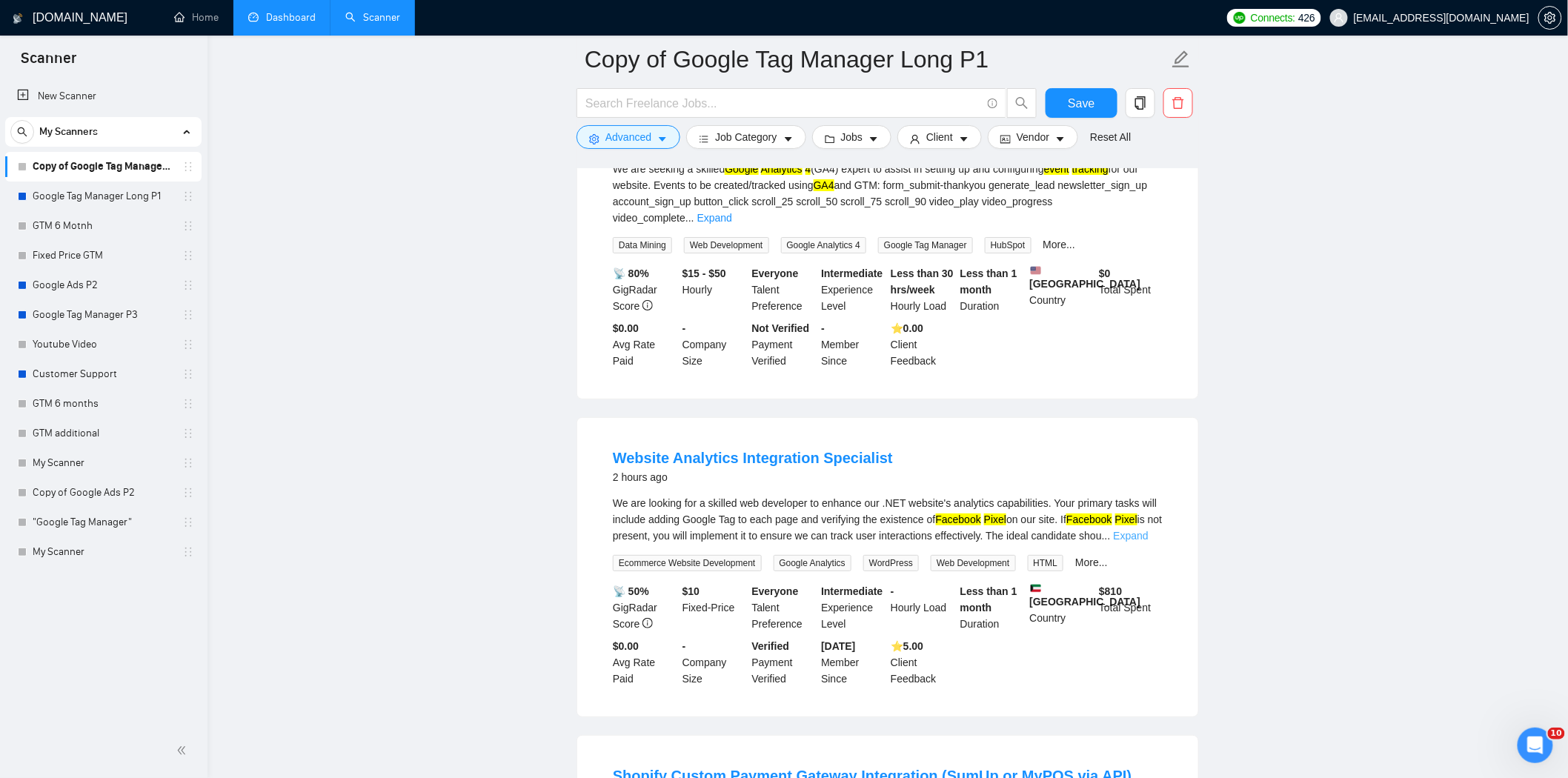
click at [1141, 529] on link "Expand" at bounding box center [1130, 535] width 35 height 12
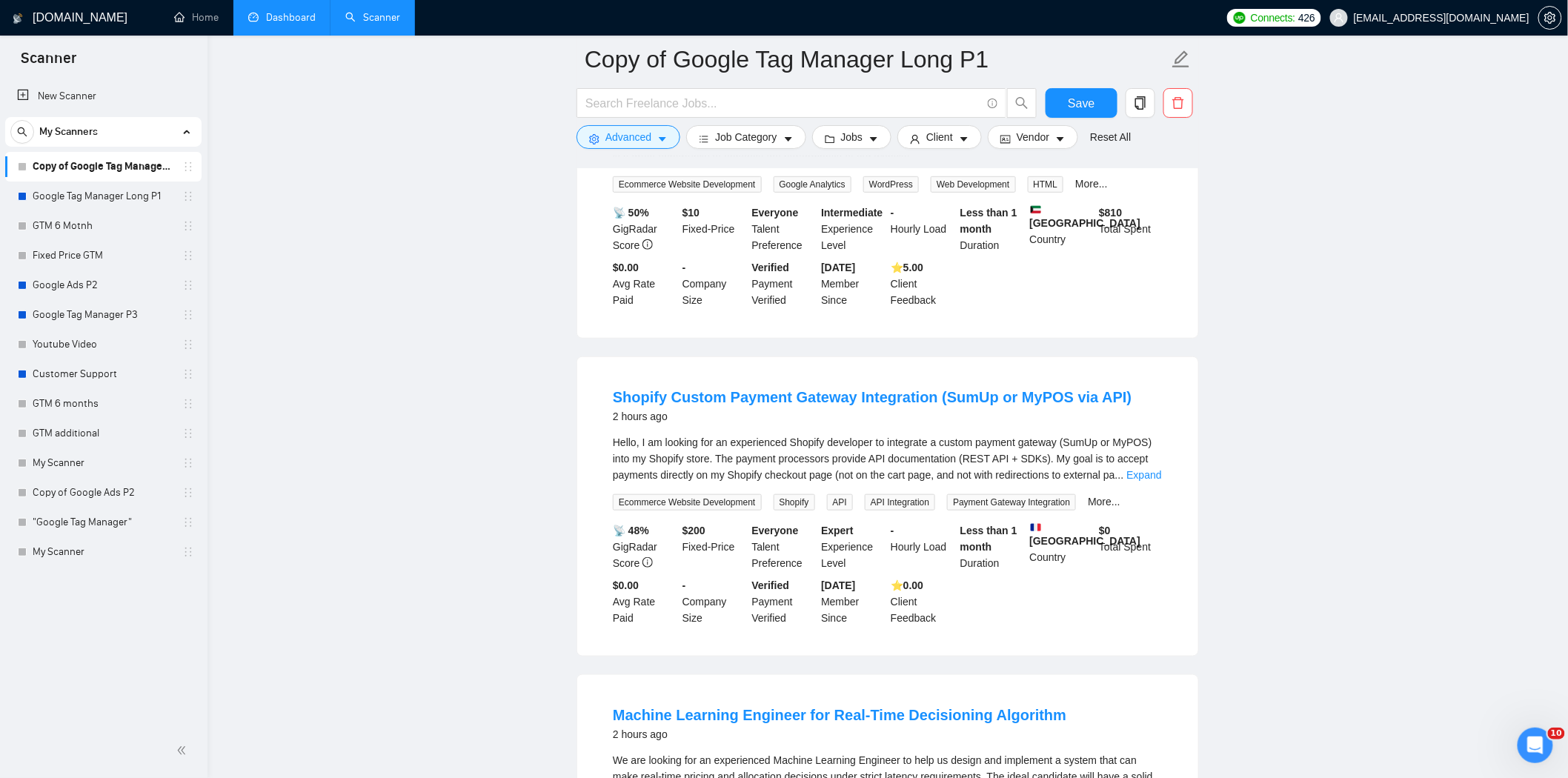
scroll to position [2880, 0]
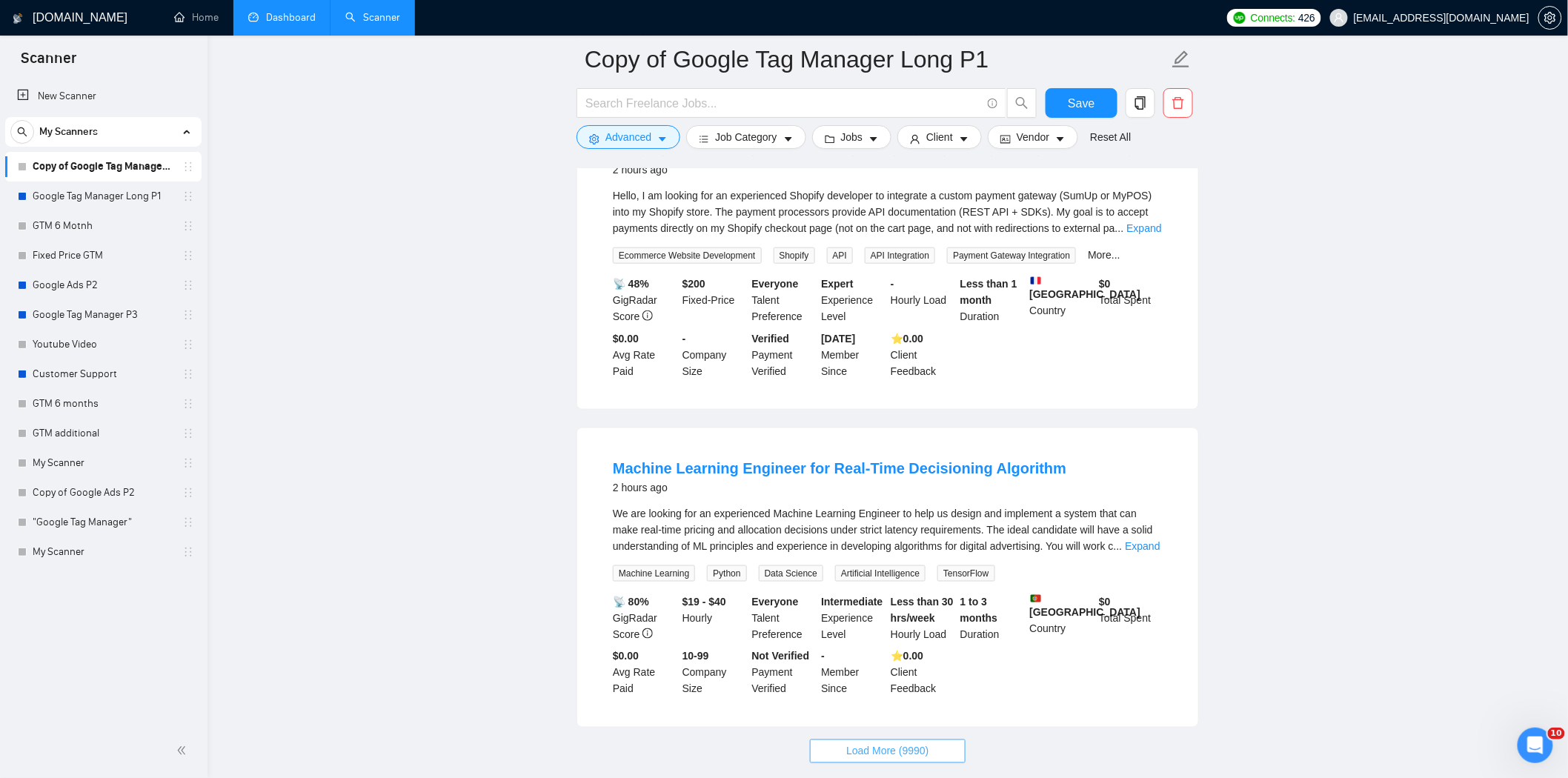
click at [856, 743] on span "Load More (9990)" at bounding box center [887, 751] width 82 height 16
click at [1091, 105] on span "Save" at bounding box center [1081, 103] width 27 height 19
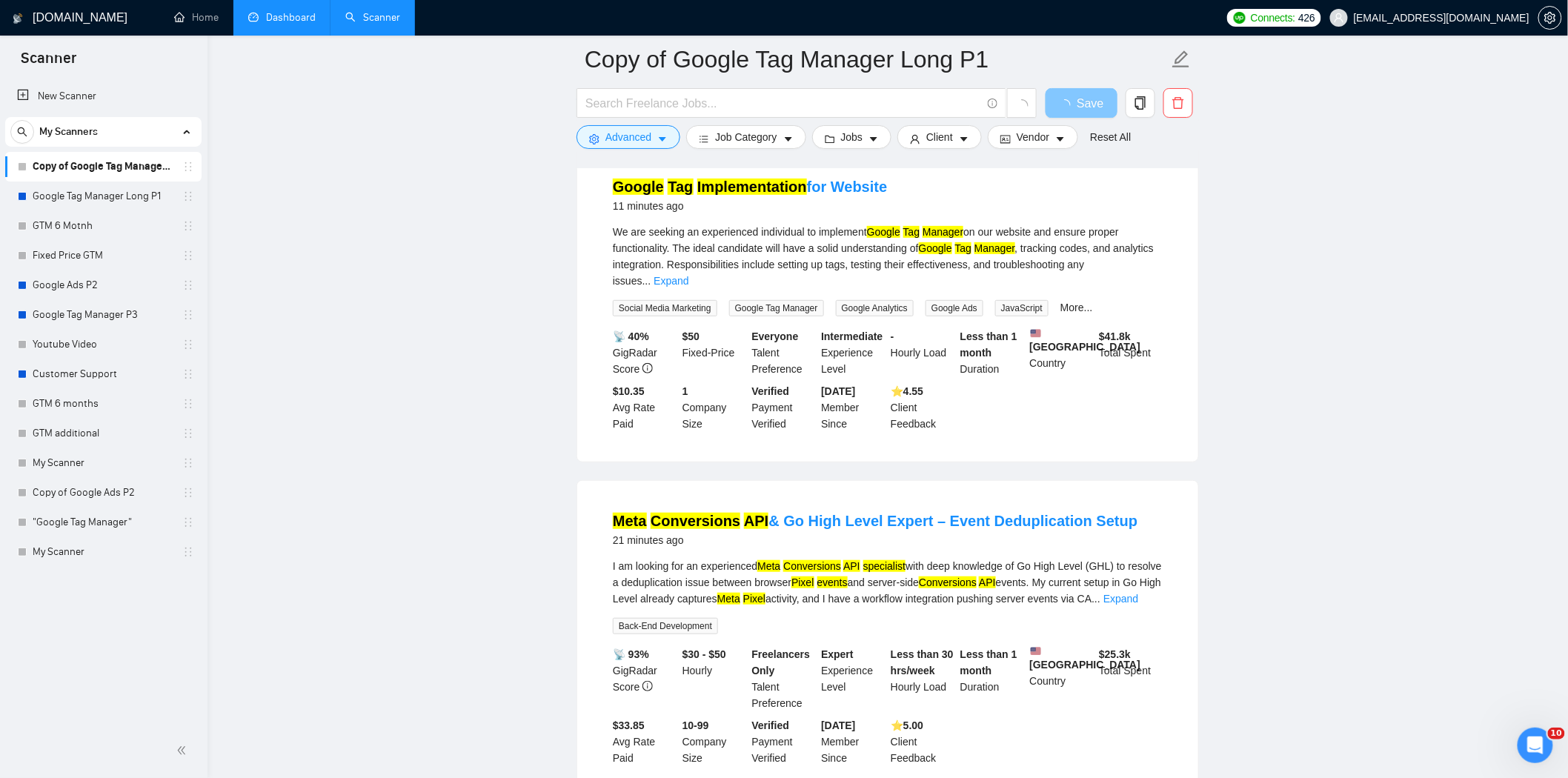
scroll to position [247, 0]
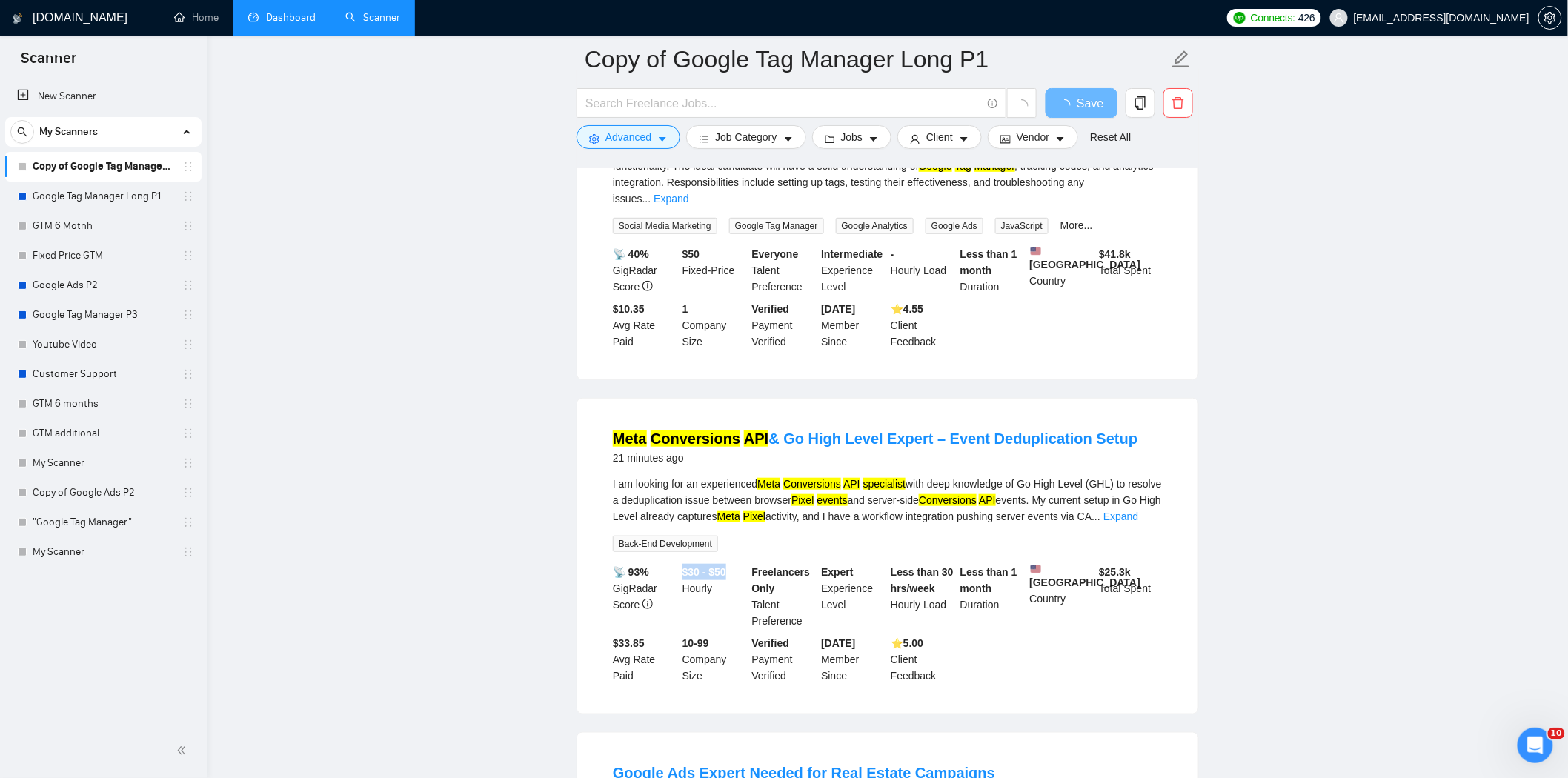
drag, startPoint x: 685, startPoint y: 565, endPoint x: 727, endPoint y: 569, distance: 42.2
click at [727, 569] on b "$30 - $50" at bounding box center [704, 571] width 44 height 12
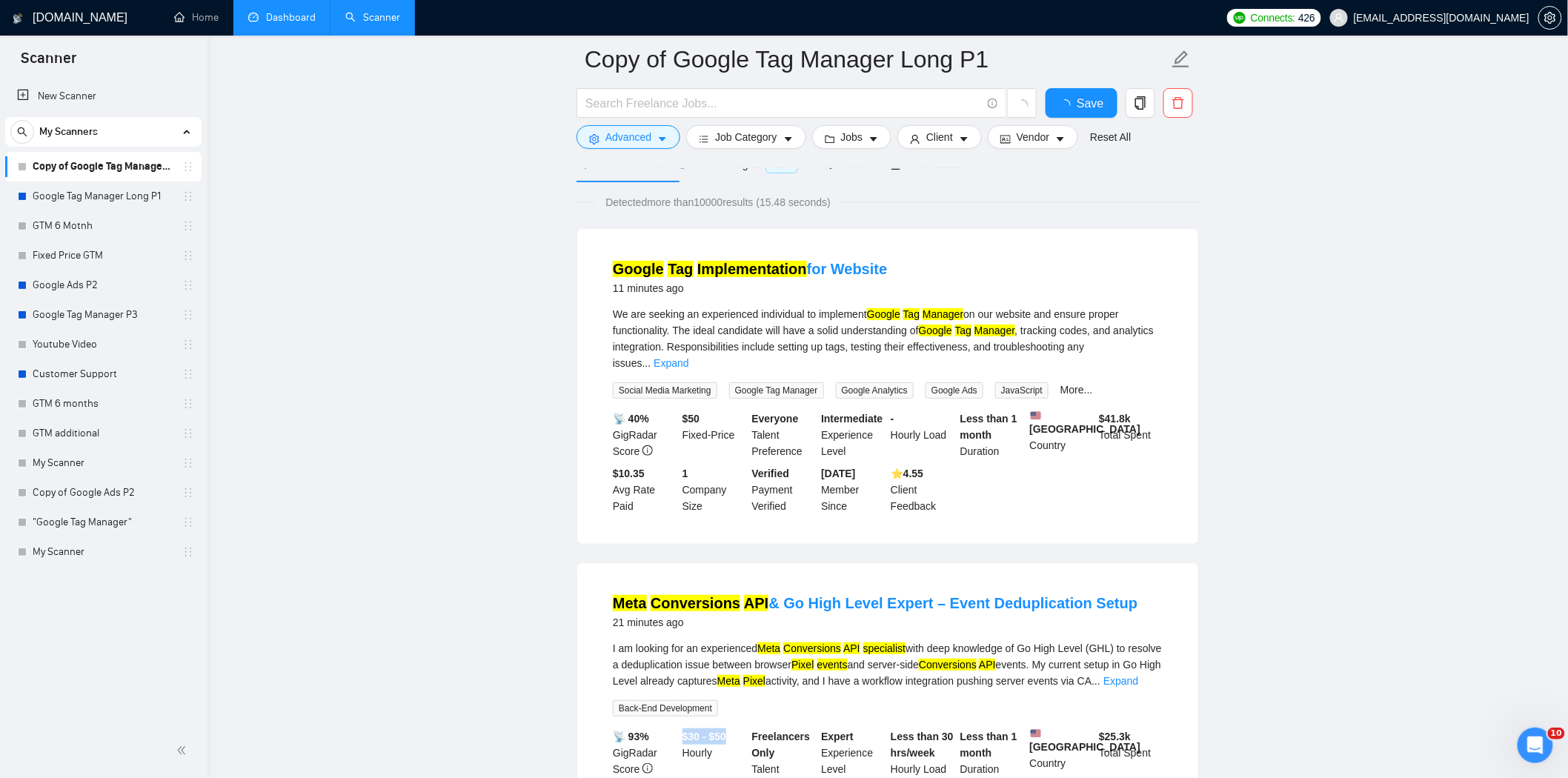
click at [723, 411] on div "📡 40% GigRadar Score $ 50 Fixed-Price Everyone Talent Preference Intermediate E…" at bounding box center [887, 463] width 555 height 103
click at [720, 428] on div "$ 50 Fixed-Price" at bounding box center [714, 435] width 70 height 49
drag, startPoint x: 685, startPoint y: 402, endPoint x: 724, endPoint y: 410, distance: 39.8
click at [724, 411] on div "$ 50 Fixed-Price" at bounding box center [714, 435] width 70 height 49
click at [721, 420] on div "$ 50 Fixed-Price" at bounding box center [714, 435] width 70 height 49
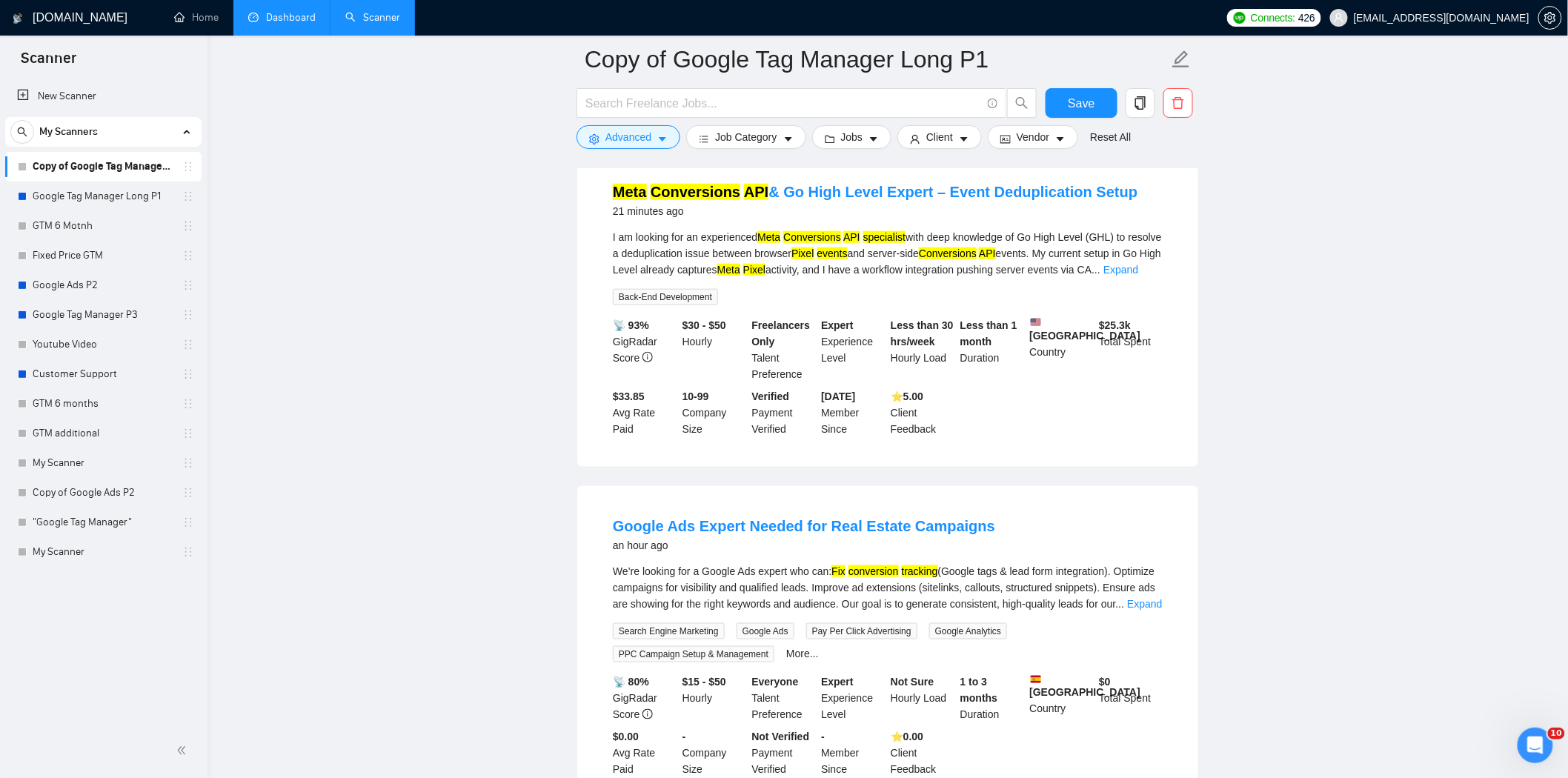
scroll to position [576, 0]
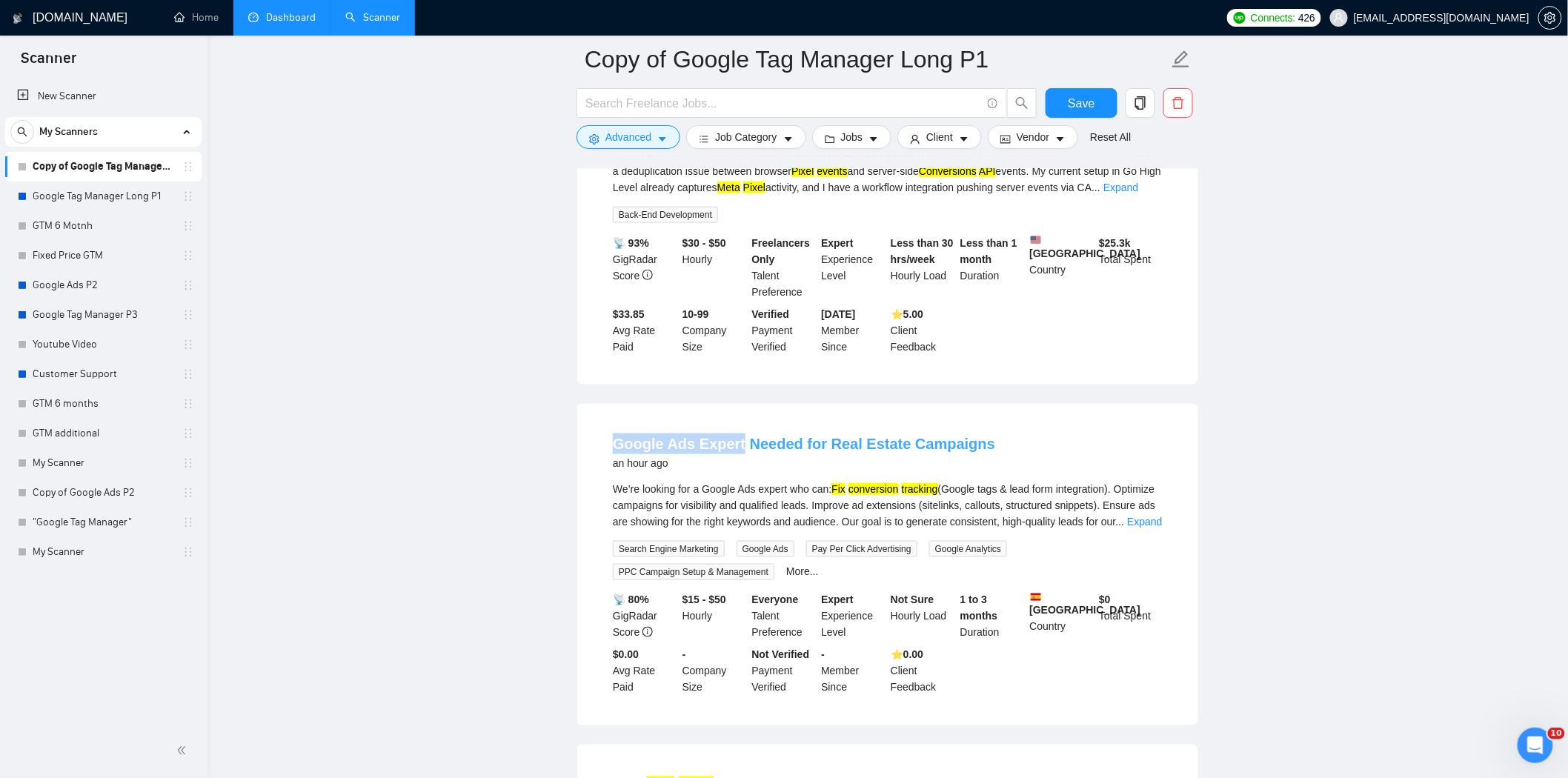
drag, startPoint x: 608, startPoint y: 438, endPoint x: 738, endPoint y: 438, distance: 130.0
click at [738, 438] on li "Google Ads Expert Needed for Real Estate Campaigns an hour ago We’re looking fo…" at bounding box center [888, 564] width 586 height 286
copy link "Google Ads Expert"
click at [634, 129] on span "Advanced" at bounding box center [628, 137] width 46 height 16
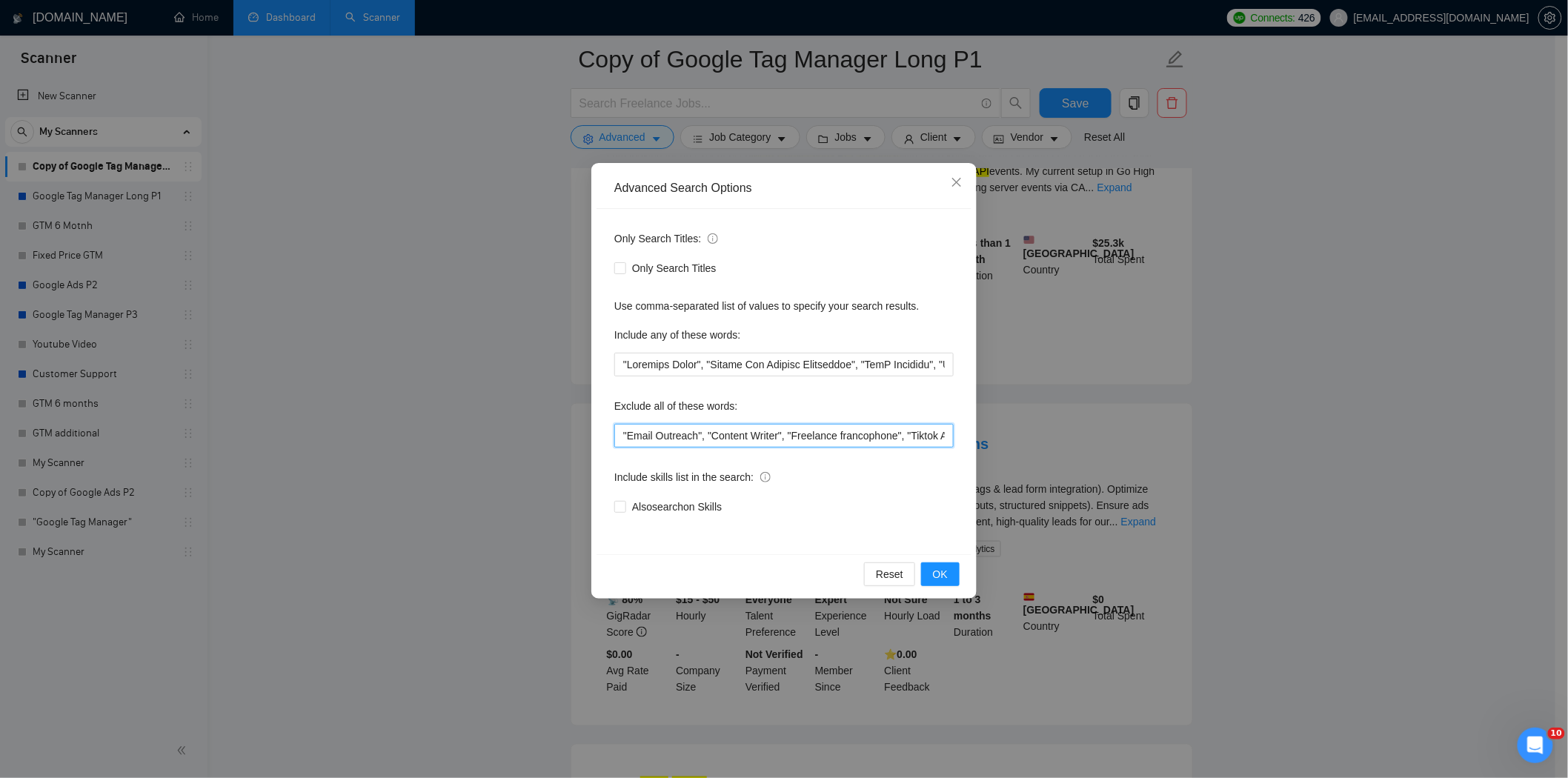
click at [624, 432] on input ""Email Outreach", "Content Writer", "Freelance francophone", "Tiktok Ads Specia…" at bounding box center [784, 435] width 340 height 24
paste input "Google Ads Expert"
click at [626, 437] on input """, "Email Outreach", "Content Writer", "Freelance francophone", "Tiktok Ads Sp…" at bounding box center [784, 435] width 340 height 24
paste input "Google Ads Expert"
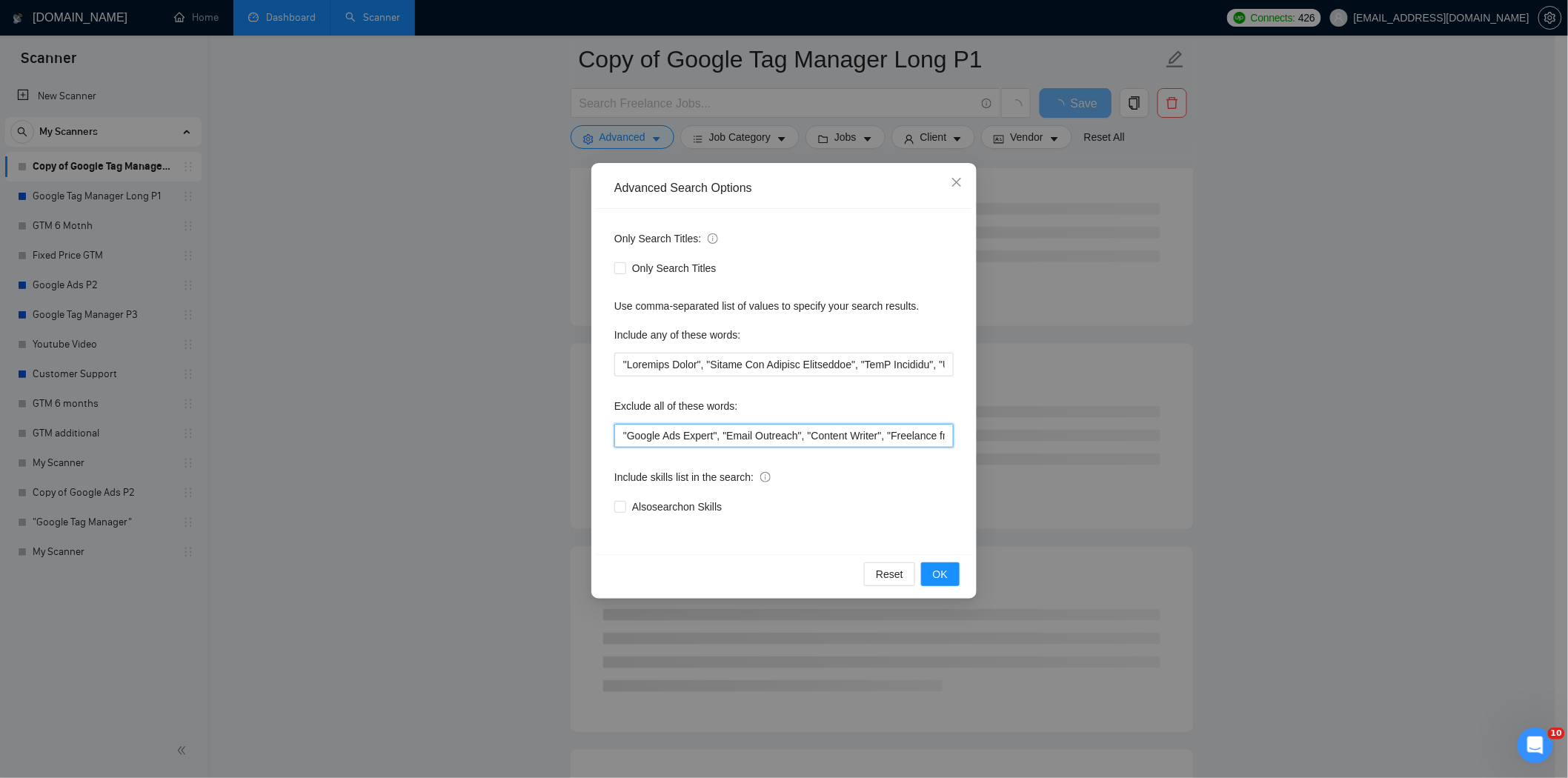
drag, startPoint x: 720, startPoint y: 440, endPoint x: 600, endPoint y: 436, distance: 120.1
click at [600, 436] on div "Only Search Titles: Only Search Titles Use comma-separated list of values to sp…" at bounding box center [784, 381] width 375 height 345
click at [947, 568] on span "OK" at bounding box center [940, 574] width 15 height 16
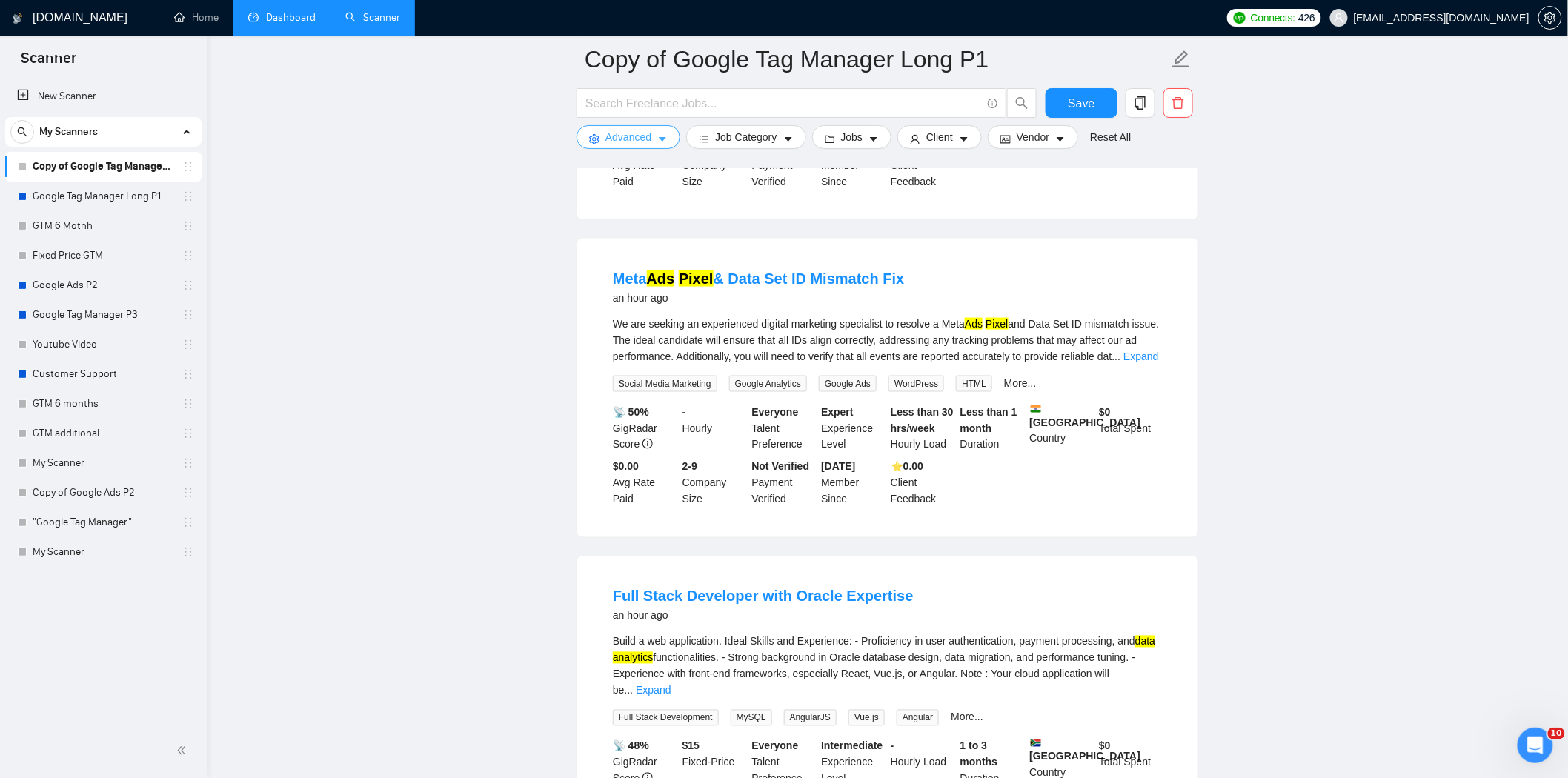
scroll to position [905, 0]
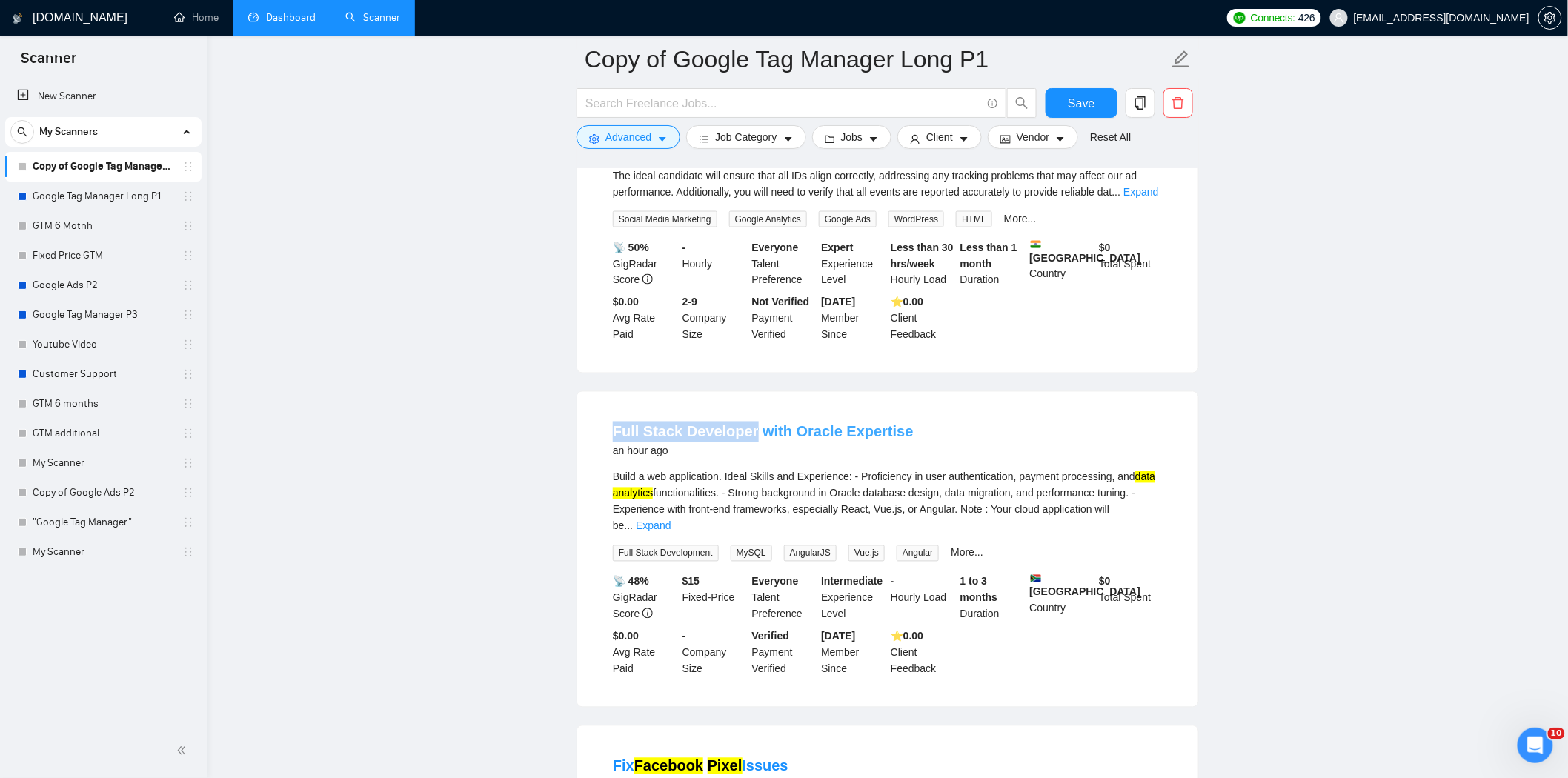
drag, startPoint x: 608, startPoint y: 412, endPoint x: 749, endPoint y: 423, distance: 141.4
click at [749, 423] on li "Full Stack Developer with Oracle Expertise an hour ago Build a web application.…" at bounding box center [888, 549] width 586 height 279
copy link "Full Stack Developer"
click at [651, 134] on button "Advanced" at bounding box center [628, 136] width 103 height 24
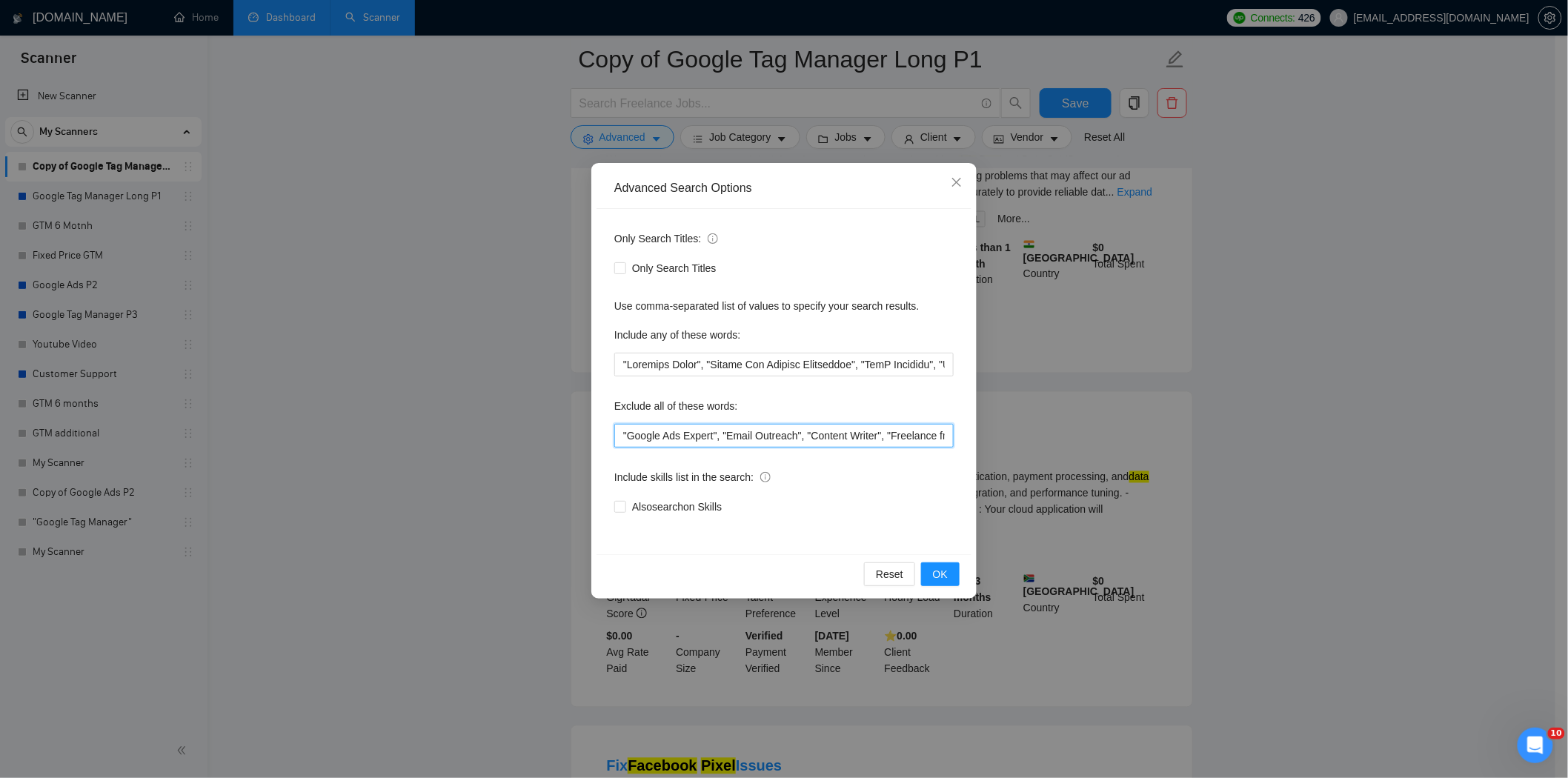
click at [621, 433] on input ""Google Ads Expert", "Email Outreach", "Content Writer", "Freelance francophone…" at bounding box center [784, 435] width 340 height 24
paste input "Full Stack Developer"
click at [942, 571] on span "OK" at bounding box center [940, 574] width 15 height 16
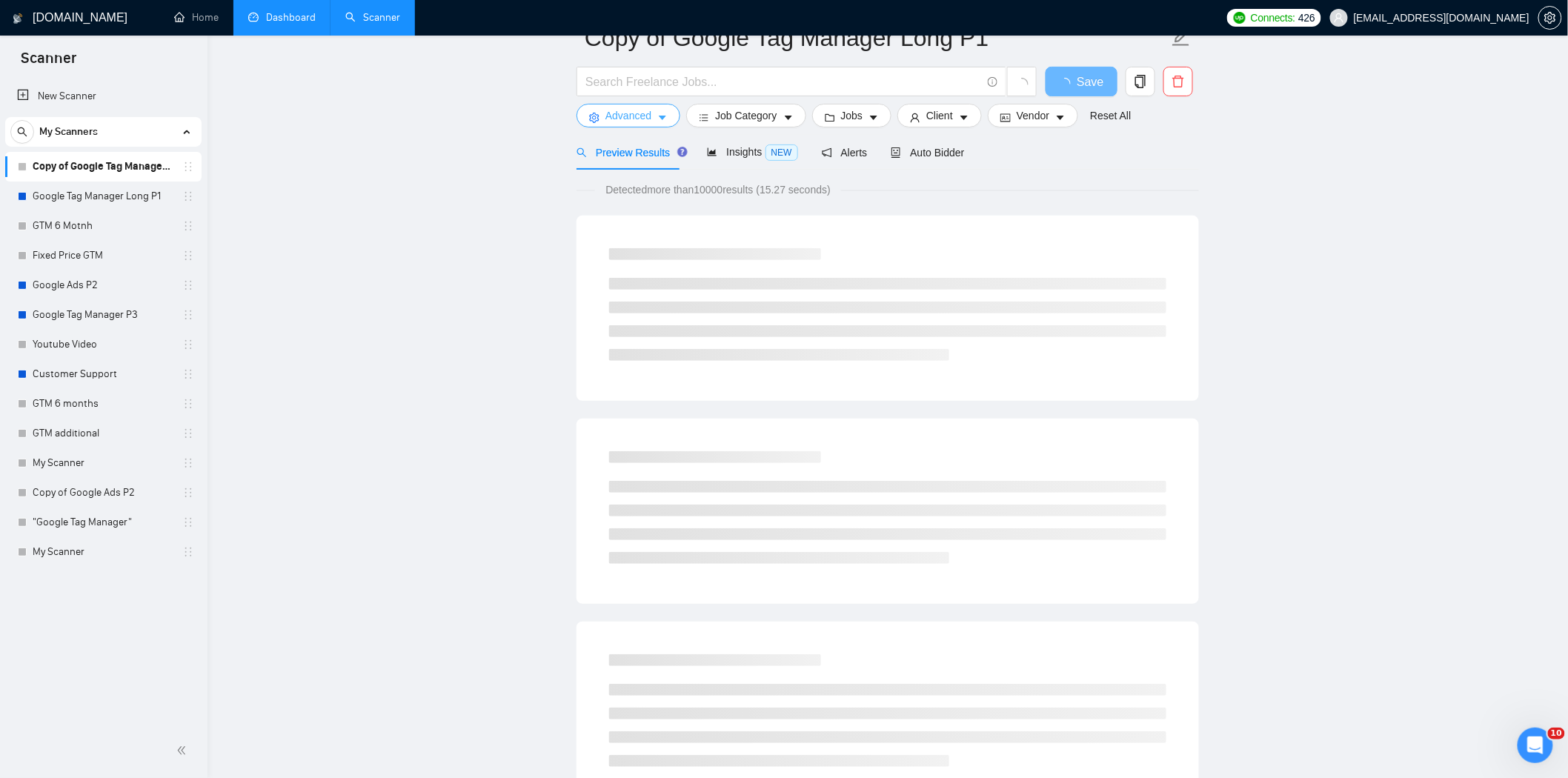
scroll to position [0, 0]
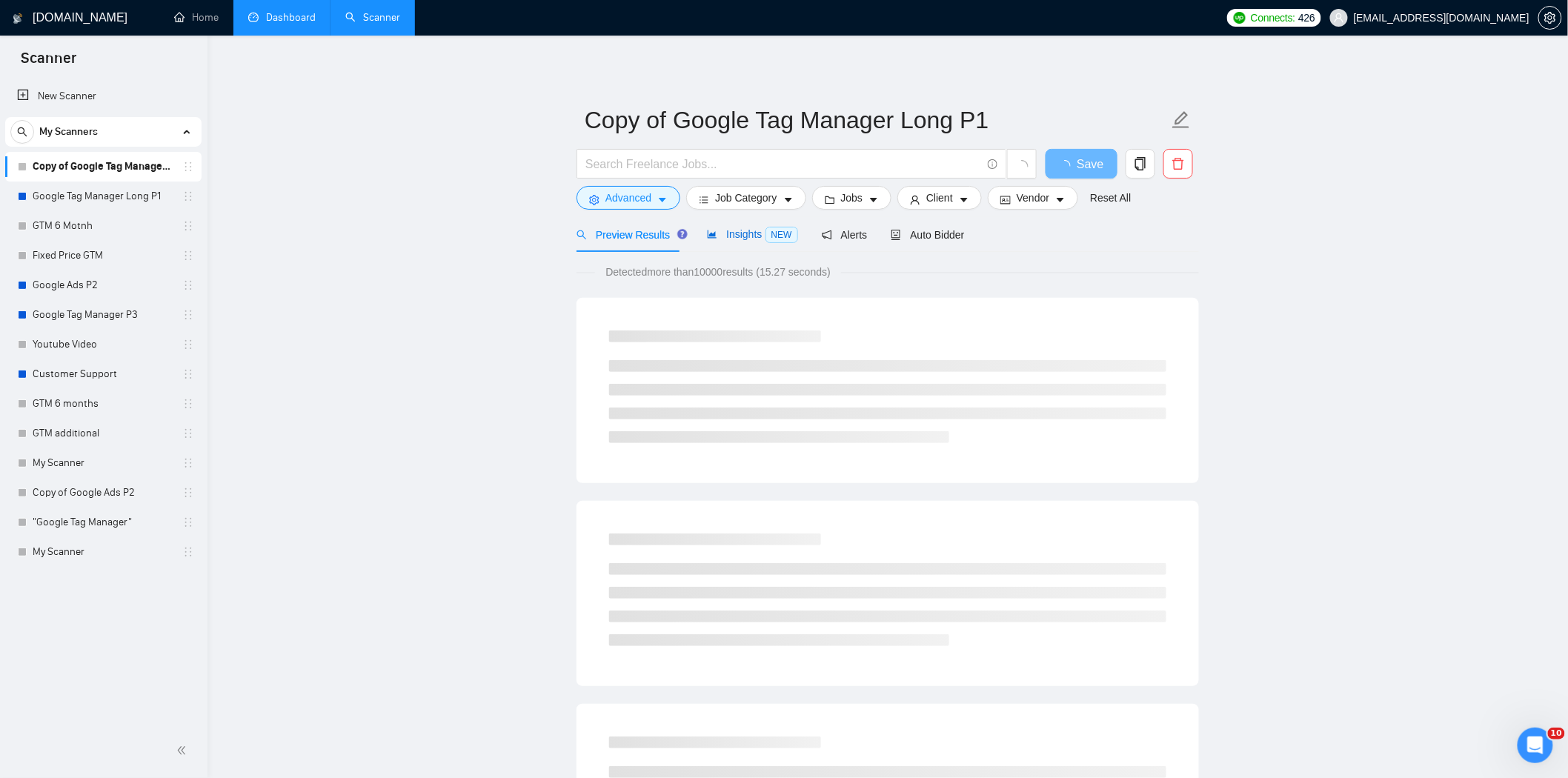
click at [744, 234] on span "Insights NEW" at bounding box center [751, 233] width 90 height 12
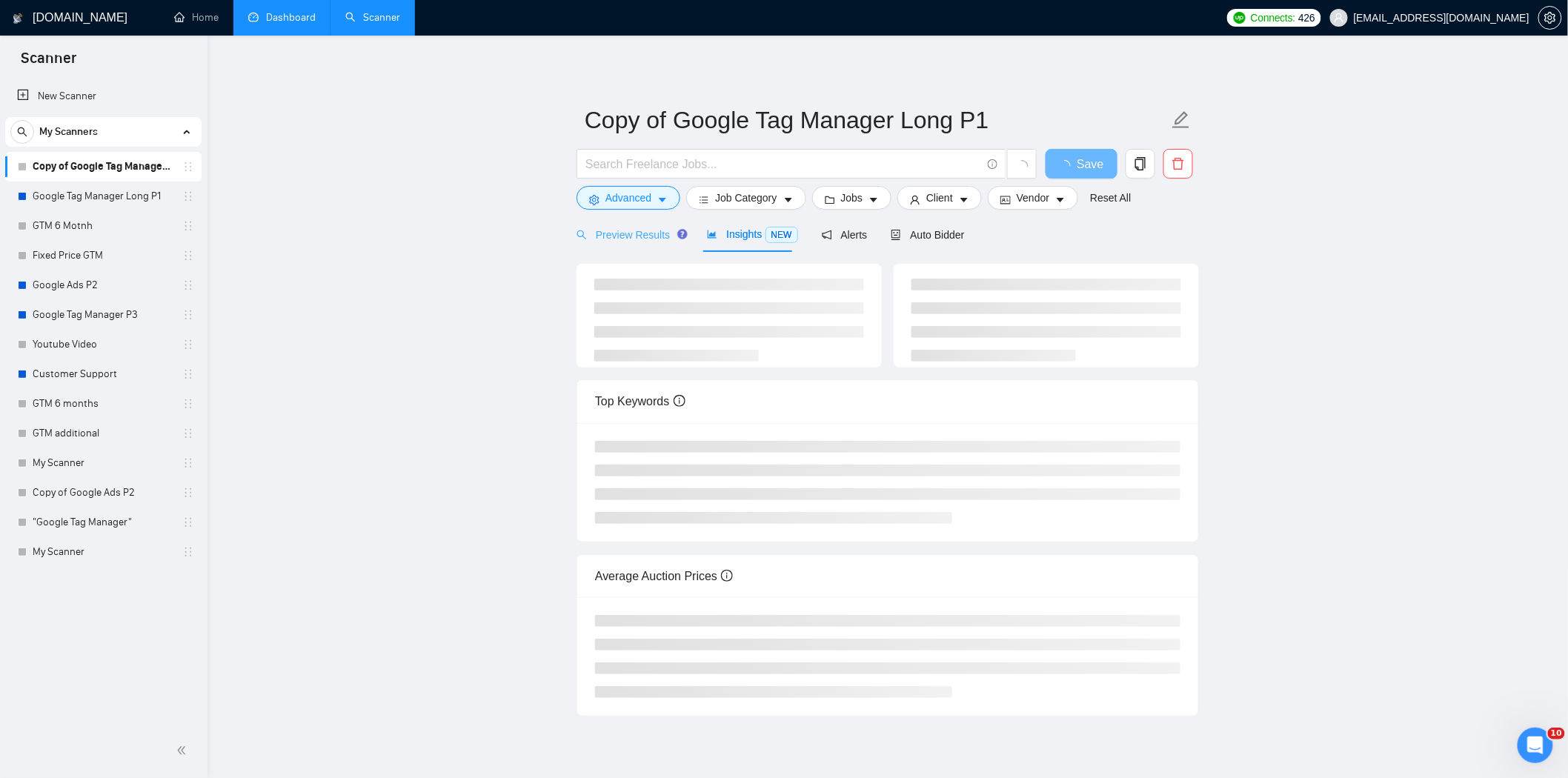
click at [648, 245] on div "Preview Results" at bounding box center [630, 234] width 107 height 35
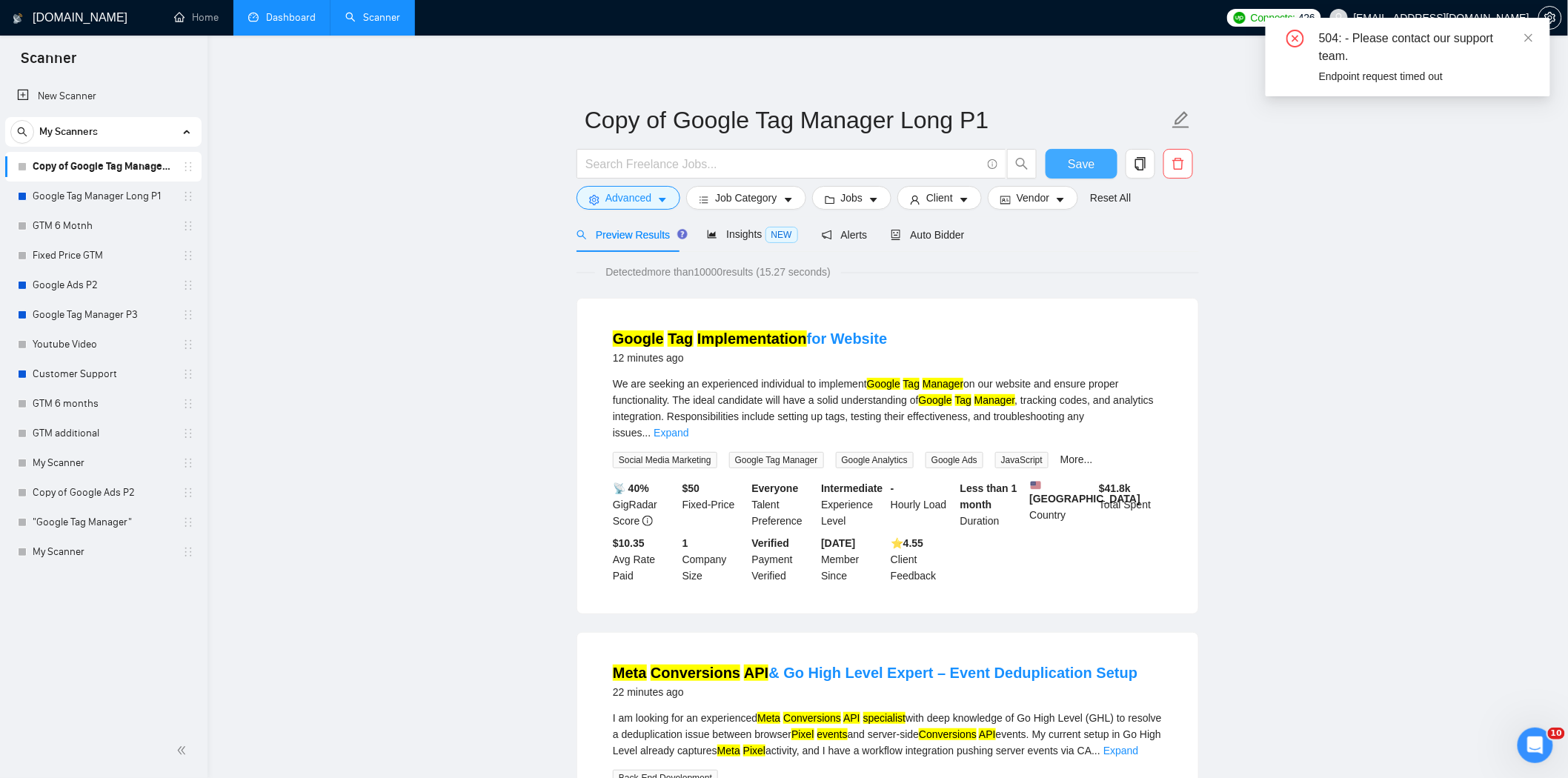
click at [1095, 160] on button "Save" at bounding box center [1081, 163] width 72 height 29
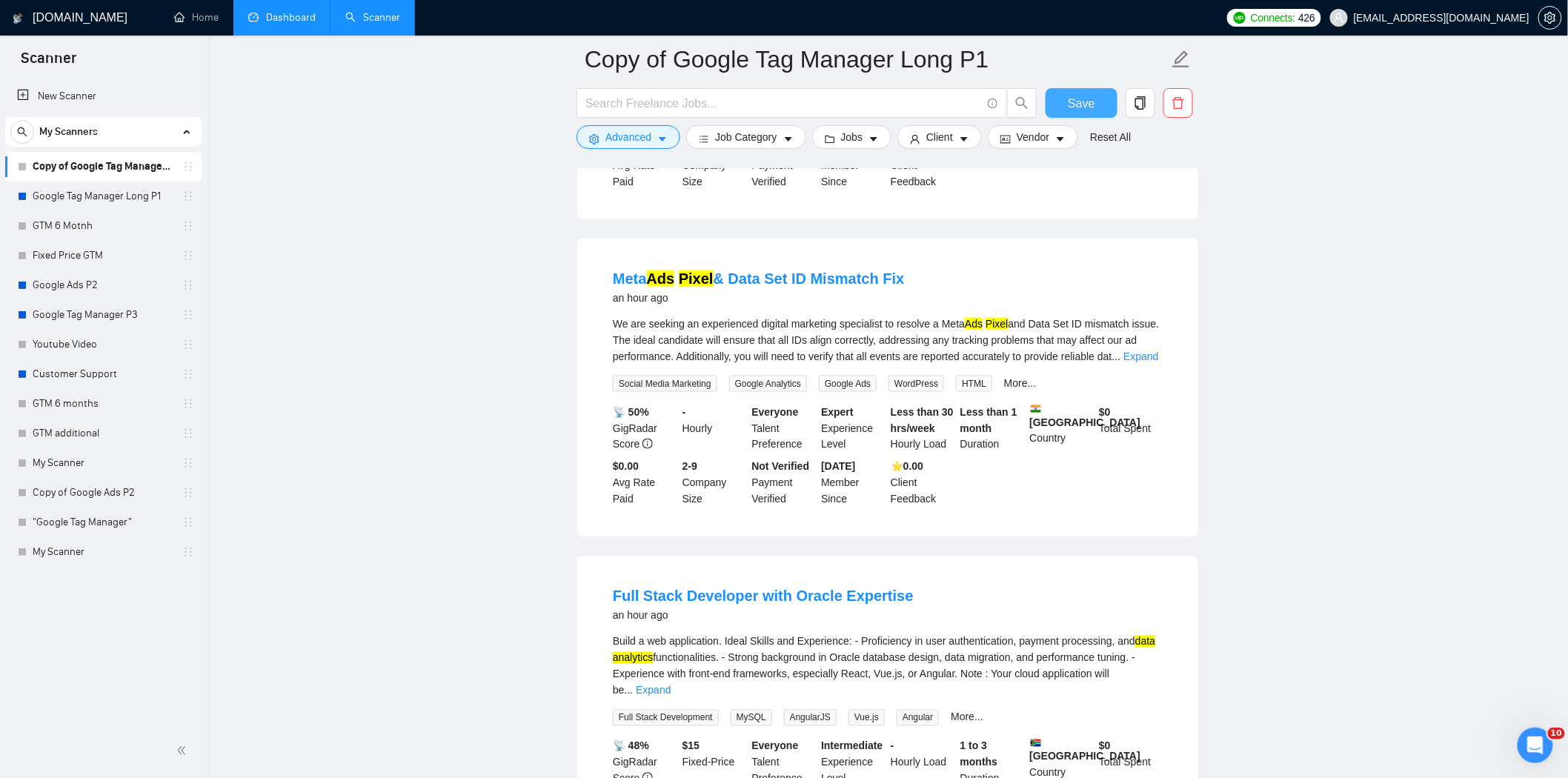
scroll to position [905, 0]
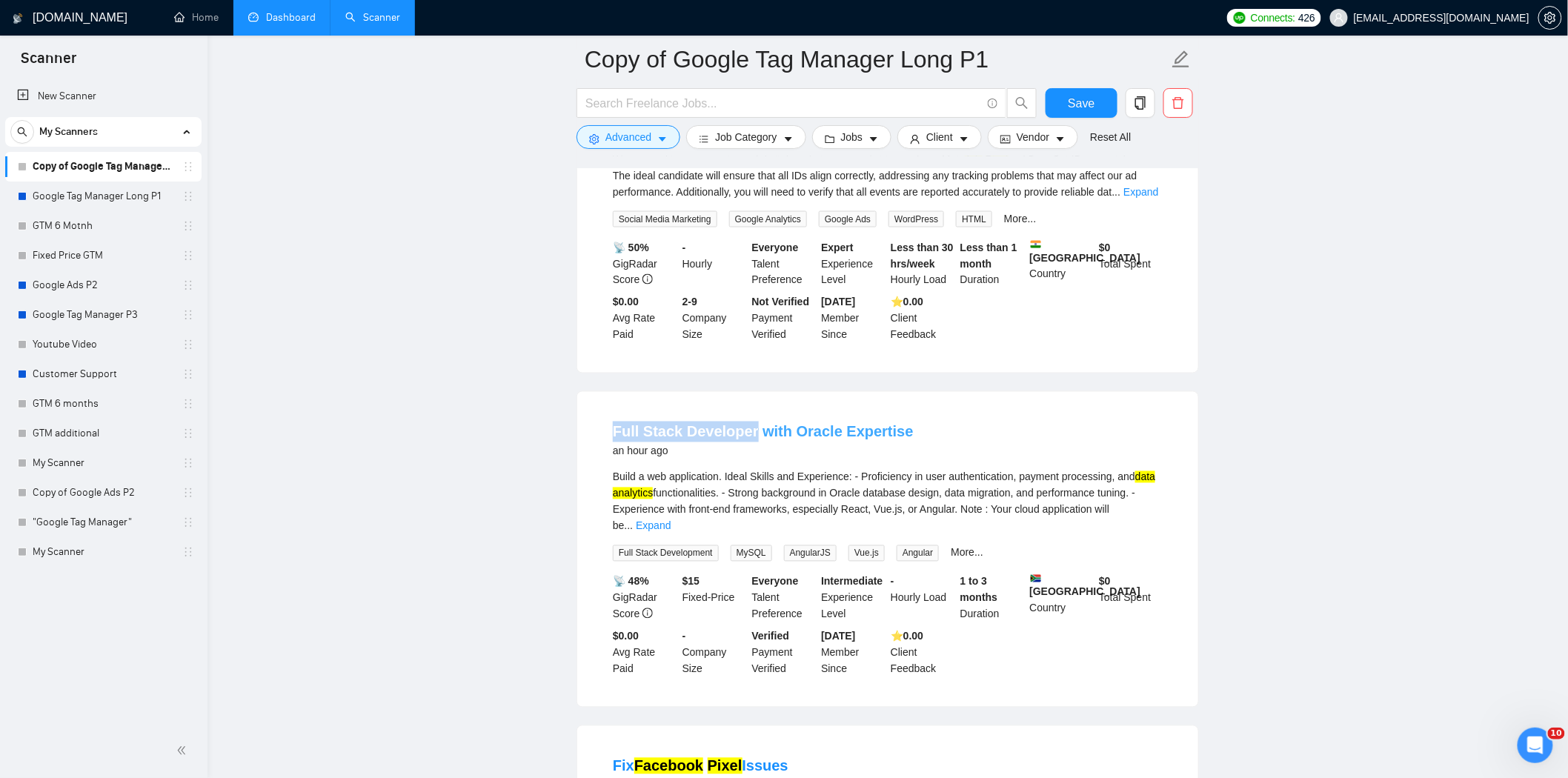
drag, startPoint x: 603, startPoint y: 430, endPoint x: 747, endPoint y: 426, distance: 144.1
click at [747, 426] on li "Full Stack Developer with Oracle Expertise an hour ago Build a web application.…" at bounding box center [888, 549] width 586 height 279
copy link "Full Stack Developer"
click at [638, 131] on span "Advanced" at bounding box center [628, 137] width 46 height 16
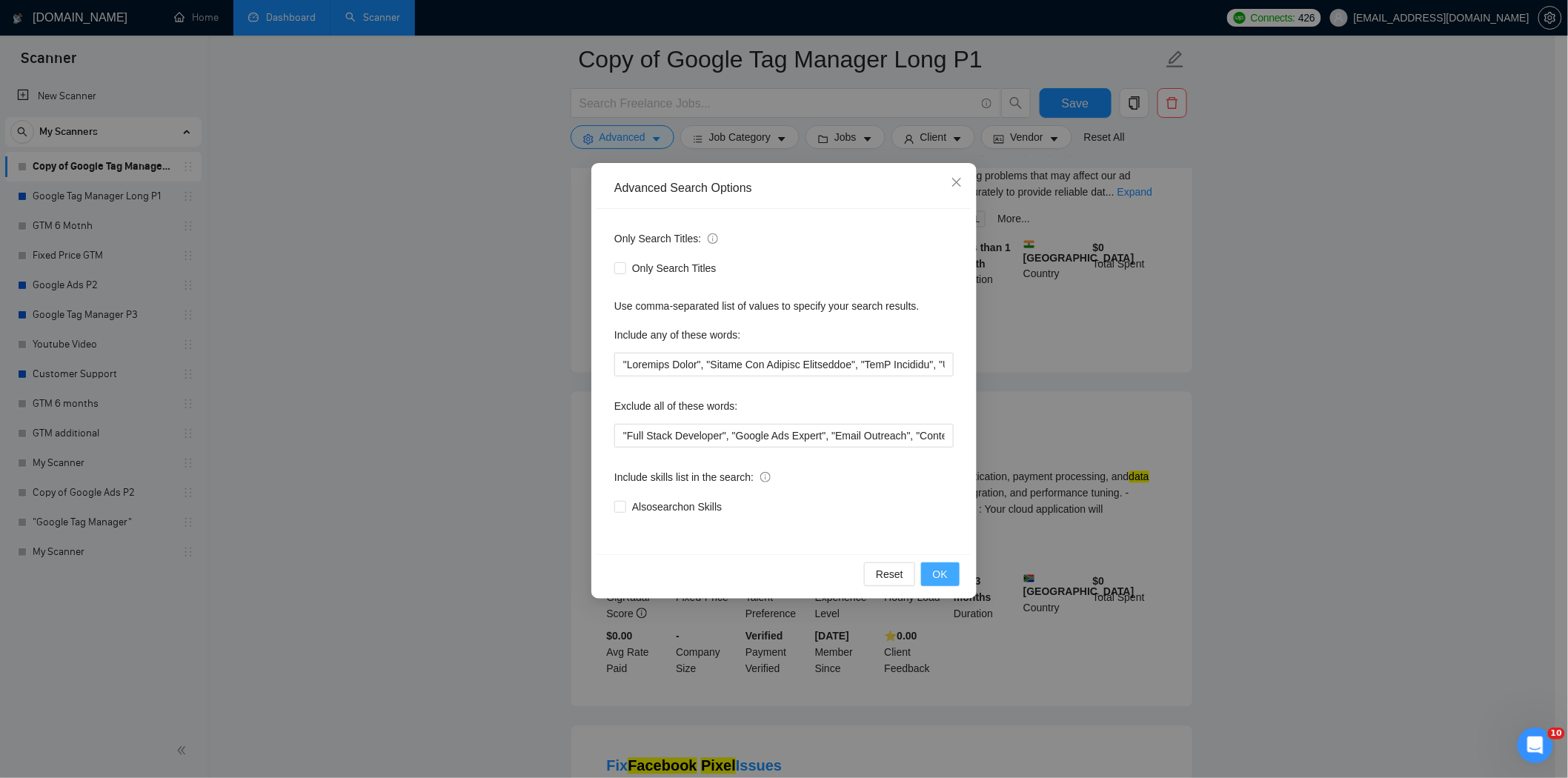
click at [934, 575] on span "OK" at bounding box center [940, 574] width 15 height 16
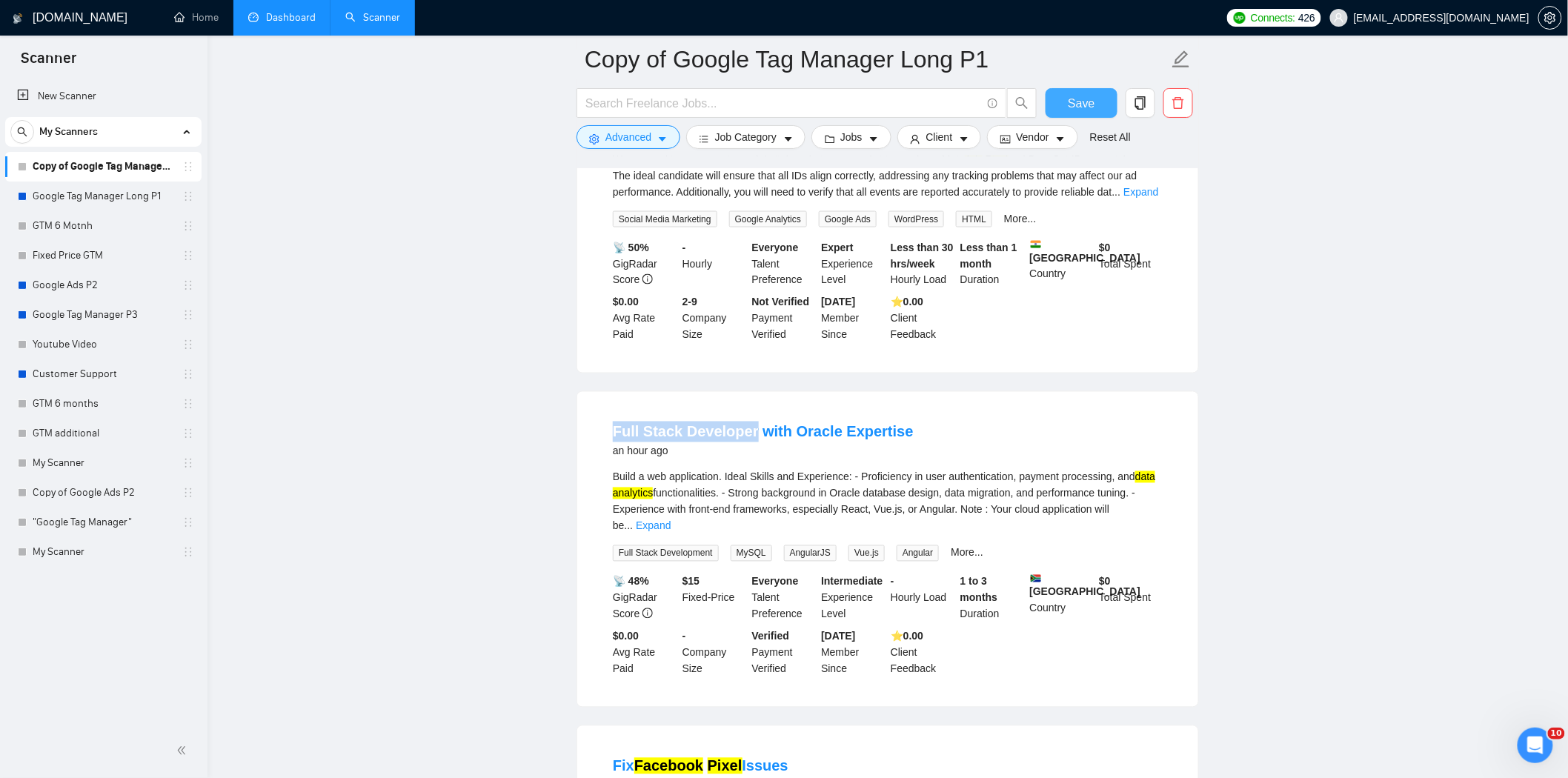
click at [1077, 102] on span "Save" at bounding box center [1081, 103] width 27 height 19
click at [638, 143] on span "Advanced" at bounding box center [628, 137] width 46 height 16
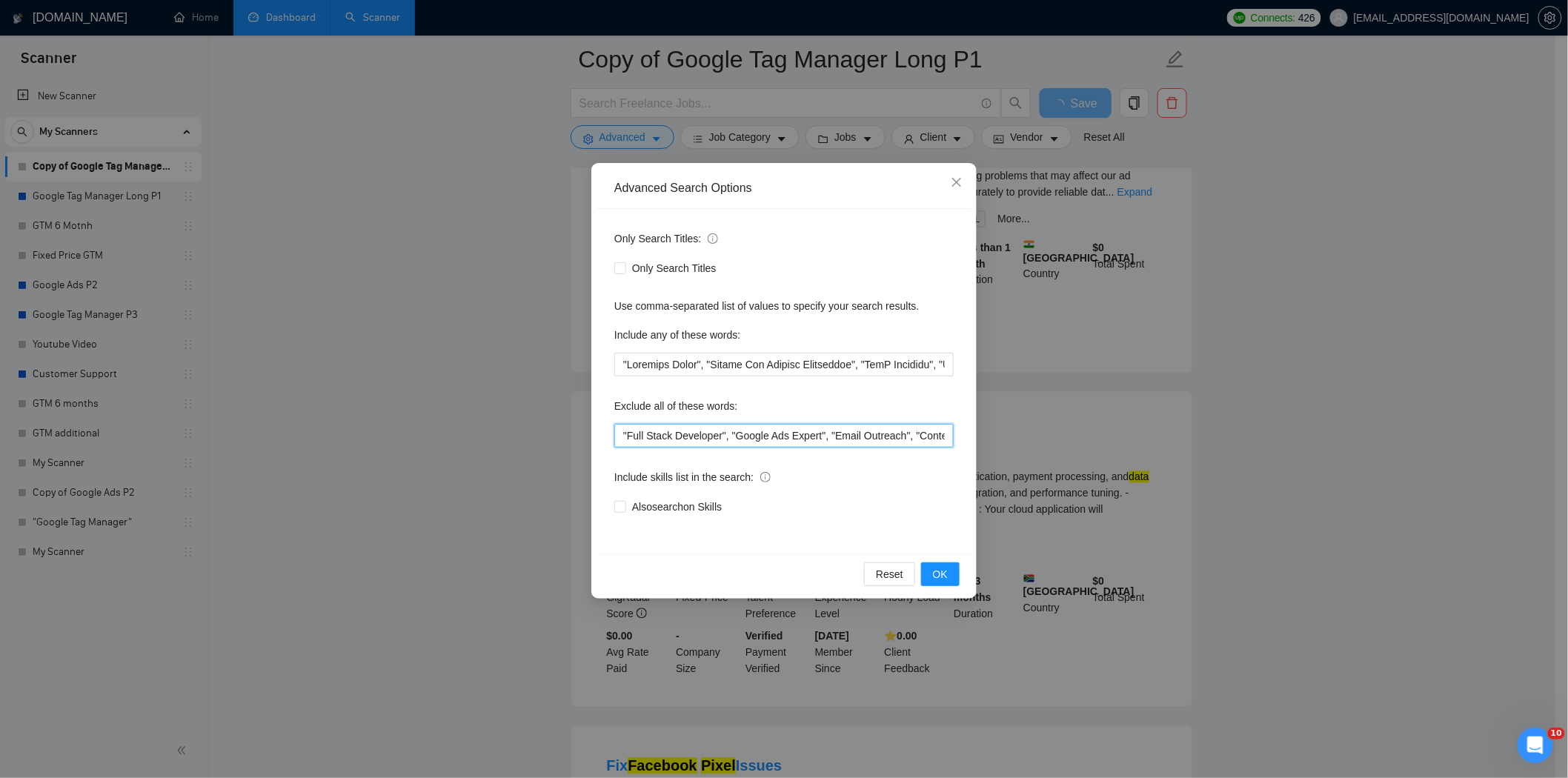
drag, startPoint x: 727, startPoint y: 437, endPoint x: 612, endPoint y: 432, distance: 115.1
click at [612, 432] on div "Only Search Titles: Only Search Titles Use comma-separated list of values to sp…" at bounding box center [784, 381] width 375 height 345
click at [928, 573] on button "OK" at bounding box center [940, 574] width 38 height 24
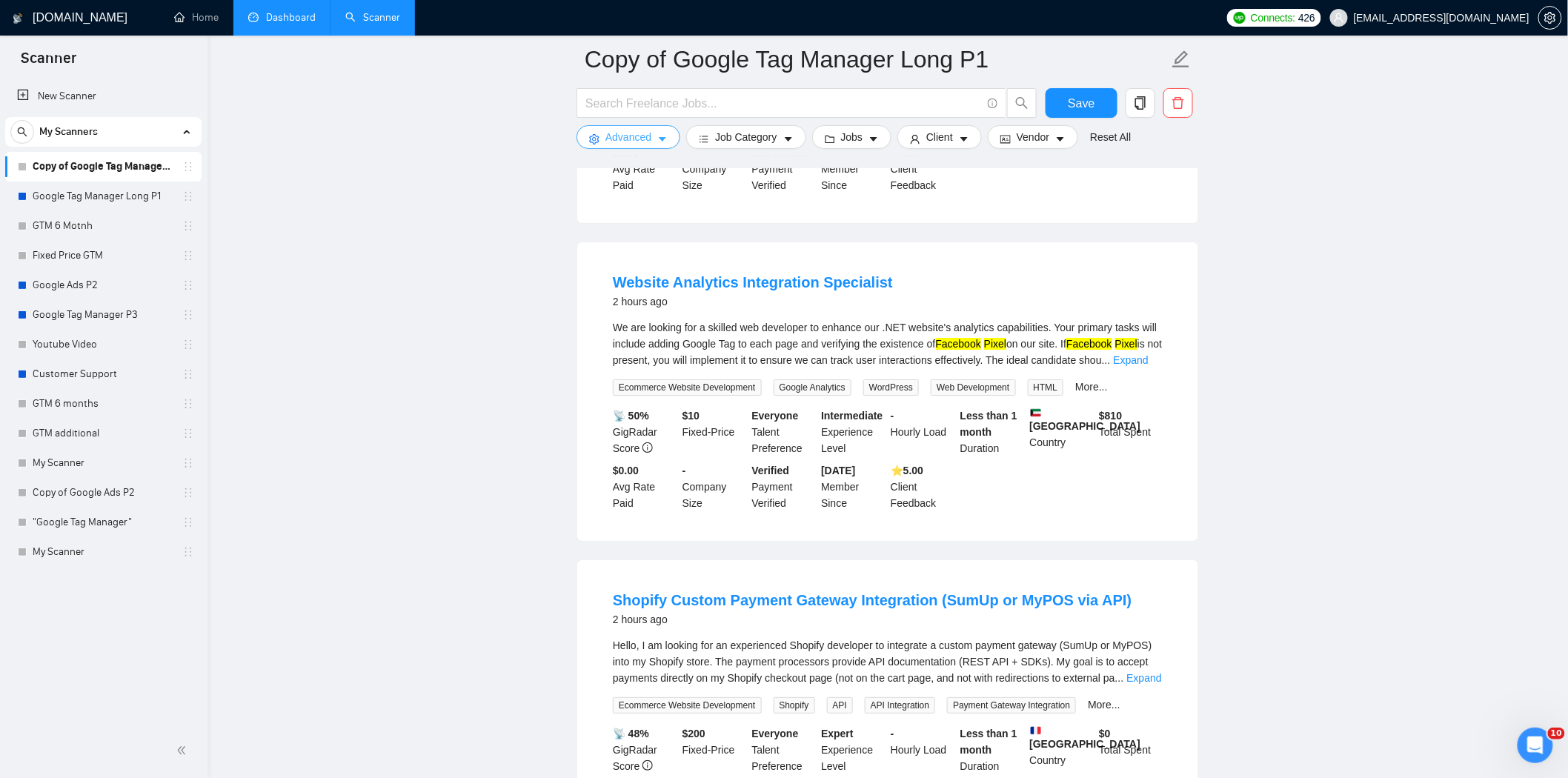
scroll to position [2140, 0]
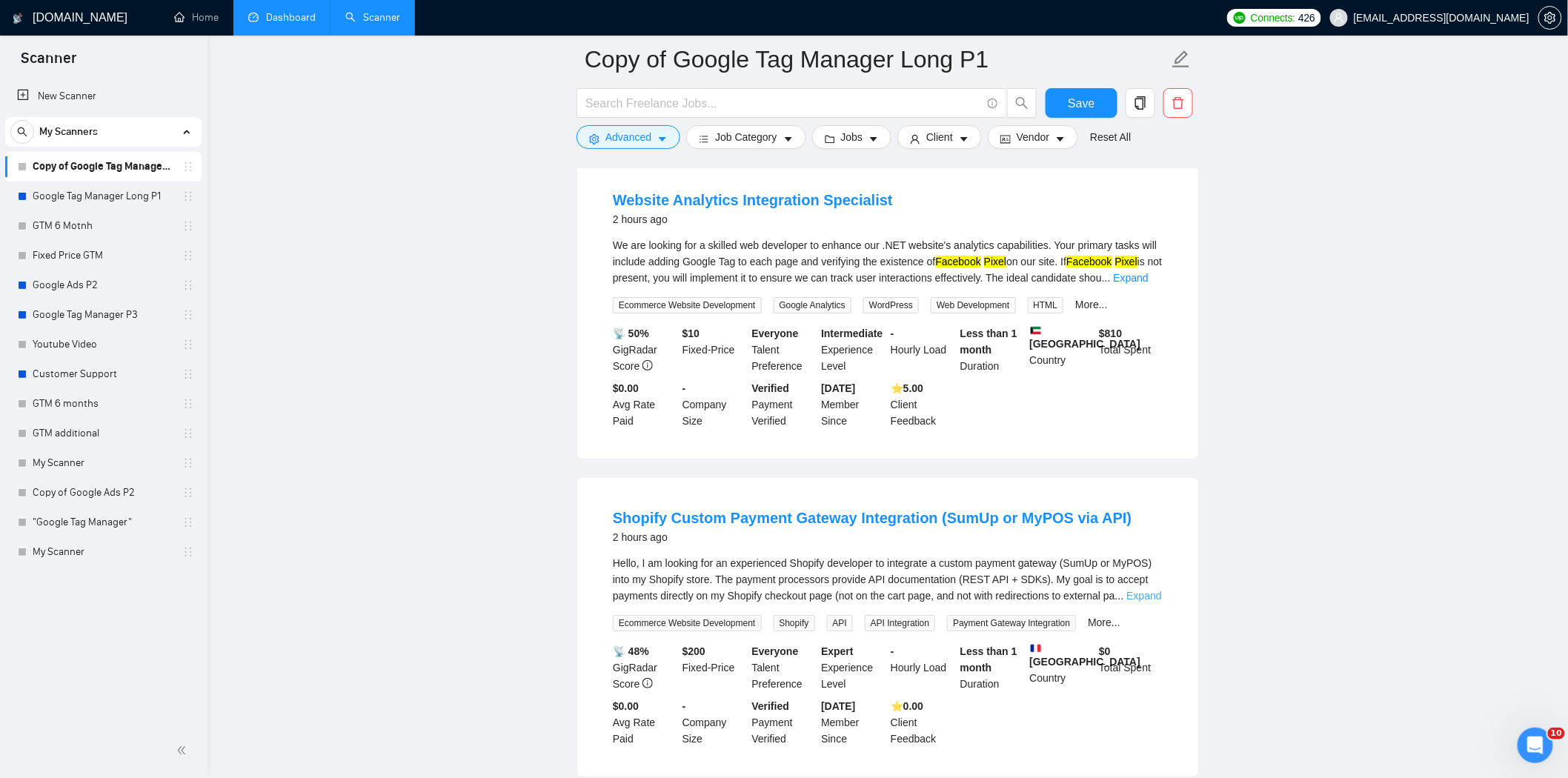
click at [1131, 590] on link "Expand" at bounding box center [1144, 595] width 35 height 12
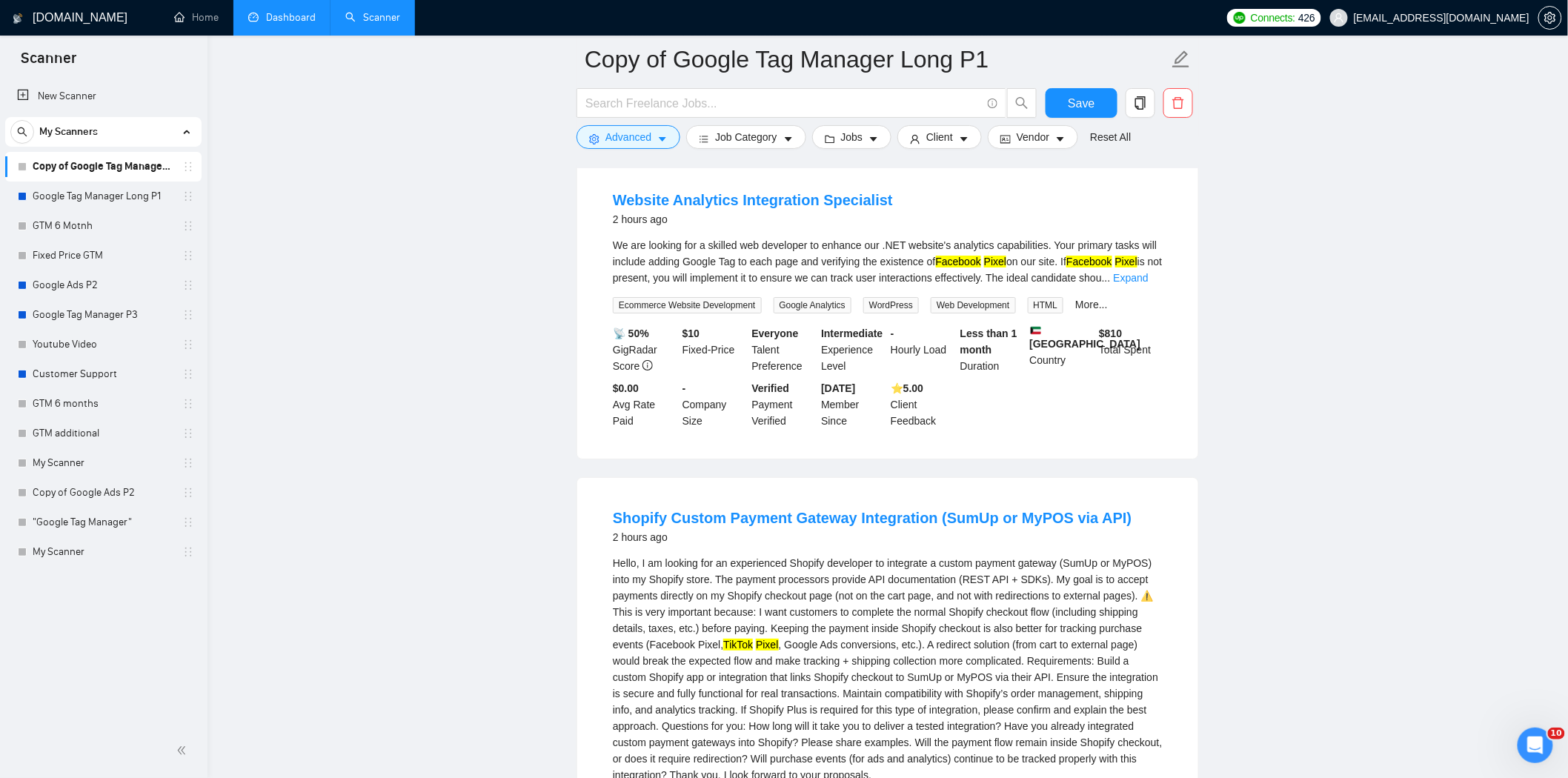
scroll to position [2223, 0]
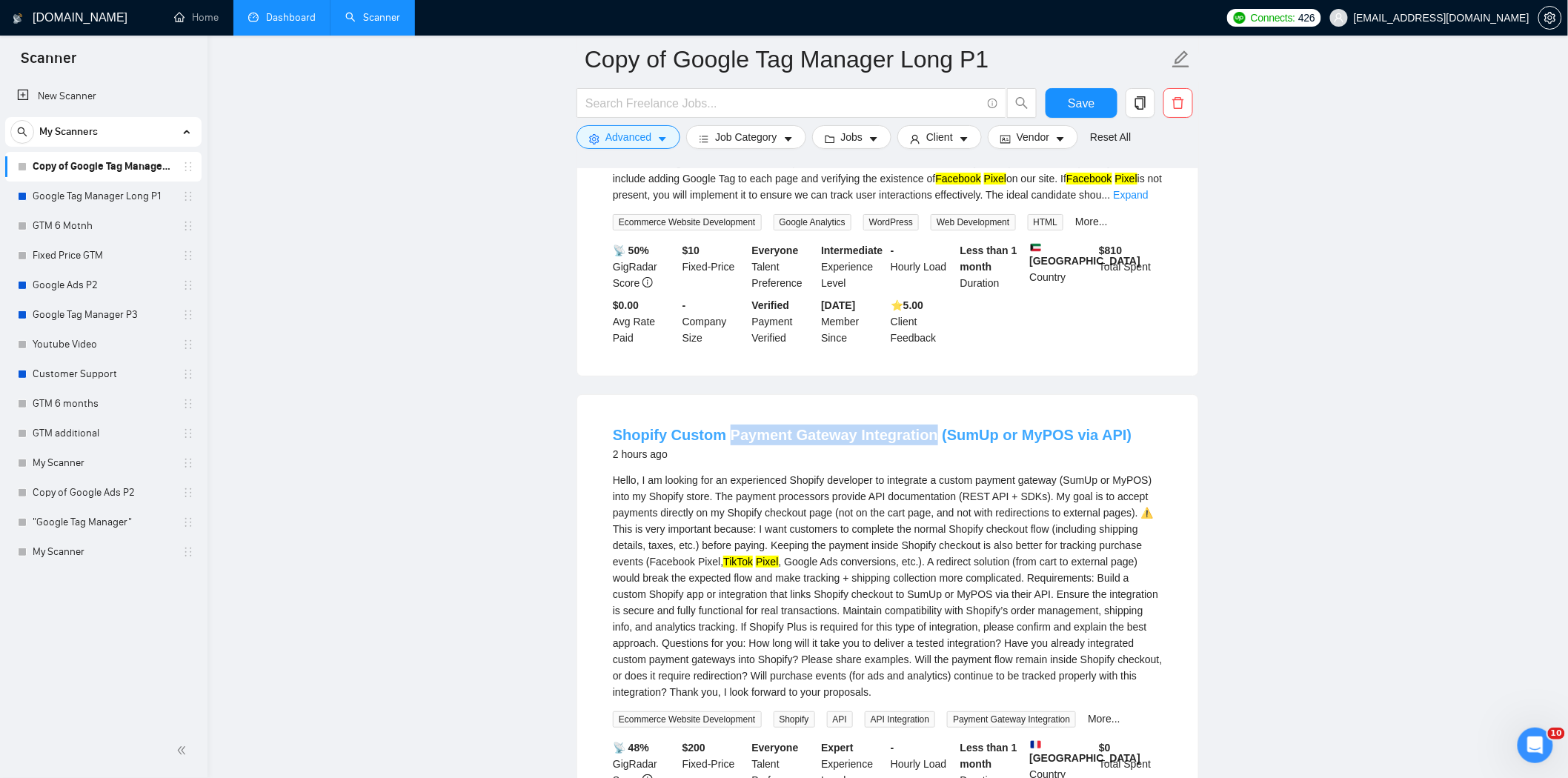
drag, startPoint x: 724, startPoint y: 373, endPoint x: 920, endPoint y: 398, distance: 197.6
click at [920, 413] on li "Shopify Custom Payment Gateway Integration (SumUp or MyPOS via API) 2 hours ago…" at bounding box center [888, 634] width 586 height 442
copy link "Payment Gateway Integration"
click at [655, 136] on button "Advanced" at bounding box center [628, 136] width 103 height 24
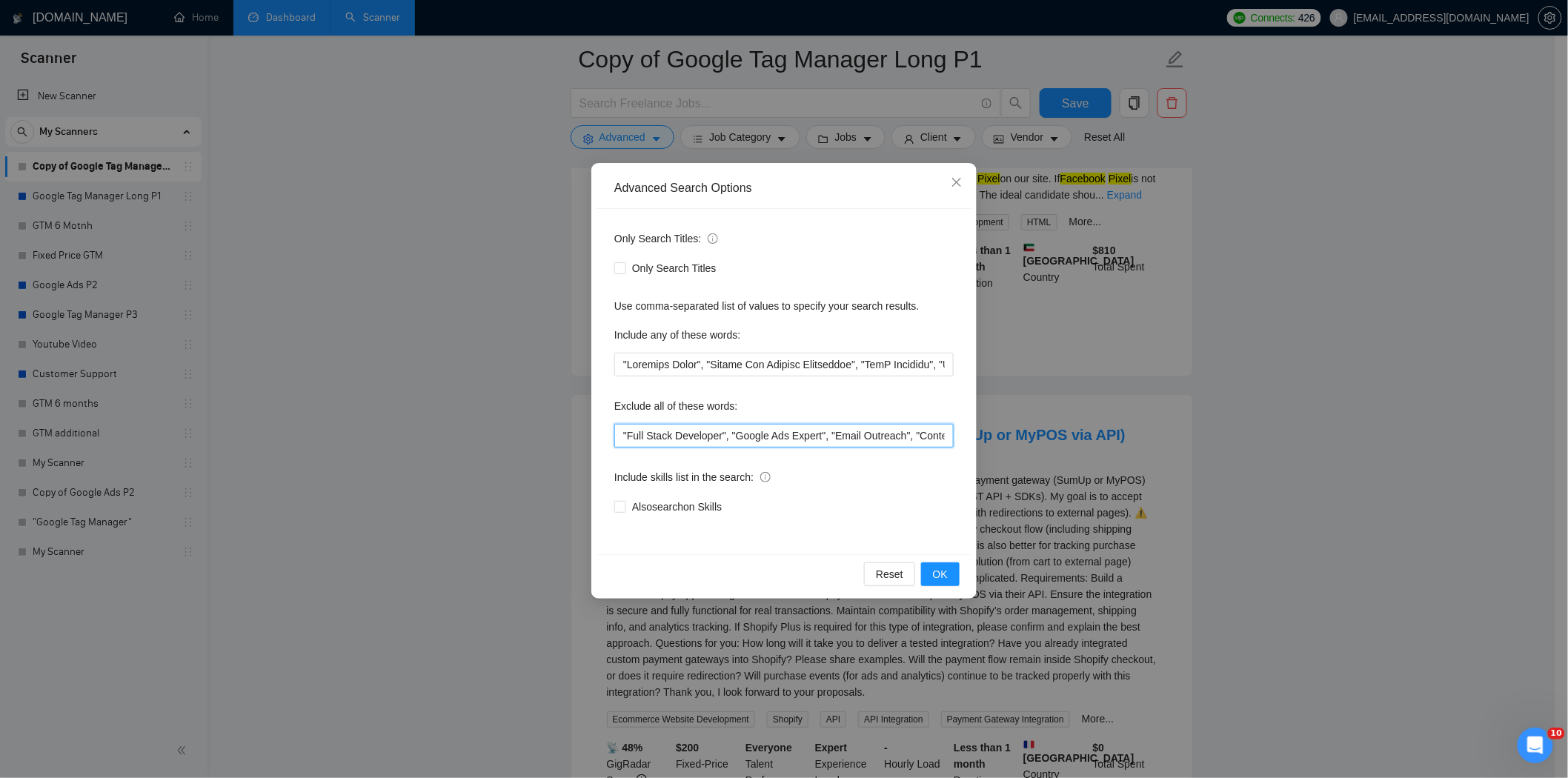
click at [624, 432] on input ""Full Stack Developer", "Google Ads Expert", "Email Outreach", "Content Writer"…" at bounding box center [784, 435] width 340 height 24
click at [626, 438] on input """, "Full Stack Developer", "Google Ads Expert", "Email Outreach", "Content Wri…" at bounding box center [784, 435] width 340 height 24
paste input "Payment Gateway Integration"
type input ""Payment Gateway Integration", "Full Stack Developer", "Google Ads Expert", "Em…"
click at [934, 573] on span "OK" at bounding box center [940, 574] width 15 height 16
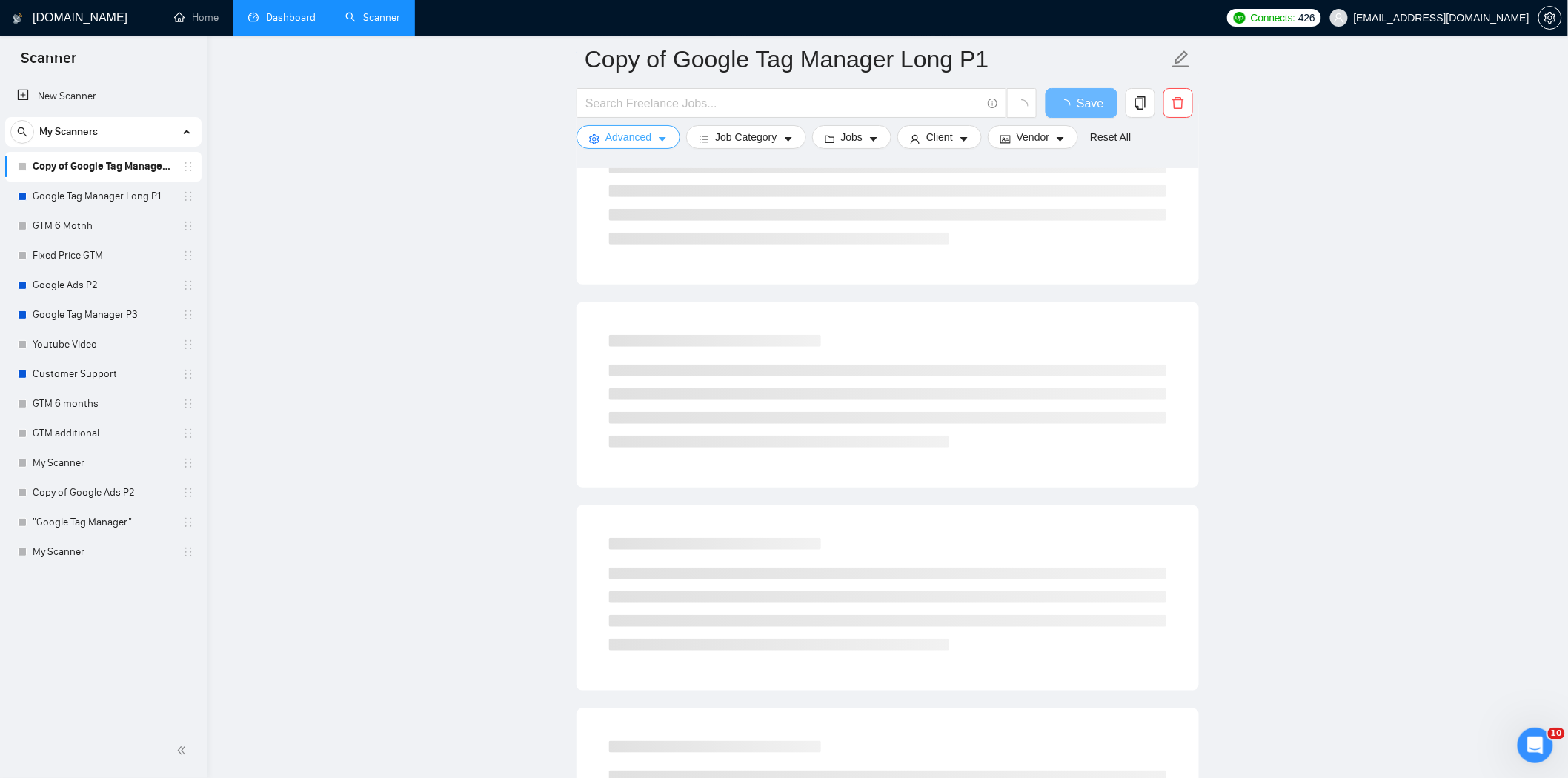
scroll to position [0, 0]
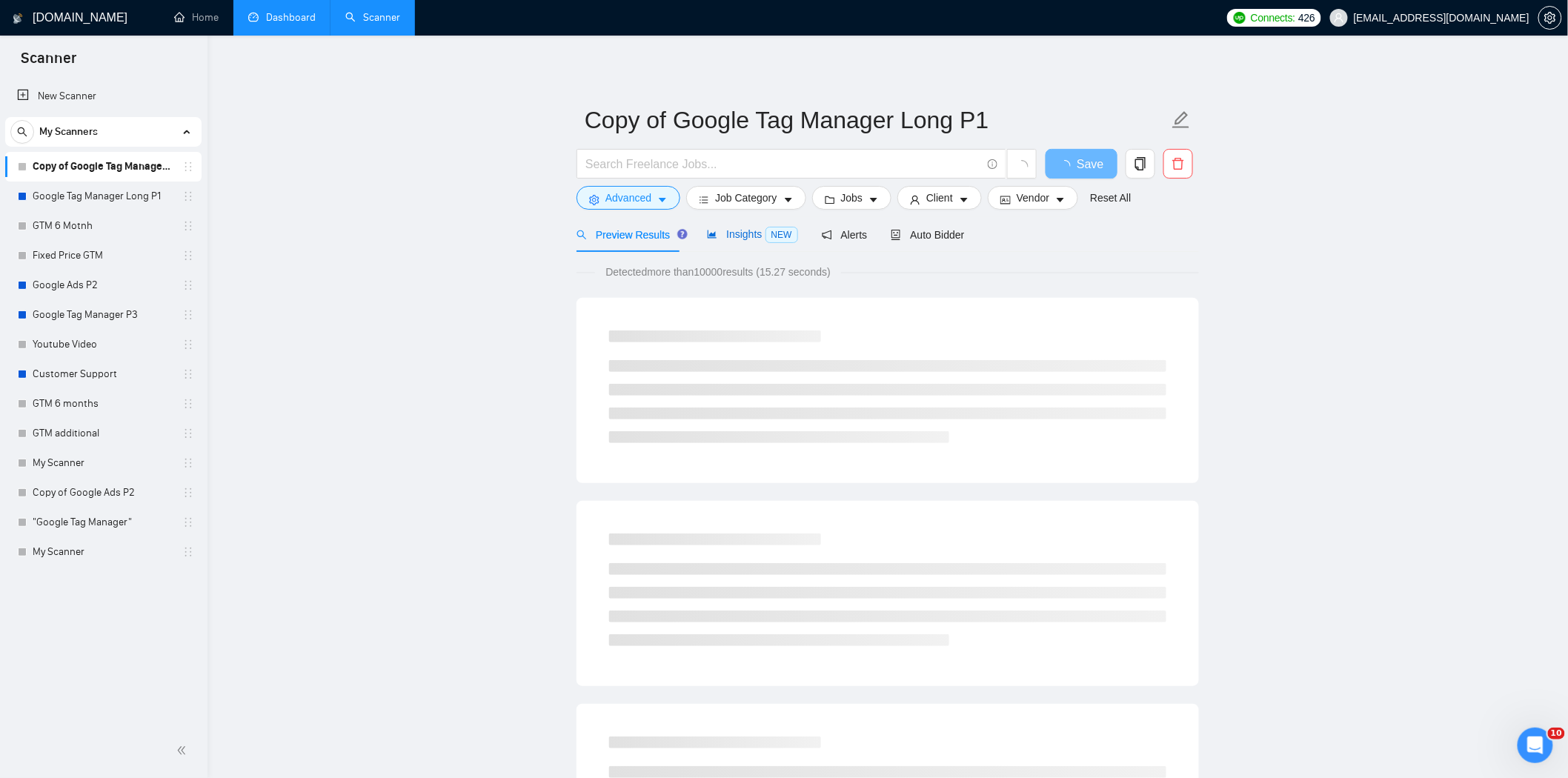
click at [735, 235] on span "Insights NEW" at bounding box center [751, 233] width 90 height 12
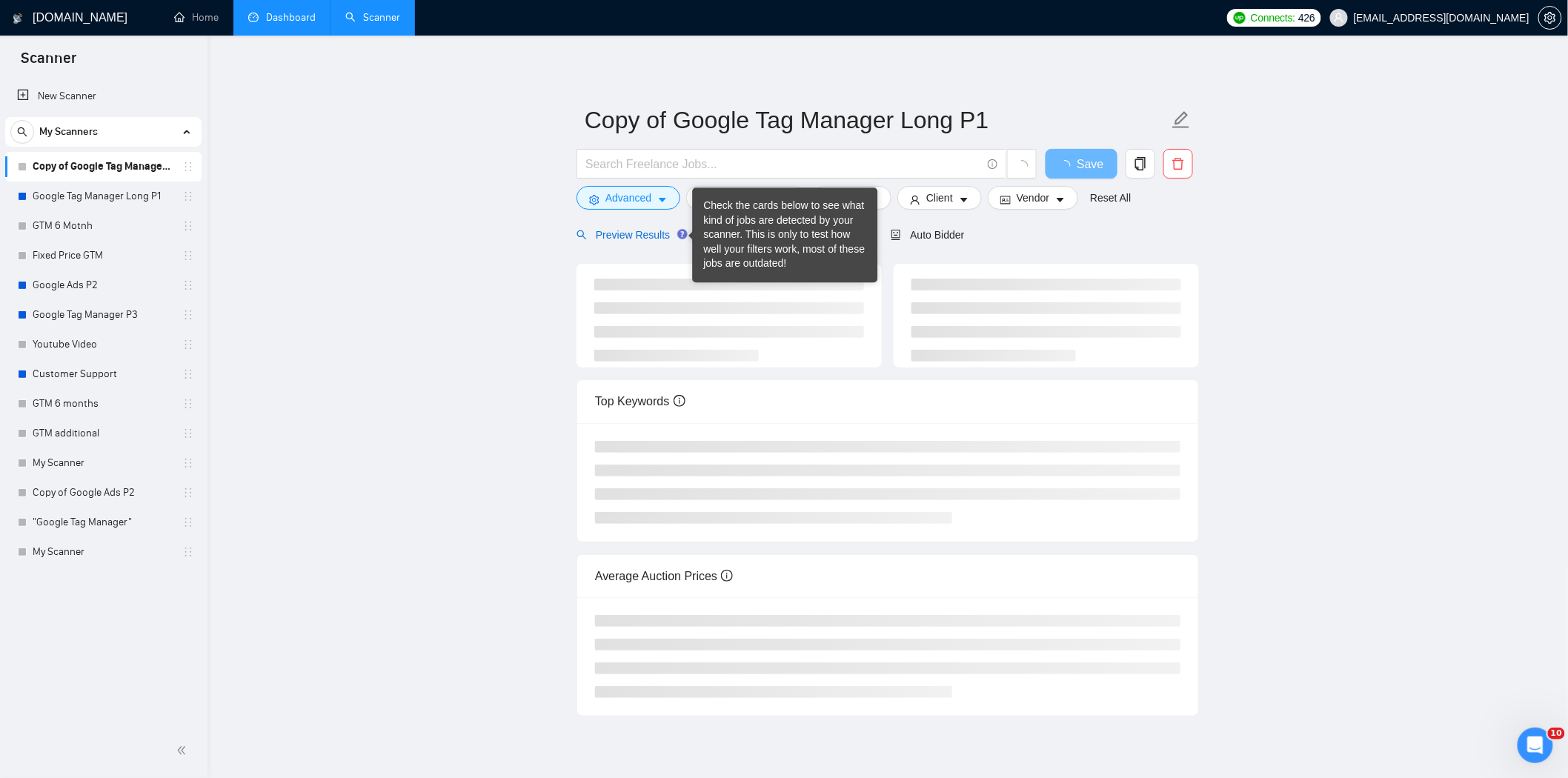
click at [653, 235] on span "Preview Results" at bounding box center [630, 234] width 107 height 12
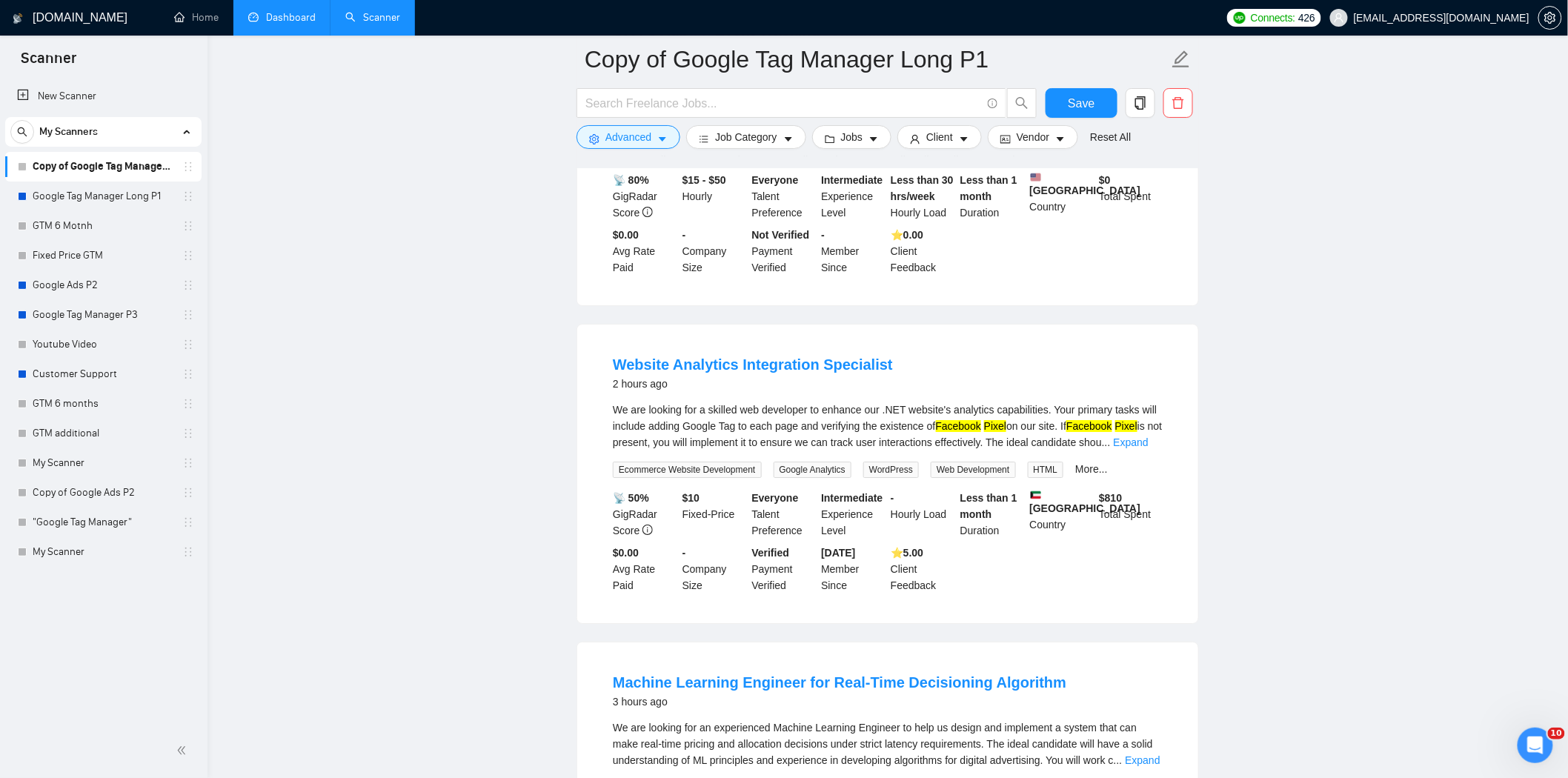
scroll to position [2305, 0]
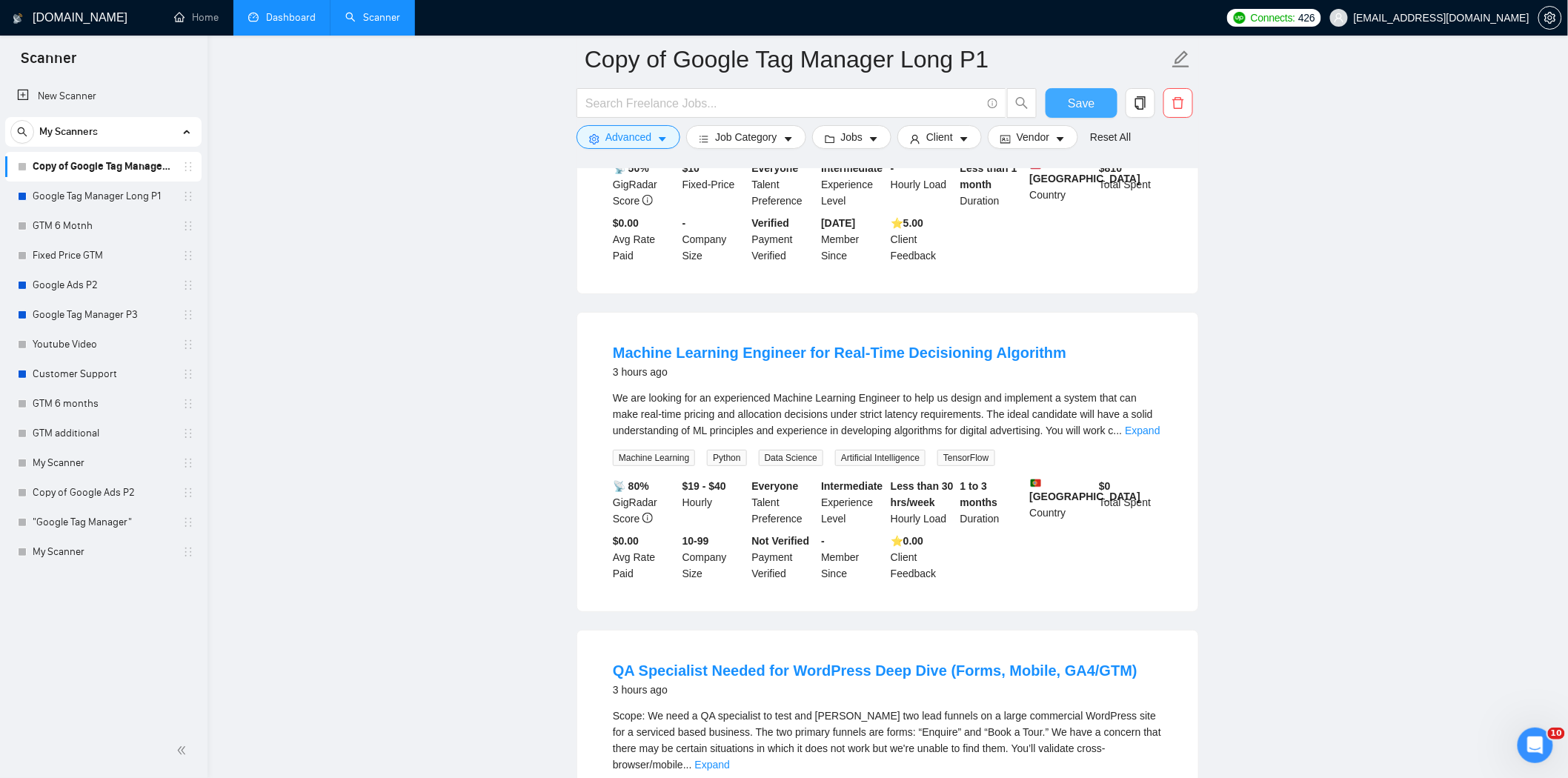
click at [1104, 100] on button "Save" at bounding box center [1081, 102] width 72 height 29
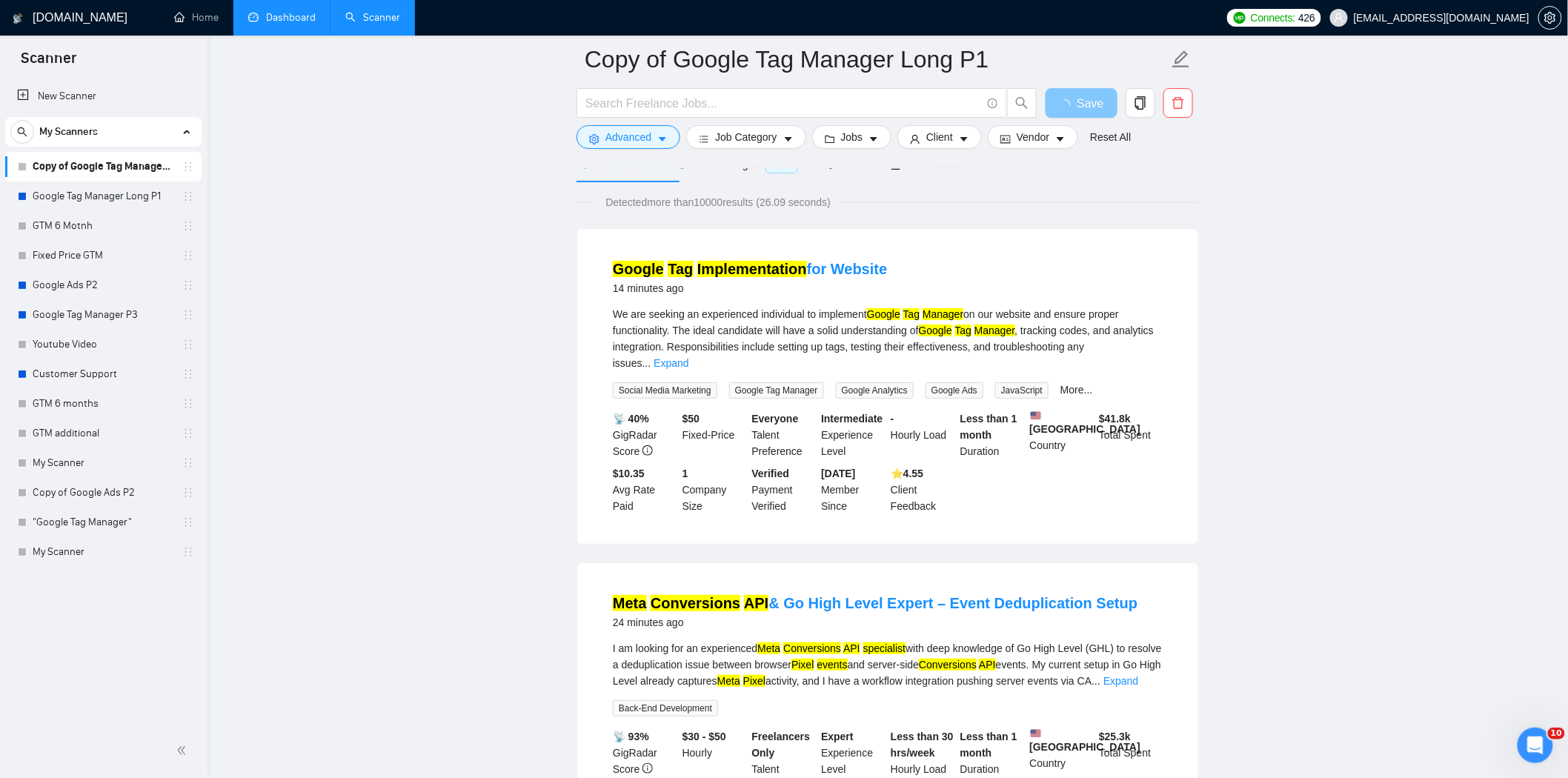
scroll to position [0, 0]
